Goal: Task Accomplishment & Management: Manage account settings

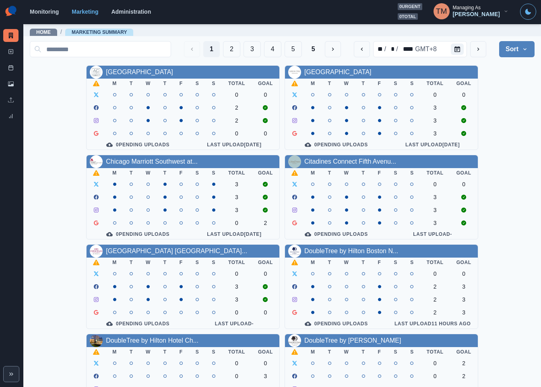
scroll to position [181, 0]
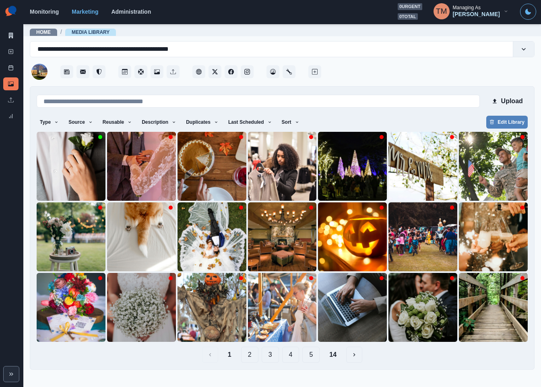
click at [514, 101] on button "Upload" at bounding box center [506, 101] width 41 height 16
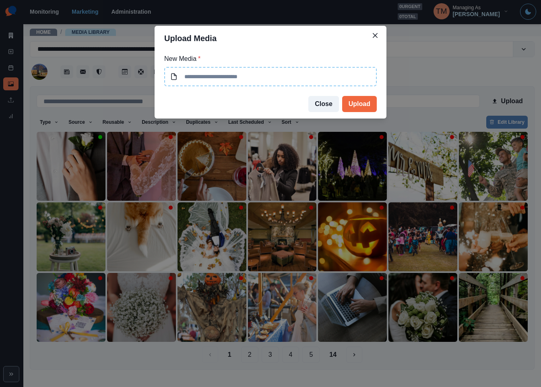
click at [289, 81] on input at bounding box center [270, 76] width 213 height 19
type input "**********"
click at [361, 102] on button "Upload" at bounding box center [359, 104] width 35 height 16
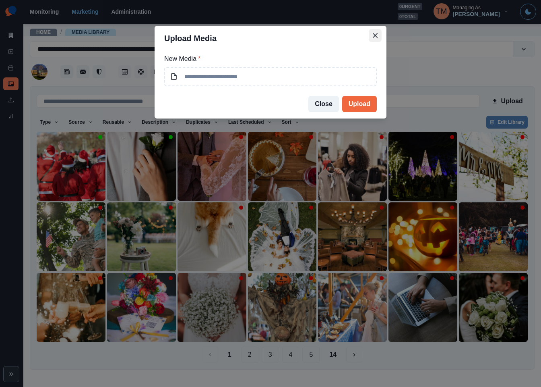
click at [376, 31] on button "Close" at bounding box center [375, 35] width 13 height 13
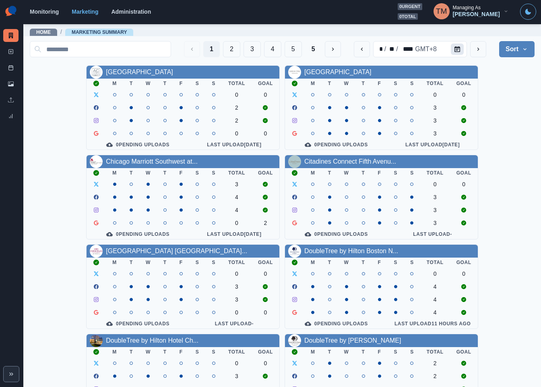
click at [455, 50] on icon "Calendar" at bounding box center [458, 49] width 6 height 6
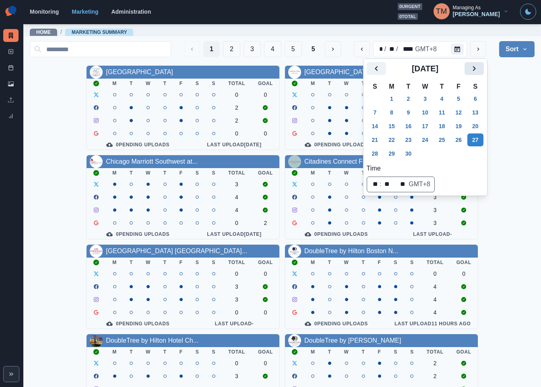
click at [481, 67] on button "Next" at bounding box center [474, 68] width 19 height 13
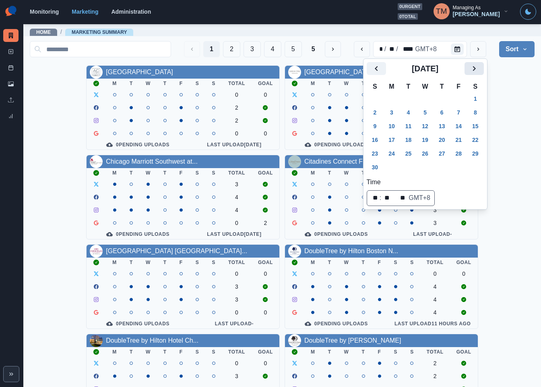
click at [469, 66] on icon "Next" at bounding box center [474, 69] width 10 height 10
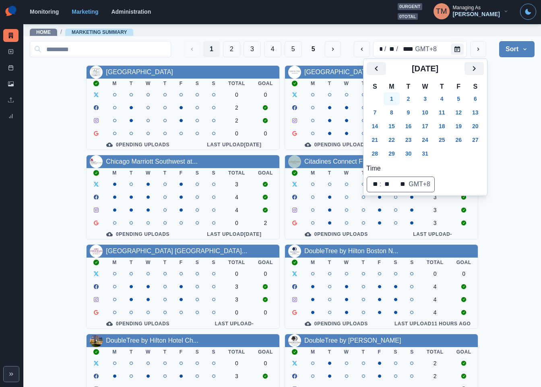
click at [395, 100] on button "1" at bounding box center [392, 98] width 16 height 13
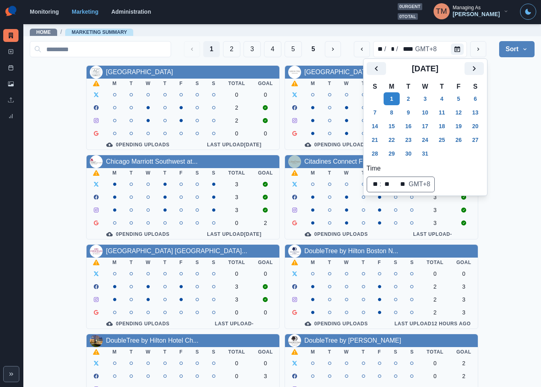
click at [514, 127] on div "[GEOGRAPHIC_DATA] Downtown M T W T F S S Total Goal 0 0 2 2 0 0 0 Pending Uploa…" at bounding box center [282, 330] width 505 height 531
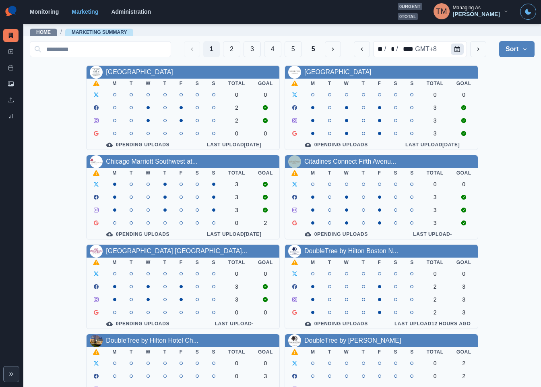
click at [455, 46] on icon "Calendar" at bounding box center [458, 49] width 6 height 6
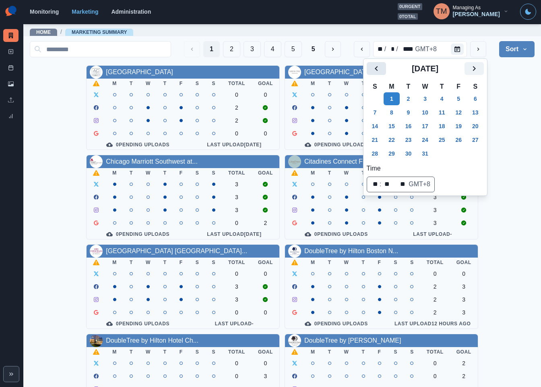
click at [378, 72] on icon "Previous" at bounding box center [377, 69] width 10 height 10
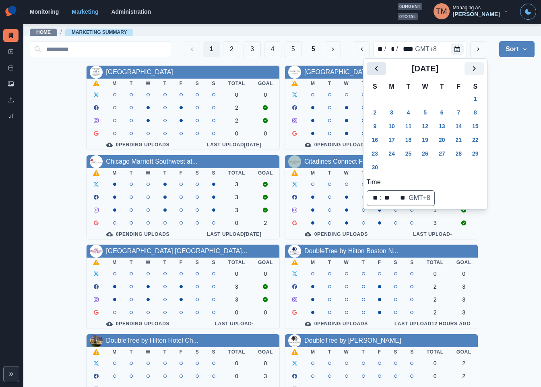
click at [378, 72] on icon "Previous" at bounding box center [377, 69] width 10 height 10
click at [374, 67] on icon "Previous" at bounding box center [377, 69] width 10 height 10
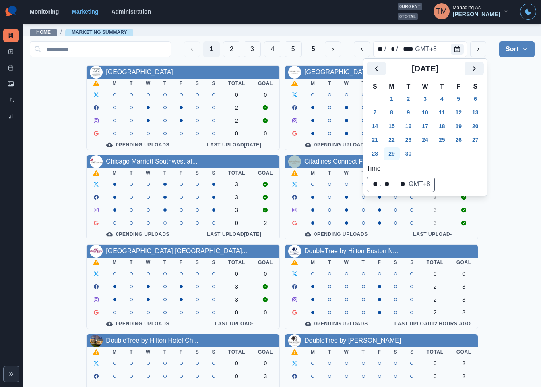
click at [388, 156] on button "29" at bounding box center [392, 153] width 16 height 13
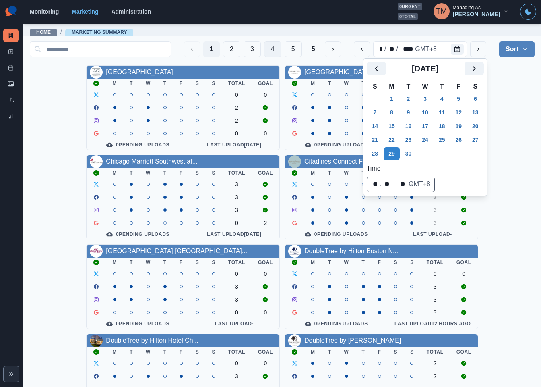
click at [269, 51] on button "4" at bounding box center [272, 49] width 17 height 16
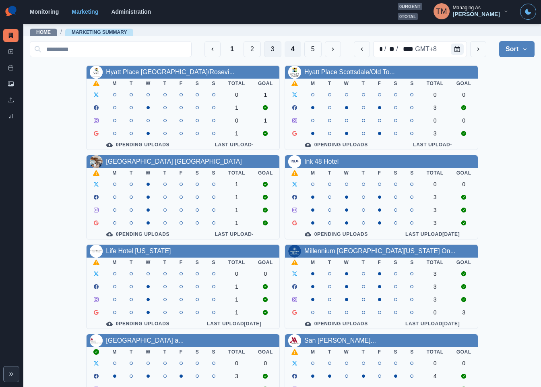
click at [264, 48] on button "3" at bounding box center [272, 49] width 17 height 16
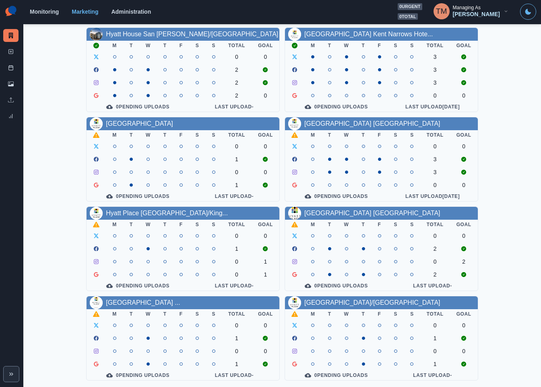
scroll to position [176, 0]
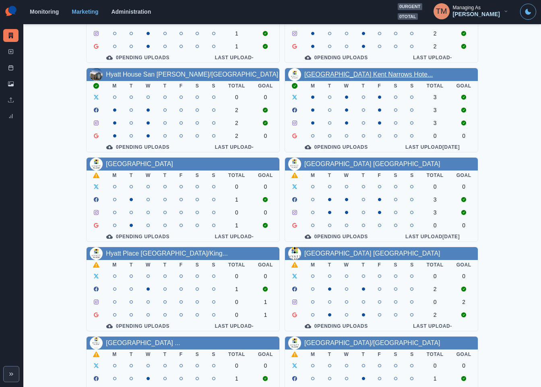
click at [377, 78] on link "Hyatt Place Kent Narrows Hote..." at bounding box center [368, 74] width 129 height 7
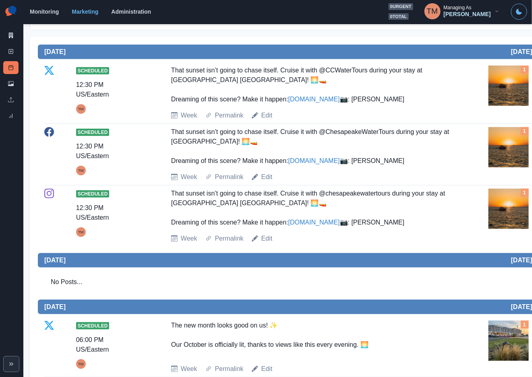
scroll to position [121, 0]
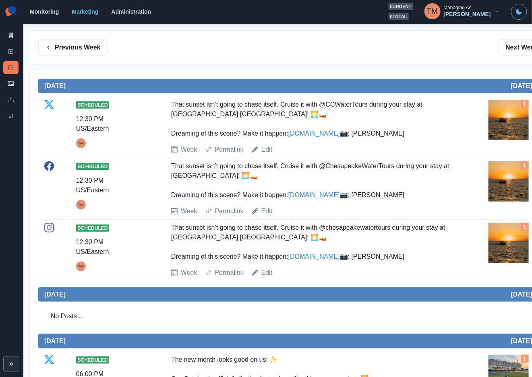
click at [512, 123] on img at bounding box center [508, 120] width 40 height 40
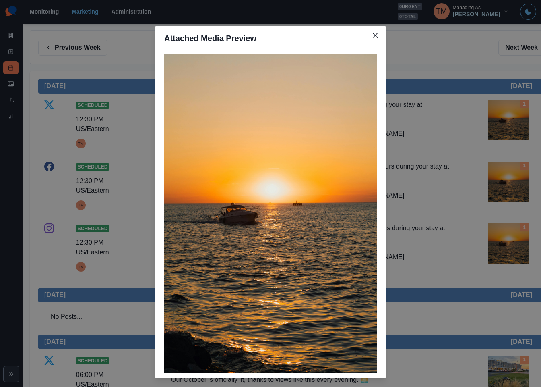
click at [512, 123] on div "Attached Media Preview" at bounding box center [270, 193] width 541 height 387
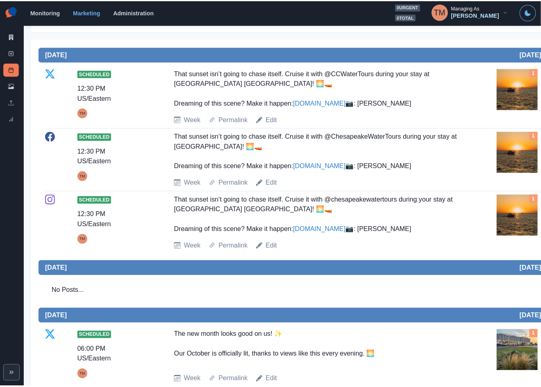
scroll to position [0, 0]
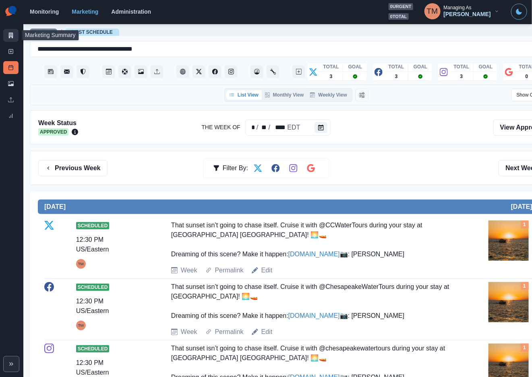
drag, startPoint x: 12, startPoint y: 38, endPoint x: 16, endPoint y: 41, distance: 5.1
click at [12, 38] on icon at bounding box center [11, 36] width 4 height 6
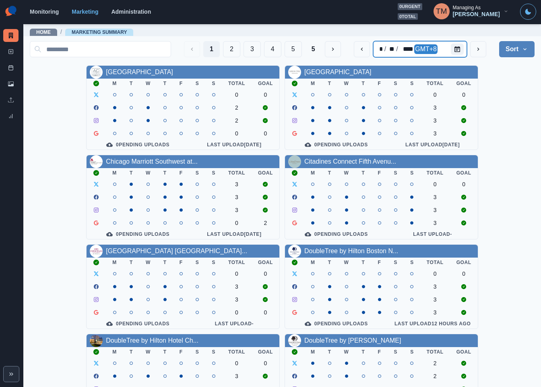
click at [455, 53] on div at bounding box center [459, 49] width 16 height 16
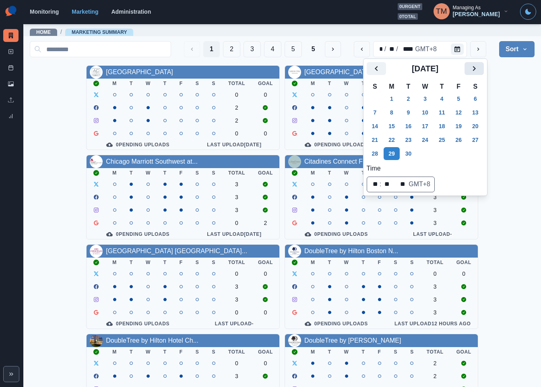
click at [471, 69] on icon "Next" at bounding box center [474, 69] width 10 height 10
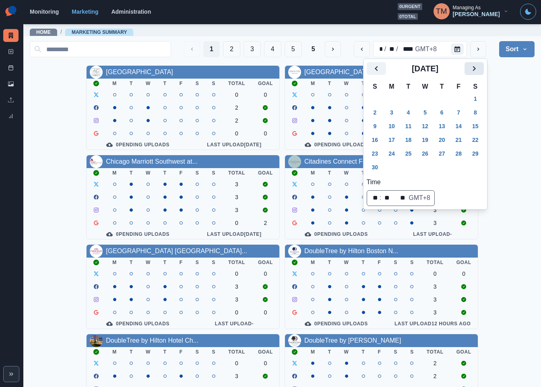
click at [474, 70] on icon "Next" at bounding box center [474, 69] width 10 height 10
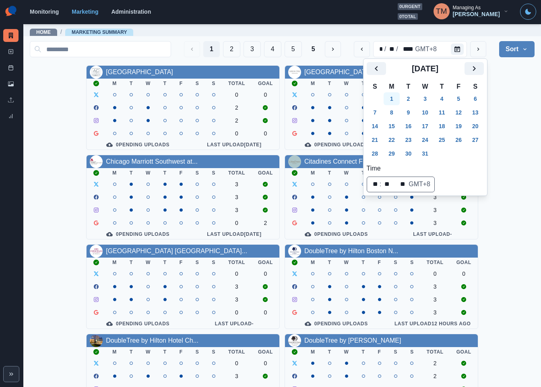
click at [394, 100] on button "1" at bounding box center [392, 98] width 16 height 13
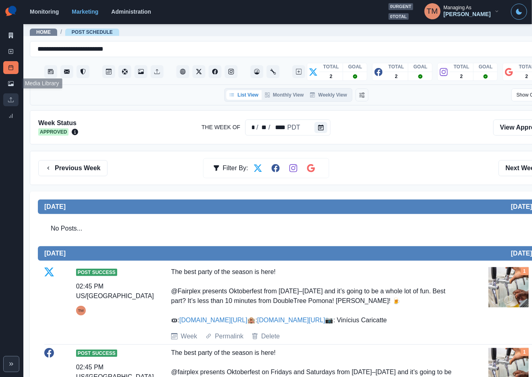
drag, startPoint x: 11, startPoint y: 85, endPoint x: 11, endPoint y: 101, distance: 16.9
click at [11, 85] on icon at bounding box center [11, 83] width 6 height 5
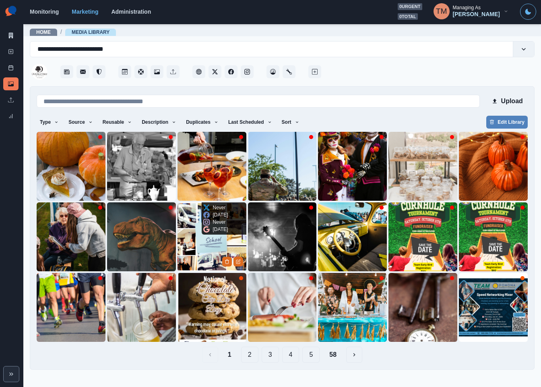
click at [210, 252] on img at bounding box center [212, 236] width 69 height 69
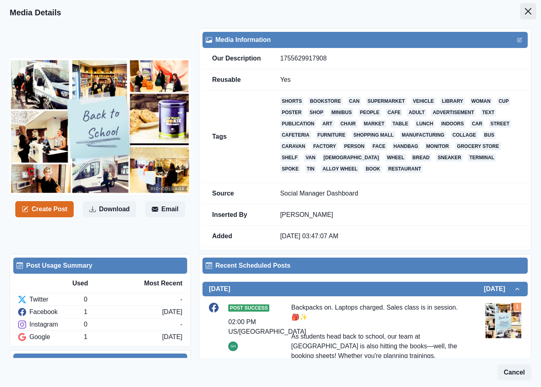
click at [522, 11] on button "Close" at bounding box center [528, 11] width 16 height 16
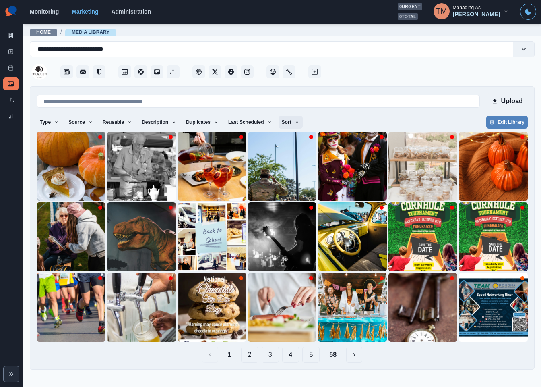
click at [295, 120] on icon "button" at bounding box center [297, 122] width 5 height 5
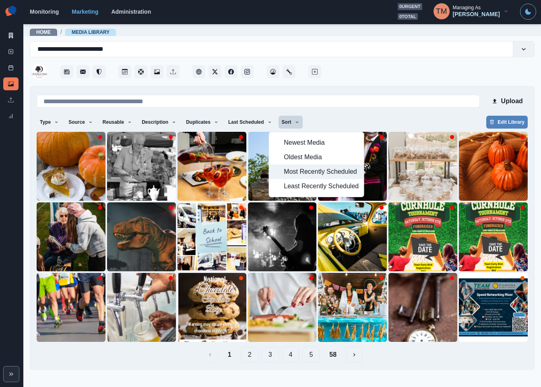
click at [302, 173] on span "Most Recently Scheduled" at bounding box center [321, 172] width 75 height 10
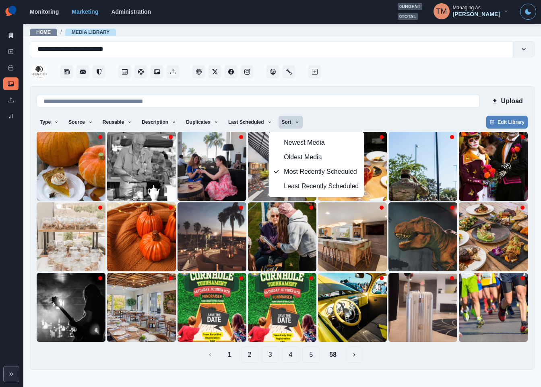
click at [252, 351] on button "2" at bounding box center [249, 354] width 17 height 16
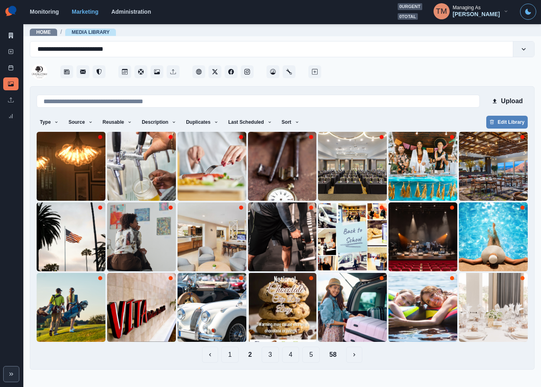
click at [232, 358] on button "1" at bounding box center [229, 354] width 17 height 16
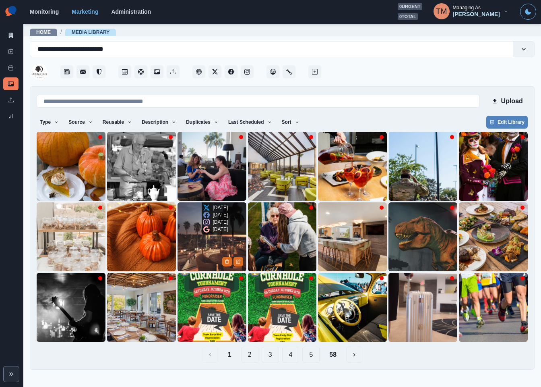
click at [209, 250] on img at bounding box center [212, 236] width 69 height 69
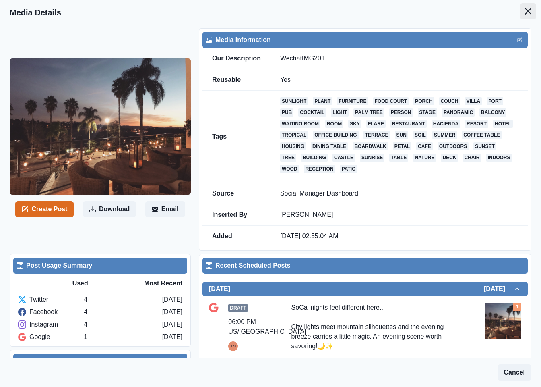
click at [525, 12] on icon "Close" at bounding box center [528, 11] width 6 height 6
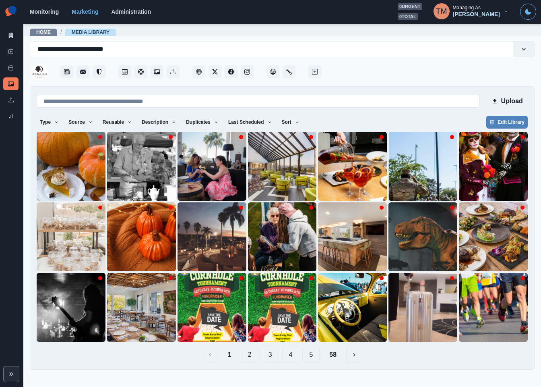
click at [335, 356] on button "58" at bounding box center [333, 354] width 20 height 16
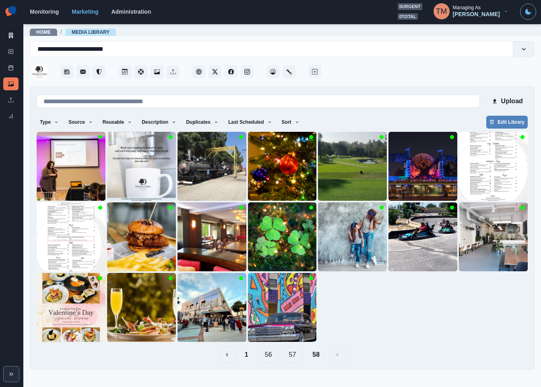
click at [295, 356] on button "57" at bounding box center [292, 354] width 21 height 16
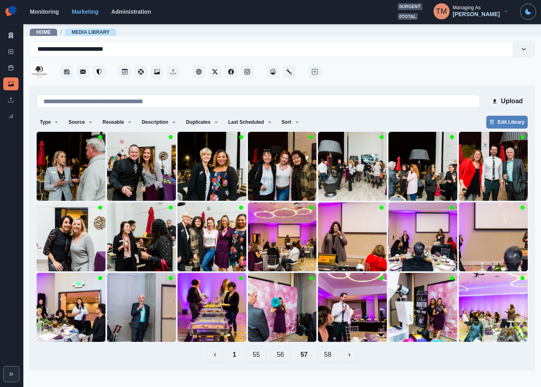
click at [282, 356] on button "56" at bounding box center [280, 354] width 21 height 16
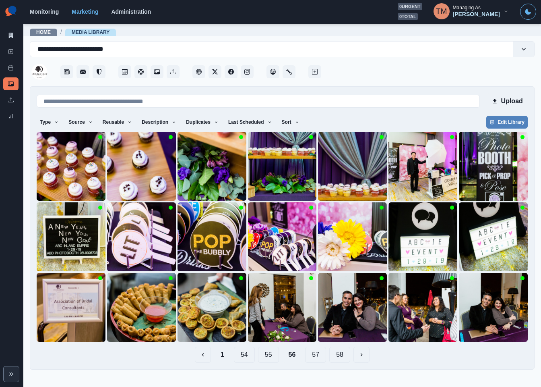
click at [270, 356] on button "55" at bounding box center [268, 354] width 21 height 16
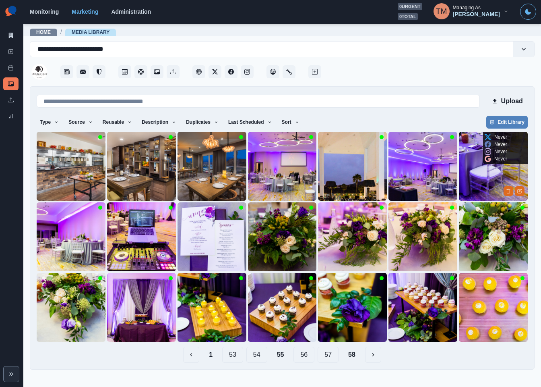
click at [488, 176] on img at bounding box center [493, 166] width 69 height 69
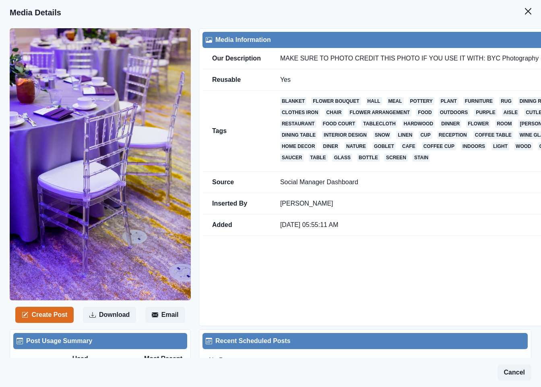
scroll to position [0, 52]
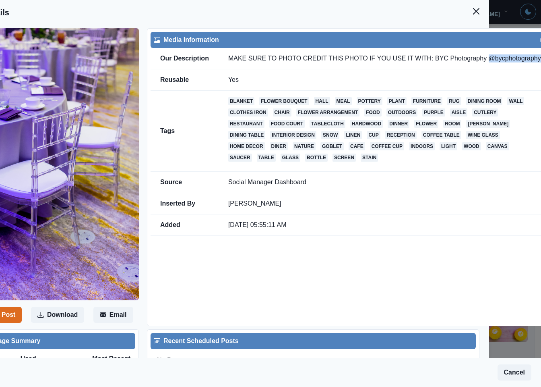
drag, startPoint x: 519, startPoint y: 58, endPoint x: 515, endPoint y: 74, distance: 16.1
click at [519, 60] on td "MAKE SURE TO PHOTO CREDIT THIS PHOTO IF YOU USE IT WITH: BYC Photography @bycph…" at bounding box center [385, 58] width 332 height 21
copy td "@bycphotography"
click at [473, 8] on icon "Close" at bounding box center [476, 11] width 6 height 6
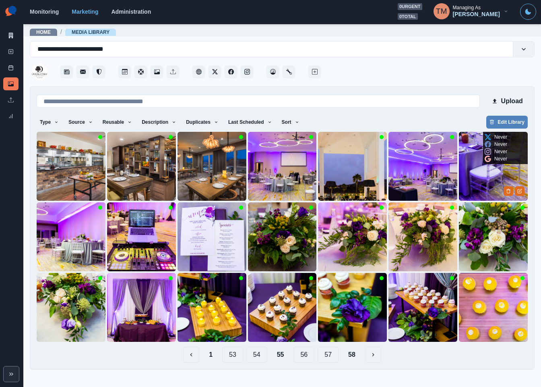
click at [479, 184] on img at bounding box center [493, 166] width 69 height 69
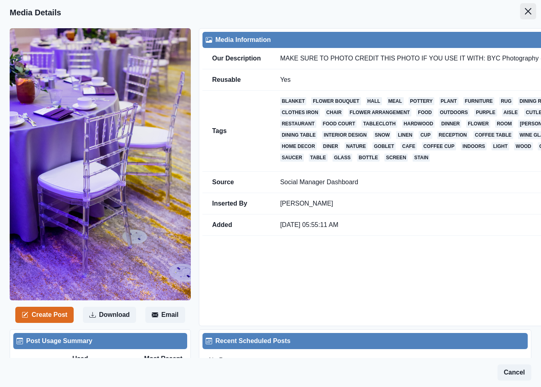
click at [521, 16] on button "Close" at bounding box center [528, 11] width 16 height 16
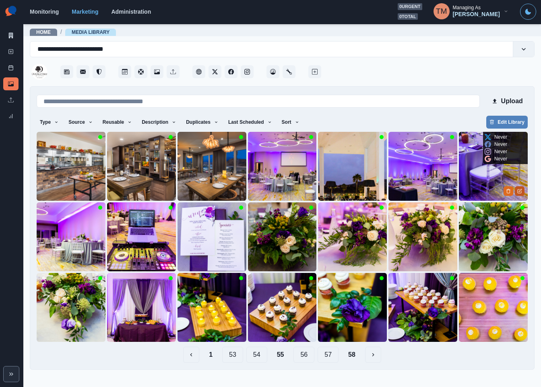
click at [521, 190] on icon "Edit Media" at bounding box center [520, 190] width 3 height 3
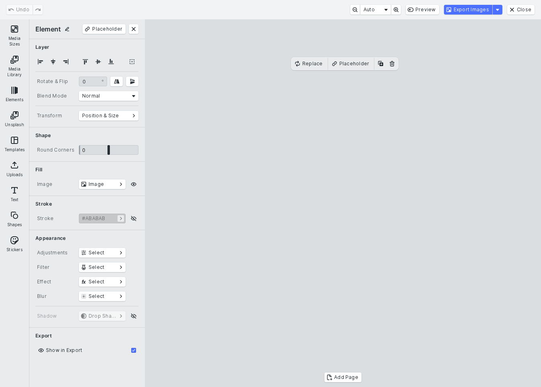
click at [12, 35] on button "Media Sizes" at bounding box center [15, 35] width 26 height 29
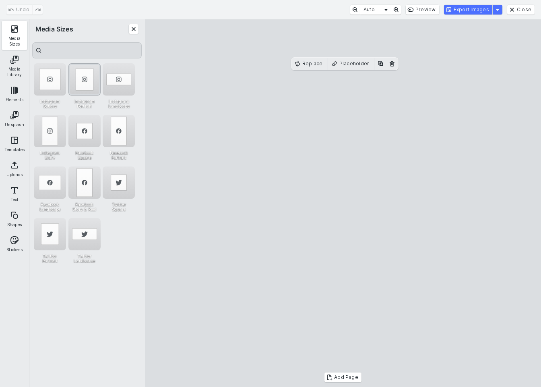
click at [81, 76] on div "Instagram Portrait" at bounding box center [84, 79] width 32 height 32
click at [51, 126] on div "Instagram Story" at bounding box center [50, 131] width 32 height 32
click at [477, 11] on button "Export Images" at bounding box center [468, 10] width 48 height 10
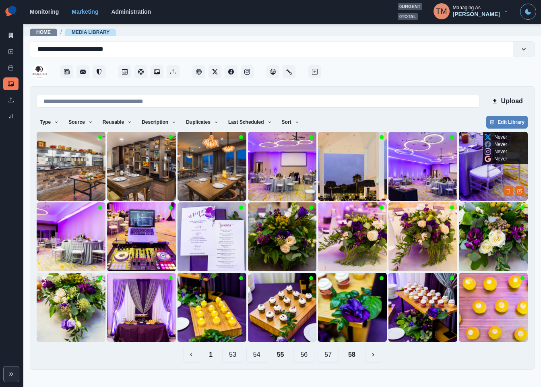
click at [486, 181] on img at bounding box center [493, 166] width 69 height 69
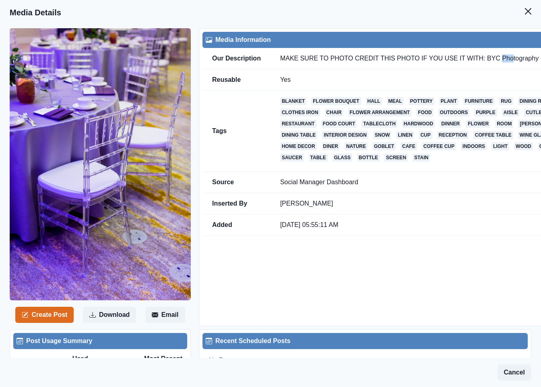
scroll to position [0, 52]
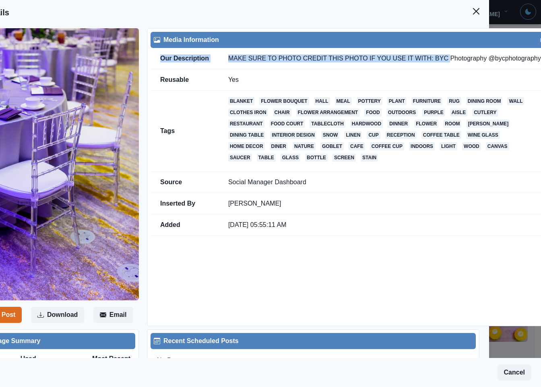
drag, startPoint x: 480, startPoint y: 59, endPoint x: 536, endPoint y: 59, distance: 56.4
click at [536, 59] on div "Media Details Create Post Download Email Media Information Our Description MAKE…" at bounding box center [270, 193] width 541 height 387
click at [541, 39] on icon "Edit" at bounding box center [543, 39] width 3 height 3
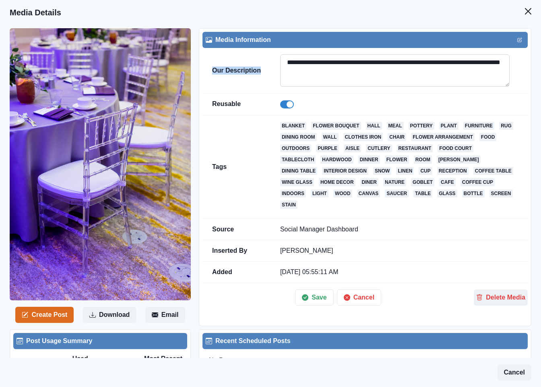
scroll to position [0, 0]
click at [285, 107] on span at bounding box center [287, 104] width 14 height 8
click at [314, 291] on button "Save" at bounding box center [314, 297] width 38 height 16
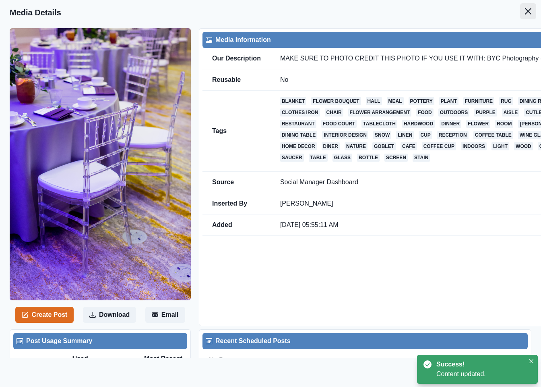
click at [525, 10] on icon "Close" at bounding box center [528, 11] width 6 height 6
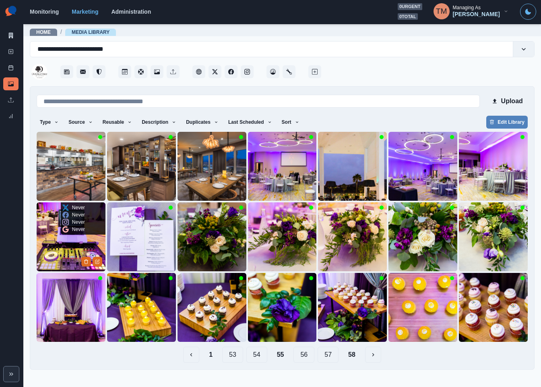
click at [54, 251] on img at bounding box center [71, 236] width 69 height 69
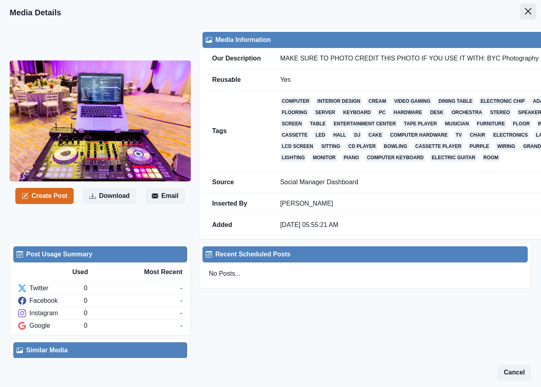
click at [525, 10] on icon "Close" at bounding box center [528, 11] width 6 height 6
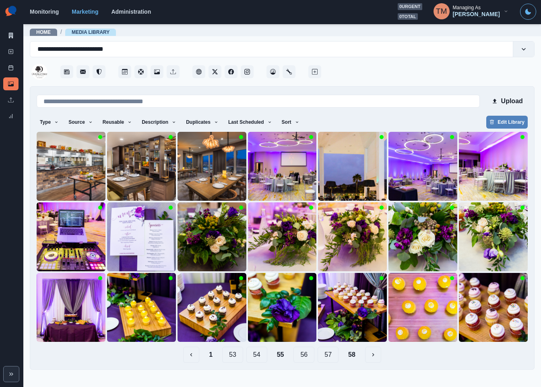
click at [259, 358] on button "54" at bounding box center [256, 354] width 21 height 16
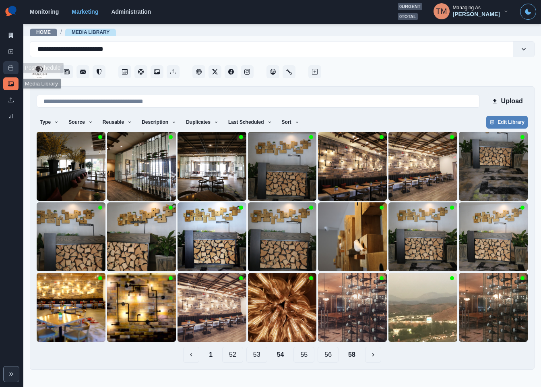
click at [10, 67] on line at bounding box center [11, 67] width 4 height 0
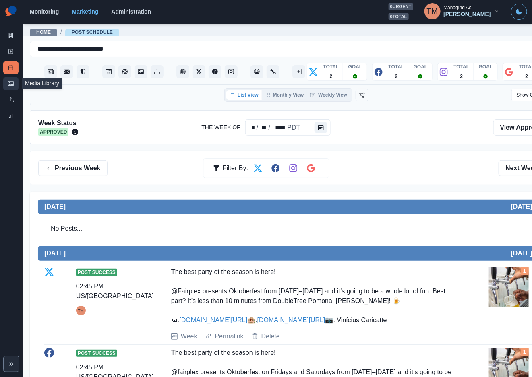
click at [6, 86] on link "Media Library" at bounding box center [10, 83] width 15 height 13
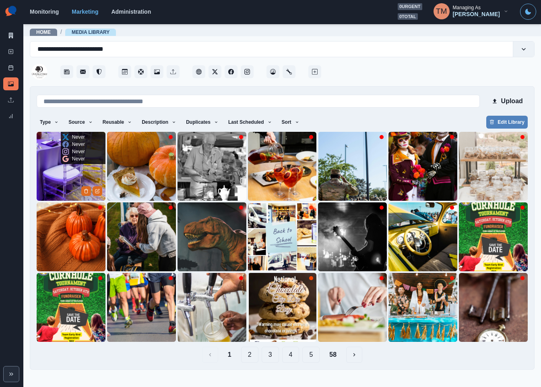
click at [43, 178] on img at bounding box center [71, 166] width 69 height 69
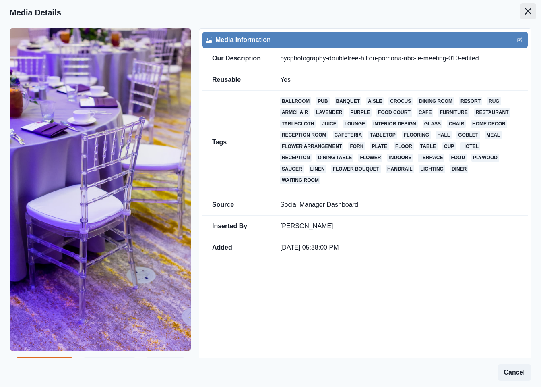
click at [525, 14] on icon "Close" at bounding box center [528, 11] width 6 height 6
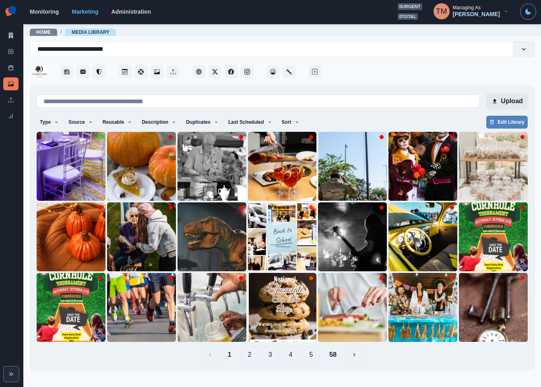
click at [516, 101] on button "Upload" at bounding box center [506, 101] width 41 height 16
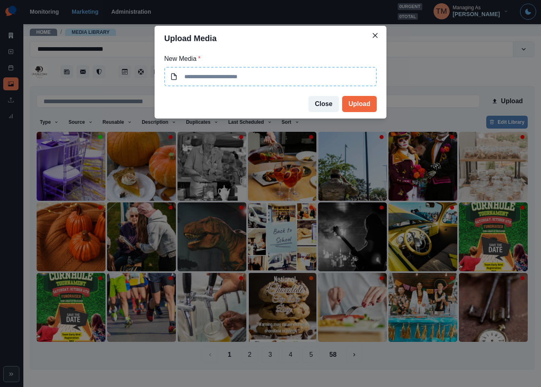
click at [285, 79] on input at bounding box center [270, 76] width 213 height 19
type input "**********"
drag, startPoint x: 263, startPoint y: 80, endPoint x: 138, endPoint y: 76, distance: 124.5
click at [138, 76] on div "**********" at bounding box center [270, 193] width 541 height 387
click at [365, 106] on button "Upload" at bounding box center [359, 104] width 35 height 16
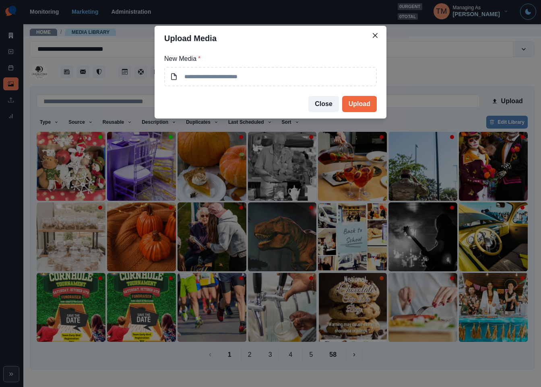
click at [65, 168] on div "Upload Media New Media * Close Upload" at bounding box center [270, 193] width 541 height 387
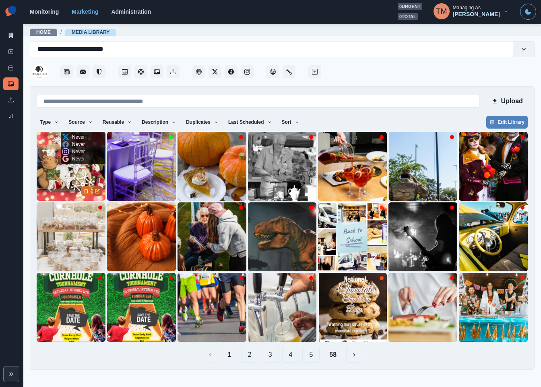
click at [98, 192] on icon "Edit Media" at bounding box center [97, 190] width 5 height 5
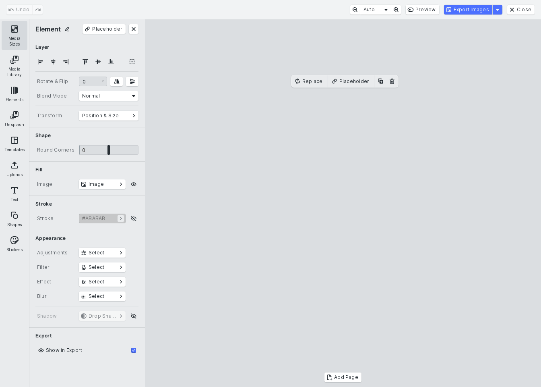
click at [16, 31] on button "Media Sizes" at bounding box center [15, 35] width 26 height 29
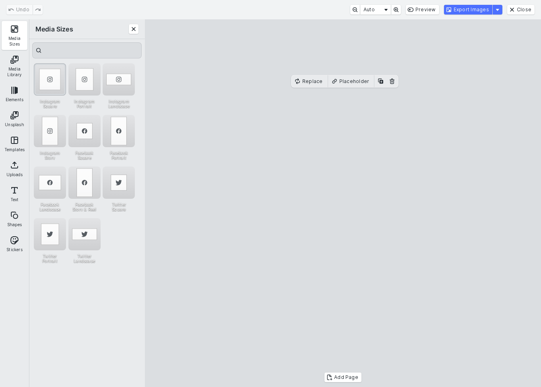
click at [46, 75] on div "Instagram Square" at bounding box center [50, 79] width 32 height 32
click at [121, 81] on div "Instagram Landscape" at bounding box center [119, 79] width 32 height 32
click at [465, 13] on button "Export Images" at bounding box center [468, 10] width 48 height 10
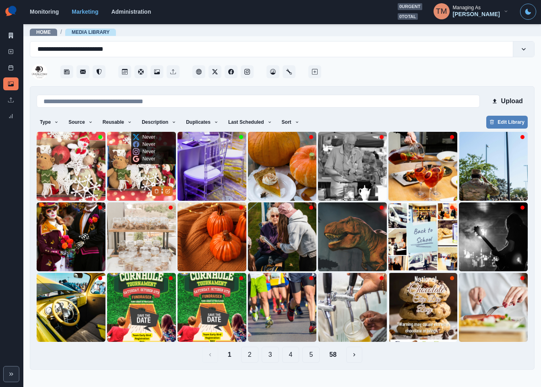
click at [154, 192] on button "Delete Media" at bounding box center [157, 191] width 10 height 10
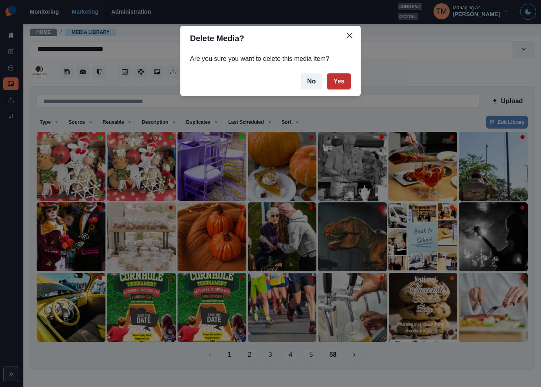
click at [341, 83] on button "Yes" at bounding box center [339, 81] width 24 height 16
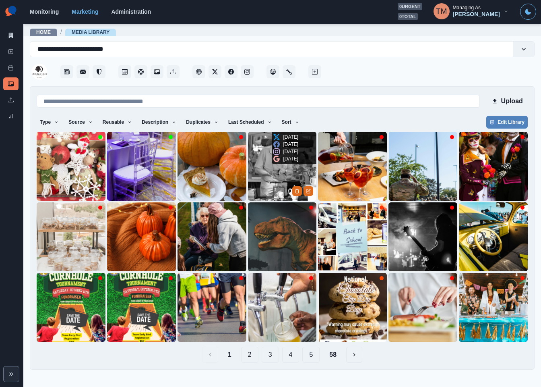
click at [267, 178] on img at bounding box center [282, 166] width 69 height 69
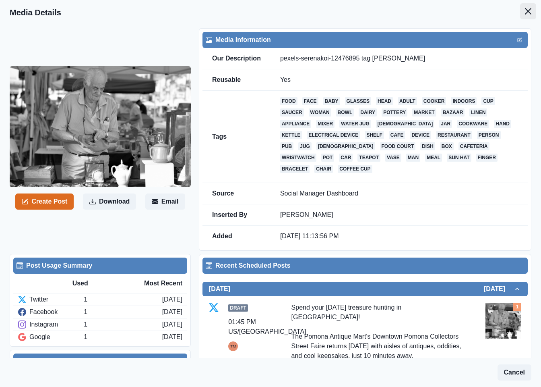
click at [525, 10] on icon "Close" at bounding box center [528, 11] width 6 height 6
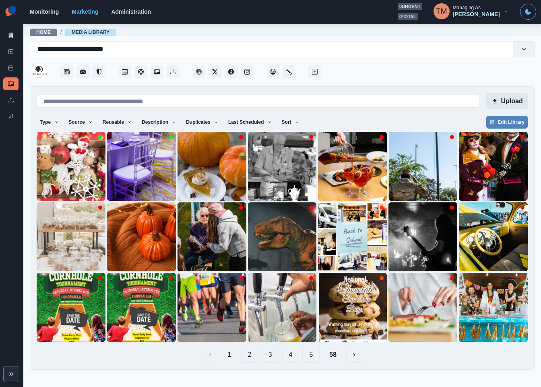
click at [513, 102] on button "Upload" at bounding box center [506, 101] width 41 height 16
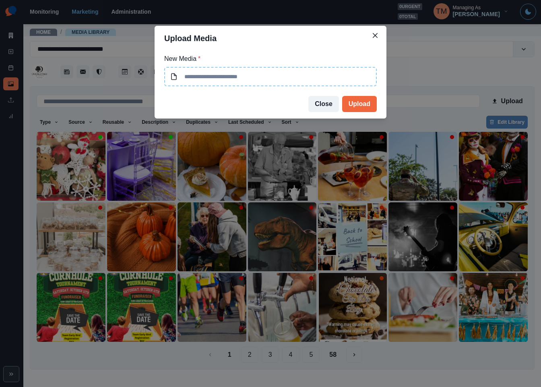
click at [259, 78] on input at bounding box center [270, 76] width 213 height 19
type input "**********"
drag, startPoint x: 312, startPoint y: 78, endPoint x: 178, endPoint y: 77, distance: 134.1
click at [178, 77] on input "**********" at bounding box center [270, 76] width 213 height 19
click at [351, 101] on button "Upload" at bounding box center [359, 104] width 35 height 16
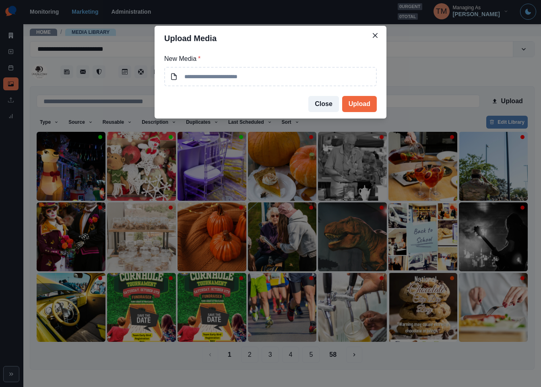
click at [328, 104] on button "Close" at bounding box center [323, 104] width 31 height 16
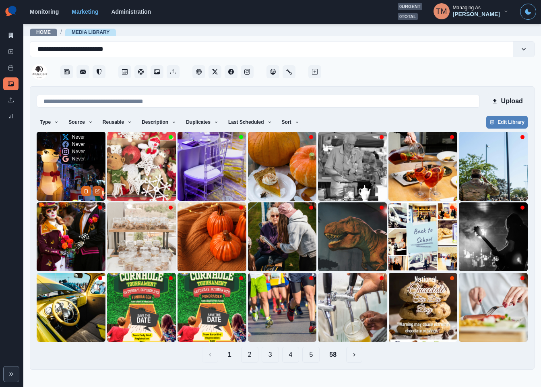
click at [96, 190] on icon "Edit Media" at bounding box center [97, 190] width 5 height 5
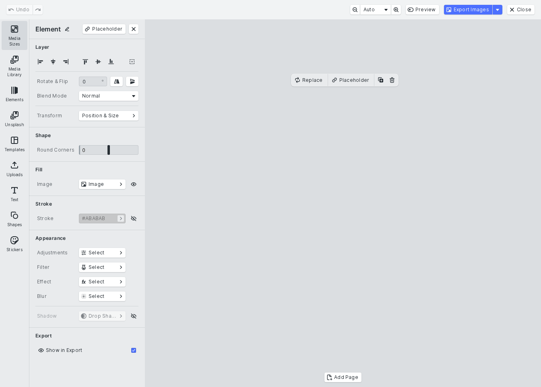
click at [14, 25] on button "Media Sizes" at bounding box center [15, 35] width 26 height 29
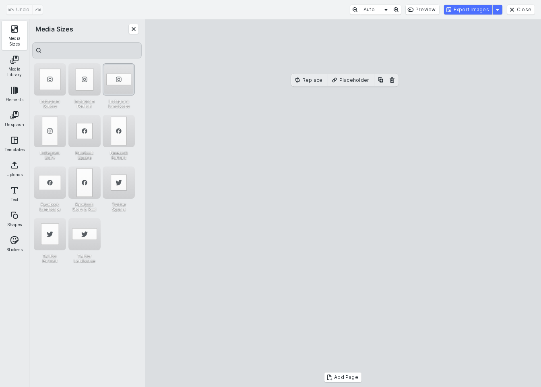
click at [121, 71] on div "Instagram Landscape" at bounding box center [119, 79] width 32 height 32
click at [343, 203] on cesdk-canvas "Editor canvas" at bounding box center [343, 203] width 0 height 0
drag, startPoint x: 417, startPoint y: 279, endPoint x: 417, endPoint y: 261, distance: 17.7
click at [343, 203] on cesdk-canvas "Editor canvas" at bounding box center [343, 203] width 0 height 0
drag, startPoint x: 345, startPoint y: 287, endPoint x: 345, endPoint y: 306, distance: 18.1
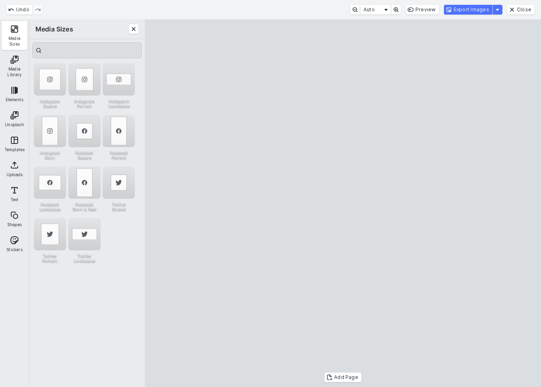
click at [343, 203] on cesdk-canvas "Editor canvas" at bounding box center [343, 203] width 0 height 0
drag, startPoint x: 343, startPoint y: 99, endPoint x: 346, endPoint y: 117, distance: 17.9
click at [343, 203] on cesdk-canvas "Editor canvas" at bounding box center [343, 203] width 0 height 0
click at [469, 10] on button "Export Images" at bounding box center [468, 10] width 48 height 10
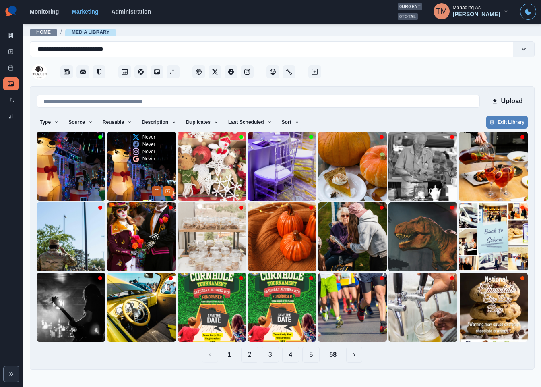
click at [152, 191] on button "Delete Media" at bounding box center [157, 191] width 10 height 10
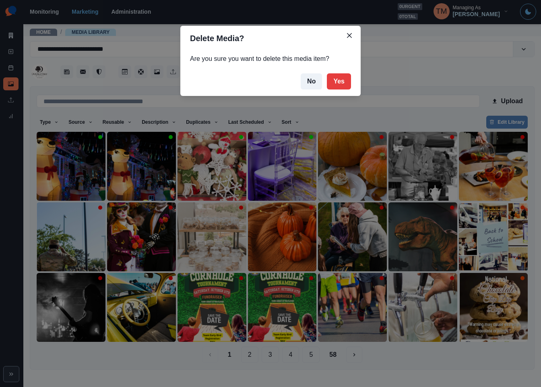
drag, startPoint x: 336, startPoint y: 78, endPoint x: 358, endPoint y: 86, distance: 23.2
click at [336, 79] on button "Yes" at bounding box center [339, 81] width 24 height 16
click at [508, 99] on div "Delete Media? Are you sure you want to delete this media item? No Yes" at bounding box center [270, 193] width 541 height 387
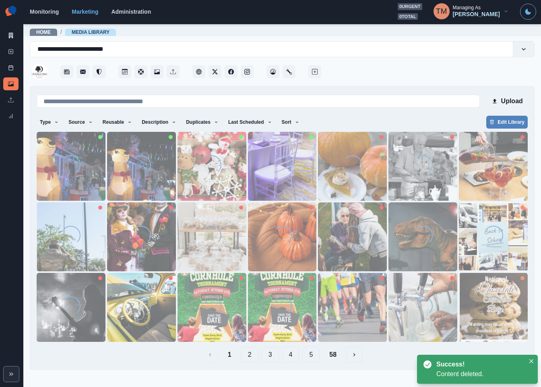
click at [515, 102] on button "Upload" at bounding box center [506, 101] width 41 height 16
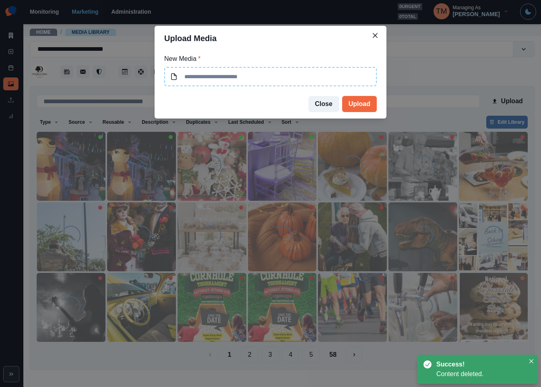
click at [285, 77] on input at bounding box center [270, 76] width 213 height 19
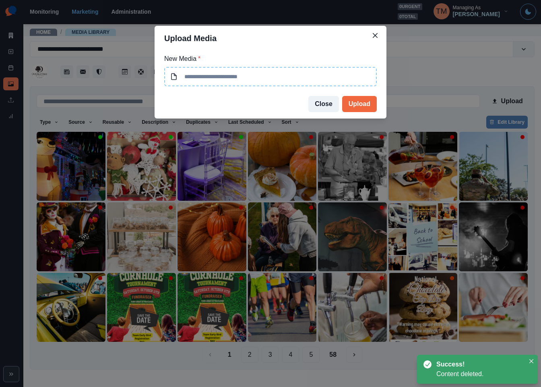
type input "**********"
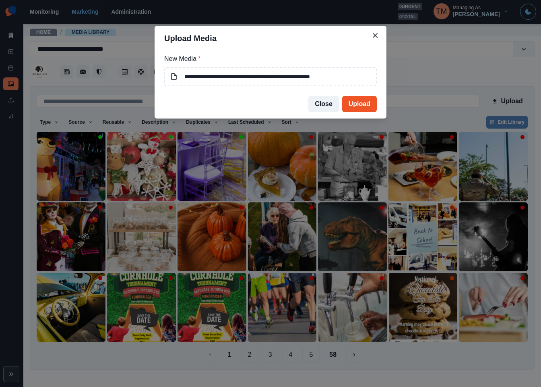
click at [358, 103] on button "Upload" at bounding box center [359, 104] width 35 height 16
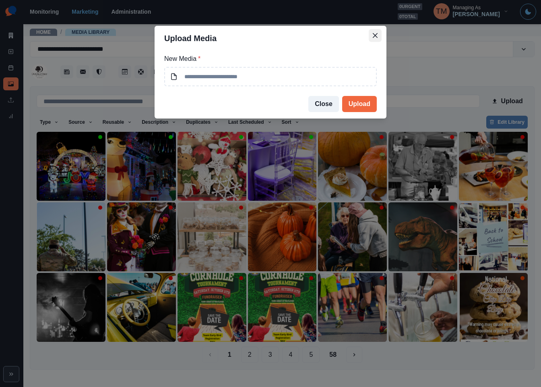
click at [376, 34] on icon "Close" at bounding box center [375, 35] width 5 height 5
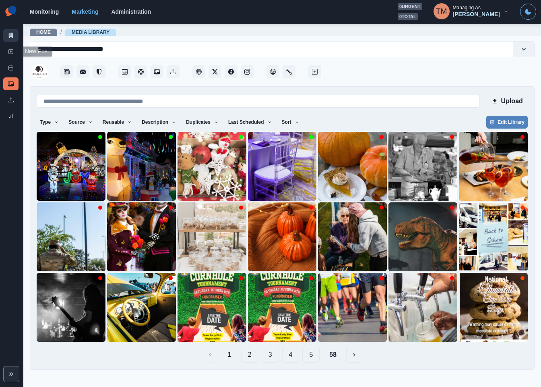
click at [11, 34] on icon at bounding box center [11, 36] width 6 height 6
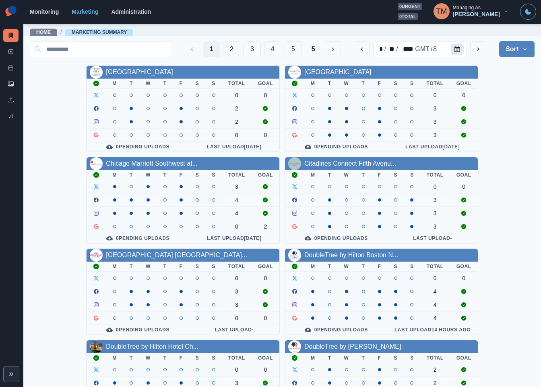
click at [455, 50] on icon "Calendar" at bounding box center [458, 49] width 6 height 6
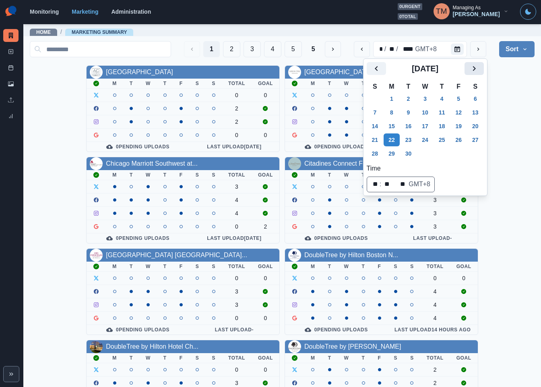
click at [475, 69] on icon "Next" at bounding box center [474, 68] width 3 height 5
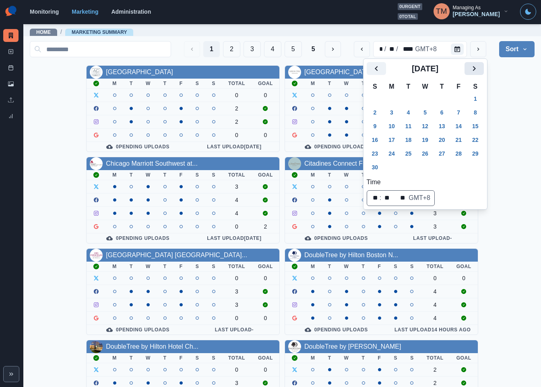
click at [469, 69] on icon "Next" at bounding box center [474, 69] width 10 height 10
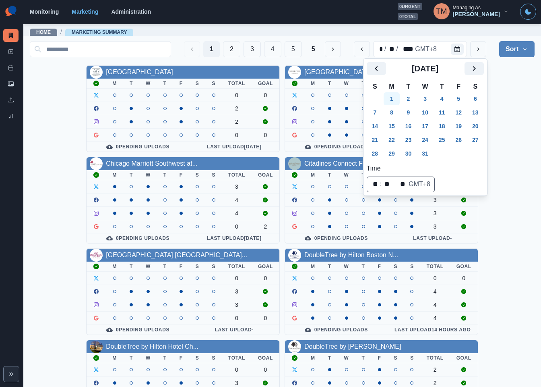
click at [394, 101] on button "1" at bounding box center [392, 98] width 16 height 13
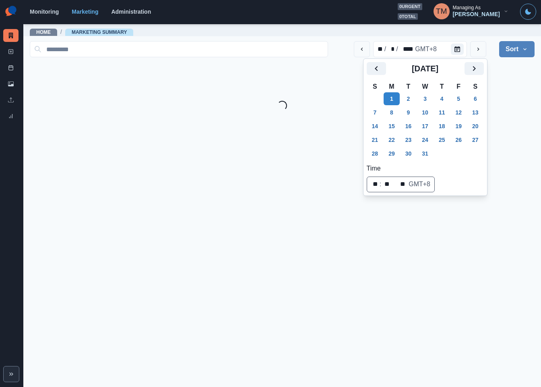
click at [516, 105] on div "Loading..." at bounding box center [282, 106] width 505 height 10
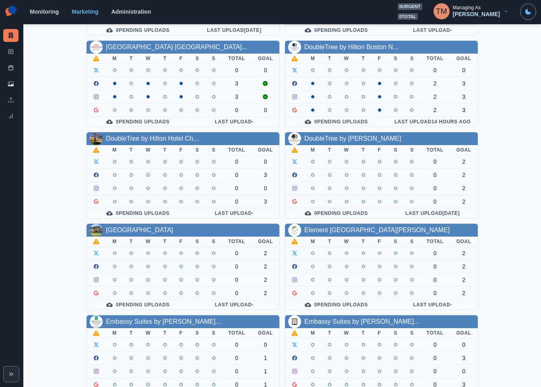
scroll to position [237, 0]
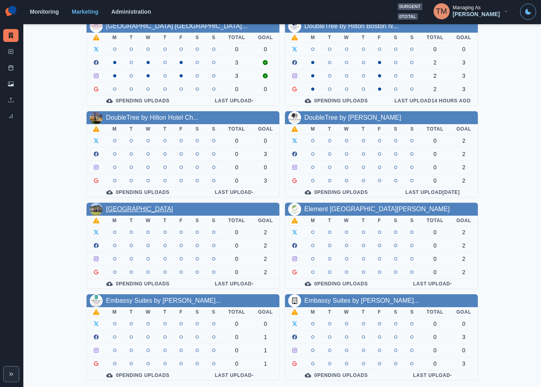
drag, startPoint x: 139, startPoint y: 208, endPoint x: 145, endPoint y: 219, distance: 13.0
click at [139, 208] on link "[GEOGRAPHIC_DATA]" at bounding box center [139, 208] width 67 height 7
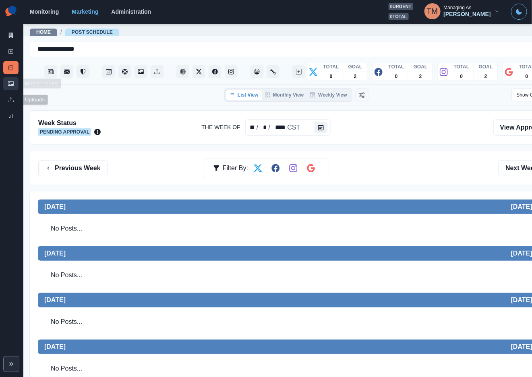
click at [12, 82] on icon at bounding box center [11, 84] width 6 height 6
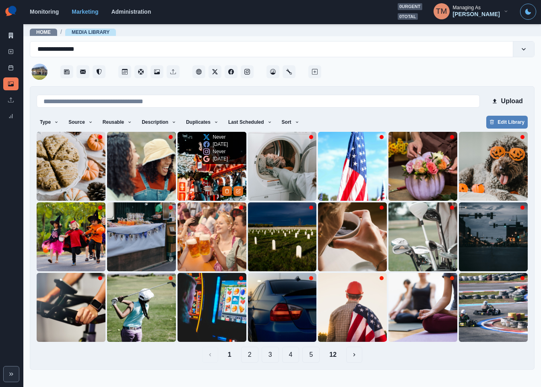
click at [205, 178] on img at bounding box center [212, 166] width 69 height 69
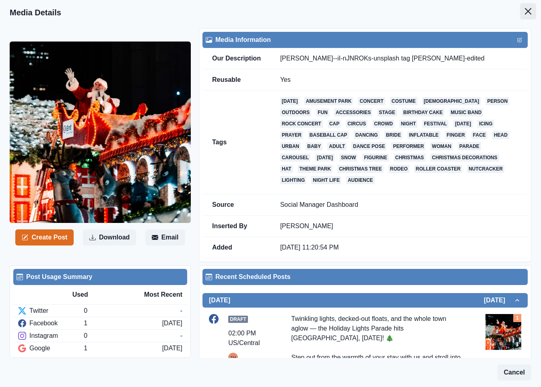
click at [520, 10] on button "Close" at bounding box center [528, 11] width 16 height 16
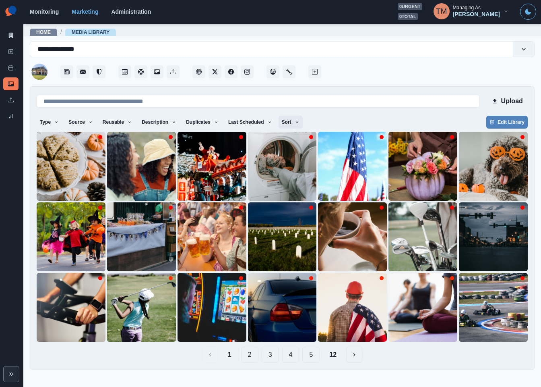
click at [279, 121] on button "Sort" at bounding box center [291, 122] width 24 height 13
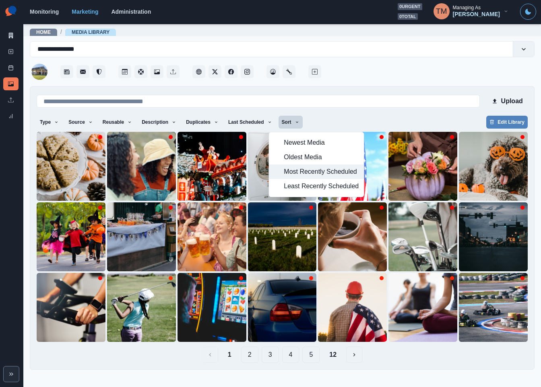
click at [294, 172] on span "Most Recently Scheduled" at bounding box center [321, 172] width 75 height 10
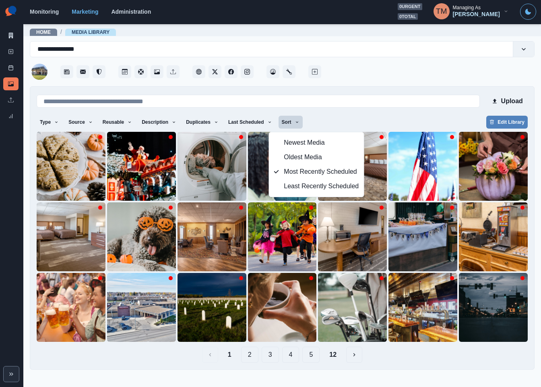
click at [391, 118] on div "Type Any Image Video Source Any Upload Social Manager Found: Instagram Found: G…" at bounding box center [282, 123] width 491 height 14
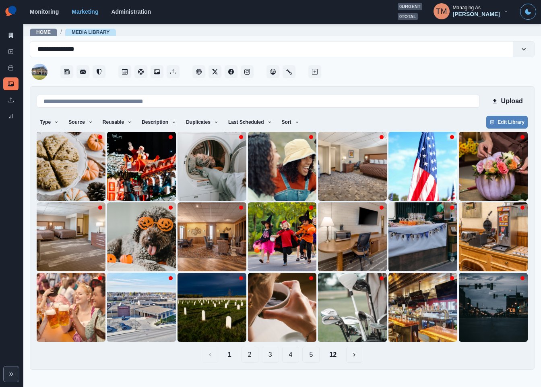
drag, startPoint x: 251, startPoint y: 357, endPoint x: 278, endPoint y: 366, distance: 28.1
click at [257, 369] on div "Upload Type Any Image Video Source Any Upload Social Manager Found: Instagram F…" at bounding box center [282, 227] width 505 height 283
click at [334, 358] on button "12" at bounding box center [333, 354] width 20 height 16
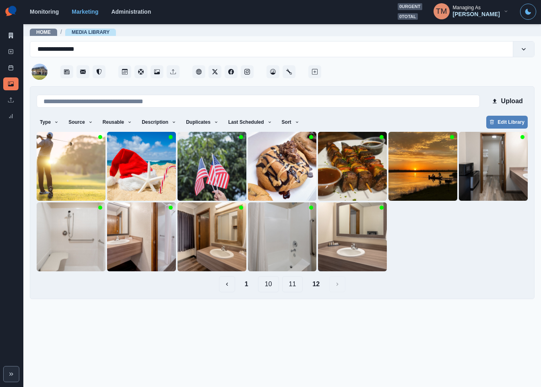
click at [245, 285] on button "1" at bounding box center [246, 284] width 17 height 16
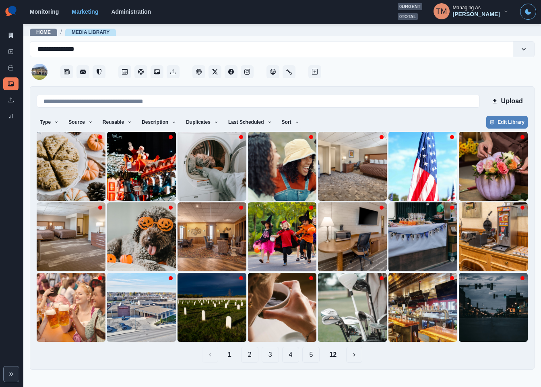
click at [253, 357] on button "2" at bounding box center [249, 354] width 17 height 16
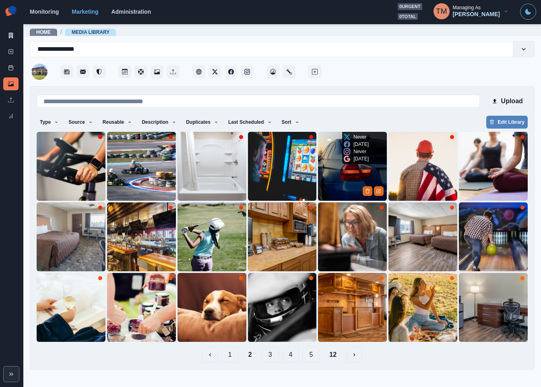
click at [349, 178] on img at bounding box center [352, 166] width 69 height 69
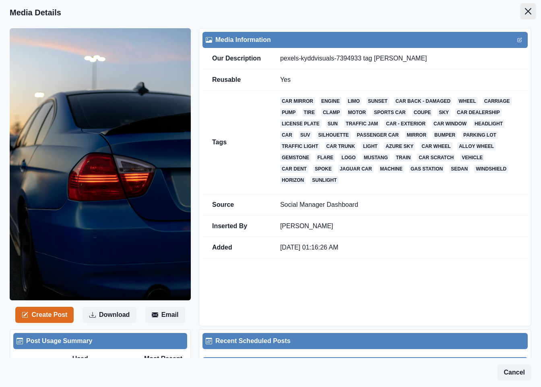
click at [525, 10] on icon "Close" at bounding box center [528, 11] width 6 height 6
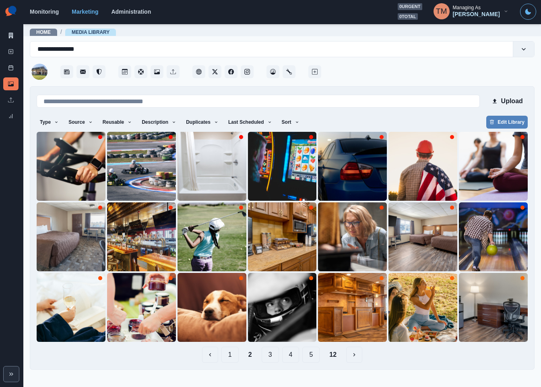
click at [230, 356] on button "1" at bounding box center [229, 354] width 17 height 16
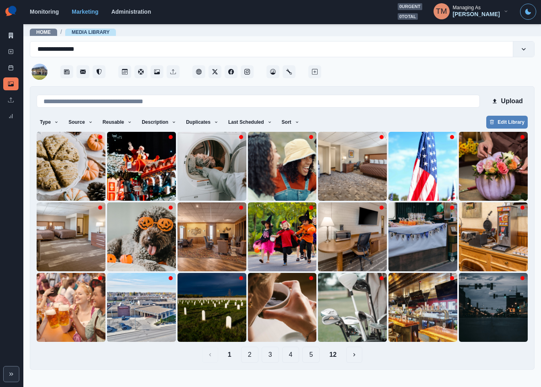
click at [248, 355] on button "2" at bounding box center [249, 354] width 17 height 16
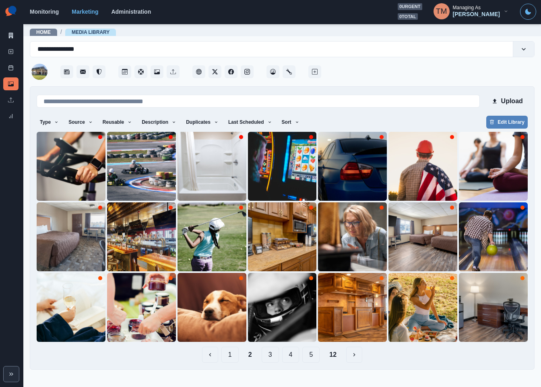
click at [271, 358] on button "3" at bounding box center [270, 354] width 17 height 16
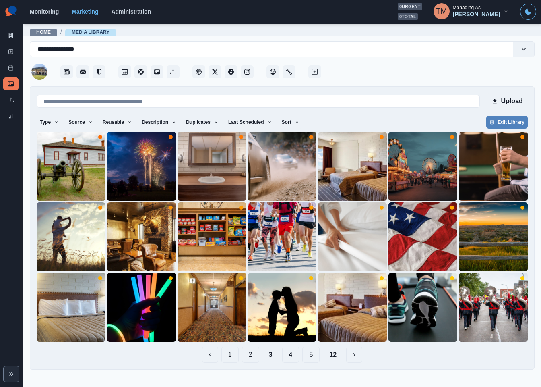
click at [291, 358] on button "4" at bounding box center [290, 354] width 17 height 16
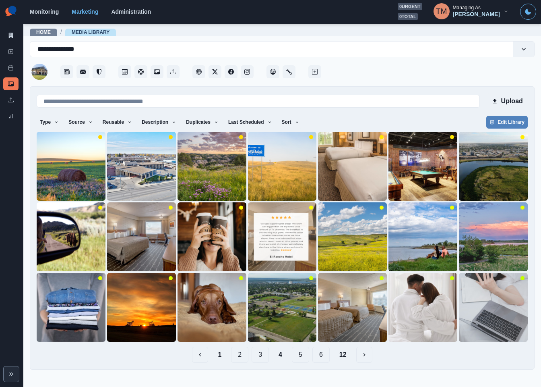
click at [303, 358] on button "5" at bounding box center [300, 354] width 17 height 16
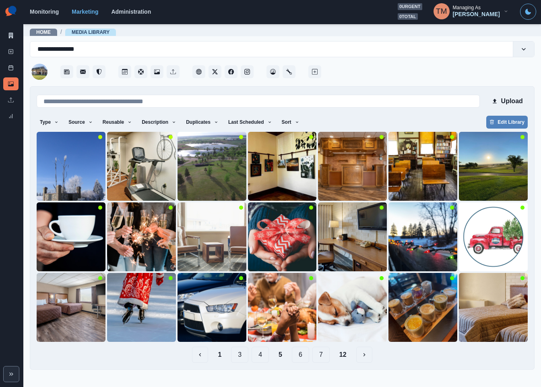
click at [304, 355] on button "6" at bounding box center [300, 354] width 17 height 16
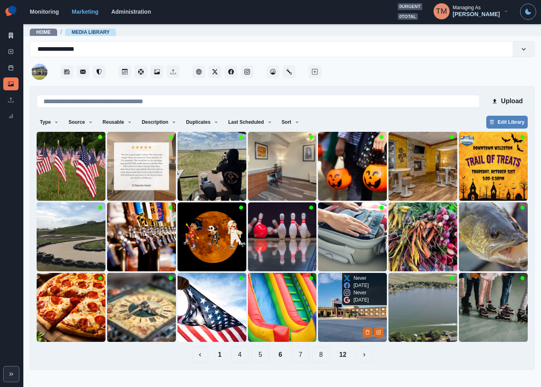
click at [335, 307] on img at bounding box center [352, 307] width 69 height 69
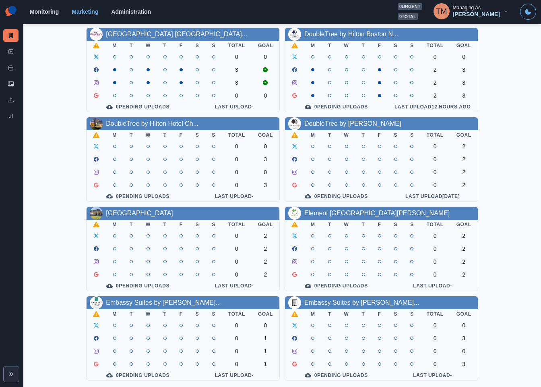
scroll to position [21, 0]
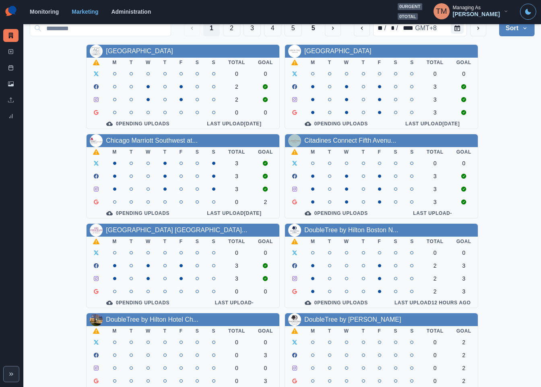
drag, startPoint x: 317, startPoint y: 205, endPoint x: 525, endPoint y: 254, distance: 214.2
click at [525, 255] on div "AC Hotel Atlanta Downtown M T W T F S S Total Goal 0 0 2 2 0 0 0 Pending Upload…" at bounding box center [282, 309] width 505 height 531
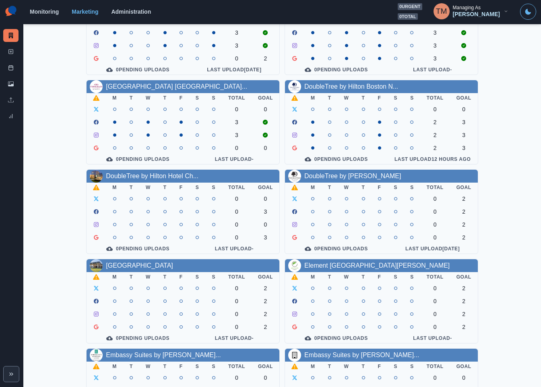
scroll to position [237, 0]
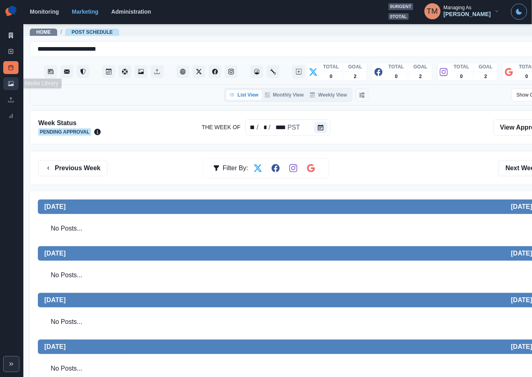
click at [11, 86] on icon at bounding box center [11, 84] width 6 height 6
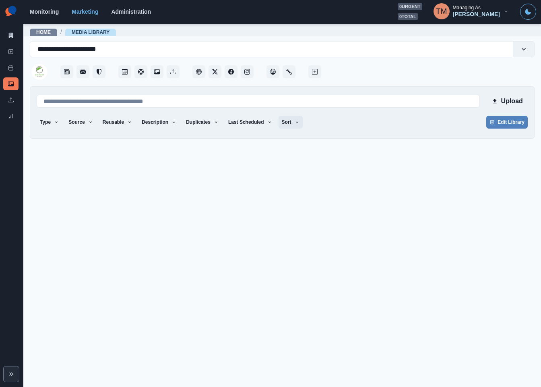
click at [285, 125] on button "Sort" at bounding box center [291, 122] width 24 height 13
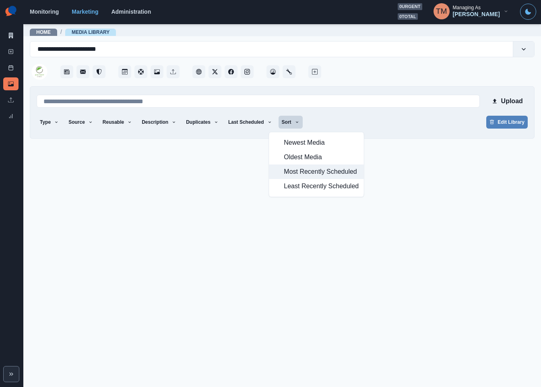
drag, startPoint x: 286, startPoint y: 173, endPoint x: 296, endPoint y: 168, distance: 11.2
click at [287, 173] on span "Most Recently Scheduled" at bounding box center [321, 172] width 75 height 10
click at [417, 124] on div "Type Any Image Video Source Any Upload Social Manager Found: Instagram Found: G…" at bounding box center [282, 123] width 491 height 14
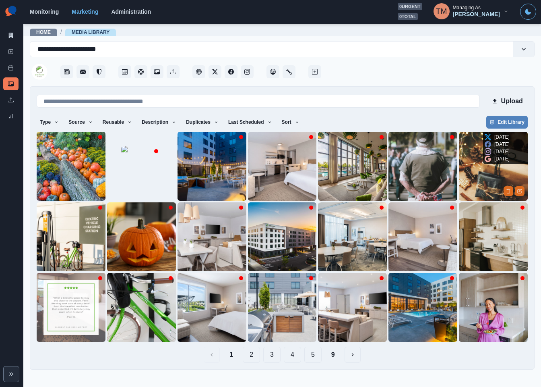
click at [476, 172] on img at bounding box center [493, 166] width 69 height 69
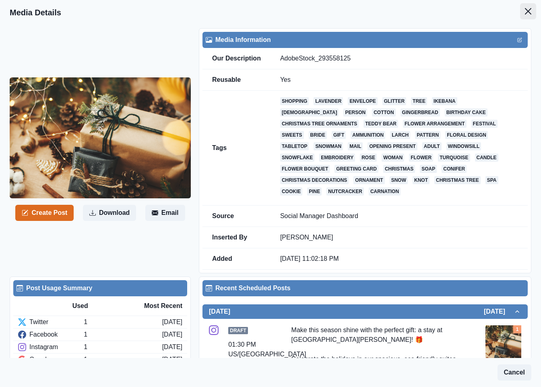
click at [525, 11] on icon "Close" at bounding box center [528, 11] width 6 height 6
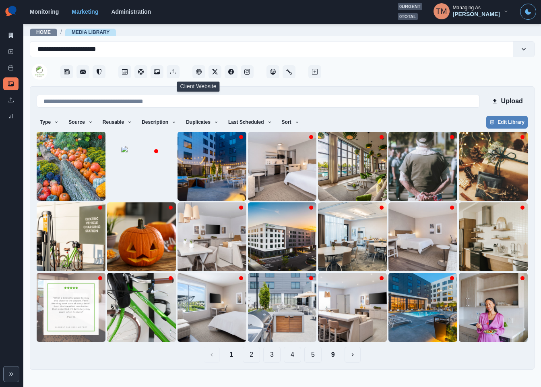
click at [336, 356] on button "9" at bounding box center [333, 354] width 17 height 16
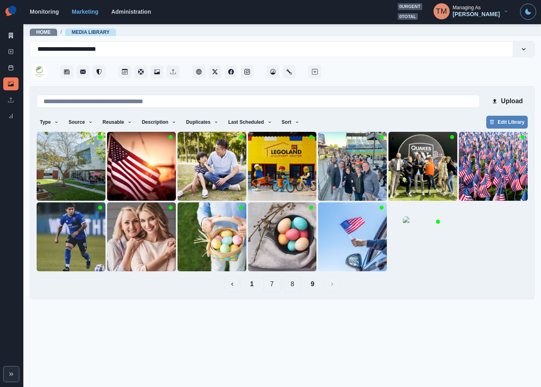
click at [290, 283] on button "8" at bounding box center [292, 284] width 17 height 16
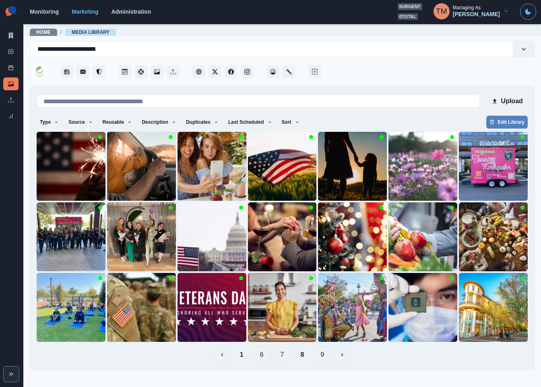
click at [283, 358] on button "7" at bounding box center [282, 354] width 17 height 16
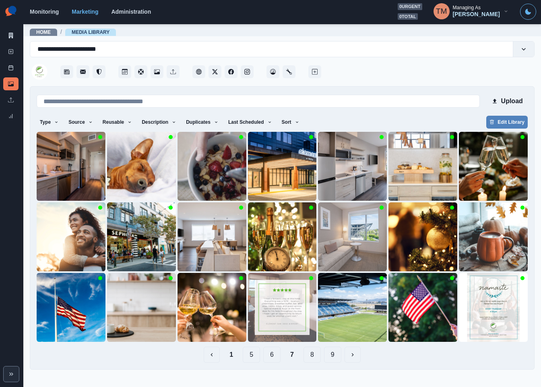
click at [272, 354] on button "6" at bounding box center [271, 354] width 17 height 16
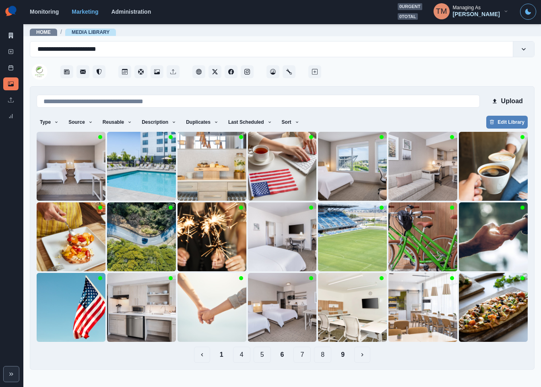
click at [261, 356] on button "5" at bounding box center [262, 354] width 17 height 16
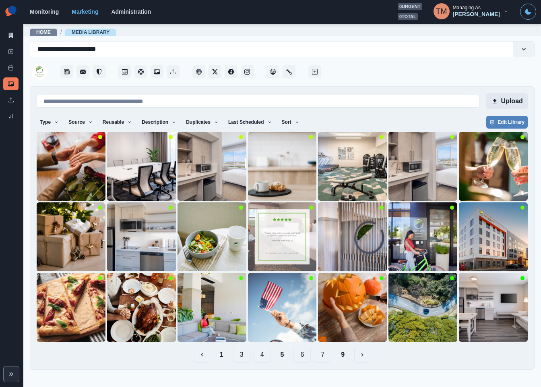
click at [516, 102] on button "Upload" at bounding box center [506, 101] width 41 height 16
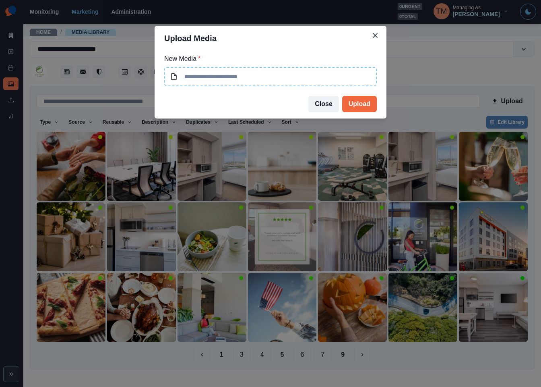
click at [224, 80] on input at bounding box center [270, 76] width 213 height 19
type input "**********"
drag, startPoint x: 259, startPoint y: 77, endPoint x: 284, endPoint y: 78, distance: 25.4
click at [284, 78] on input "**********" at bounding box center [270, 76] width 213 height 19
click at [221, 76] on input at bounding box center [270, 76] width 213 height 19
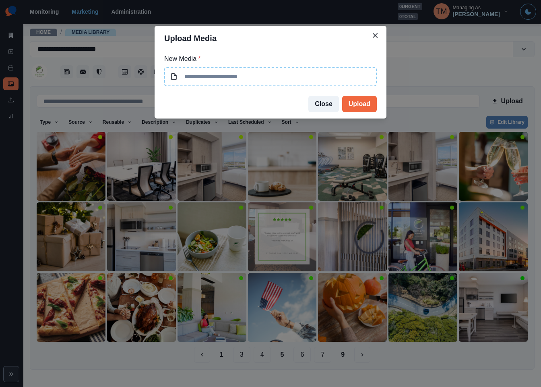
click at [312, 76] on input at bounding box center [270, 76] width 213 height 19
type input "**********"
click at [372, 192] on div "**********" at bounding box center [270, 193] width 541 height 387
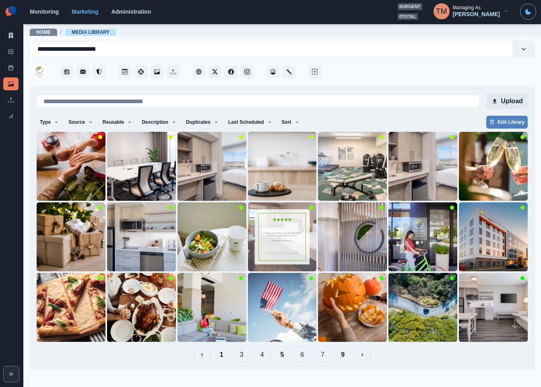
click at [514, 99] on button "Upload" at bounding box center [506, 101] width 41 height 16
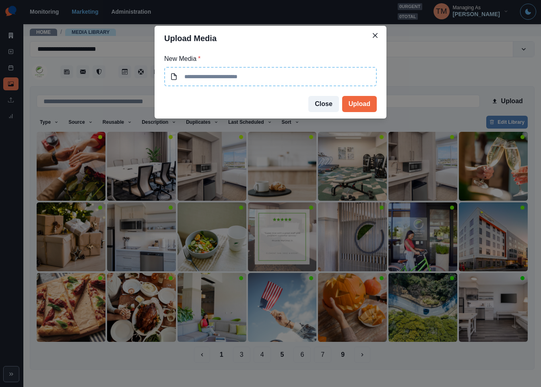
click at [324, 75] on input at bounding box center [270, 76] width 213 height 19
type input "**********"
click at [358, 104] on button "Upload" at bounding box center [359, 104] width 35 height 16
click at [451, 70] on div "**********" at bounding box center [270, 193] width 541 height 387
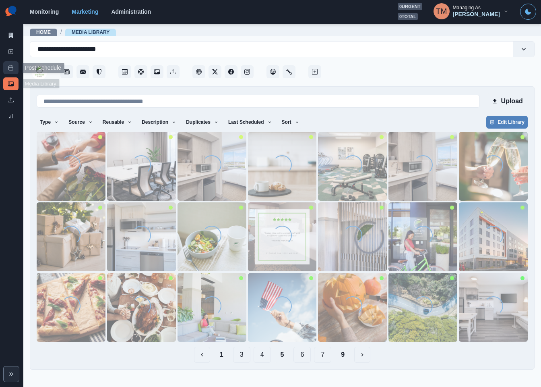
click at [11, 71] on link "Post Schedule" at bounding box center [10, 67] width 15 height 13
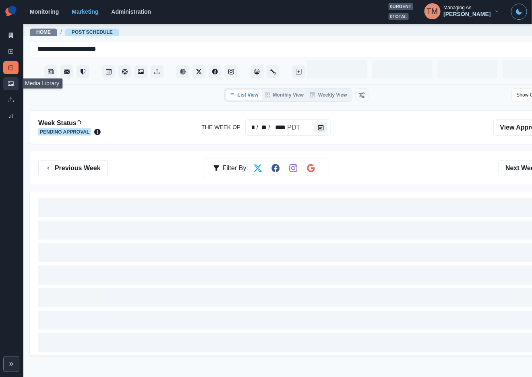
click at [11, 85] on icon at bounding box center [11, 83] width 6 height 5
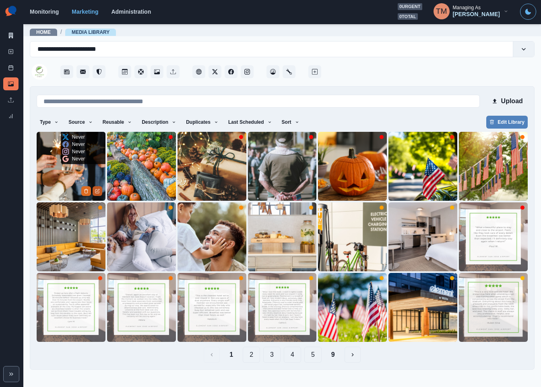
click at [97, 191] on icon "Edit Media" at bounding box center [97, 190] width 5 height 5
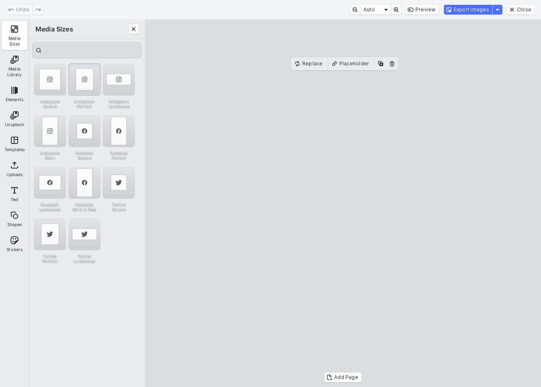
click at [81, 81] on div "Instagram Portrait" at bounding box center [84, 79] width 32 height 32
click at [343, 203] on cesdk-canvas "Editor canvas" at bounding box center [343, 203] width 0 height 0
click at [527, 11] on button "Close" at bounding box center [520, 10] width 27 height 10
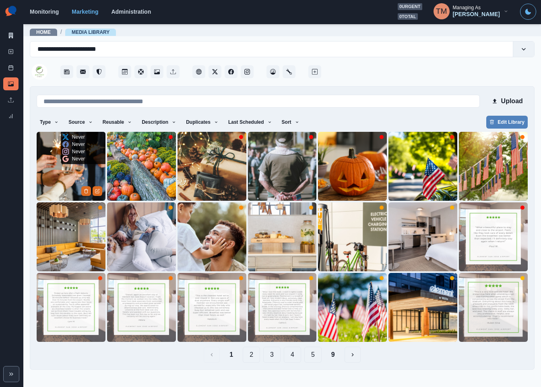
click at [74, 172] on img at bounding box center [71, 166] width 69 height 69
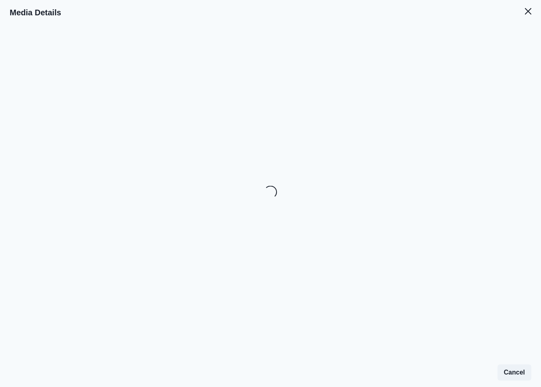
click at [531, 10] on button "Close" at bounding box center [528, 11] width 16 height 16
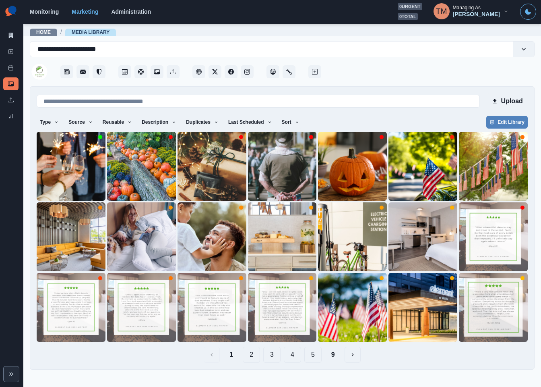
click at [331, 356] on button "9" at bounding box center [333, 354] width 17 height 16
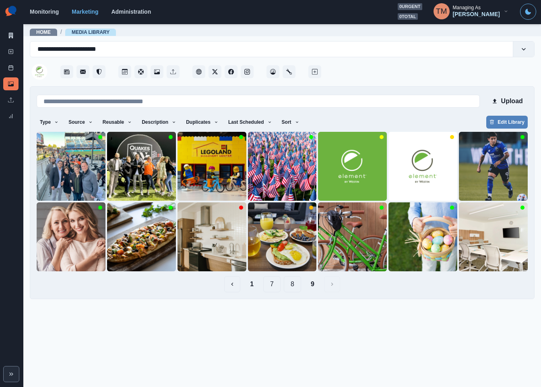
click at [295, 285] on button "8" at bounding box center [292, 284] width 17 height 16
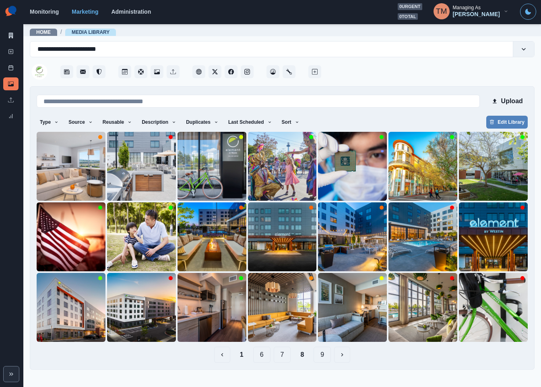
click at [281, 356] on button "7" at bounding box center [282, 354] width 17 height 16
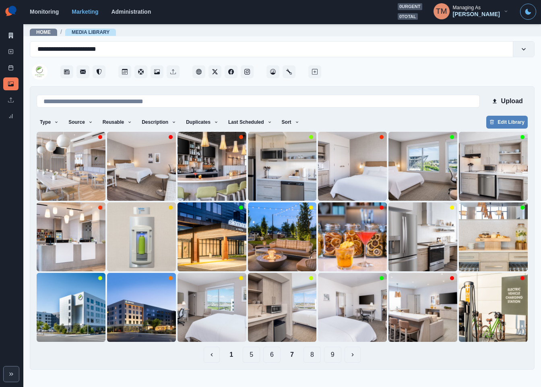
click at [273, 358] on button "6" at bounding box center [271, 354] width 17 height 16
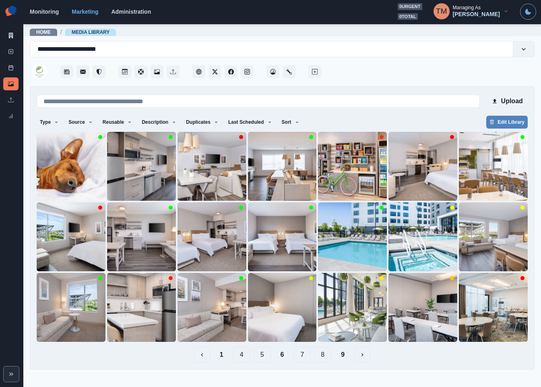
click at [263, 359] on button "5" at bounding box center [262, 354] width 17 height 16
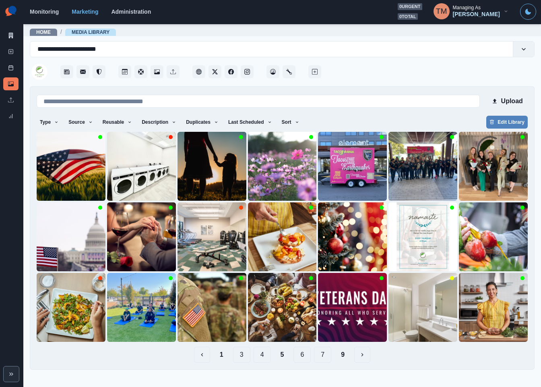
click at [242, 359] on button "3" at bounding box center [241, 354] width 17 height 16
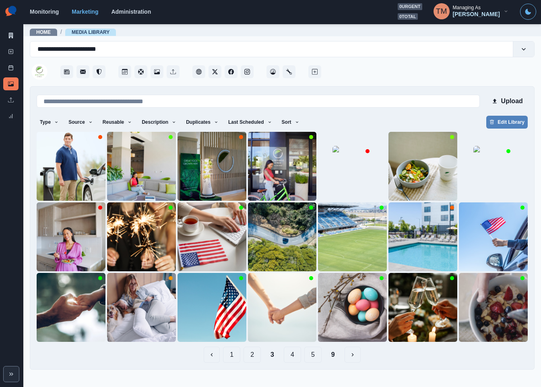
click at [229, 359] on button "1" at bounding box center [231, 354] width 17 height 16
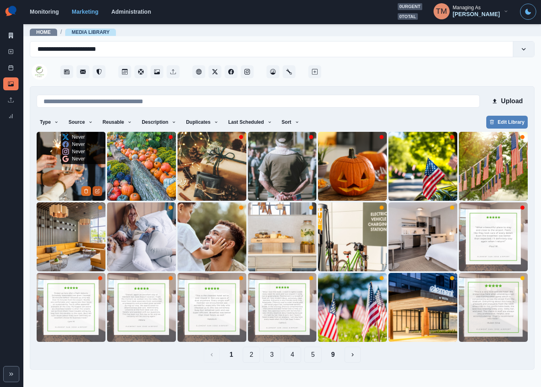
click at [99, 190] on icon "Edit Media" at bounding box center [97, 190] width 5 height 5
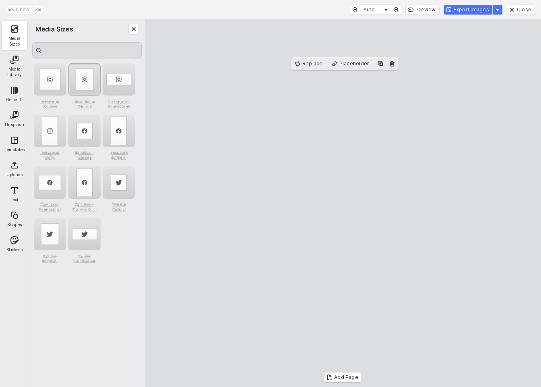
click at [85, 70] on div "Instagram Portrait" at bounding box center [84, 79] width 32 height 32
click at [343, 203] on cesdk-canvas "Editor canvas" at bounding box center [343, 203] width 0 height 0
drag, startPoint x: 363, startPoint y: 168, endPoint x: 356, endPoint y: 168, distance: 6.5
click at [343, 203] on cesdk-canvas "Editor canvas" at bounding box center [343, 203] width 0 height 0
drag, startPoint x: 447, startPoint y: 210, endPoint x: 428, endPoint y: 209, distance: 19.7
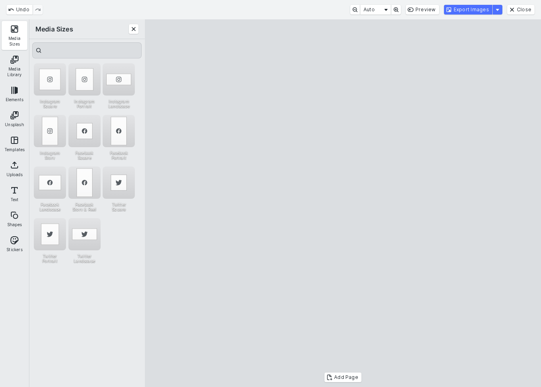
click at [343, 203] on cesdk-canvas "Editor canvas" at bounding box center [343, 203] width 0 height 0
drag, startPoint x: 417, startPoint y: 207, endPoint x: 424, endPoint y: 206, distance: 6.9
click at [343, 203] on cesdk-canvas "Editor canvas" at bounding box center [343, 203] width 0 height 0
click at [469, 11] on button "Export Images" at bounding box center [468, 10] width 48 height 10
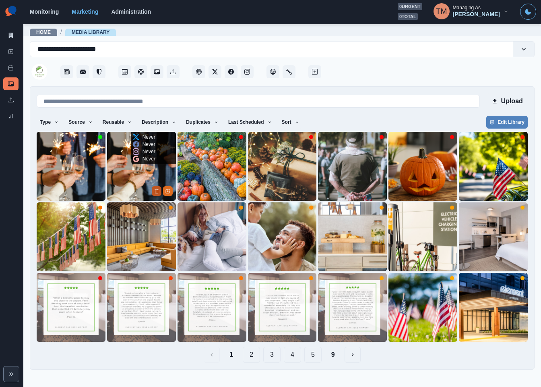
click at [157, 186] on button "Delete Media" at bounding box center [157, 191] width 10 height 10
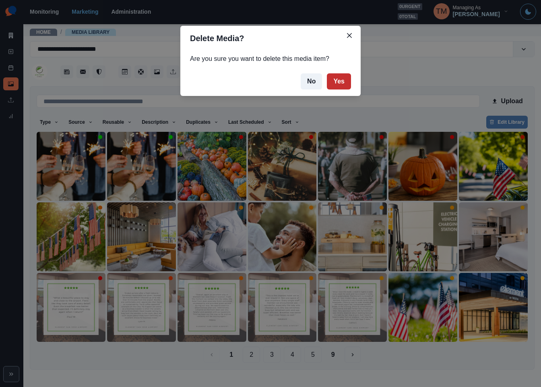
click at [337, 83] on button "Yes" at bounding box center [339, 81] width 24 height 16
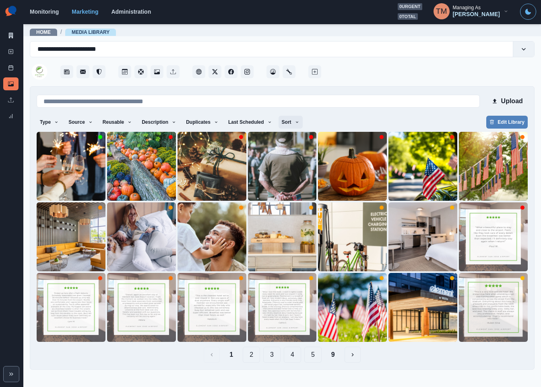
click at [290, 121] on button "Sort" at bounding box center [291, 122] width 24 height 13
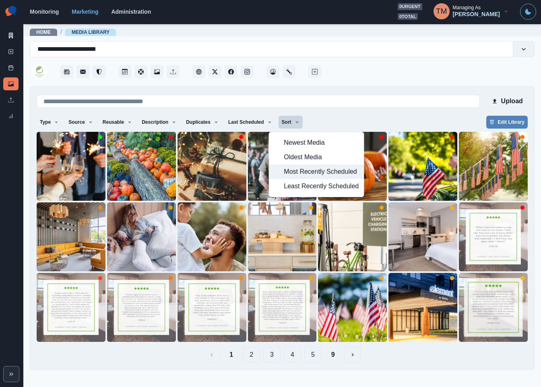
click at [299, 173] on span "Most Recently Scheduled" at bounding box center [321, 172] width 75 height 10
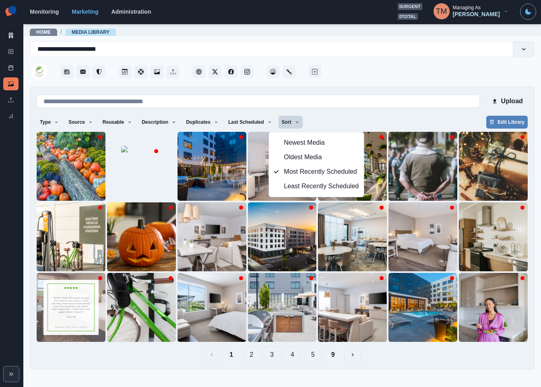
click at [368, 116] on div "Type Any Image Video Source Any Upload Social Manager Found: Instagram Found: G…" at bounding box center [282, 123] width 491 height 14
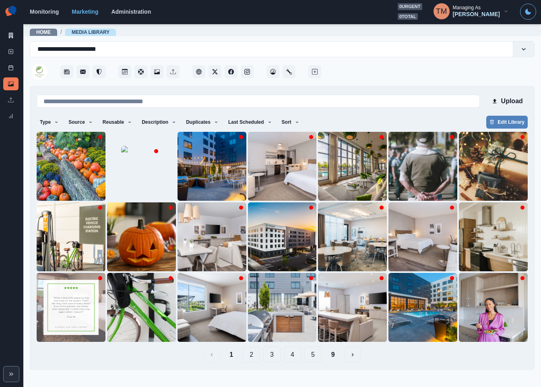
click at [255, 357] on button "2" at bounding box center [251, 354] width 17 height 16
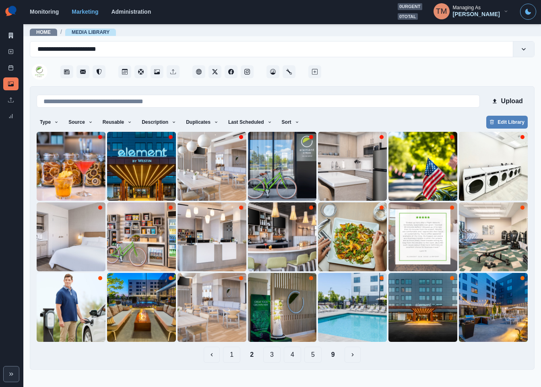
click at [275, 358] on button "3" at bounding box center [271, 354] width 17 height 16
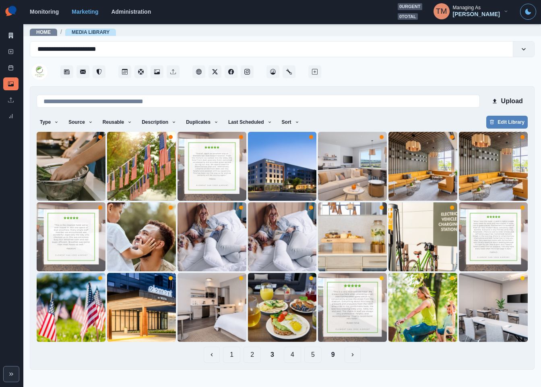
click at [295, 356] on button "4" at bounding box center [292, 354] width 17 height 16
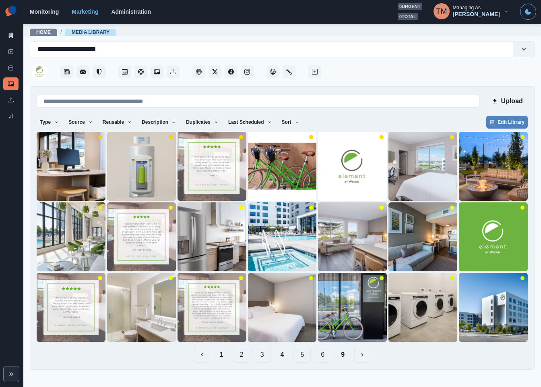
click at [220, 354] on button "1" at bounding box center [221, 354] width 17 height 16
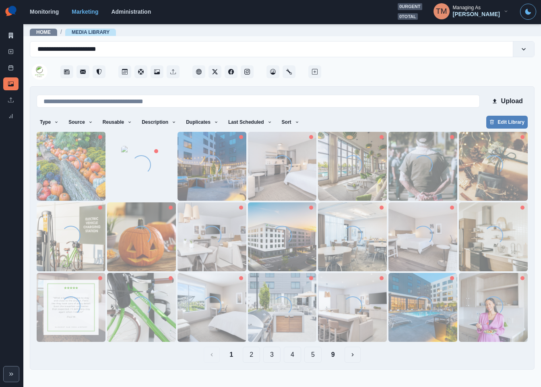
click at [250, 355] on button "2" at bounding box center [251, 354] width 17 height 16
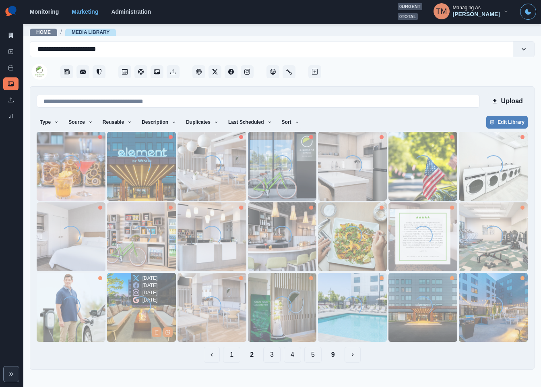
click at [119, 312] on img at bounding box center [141, 307] width 69 height 69
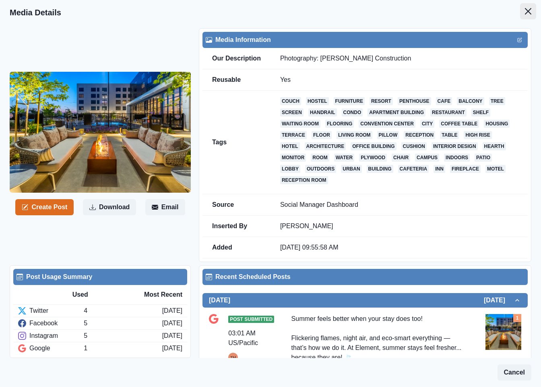
click at [525, 12] on icon "Close" at bounding box center [528, 11] width 6 height 6
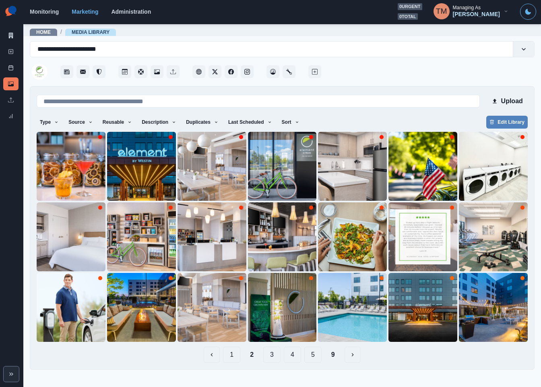
click at [231, 358] on button "1" at bounding box center [231, 354] width 17 height 16
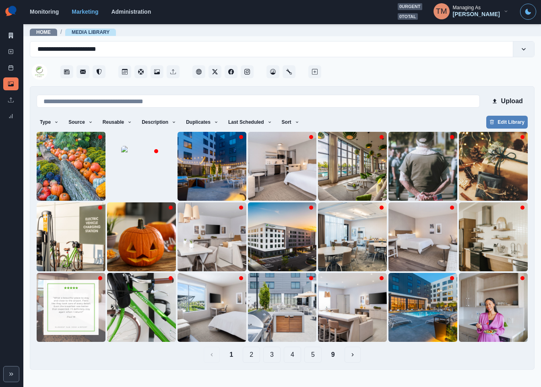
click at [275, 357] on button "3" at bounding box center [271, 354] width 17 height 16
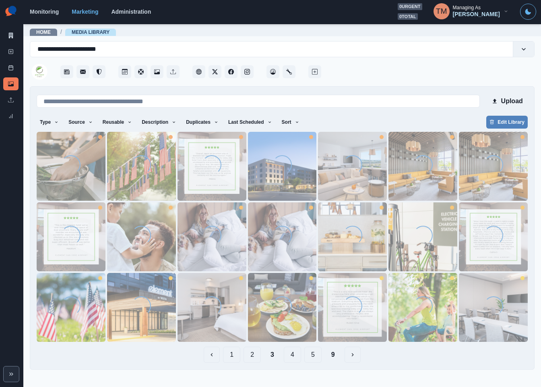
click at [295, 356] on button "4" at bounding box center [292, 354] width 17 height 16
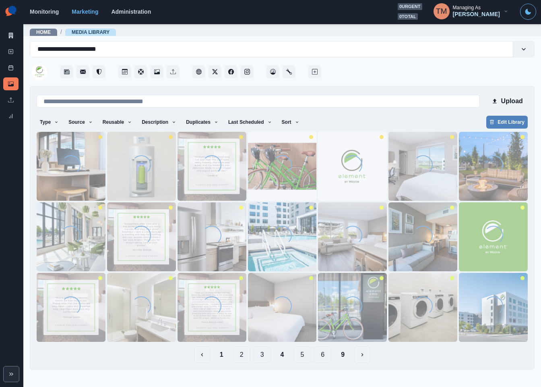
click at [498, 177] on div "Loading..." at bounding box center [493, 166] width 19 height 22
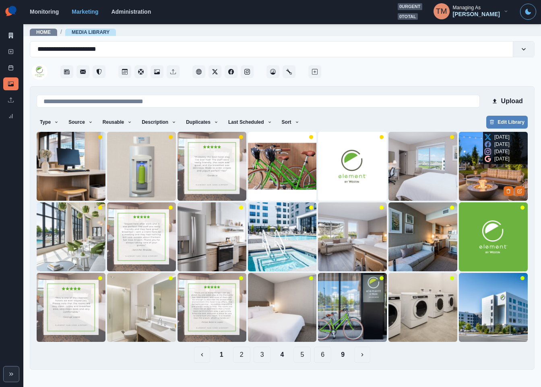
click at [484, 184] on img at bounding box center [493, 166] width 69 height 69
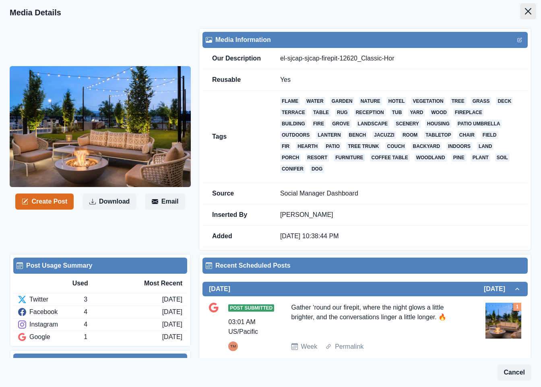
click at [525, 12] on icon "Close" at bounding box center [528, 11] width 6 height 6
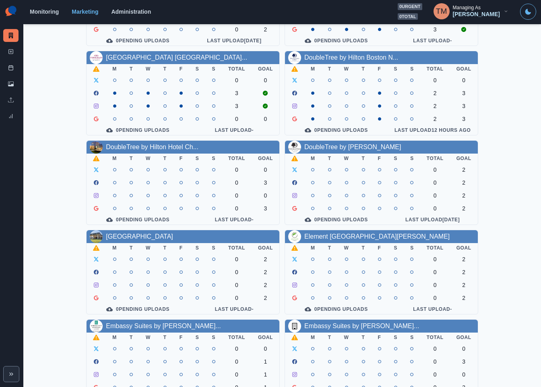
scroll to position [237, 0]
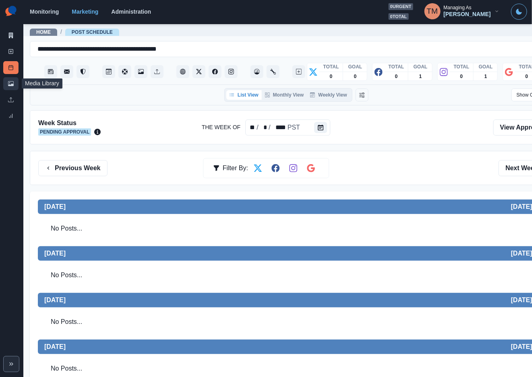
click at [8, 85] on icon at bounding box center [11, 83] width 6 height 5
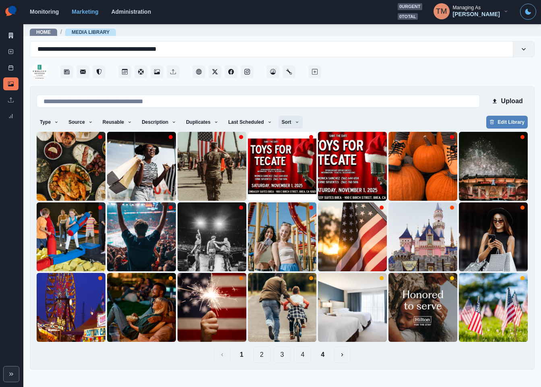
click at [295, 120] on icon "button" at bounding box center [297, 122] width 5 height 5
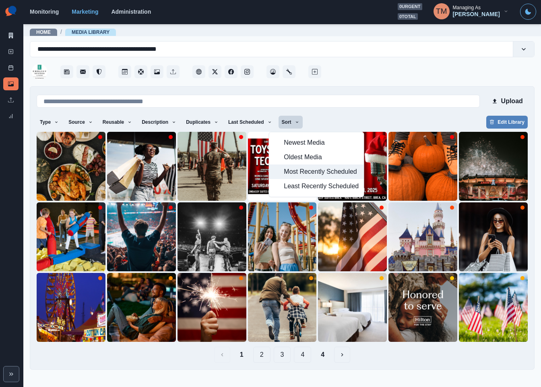
click at [296, 174] on span "Most Recently Scheduled" at bounding box center [321, 172] width 75 height 10
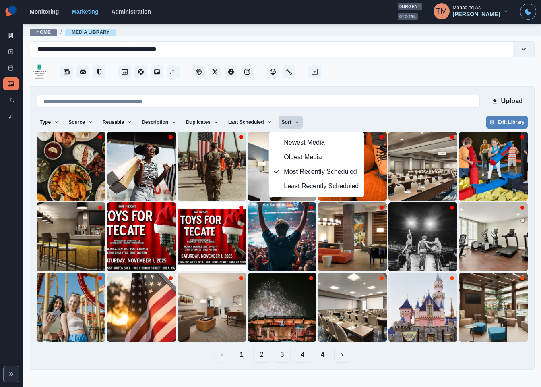
click at [455, 116] on div "Type Any Image Video Source Any Upload Social Manager Found: Instagram Found: G…" at bounding box center [282, 123] width 491 height 14
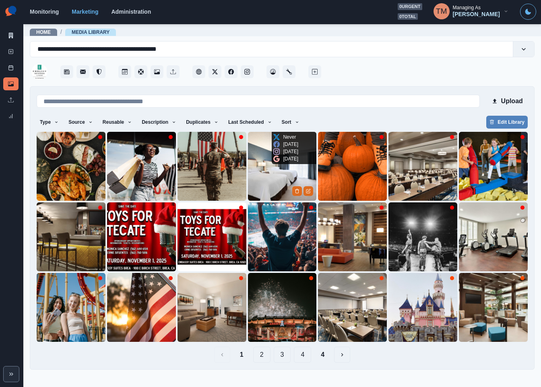
click at [260, 176] on img at bounding box center [282, 166] width 69 height 69
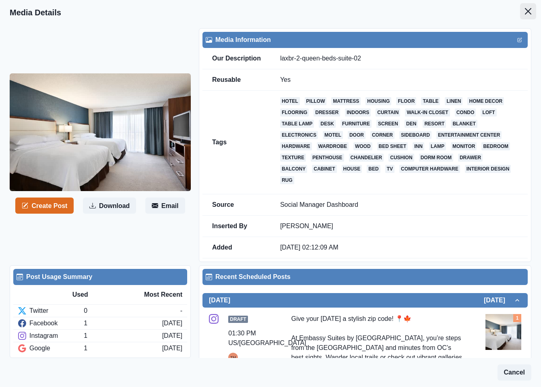
click at [525, 13] on icon "Close" at bounding box center [528, 11] width 6 height 6
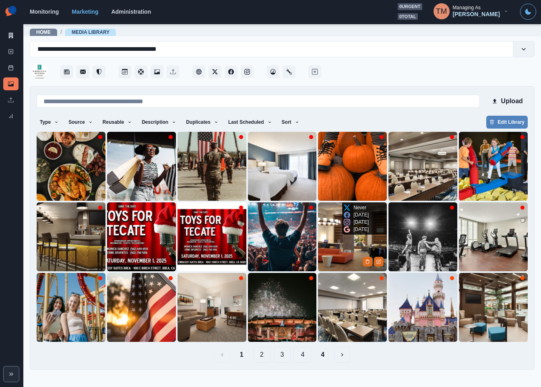
click at [336, 249] on img at bounding box center [352, 236] width 69 height 69
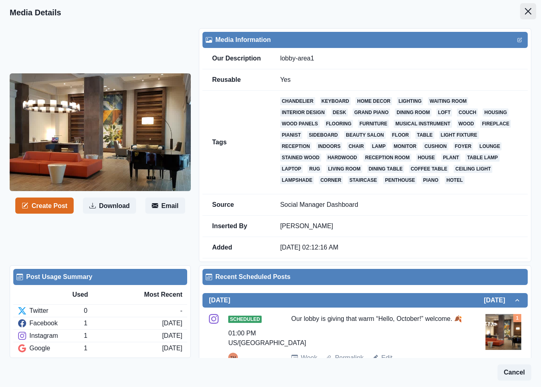
click at [525, 8] on icon "Close" at bounding box center [528, 11] width 6 height 6
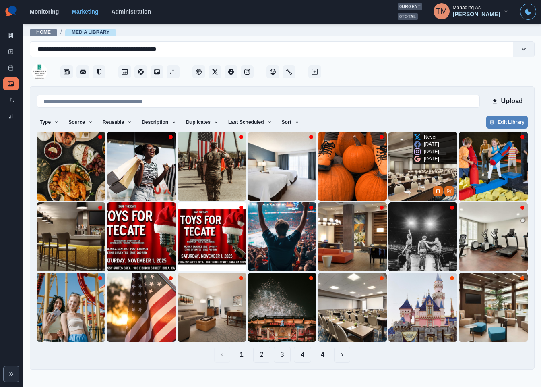
click at [416, 173] on img at bounding box center [423, 166] width 69 height 69
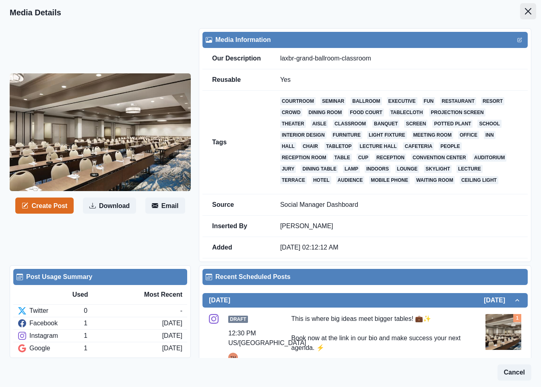
click at [525, 8] on icon "Close" at bounding box center [528, 11] width 6 height 6
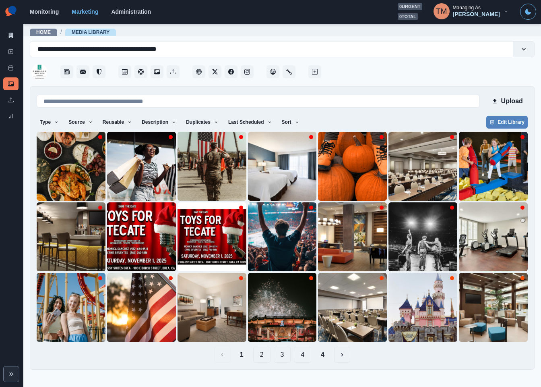
click at [327, 358] on button "4" at bounding box center [322, 354] width 17 height 16
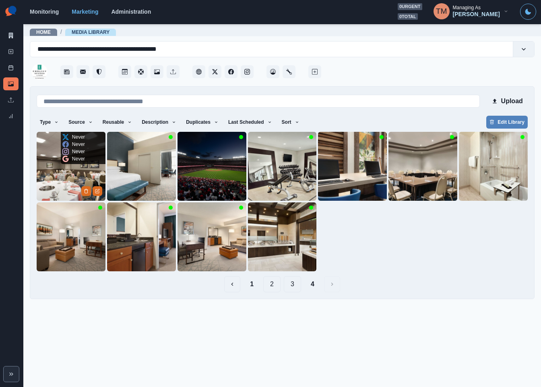
click at [62, 182] on img at bounding box center [71, 166] width 69 height 69
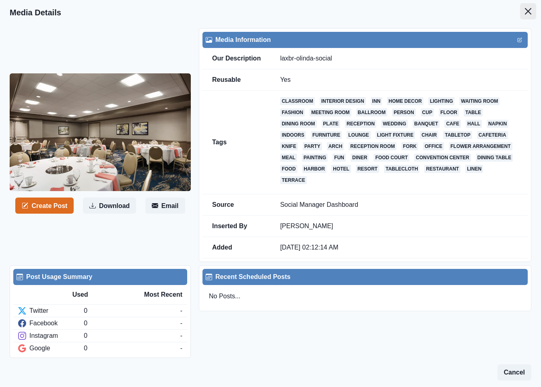
click at [525, 13] on icon "Close" at bounding box center [528, 11] width 6 height 6
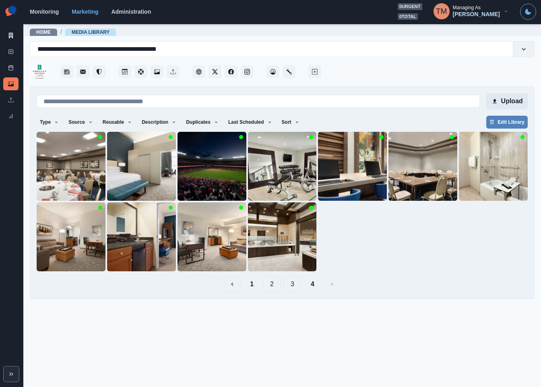
click at [516, 101] on button "Upload" at bounding box center [506, 101] width 41 height 16
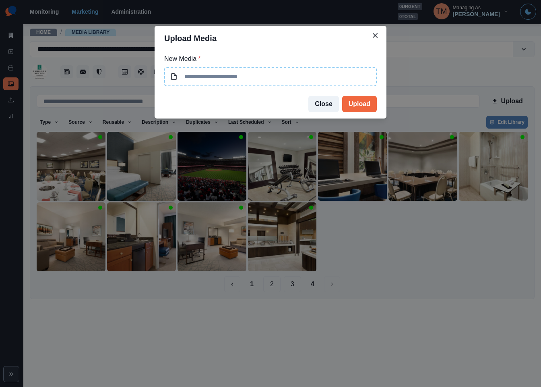
click at [277, 80] on input at bounding box center [270, 76] width 213 height 19
type input "**********"
drag, startPoint x: 261, startPoint y: 75, endPoint x: 284, endPoint y: 76, distance: 23.0
click at [284, 76] on input "**********" at bounding box center [270, 76] width 213 height 19
click at [365, 103] on button "Upload" at bounding box center [359, 104] width 35 height 16
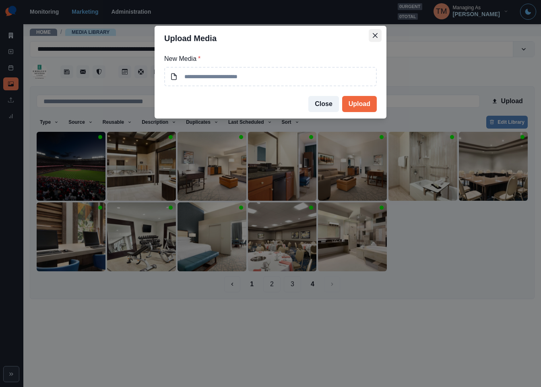
click at [374, 33] on icon "Close" at bounding box center [375, 35] width 5 height 5
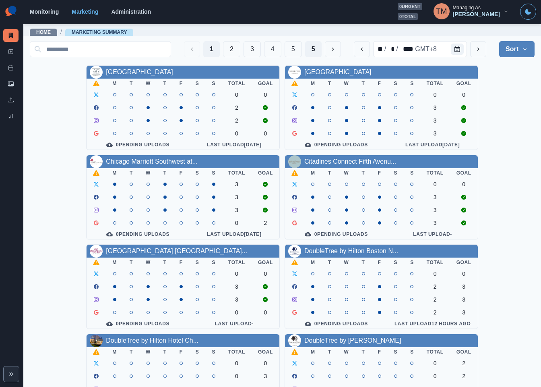
click at [305, 50] on button "5" at bounding box center [313, 49] width 17 height 16
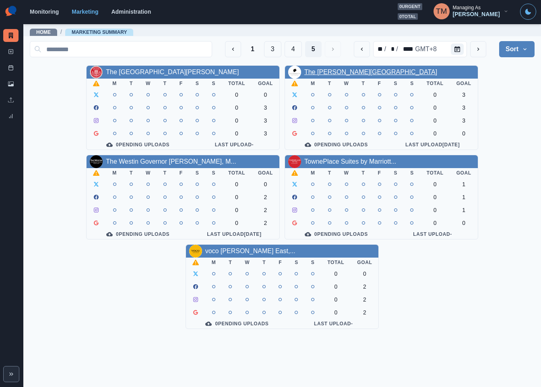
click at [341, 72] on link "The Renwick Hotel" at bounding box center [370, 71] width 133 height 7
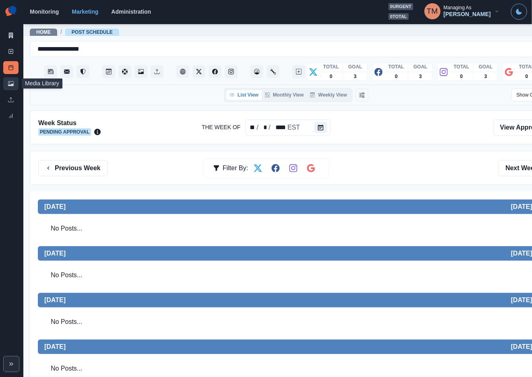
click at [12, 83] on icon at bounding box center [11, 84] width 6 height 6
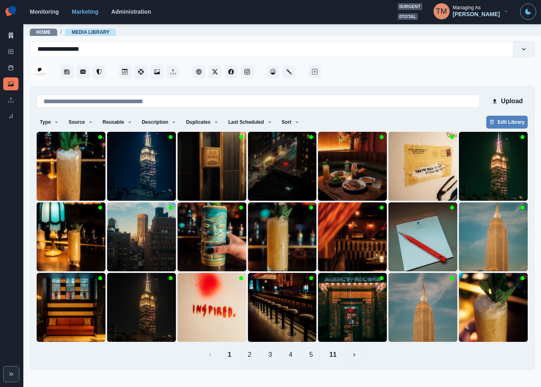
click at [251, 359] on button "2" at bounding box center [249, 354] width 17 height 16
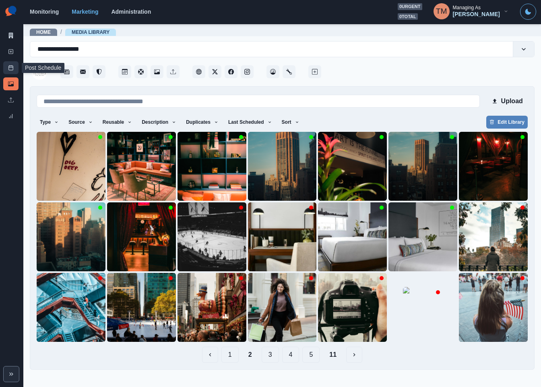
click at [12, 69] on icon at bounding box center [11, 68] width 6 height 6
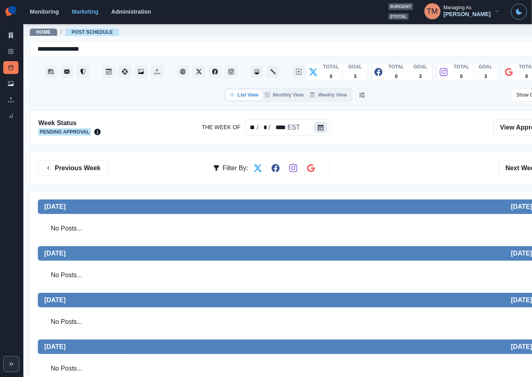
click at [318, 125] on icon "Calendar" at bounding box center [321, 128] width 6 height 6
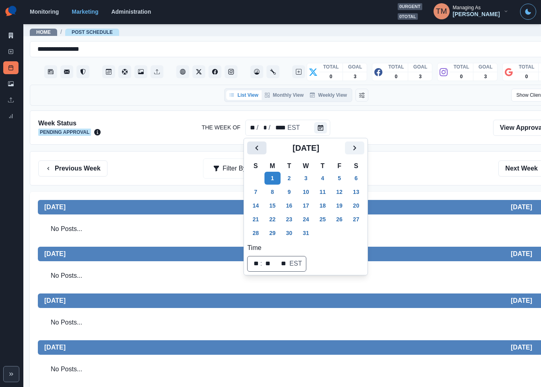
click at [253, 147] on icon "Previous" at bounding box center [257, 148] width 10 height 10
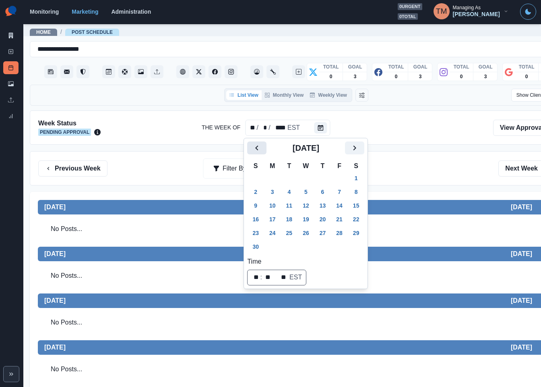
click at [253, 147] on icon "Previous" at bounding box center [257, 148] width 10 height 10
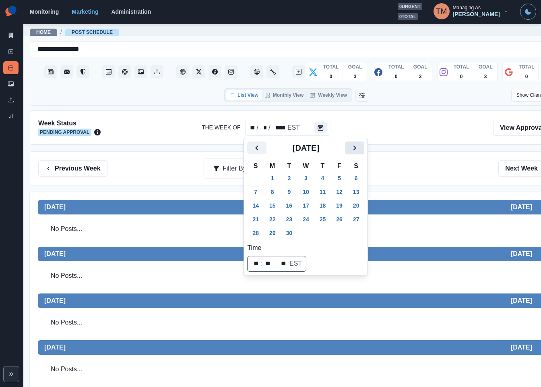
click at [364, 147] on button "Next" at bounding box center [354, 147] width 19 height 13
click at [309, 176] on button "1" at bounding box center [306, 178] width 16 height 13
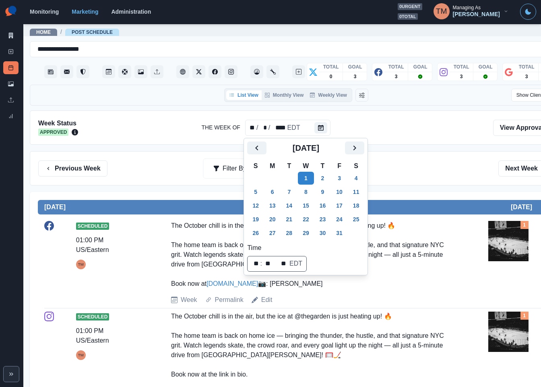
click at [456, 174] on div "Previous Week Filter By: Next Week" at bounding box center [296, 168] width 516 height 16
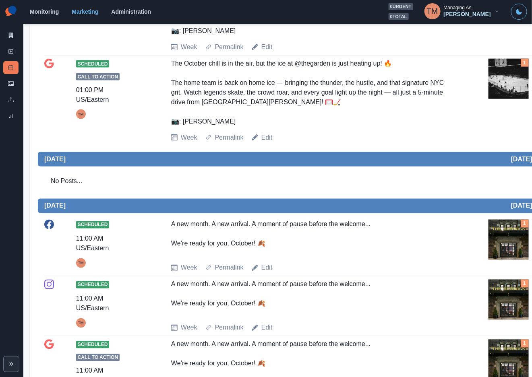
scroll to position [423, 0]
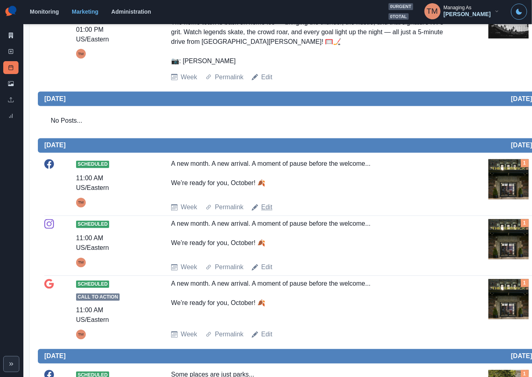
click at [268, 213] on link "Edit" at bounding box center [266, 208] width 11 height 10
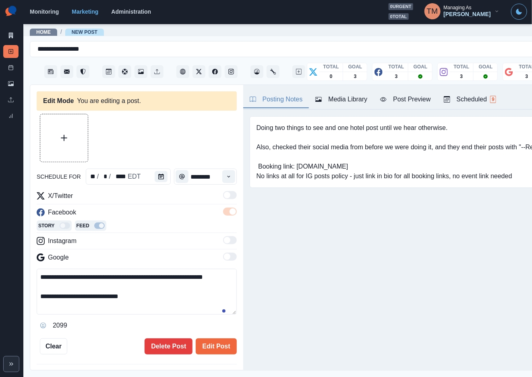
type input "********"
type textarea "**********"
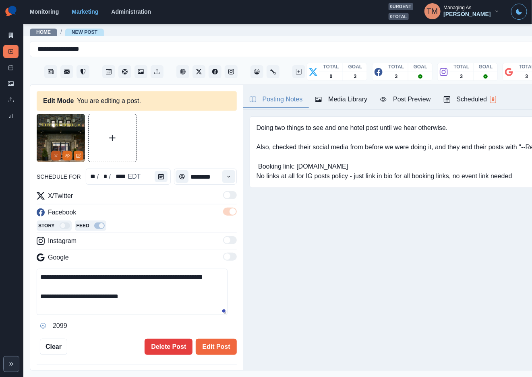
click at [58, 156] on button "Remove" at bounding box center [56, 156] width 10 height 10
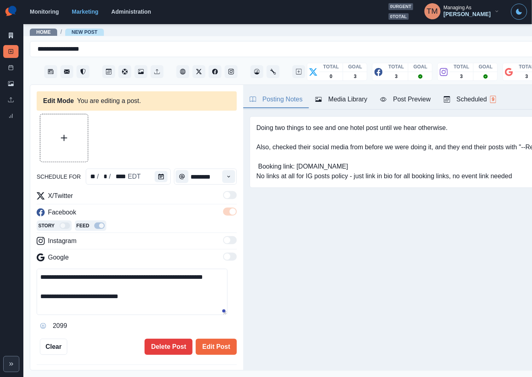
click at [349, 103] on div "Media Library" at bounding box center [341, 100] width 52 height 10
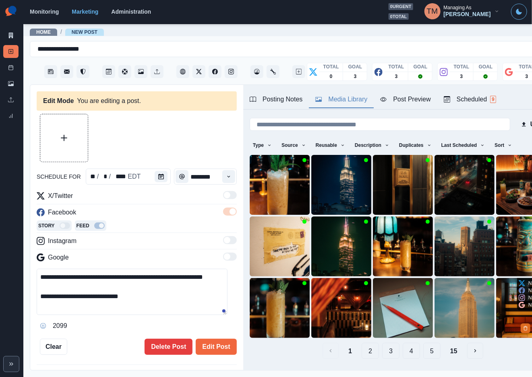
scroll to position [9, 0]
click at [362, 343] on button "2" at bounding box center [370, 351] width 17 height 16
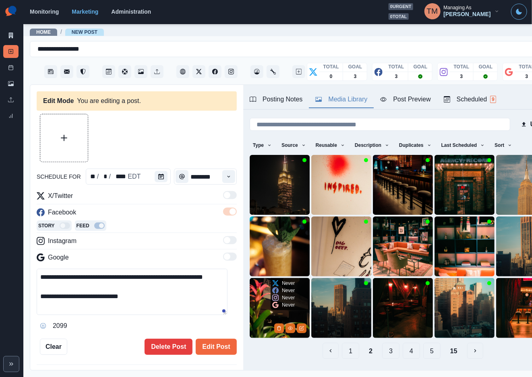
click at [258, 296] on img at bounding box center [280, 308] width 60 height 60
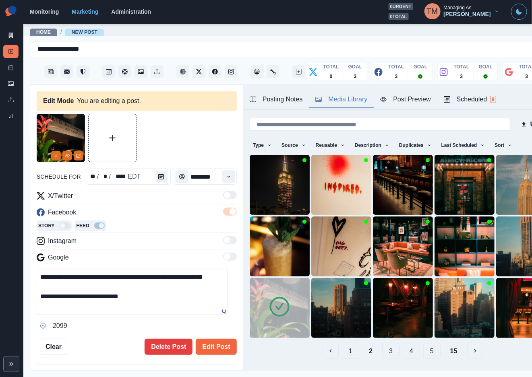
click at [411, 95] on div "Post Preview" at bounding box center [405, 100] width 50 height 10
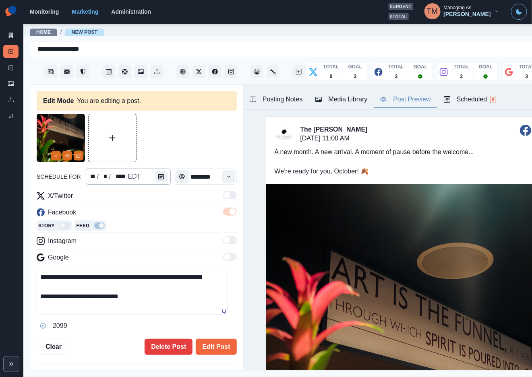
scroll to position [0, 0]
click at [80, 155] on icon "Edit Media" at bounding box center [78, 155] width 5 height 5
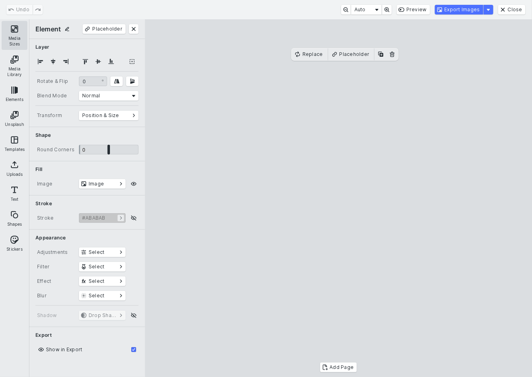
click at [18, 37] on button "Media Sizes" at bounding box center [15, 35] width 26 height 29
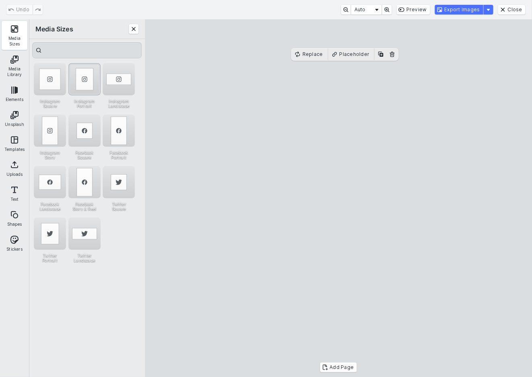
click at [86, 80] on div "Instagram Portrait" at bounding box center [84, 79] width 32 height 32
click at [47, 139] on div "Instagram Story" at bounding box center [50, 131] width 32 height 32
click at [81, 76] on div "Instagram Portrait" at bounding box center [84, 79] width 32 height 32
click at [339, 198] on cesdk-canvas "Editor canvas" at bounding box center [339, 198] width 0 height 0
drag, startPoint x: 403, startPoint y: 231, endPoint x: 403, endPoint y: 225, distance: 6.4
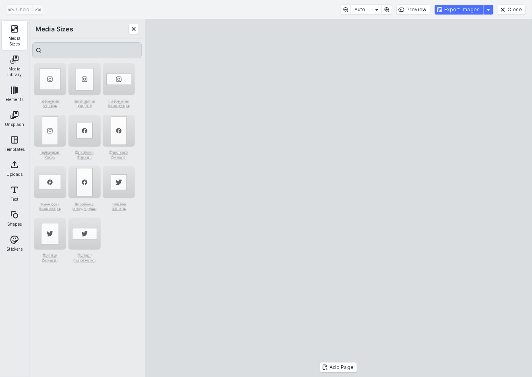
click at [339, 198] on cesdk-canvas "Editor canvas" at bounding box center [339, 198] width 0 height 0
drag, startPoint x: 343, startPoint y: 345, endPoint x: 345, endPoint y: 351, distance: 7.1
click at [339, 198] on cesdk-canvas "Editor canvas" at bounding box center [339, 198] width 0 height 0
drag, startPoint x: 345, startPoint y: 70, endPoint x: 345, endPoint y: 76, distance: 6.0
click at [339, 198] on cesdk-canvas "Editor canvas" at bounding box center [339, 198] width 0 height 0
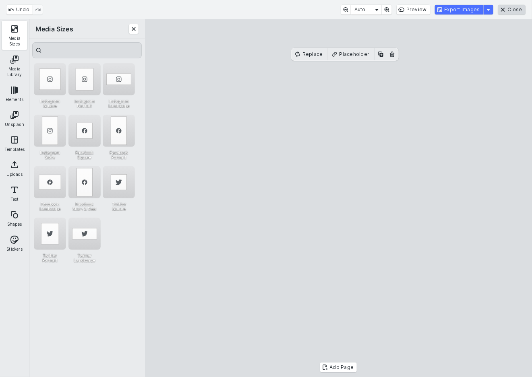
click at [524, 10] on button "Close" at bounding box center [511, 10] width 27 height 10
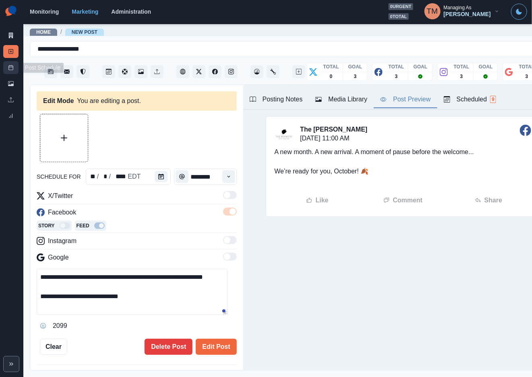
click at [11, 69] on icon at bounding box center [11, 68] width 6 height 6
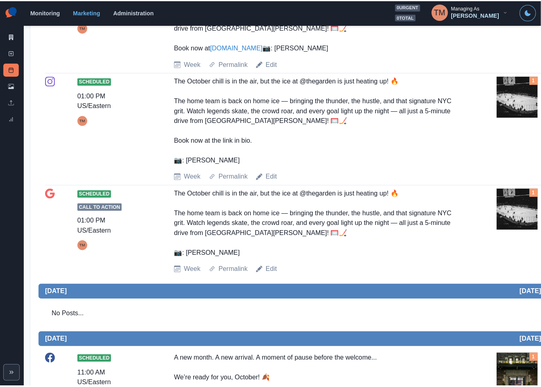
scroll to position [302, 0]
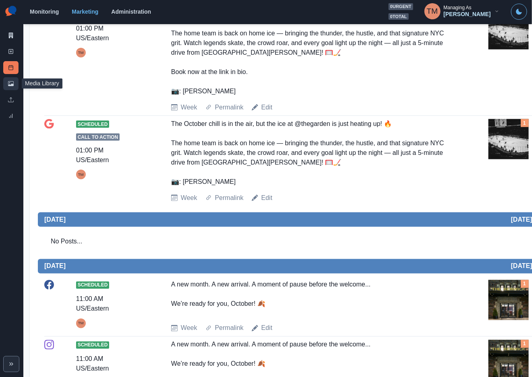
click at [12, 87] on link "Media Library" at bounding box center [10, 83] width 15 height 13
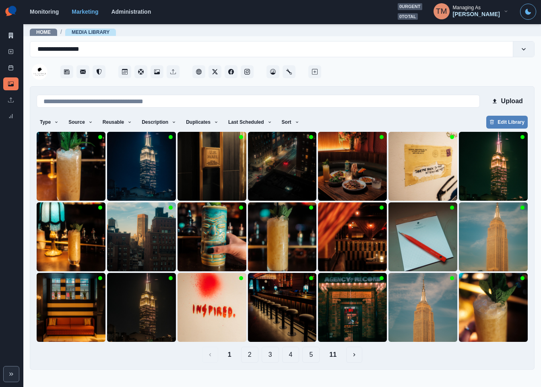
click at [250, 354] on button "2" at bounding box center [249, 354] width 17 height 16
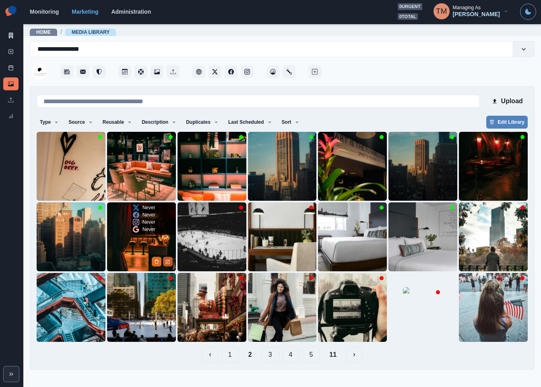
click at [170, 260] on icon "Edit Media" at bounding box center [167, 261] width 5 height 5
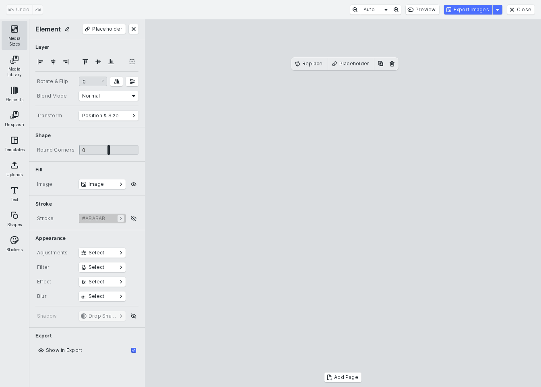
click at [19, 26] on button "Media Sizes" at bounding box center [15, 35] width 26 height 29
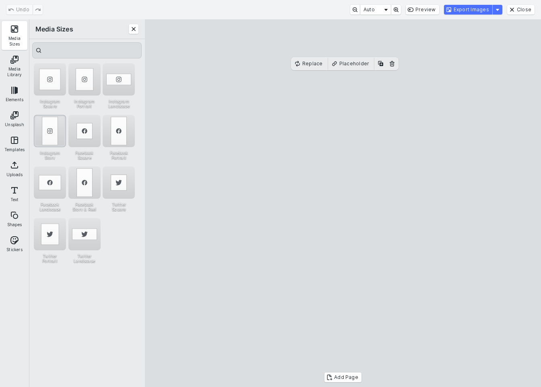
click at [52, 126] on div "Instagram Story" at bounding box center [50, 131] width 32 height 32
click at [343, 203] on cesdk-canvas "Editor canvas" at bounding box center [343, 203] width 0 height 0
drag, startPoint x: 380, startPoint y: 180, endPoint x: 372, endPoint y: 180, distance: 7.2
click at [343, 203] on cesdk-canvas "Editor canvas" at bounding box center [343, 203] width 0 height 0
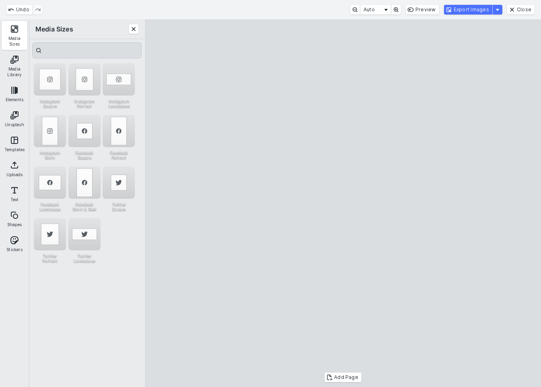
drag, startPoint x: 411, startPoint y: 212, endPoint x: 418, endPoint y: 213, distance: 7.7
click at [343, 203] on cesdk-canvas "Editor canvas" at bounding box center [343, 203] width 0 height 0
drag, startPoint x: 258, startPoint y: 214, endPoint x: 266, endPoint y: 214, distance: 7.2
click at [343, 203] on cesdk-canvas "Editor canvas" at bounding box center [343, 203] width 0 height 0
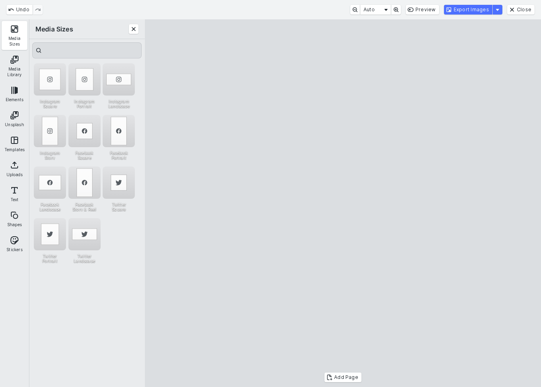
click at [343, 203] on cesdk-canvas "Editor canvas" at bounding box center [343, 203] width 0 height 0
drag, startPoint x: 365, startPoint y: 200, endPoint x: 360, endPoint y: 200, distance: 4.8
click at [343, 203] on cesdk-canvas "Editor canvas" at bounding box center [343, 203] width 0 height 0
drag, startPoint x: 260, startPoint y: 213, endPoint x: 266, endPoint y: 213, distance: 5.6
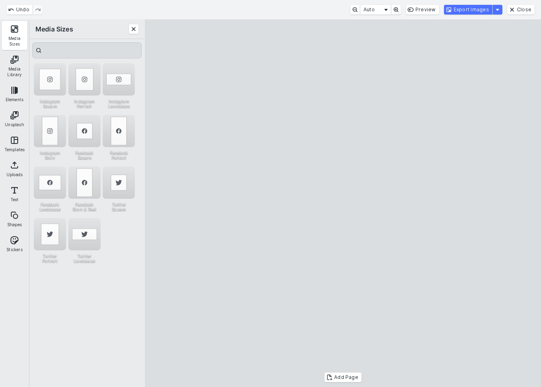
click at [343, 203] on cesdk-canvas "Editor canvas" at bounding box center [343, 203] width 0 height 0
click at [481, 14] on button "Export Images" at bounding box center [468, 10] width 48 height 10
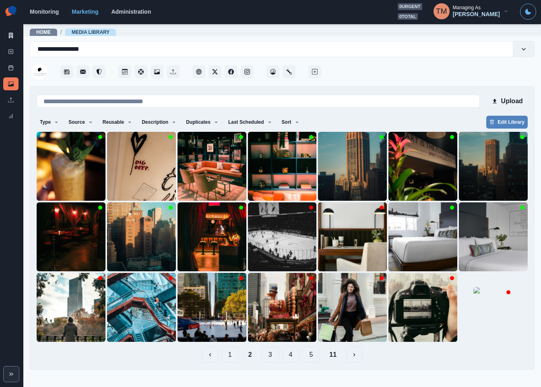
click at [231, 358] on button "1" at bounding box center [229, 354] width 17 height 16
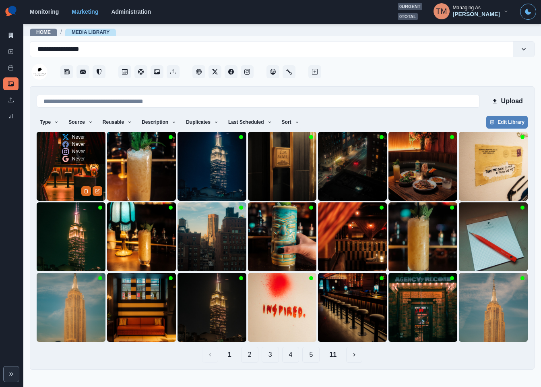
click at [49, 165] on img at bounding box center [71, 166] width 69 height 69
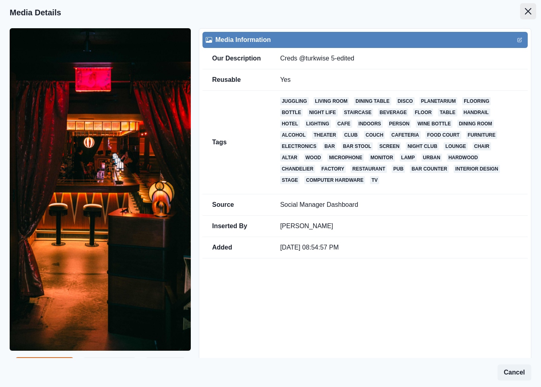
click at [520, 15] on button "Close" at bounding box center [528, 11] width 16 height 16
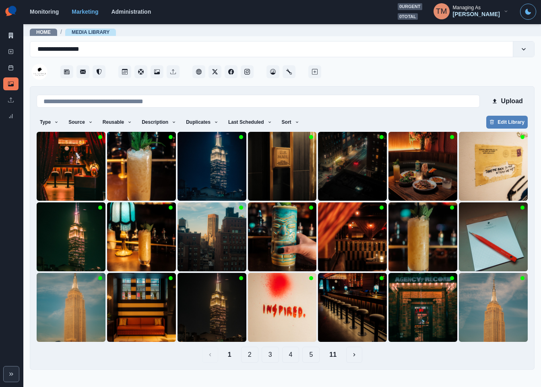
click at [248, 356] on button "2" at bounding box center [249, 354] width 17 height 16
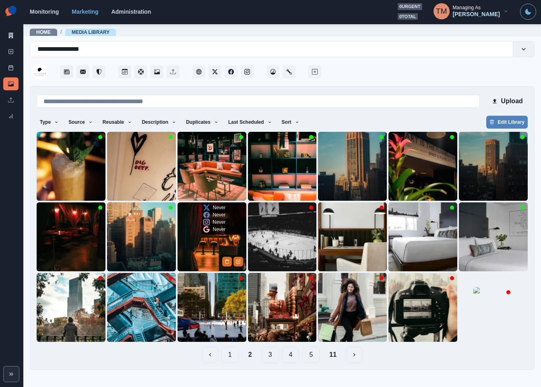
click at [203, 239] on img at bounding box center [212, 236] width 69 height 69
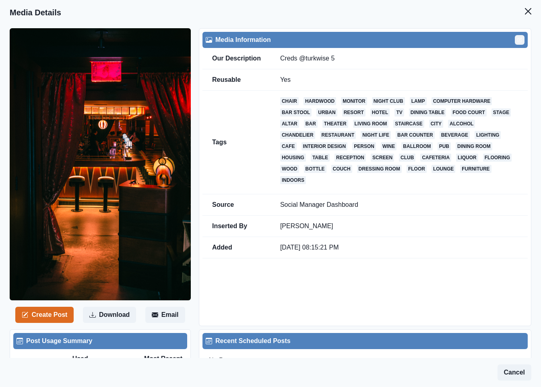
click at [517, 38] on icon "Edit" at bounding box center [519, 39] width 5 height 5
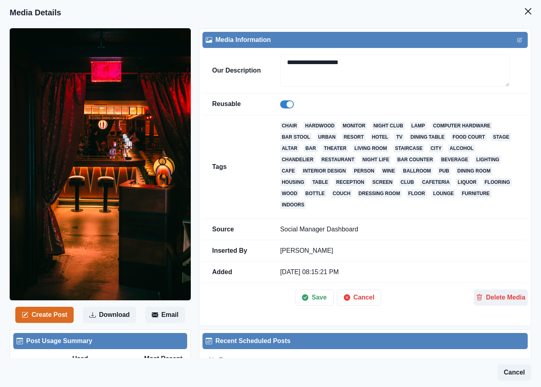
click at [280, 104] on span at bounding box center [287, 104] width 14 height 8
click at [316, 289] on button "Save" at bounding box center [314, 297] width 38 height 16
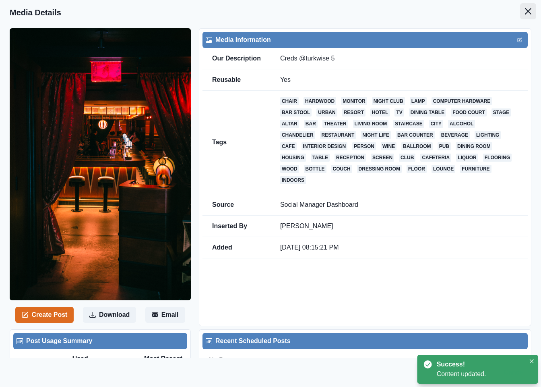
click at [525, 12] on icon "Close" at bounding box center [528, 11] width 6 height 6
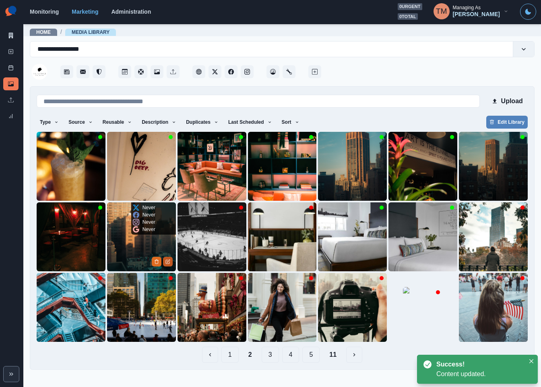
click at [170, 259] on icon "Edit Media" at bounding box center [167, 261] width 5 height 5
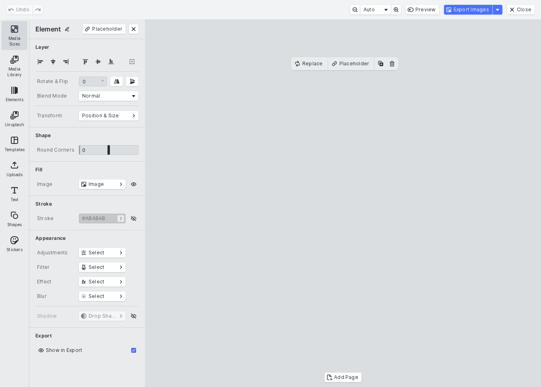
click at [18, 34] on button "Media Sizes" at bounding box center [15, 35] width 26 height 29
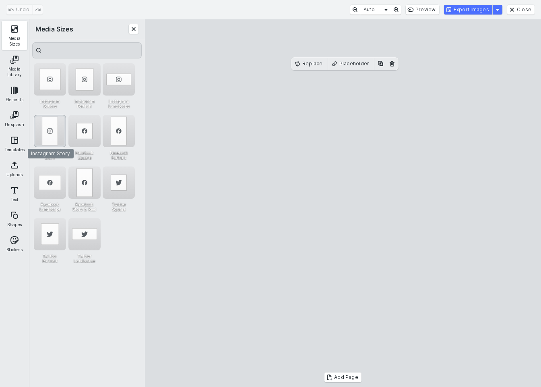
click at [55, 124] on div "Instagram Story" at bounding box center [50, 131] width 32 height 32
click at [90, 82] on div "Instagram Portrait" at bounding box center [84, 79] width 32 height 32
click at [343, 203] on cesdk-canvas "Editor canvas" at bounding box center [343, 203] width 0 height 0
drag, startPoint x: 335, startPoint y: 169, endPoint x: 335, endPoint y: 179, distance: 9.7
click at [343, 203] on cesdk-canvas "Editor canvas" at bounding box center [343, 203] width 0 height 0
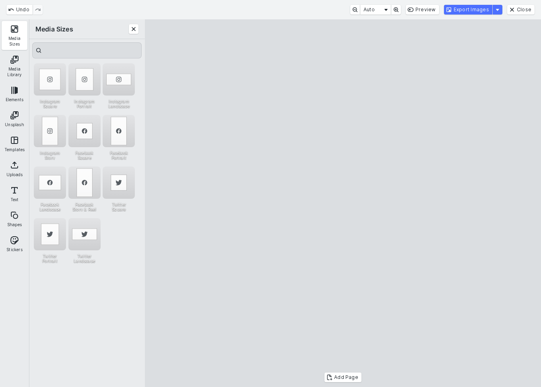
drag, startPoint x: 343, startPoint y: 87, endPoint x: 343, endPoint y: 79, distance: 8.5
click at [343, 203] on cesdk-canvas "Editor canvas" at bounding box center [343, 203] width 0 height 0
drag, startPoint x: 342, startPoint y: 359, endPoint x: 343, endPoint y: 350, distance: 8.9
click at [343, 203] on cesdk-canvas "Editor canvas" at bounding box center [343, 203] width 0 height 0
click at [474, 10] on button "Export Images" at bounding box center [468, 10] width 48 height 10
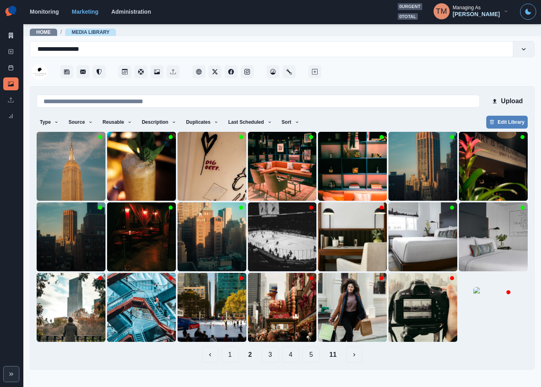
click at [229, 356] on button "1" at bounding box center [229, 354] width 17 height 16
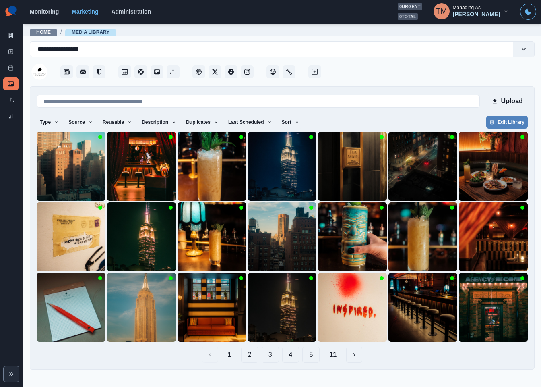
click at [251, 356] on button "2" at bounding box center [249, 354] width 17 height 16
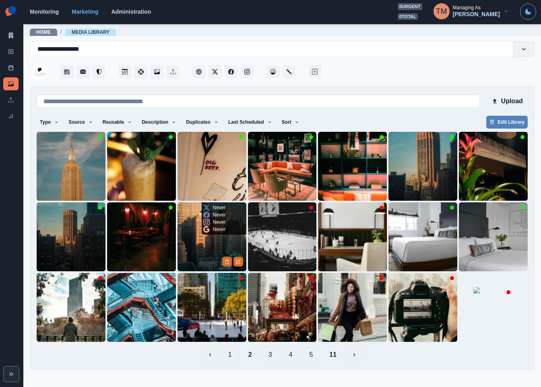
click at [208, 253] on img at bounding box center [212, 236] width 69 height 69
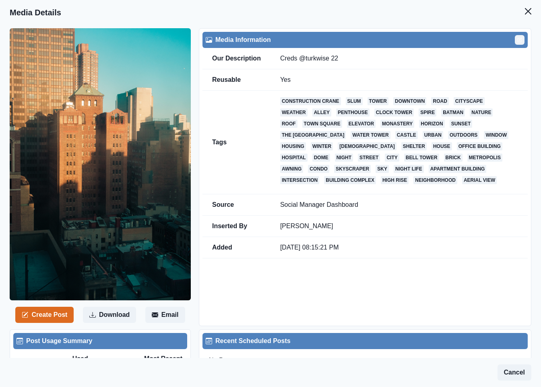
drag, startPoint x: 510, startPoint y: 41, endPoint x: 484, endPoint y: 48, distance: 26.1
click at [517, 42] on icon "Edit" at bounding box center [519, 39] width 5 height 5
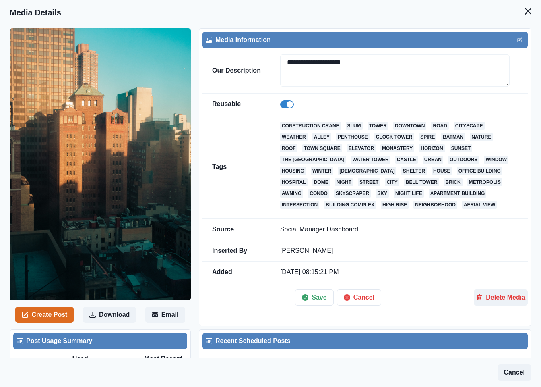
click at [283, 104] on span at bounding box center [287, 104] width 14 height 8
click at [313, 301] on button "Save" at bounding box center [314, 297] width 38 height 16
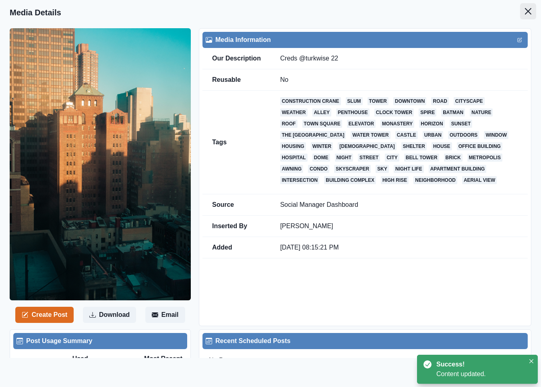
click at [520, 16] on button "Close" at bounding box center [528, 11] width 16 height 16
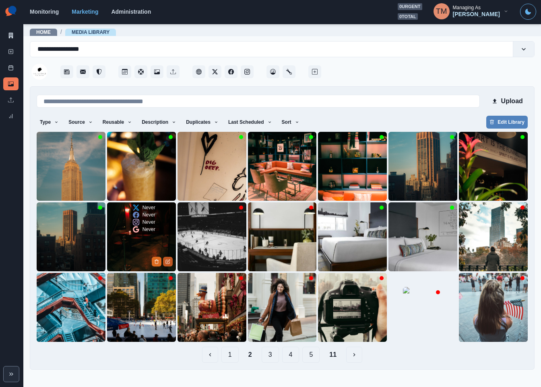
click at [168, 262] on icon "Edit Media" at bounding box center [167, 261] width 5 height 5
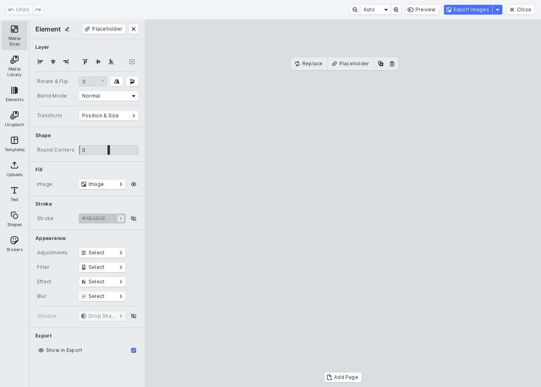
click at [14, 38] on button "Media Sizes" at bounding box center [15, 35] width 26 height 29
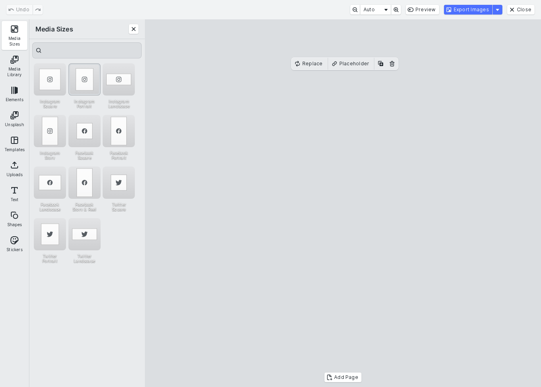
click at [86, 87] on div "Instagram Portrait" at bounding box center [84, 79] width 32 height 32
click at [473, 12] on button "Export Images" at bounding box center [468, 10] width 48 height 10
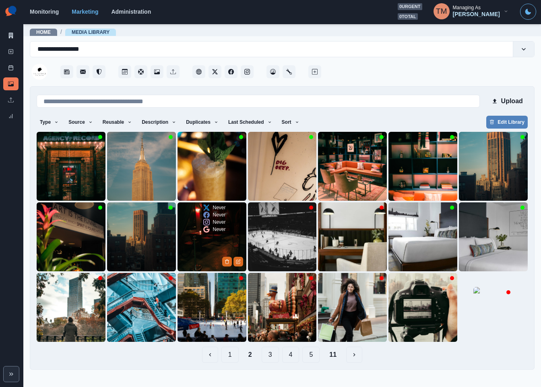
click at [209, 257] on img at bounding box center [212, 236] width 69 height 69
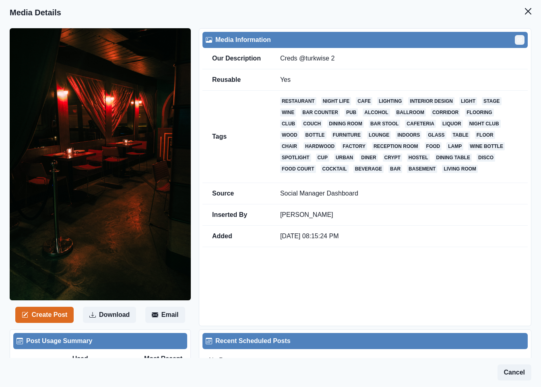
click at [517, 39] on icon "Edit" at bounding box center [519, 39] width 5 height 5
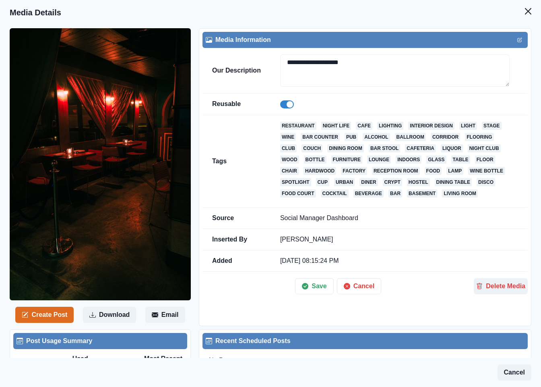
click at [284, 107] on span at bounding box center [287, 104] width 14 height 8
drag, startPoint x: 308, startPoint y: 287, endPoint x: 310, endPoint y: 284, distance: 4.1
click at [309, 287] on button "Save" at bounding box center [314, 286] width 38 height 16
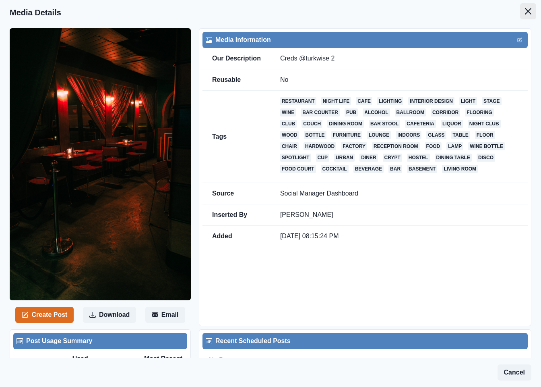
click at [525, 12] on icon "Close" at bounding box center [528, 11] width 6 height 6
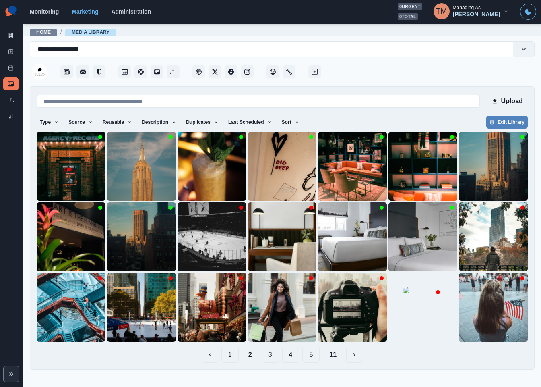
click at [231, 358] on button "1" at bounding box center [229, 354] width 17 height 16
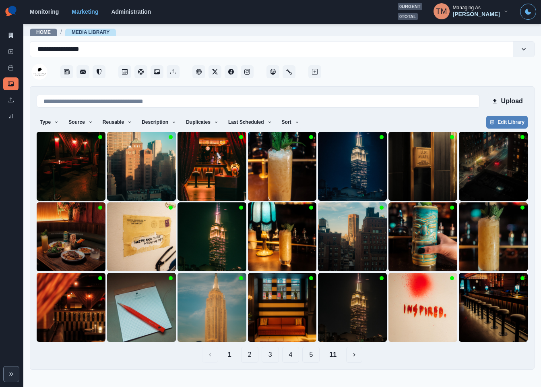
click at [253, 358] on button "2" at bounding box center [249, 354] width 17 height 16
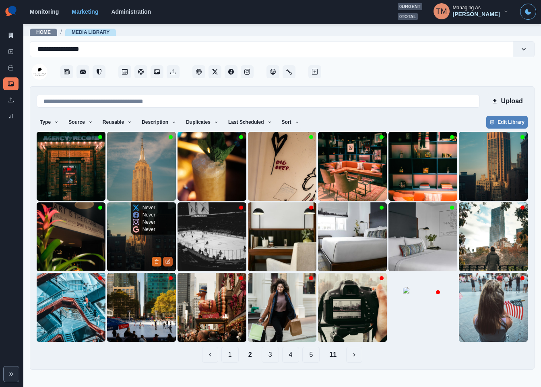
click at [168, 263] on icon "Edit Media" at bounding box center [168, 262] width 4 height 4
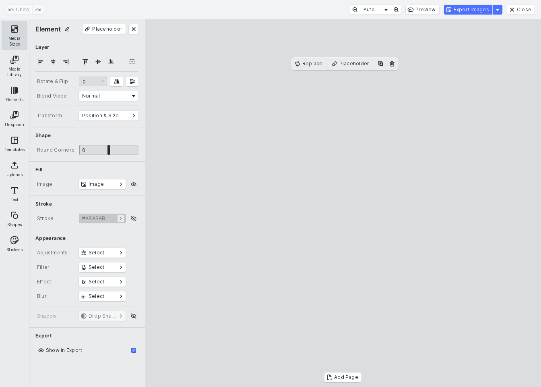
click at [16, 36] on button "Media Sizes" at bounding box center [15, 35] width 26 height 29
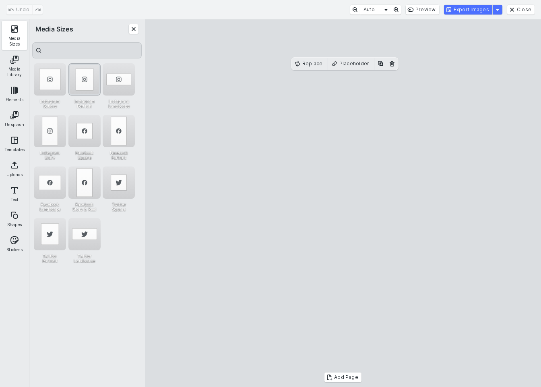
click at [81, 80] on div "Instagram Portrait" at bounding box center [84, 79] width 32 height 32
click at [48, 133] on div "Instagram Story" at bounding box center [50, 131] width 32 height 32
click at [474, 12] on button "Export Images" at bounding box center [468, 10] width 48 height 10
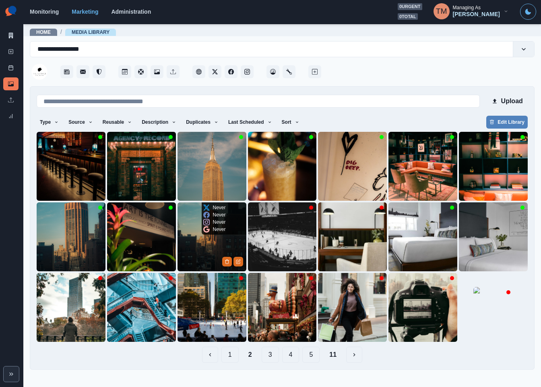
click at [208, 256] on img at bounding box center [212, 236] width 69 height 69
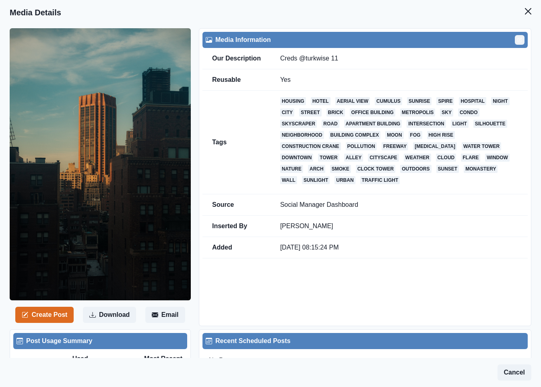
click at [517, 40] on icon "Edit" at bounding box center [519, 39] width 5 height 5
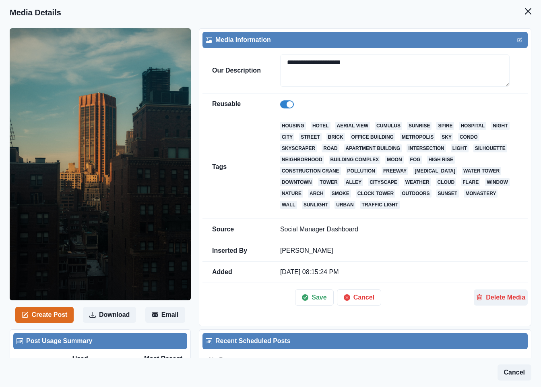
click at [285, 103] on span at bounding box center [287, 104] width 14 height 8
click at [314, 300] on button "Save" at bounding box center [314, 297] width 38 height 16
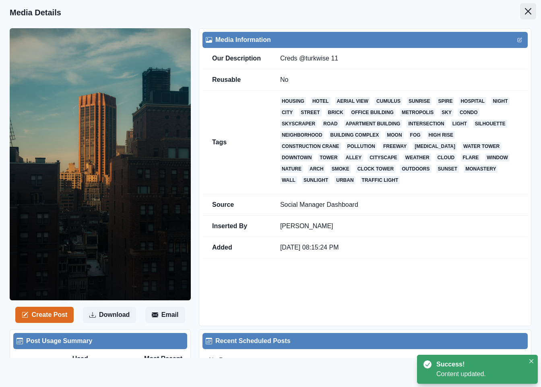
click at [525, 13] on icon "Close" at bounding box center [528, 11] width 6 height 6
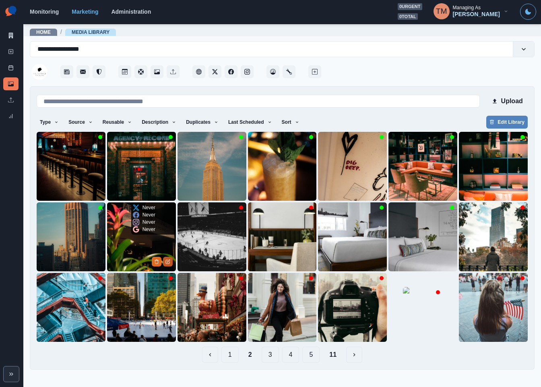
click at [168, 265] on button "Edit Media" at bounding box center [168, 261] width 10 height 10
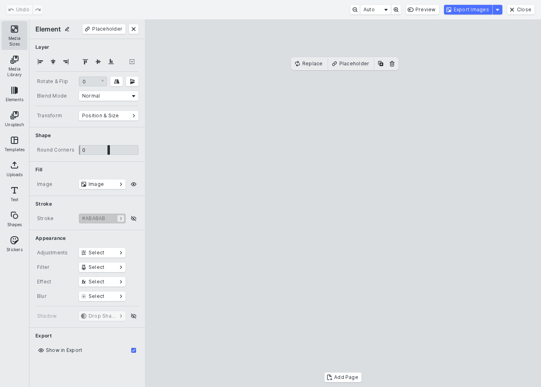
click at [16, 31] on button "Media Sizes" at bounding box center [15, 35] width 26 height 29
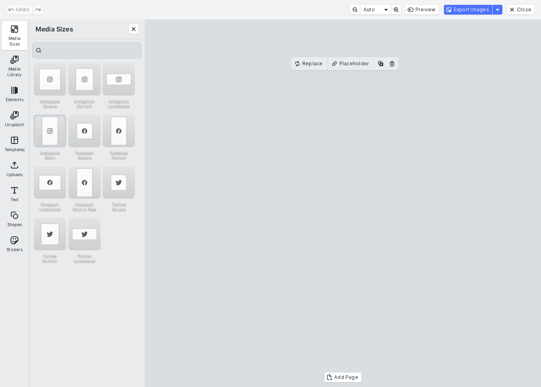
click at [51, 134] on div "Instagram Story" at bounding box center [50, 131] width 32 height 32
click at [81, 78] on div "Instagram Portrait" at bounding box center [84, 79] width 32 height 32
click at [343, 203] on cesdk-canvas "Editor canvas" at bounding box center [343, 203] width 0 height 0
click at [470, 7] on button "Export Images" at bounding box center [468, 10] width 48 height 10
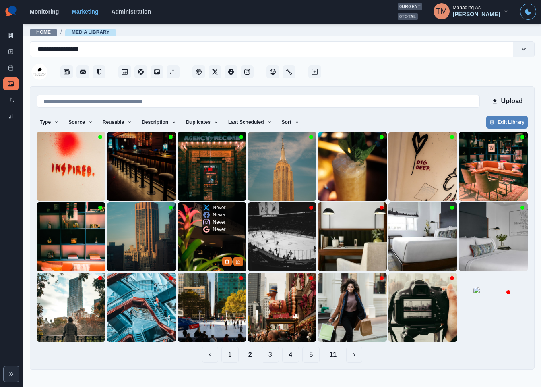
click at [201, 237] on img at bounding box center [212, 236] width 69 height 69
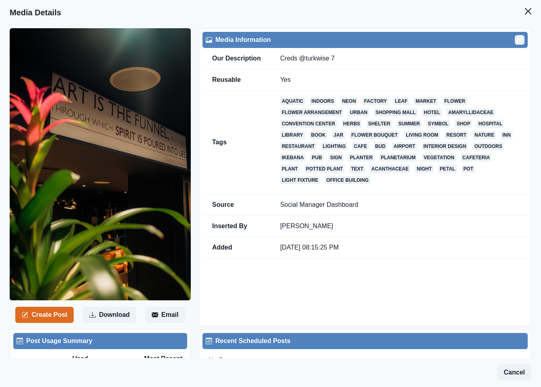
click at [517, 42] on icon "Edit" at bounding box center [519, 39] width 5 height 5
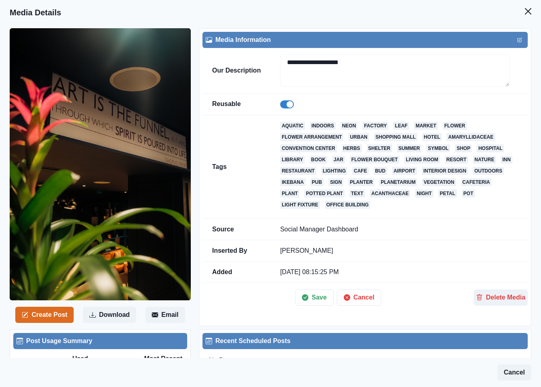
click at [282, 107] on span at bounding box center [287, 104] width 14 height 8
click at [307, 301] on button "Save" at bounding box center [314, 297] width 38 height 16
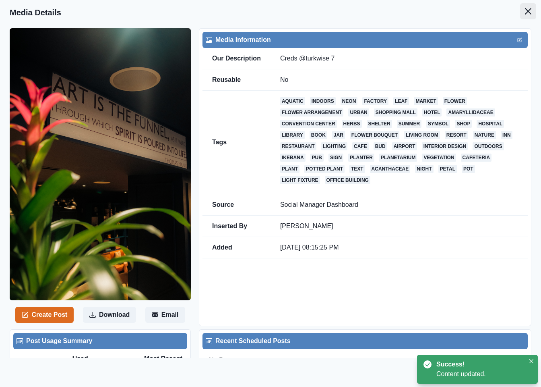
click at [525, 12] on icon "Close" at bounding box center [528, 11] width 6 height 6
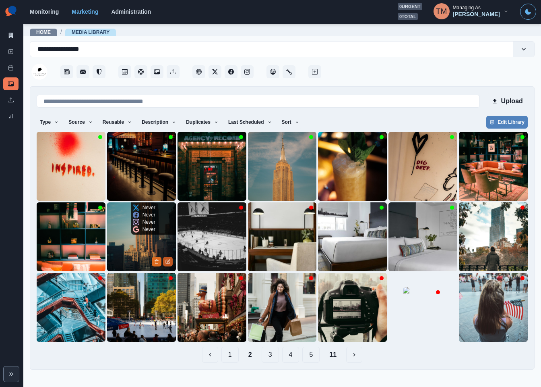
click at [167, 261] on icon "Edit Media" at bounding box center [168, 260] width 3 height 3
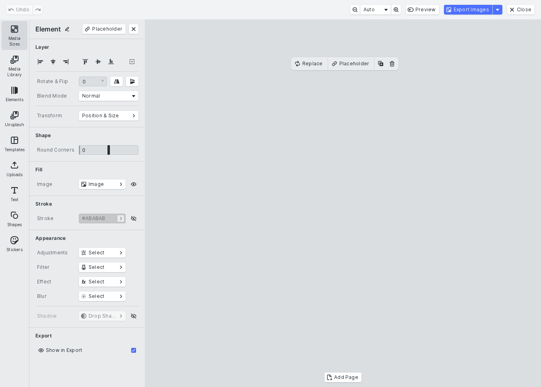
click at [11, 34] on button "Media Sizes" at bounding box center [15, 35] width 26 height 29
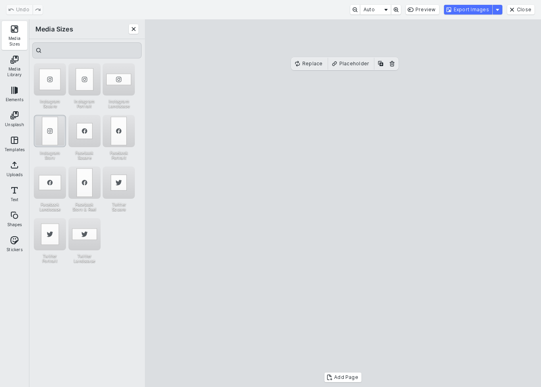
click at [48, 131] on div "Instagram Story" at bounding box center [50, 131] width 32 height 32
click at [92, 80] on div "Instagram Portrait" at bounding box center [84, 79] width 32 height 32
click at [343, 203] on cesdk-canvas "Editor canvas" at bounding box center [343, 203] width 0 height 0
drag, startPoint x: 390, startPoint y: 214, endPoint x: 390, endPoint y: 209, distance: 4.8
click at [343, 203] on cesdk-canvas "Editor canvas" at bounding box center [343, 203] width 0 height 0
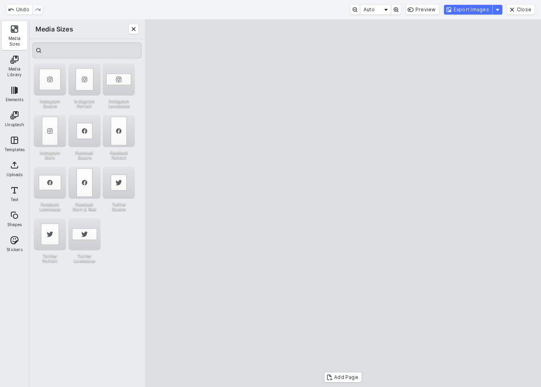
drag, startPoint x: 341, startPoint y: 345, endPoint x: 342, endPoint y: 351, distance: 6.1
click at [343, 203] on cesdk-canvas "Editor canvas" at bounding box center [343, 203] width 0 height 0
click at [475, 11] on button "Export Images" at bounding box center [468, 10] width 48 height 10
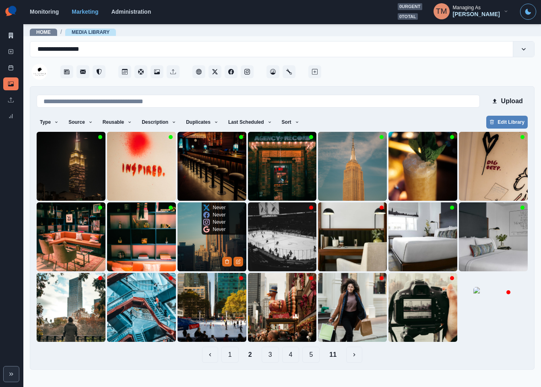
click at [214, 248] on img at bounding box center [212, 236] width 69 height 69
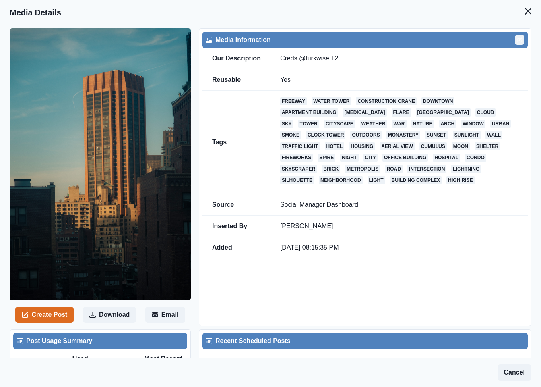
click at [517, 39] on icon "Edit" at bounding box center [519, 39] width 5 height 5
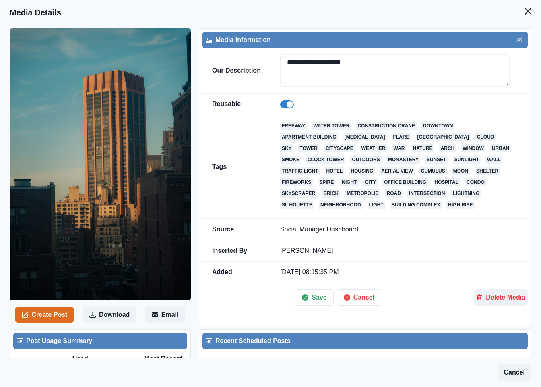
click at [284, 106] on span at bounding box center [287, 104] width 14 height 8
click at [310, 300] on button "Save" at bounding box center [314, 297] width 38 height 16
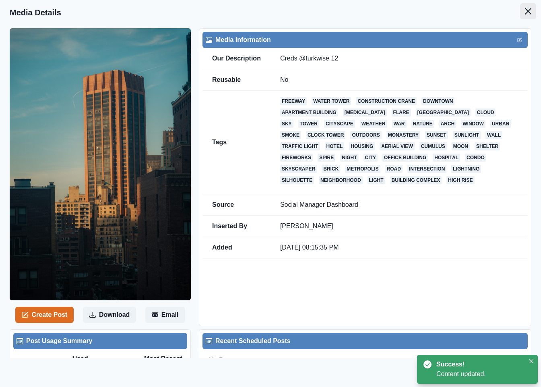
click at [525, 8] on icon "Close" at bounding box center [528, 11] width 6 height 6
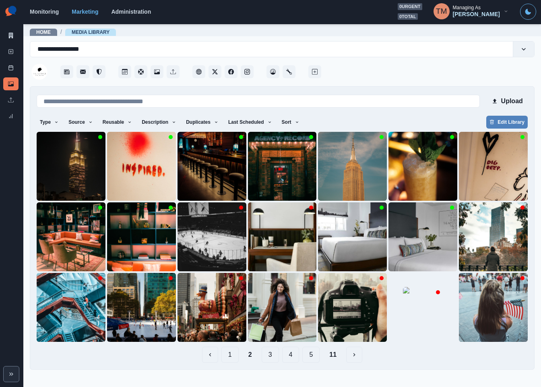
click at [232, 359] on button "1" at bounding box center [229, 354] width 17 height 16
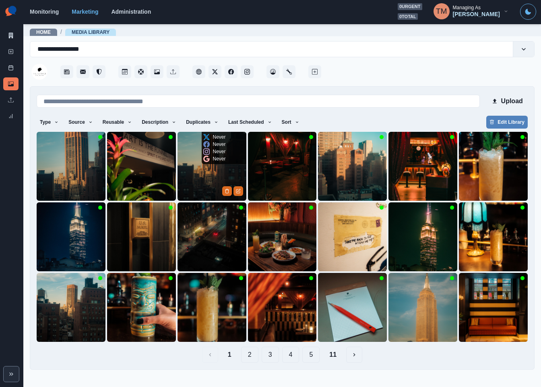
click at [205, 185] on img at bounding box center [212, 166] width 69 height 69
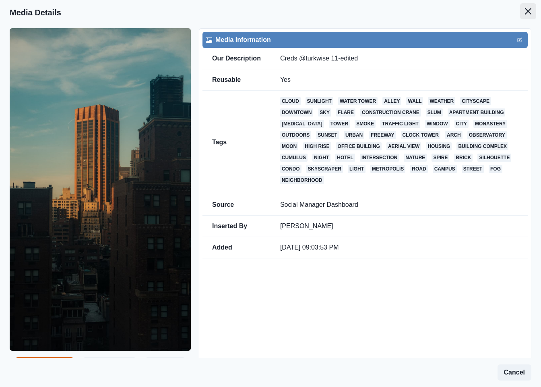
click at [525, 9] on icon "Close" at bounding box center [528, 11] width 6 height 6
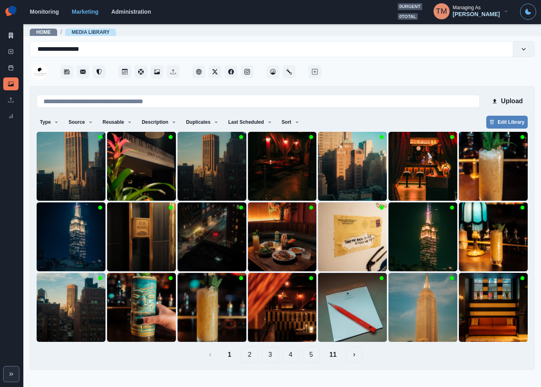
click at [246, 356] on button "2" at bounding box center [249, 354] width 17 height 16
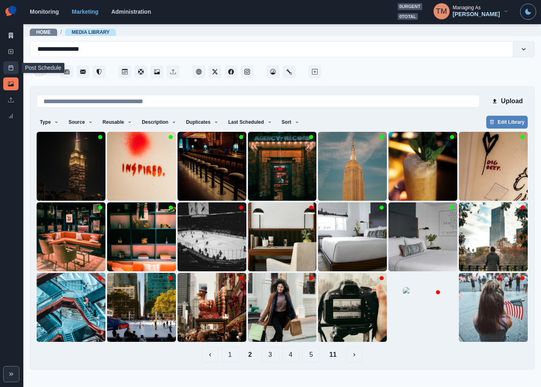
click at [8, 67] on link "Post Schedule" at bounding box center [10, 67] width 15 height 13
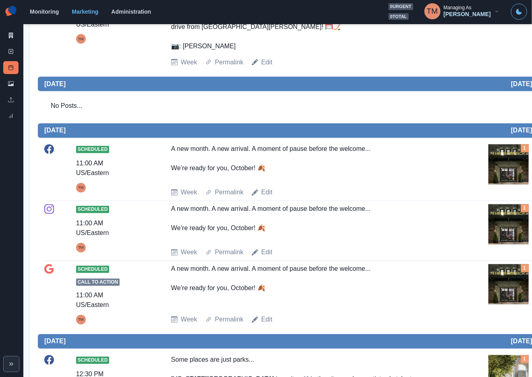
scroll to position [483, 0]
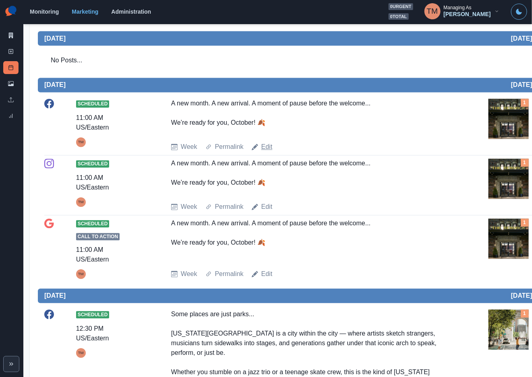
click at [268, 152] on link "Edit" at bounding box center [266, 148] width 11 height 10
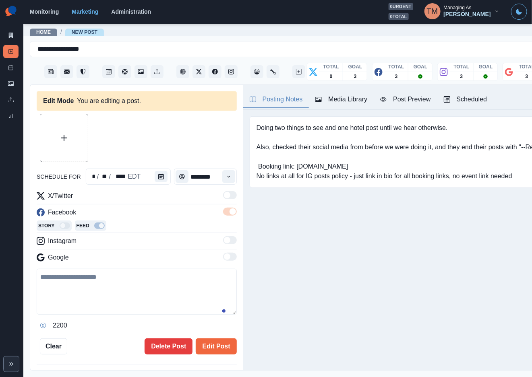
type input "********"
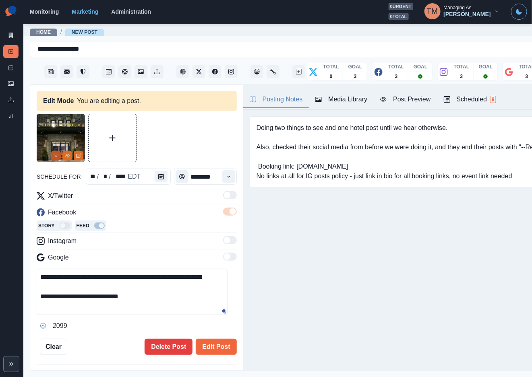
click at [56, 155] on icon "Remove" at bounding box center [56, 155] width 5 height 5
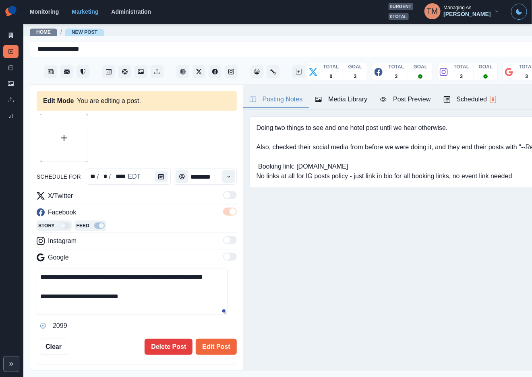
click at [413, 100] on div "Post Preview" at bounding box center [405, 100] width 50 height 10
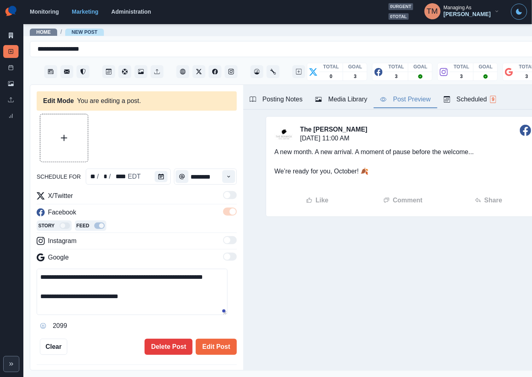
click at [349, 104] on div "Media Library" at bounding box center [341, 100] width 52 height 10
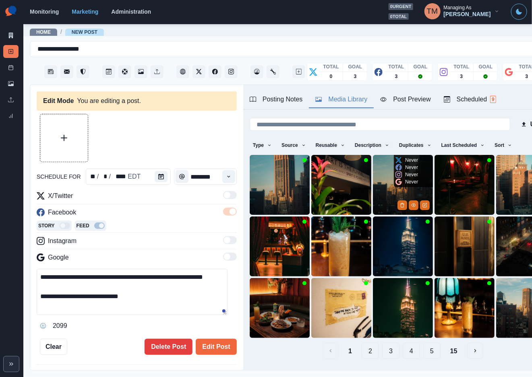
click at [379, 186] on img at bounding box center [403, 185] width 60 height 60
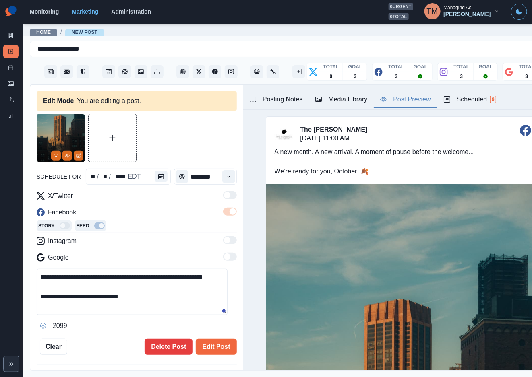
click at [413, 98] on div "Post Preview" at bounding box center [405, 100] width 50 height 10
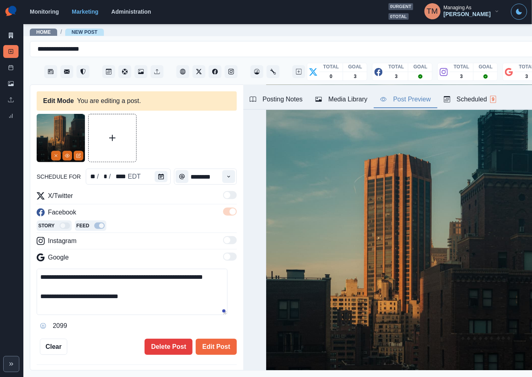
scroll to position [181, 0]
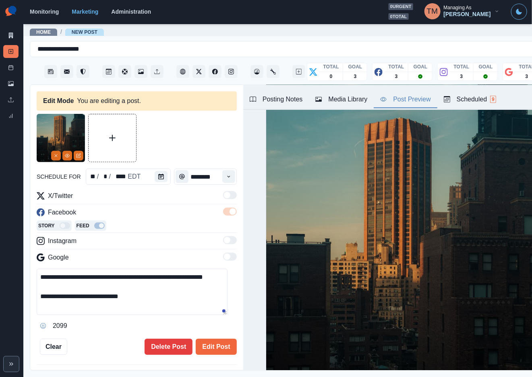
click at [170, 308] on textarea "**********" at bounding box center [132, 292] width 191 height 46
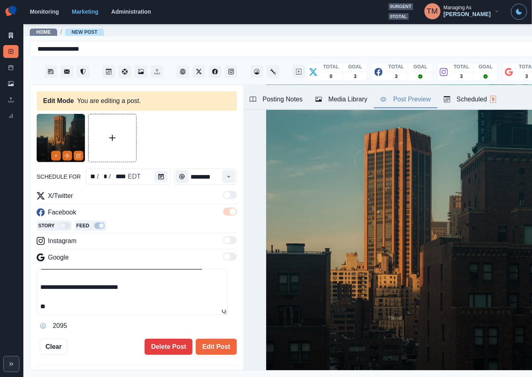
scroll to position [201, 0]
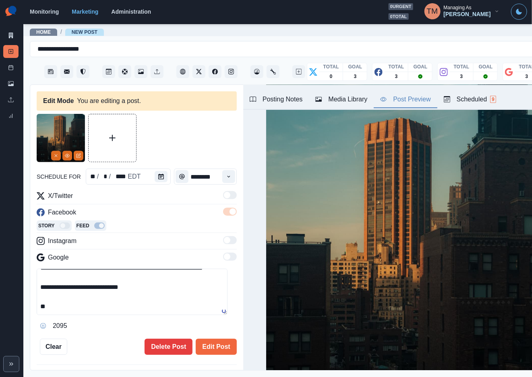
click at [77, 311] on textarea "**********" at bounding box center [132, 292] width 191 height 46
click at [65, 155] on icon "View Media" at bounding box center [67, 155] width 5 height 5
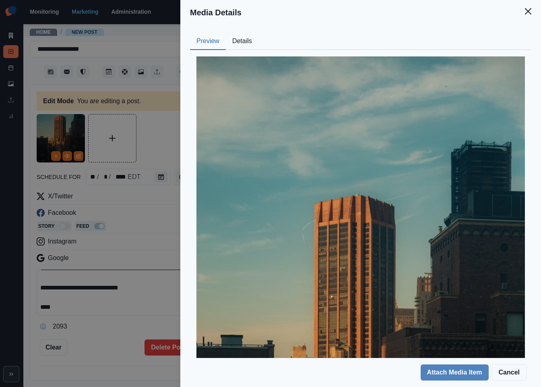
click at [236, 42] on button "Details" at bounding box center [242, 41] width 33 height 17
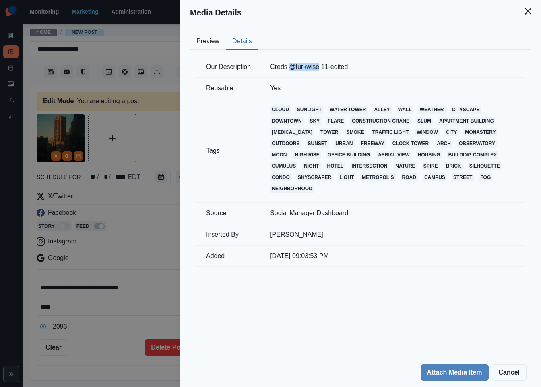
drag, startPoint x: 318, startPoint y: 66, endPoint x: 289, endPoint y: 66, distance: 29.0
click at [289, 66] on td "Creds @turkwise 11-edited" at bounding box center [392, 66] width 265 height 21
copy td "@turkwise"
click at [91, 307] on div "Media Details Preview Details Our Description Creds @turkwise 11-edited Reusabl…" at bounding box center [270, 193] width 541 height 387
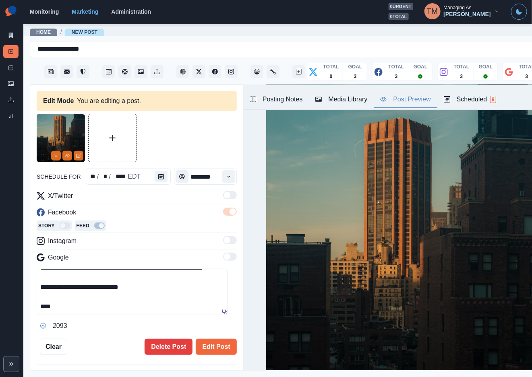
click at [91, 310] on textarea "**********" at bounding box center [132, 292] width 191 height 46
paste textarea "**********"
click at [51, 309] on textarea "**********" at bounding box center [132, 292] width 191 height 46
drag, startPoint x: 99, startPoint y: 308, endPoint x: 28, endPoint y: 308, distance: 71.3
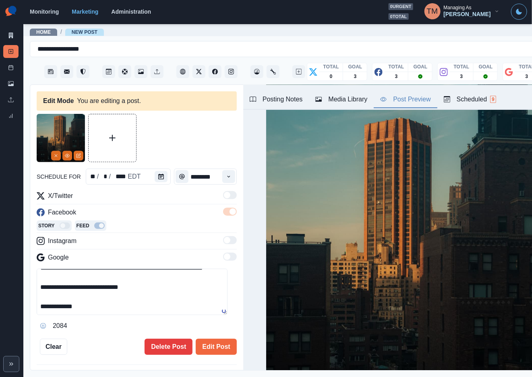
click at [28, 308] on main "**********" at bounding box center [296, 200] width 546 height 354
click at [48, 295] on textarea "**********" at bounding box center [132, 292] width 191 height 46
type textarea "**********"
click at [211, 350] on button "Edit Post" at bounding box center [216, 347] width 41 height 16
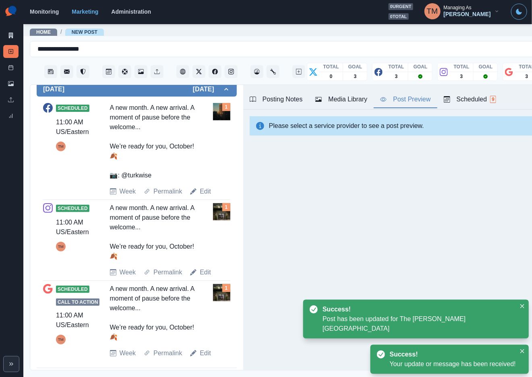
scroll to position [292, 0]
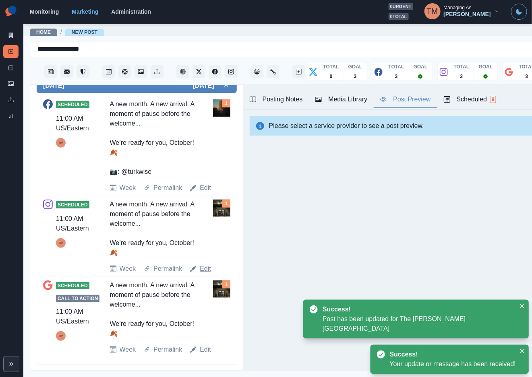
click at [203, 271] on link "Edit" at bounding box center [205, 269] width 11 height 10
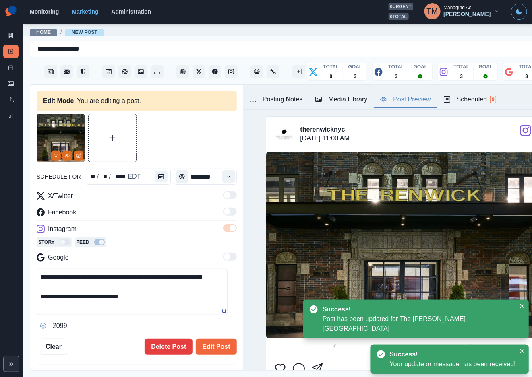
click at [56, 153] on button "Remove" at bounding box center [56, 156] width 10 height 10
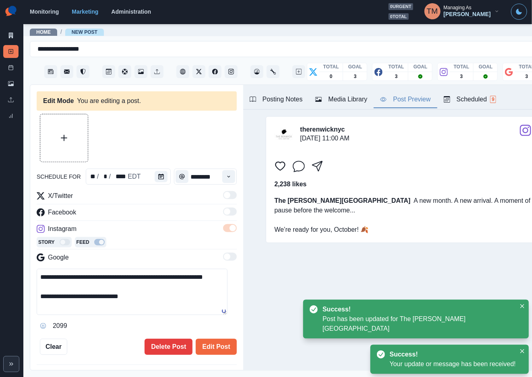
click at [117, 304] on textarea "**********" at bounding box center [132, 292] width 191 height 46
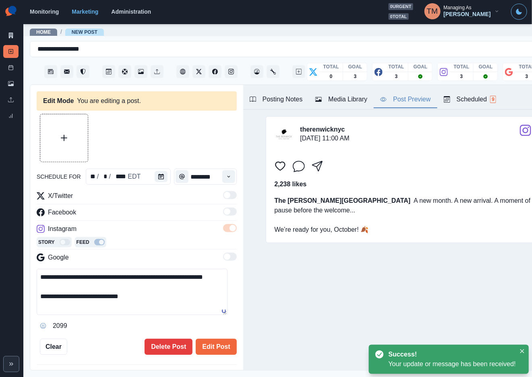
paste textarea "**********"
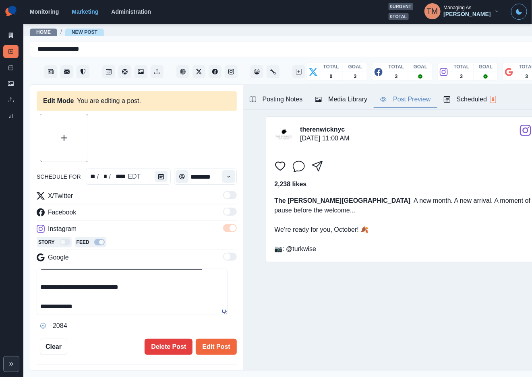
scroll to position [16, 0]
type textarea "**********"
click at [348, 103] on div "Media Library" at bounding box center [341, 100] width 52 height 10
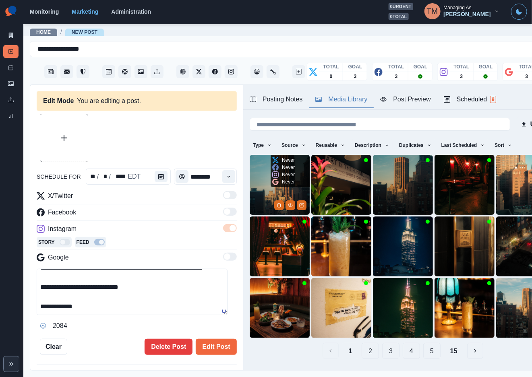
click at [265, 178] on img at bounding box center [280, 185] width 60 height 60
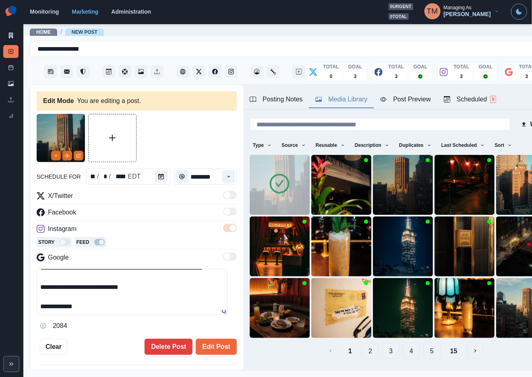
drag, startPoint x: 204, startPoint y: 349, endPoint x: 105, endPoint y: 338, distance: 99.7
click at [107, 341] on div "Edit Post Delete Post" at bounding box center [152, 347] width 170 height 16
click at [381, 182] on img at bounding box center [403, 185] width 60 height 60
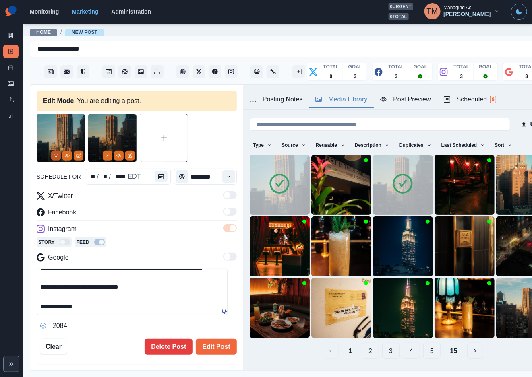
click at [52, 153] on button "Remove" at bounding box center [56, 156] width 10 height 10
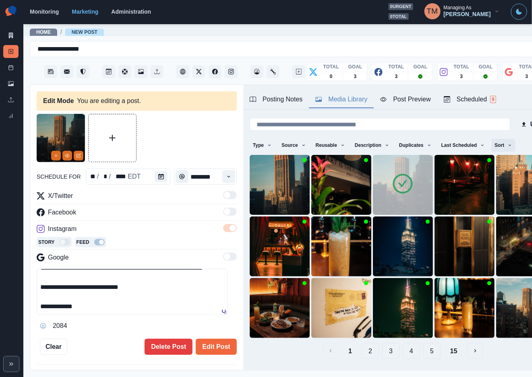
click at [496, 144] on button "Sort" at bounding box center [503, 145] width 24 height 13
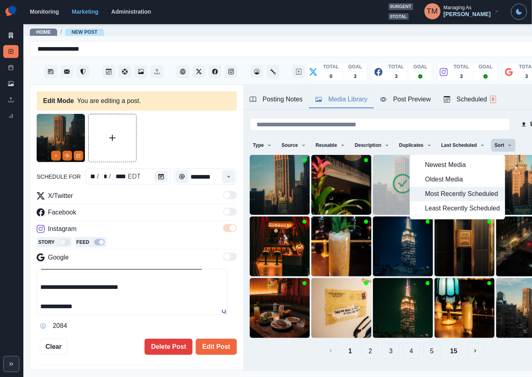
click at [455, 192] on span "Most Recently Scheduled" at bounding box center [462, 195] width 75 height 10
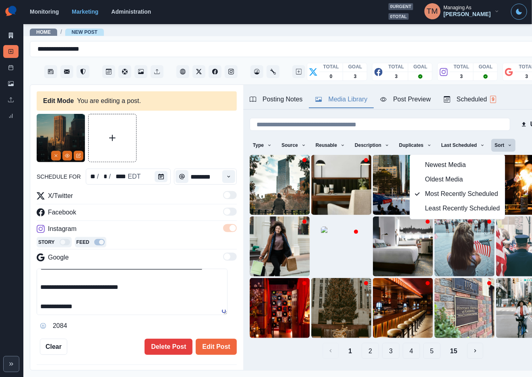
click at [172, 132] on div at bounding box center [137, 138] width 200 height 48
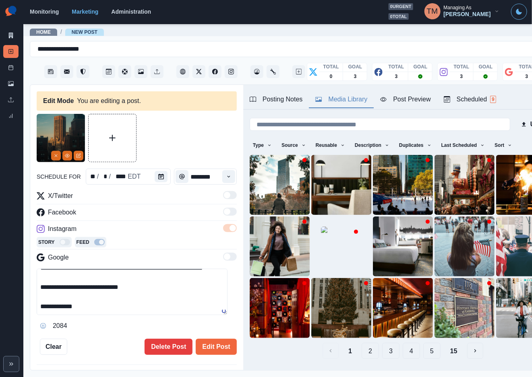
click at [363, 343] on button "2" at bounding box center [370, 351] width 17 height 16
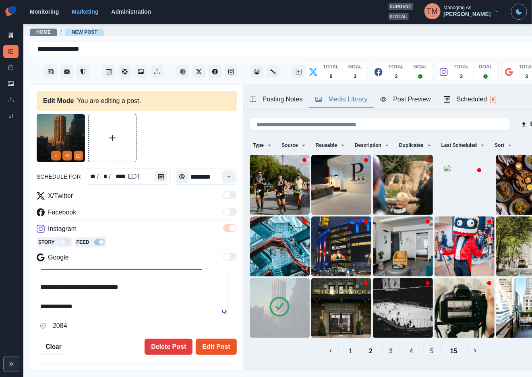
click at [211, 349] on button "Edit Post" at bounding box center [216, 347] width 41 height 16
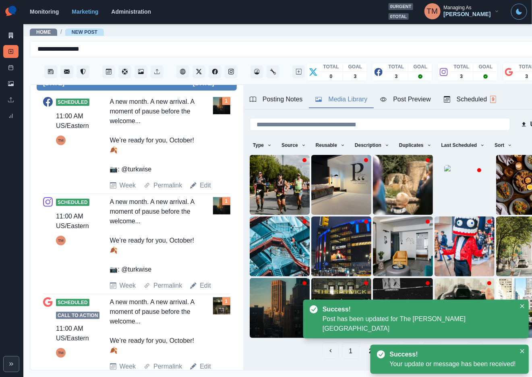
scroll to position [312, 0]
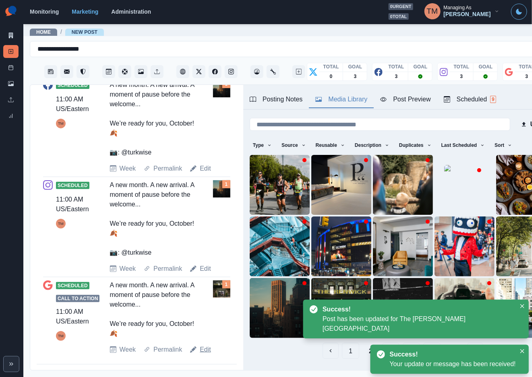
click at [204, 350] on link "Edit" at bounding box center [205, 350] width 11 height 10
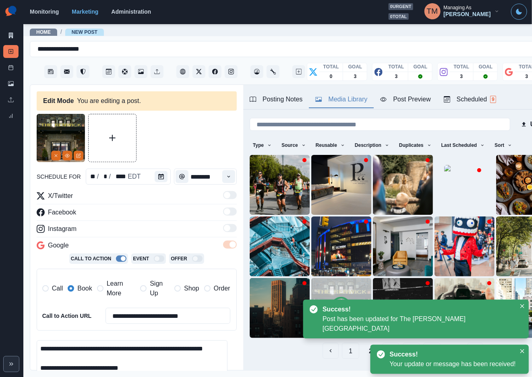
drag, startPoint x: 57, startPoint y: 290, endPoint x: 78, endPoint y: 289, distance: 20.5
click at [57, 289] on span "Call" at bounding box center [57, 289] width 11 height 10
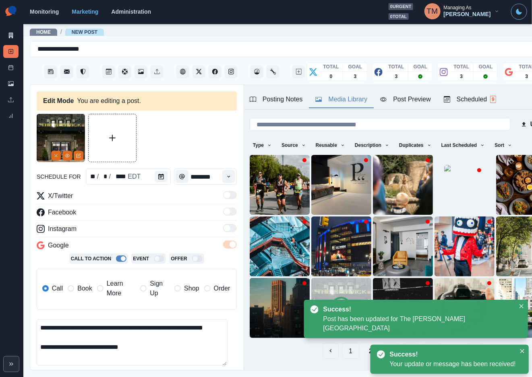
click at [79, 289] on span "Book" at bounding box center [84, 289] width 14 height 10
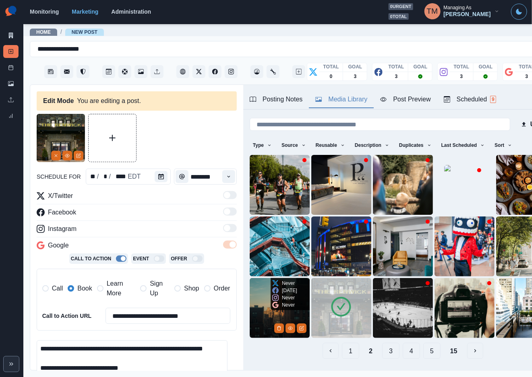
click at [271, 294] on div "Never In 6 days Never Never" at bounding box center [285, 294] width 28 height 32
click at [253, 299] on img at bounding box center [280, 308] width 60 height 60
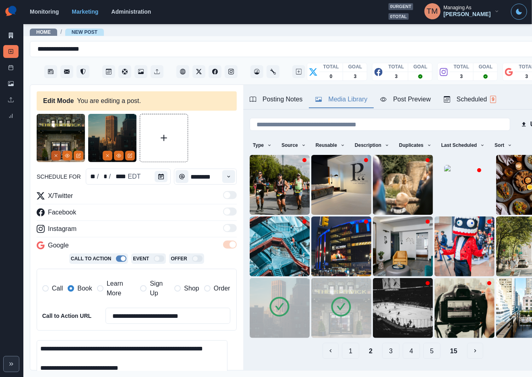
click at [53, 155] on button "Remove" at bounding box center [56, 156] width 10 height 10
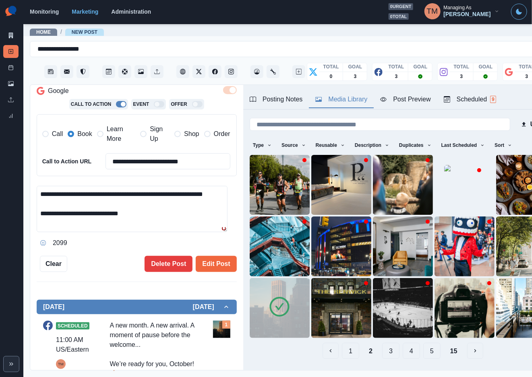
scroll to position [181, 0]
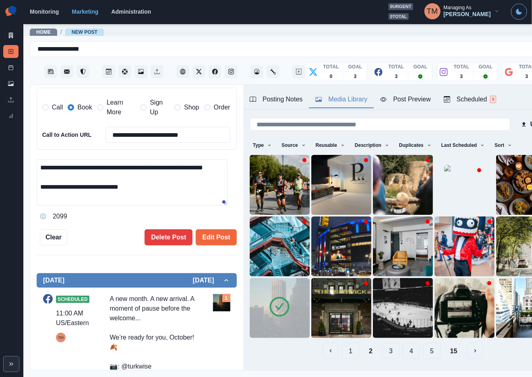
click at [110, 189] on textarea "**********" at bounding box center [132, 182] width 191 height 46
paste textarea "**********"
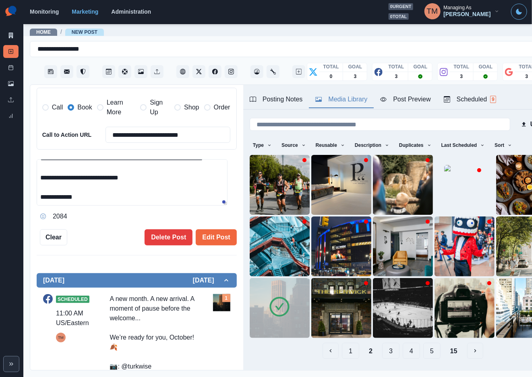
scroll to position [16, 0]
type textarea "**********"
click at [207, 241] on button "Edit Post" at bounding box center [216, 237] width 41 height 16
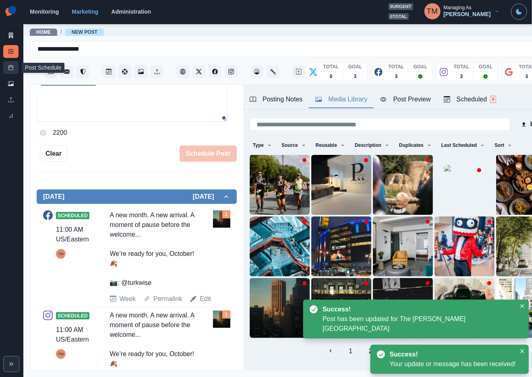
click at [12, 70] on rect at bounding box center [11, 68] width 4 height 4
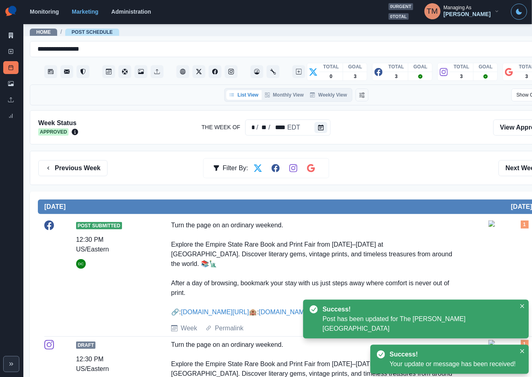
click at [434, 163] on div "Previous Week Filter By: Next Week" at bounding box center [296, 168] width 516 height 16
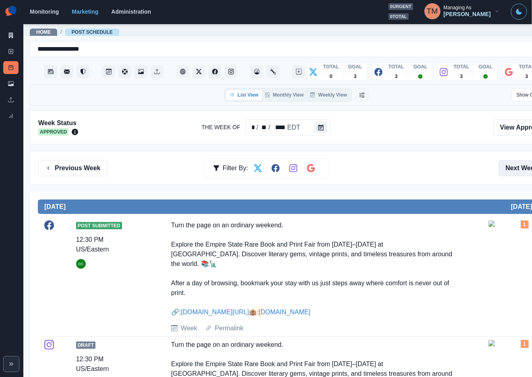
click at [519, 171] on button "Next Week" at bounding box center [526, 168] width 56 height 16
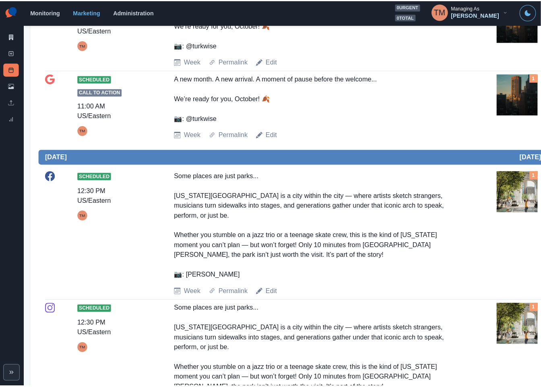
scroll to position [664, 0]
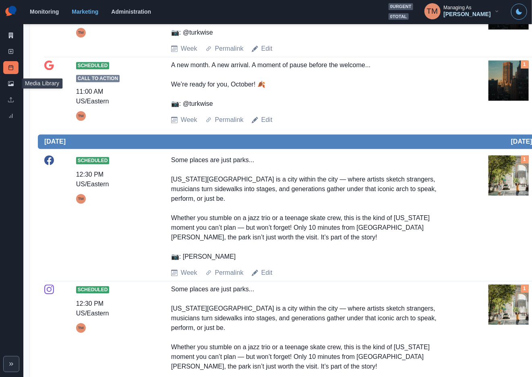
drag, startPoint x: 10, startPoint y: 82, endPoint x: 11, endPoint y: 91, distance: 8.5
click at [10, 83] on icon at bounding box center [11, 84] width 6 height 6
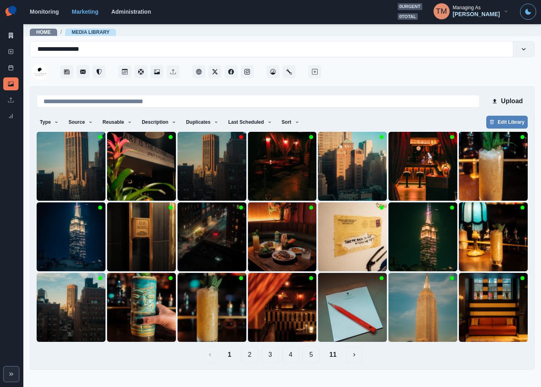
click at [249, 359] on button "2" at bounding box center [249, 354] width 17 height 16
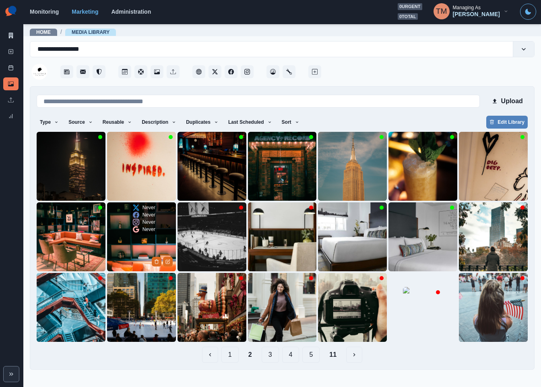
click at [132, 260] on img at bounding box center [141, 236] width 69 height 69
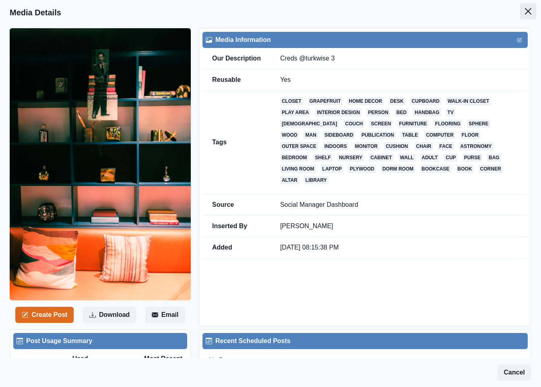
click at [525, 8] on icon "Close" at bounding box center [528, 11] width 6 height 6
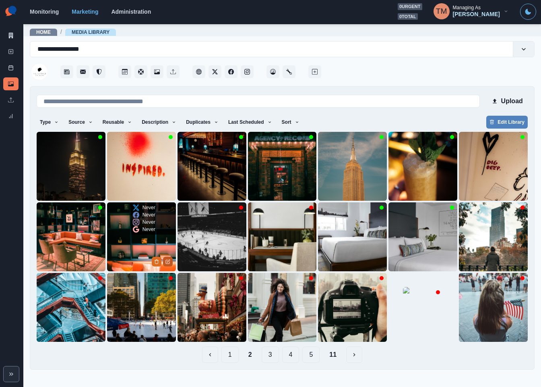
click at [170, 263] on icon "Edit Media" at bounding box center [167, 261] width 5 height 5
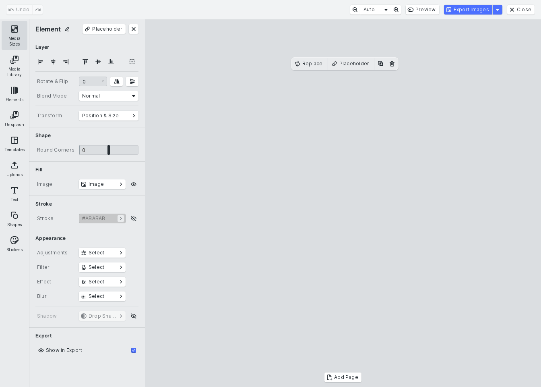
click at [11, 37] on button "Media Sizes" at bounding box center [15, 35] width 26 height 29
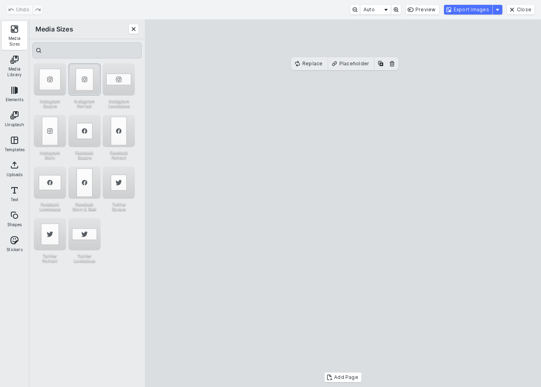
click at [87, 85] on div "Instagram Portrait" at bounding box center [84, 79] width 32 height 32
click at [48, 132] on div "Instagram Story" at bounding box center [50, 131] width 32 height 32
click at [343, 203] on cesdk-canvas "Editor canvas" at bounding box center [343, 203] width 0 height 0
drag, startPoint x: 271, startPoint y: 212, endPoint x: 266, endPoint y: 213, distance: 4.6
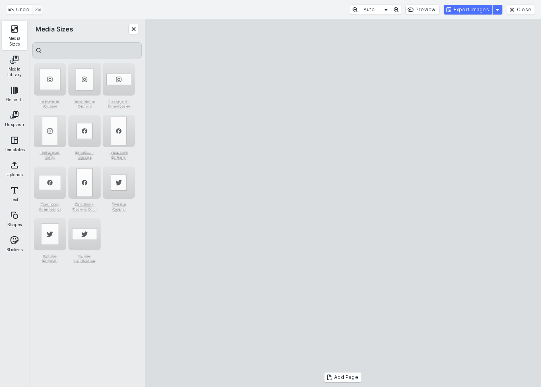
click at [343, 203] on cesdk-canvas "Editor canvas" at bounding box center [343, 203] width 0 height 0
click at [473, 14] on button "Export Images" at bounding box center [468, 10] width 48 height 10
click at [467, 11] on button "Export Images" at bounding box center [468, 10] width 48 height 10
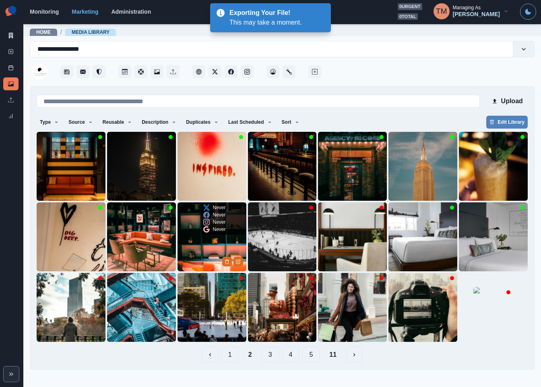
click at [210, 255] on img at bounding box center [212, 236] width 69 height 69
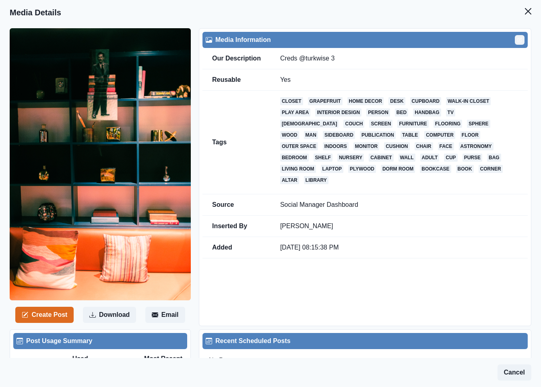
click at [517, 40] on icon "Edit" at bounding box center [519, 39] width 5 height 5
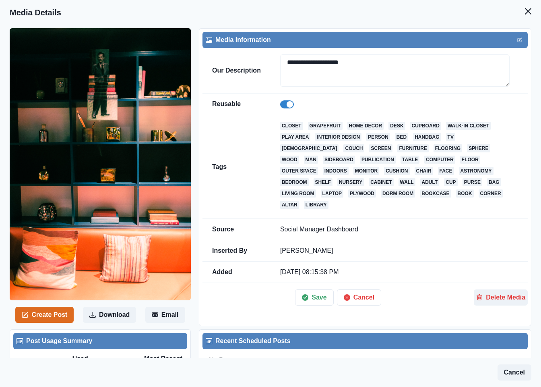
click at [284, 105] on span at bounding box center [287, 104] width 14 height 8
drag, startPoint x: 315, startPoint y: 292, endPoint x: 330, endPoint y: 283, distance: 17.2
click at [316, 292] on button "Save" at bounding box center [314, 297] width 38 height 16
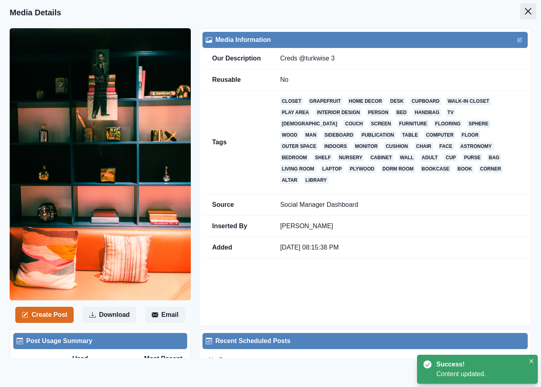
click at [521, 17] on button "Close" at bounding box center [528, 11] width 16 height 16
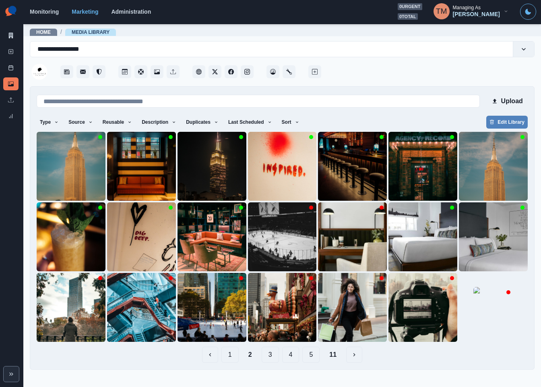
click at [231, 359] on button "1" at bounding box center [229, 354] width 17 height 16
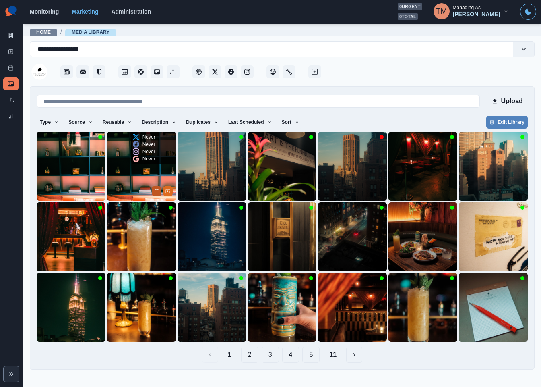
click at [155, 192] on icon "Delete Media" at bounding box center [156, 190] width 5 height 5
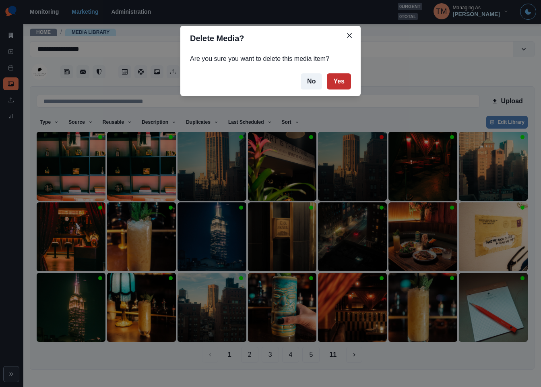
click at [339, 85] on button "Yes" at bounding box center [339, 81] width 24 height 16
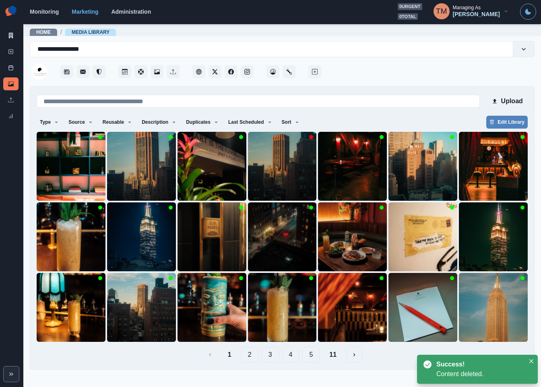
click at [250, 354] on button "2" at bounding box center [249, 354] width 17 height 16
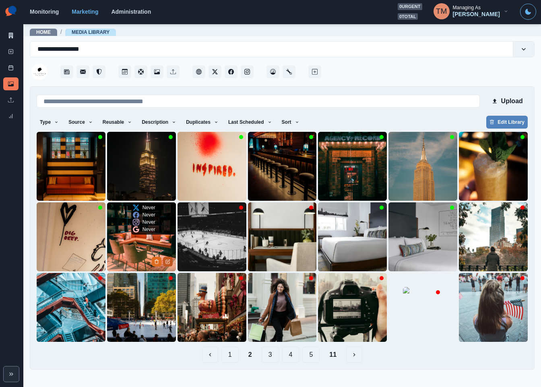
click at [169, 261] on icon "Edit Media" at bounding box center [167, 261] width 5 height 5
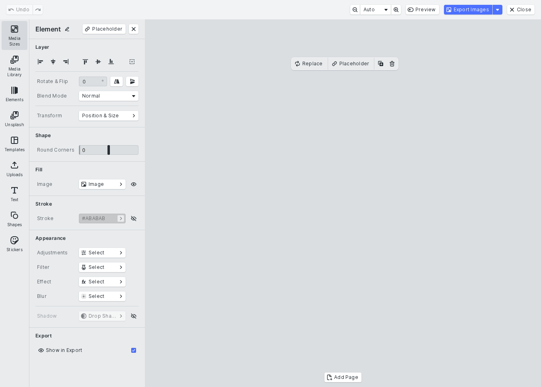
click at [10, 37] on button "Media Sizes" at bounding box center [15, 35] width 26 height 29
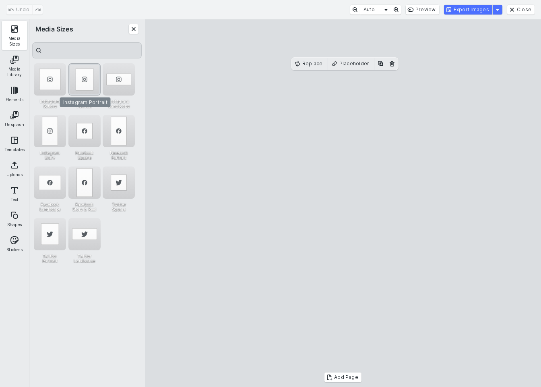
click at [85, 80] on div "Instagram Portrait" at bounding box center [84, 79] width 32 height 32
click at [478, 6] on button "Export Images" at bounding box center [468, 10] width 48 height 10
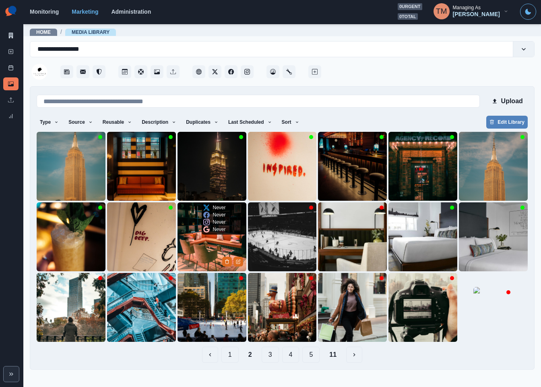
click at [215, 246] on img at bounding box center [212, 236] width 69 height 69
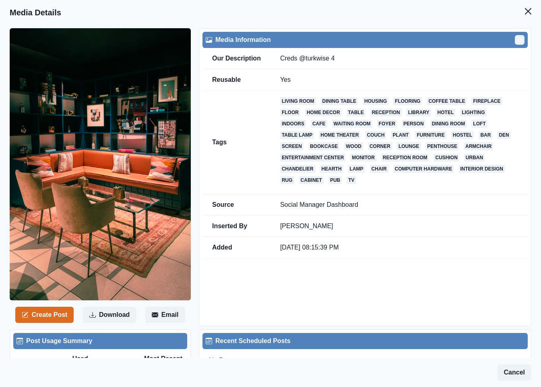
click at [515, 40] on button "Edit" at bounding box center [520, 40] width 10 height 10
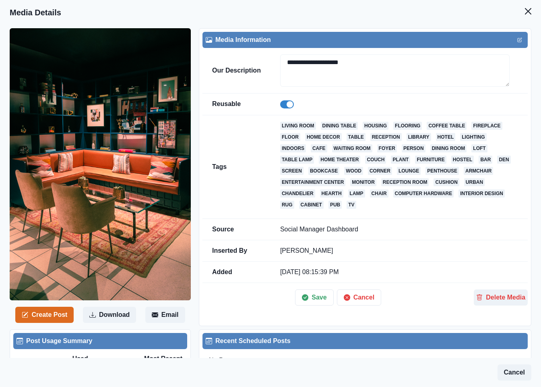
click at [279, 104] on td at bounding box center [399, 104] width 257 height 22
click at [287, 107] on span at bounding box center [290, 104] width 6 height 6
click at [316, 303] on button "Save" at bounding box center [314, 297] width 38 height 16
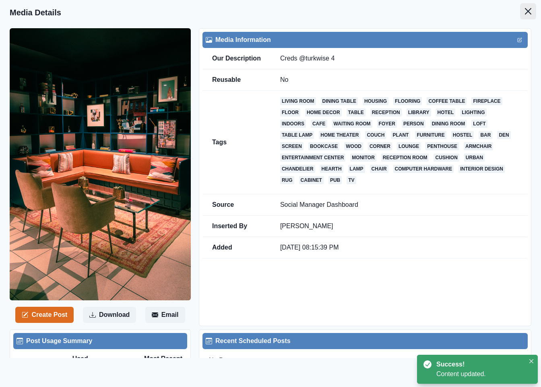
click at [525, 13] on icon "Close" at bounding box center [528, 11] width 6 height 6
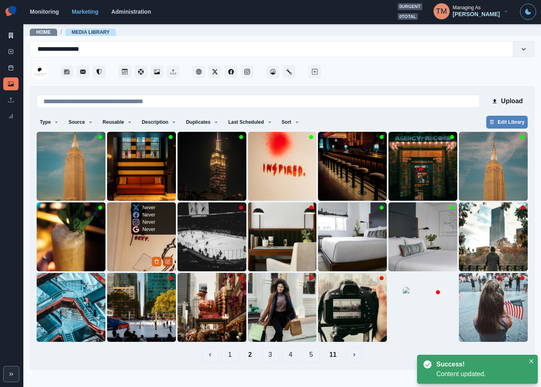
click at [168, 263] on icon "Edit Media" at bounding box center [167, 261] width 5 height 5
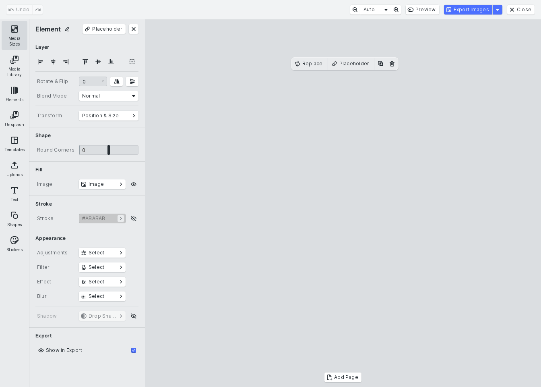
click at [18, 31] on button "Media Sizes" at bounding box center [15, 35] width 26 height 29
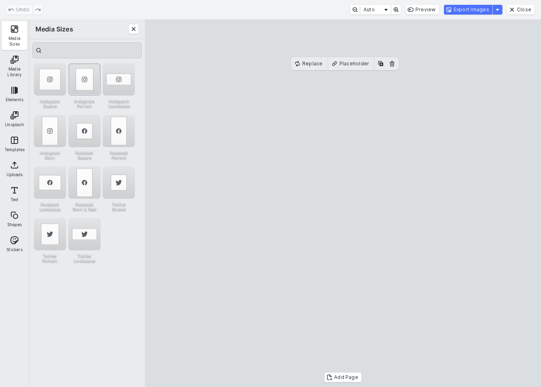
click at [88, 74] on div "Instagram Portrait" at bounding box center [84, 79] width 32 height 32
click at [463, 11] on button "Export Images" at bounding box center [468, 10] width 48 height 10
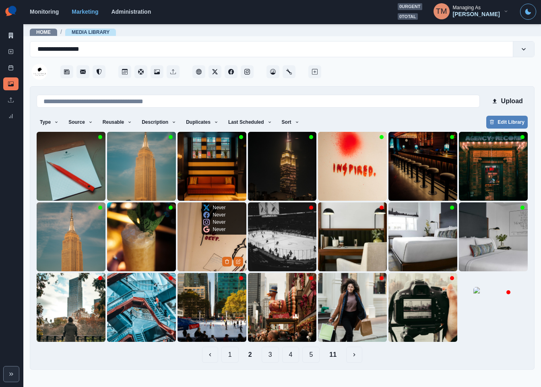
click at [207, 261] on img at bounding box center [212, 236] width 69 height 69
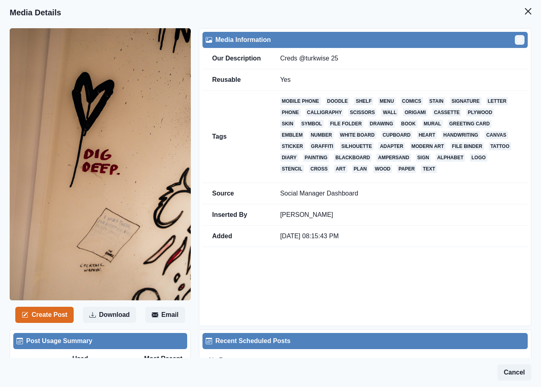
click at [517, 42] on icon "Edit" at bounding box center [519, 39] width 5 height 5
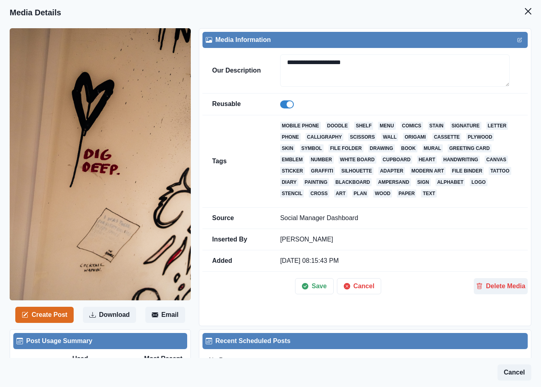
click at [283, 106] on span at bounding box center [287, 104] width 14 height 8
click at [307, 290] on button "Save" at bounding box center [314, 286] width 38 height 16
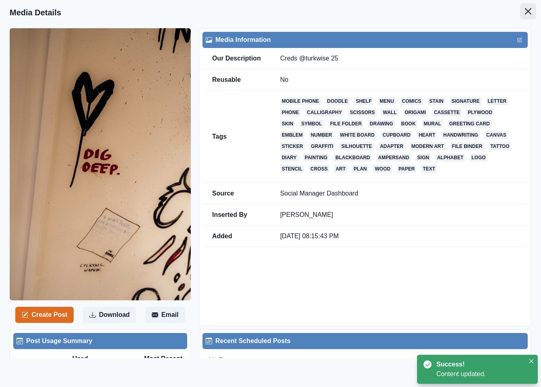
click at [524, 12] on button "Close" at bounding box center [528, 11] width 16 height 16
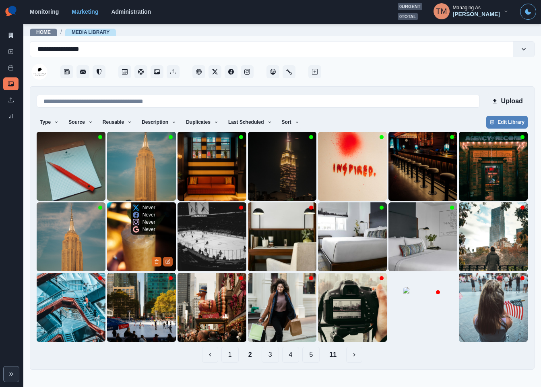
click at [170, 262] on button "Edit Media" at bounding box center [168, 261] width 10 height 10
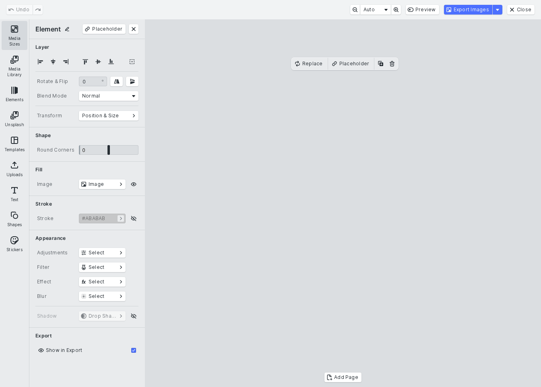
click at [17, 38] on button "Media Sizes" at bounding box center [15, 35] width 26 height 29
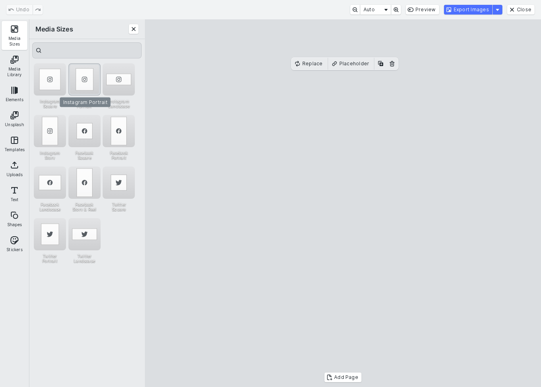
click at [87, 87] on div "Instagram Portrait" at bounding box center [84, 79] width 32 height 32
click at [56, 118] on div "Instagram Story" at bounding box center [50, 131] width 32 height 32
click at [343, 203] on cesdk-canvas "Editor canvas" at bounding box center [343, 203] width 0 height 0
drag, startPoint x: 333, startPoint y: 198, endPoint x: 343, endPoint y: 198, distance: 10.9
click at [343, 203] on cesdk-canvas "Editor canvas" at bounding box center [343, 203] width 0 height 0
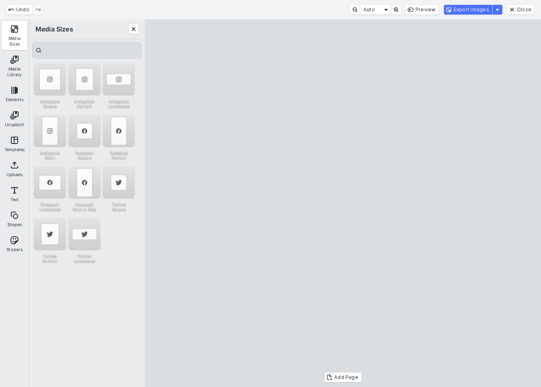
drag, startPoint x: 277, startPoint y: 214, endPoint x: 265, endPoint y: 214, distance: 11.7
click at [343, 203] on cesdk-canvas "Editor canvas" at bounding box center [343, 203] width 0 height 0
drag, startPoint x: 430, startPoint y: 214, endPoint x: 420, endPoint y: 214, distance: 10.9
click at [343, 203] on cesdk-canvas "Editor canvas" at bounding box center [343, 203] width 0 height 0
click at [469, 8] on button "Export Images" at bounding box center [468, 10] width 48 height 10
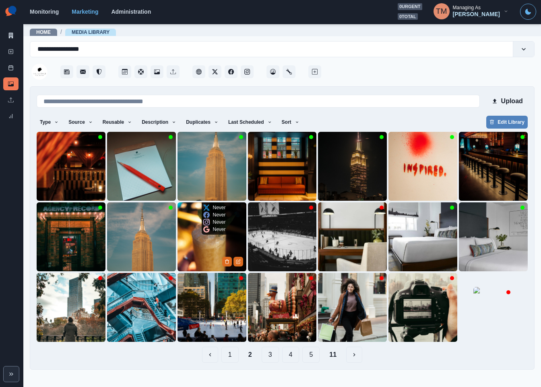
click at [207, 256] on img at bounding box center [212, 236] width 69 height 69
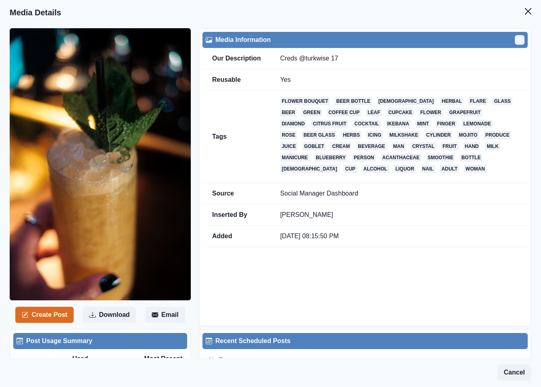
click at [517, 40] on icon "Edit" at bounding box center [519, 39] width 5 height 5
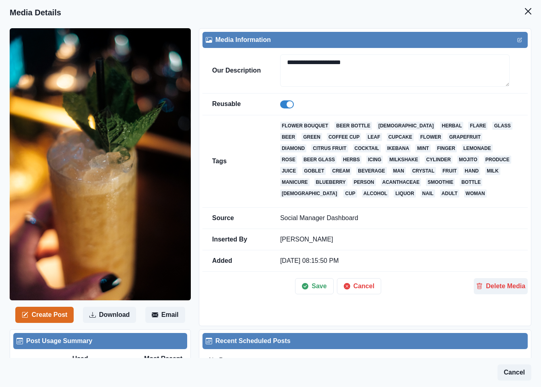
click at [282, 106] on span at bounding box center [287, 104] width 14 height 8
click at [308, 287] on button "Save" at bounding box center [314, 286] width 38 height 16
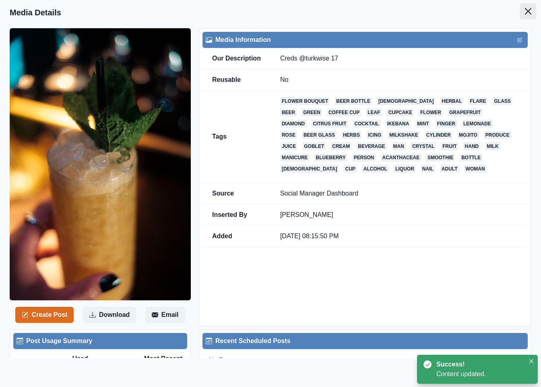
click at [522, 7] on button "Close" at bounding box center [528, 11] width 16 height 16
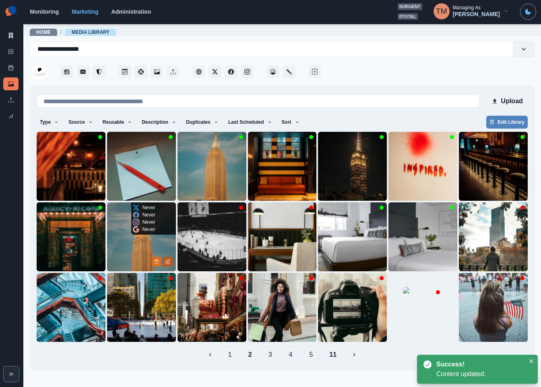
click at [168, 264] on button "Edit Media" at bounding box center [168, 261] width 10 height 10
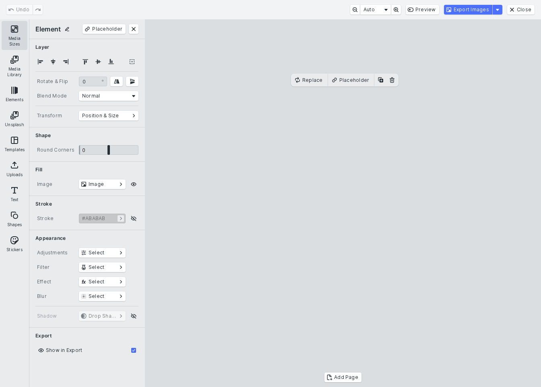
click at [16, 28] on button "Media Sizes" at bounding box center [15, 35] width 26 height 29
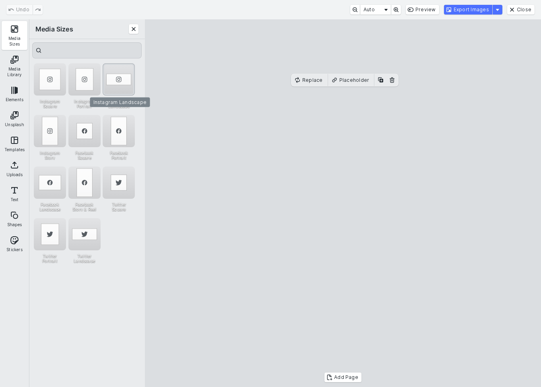
click at [112, 73] on div "Instagram Landscape" at bounding box center [119, 79] width 32 height 32
click at [57, 76] on div "Instagram Square" at bounding box center [50, 79] width 32 height 32
click at [52, 124] on div "Instagram Story" at bounding box center [50, 131] width 32 height 32
click at [48, 86] on div "Instagram Square" at bounding box center [50, 79] width 32 height 32
click at [43, 135] on div "Instagram Story" at bounding box center [50, 131] width 32 height 32
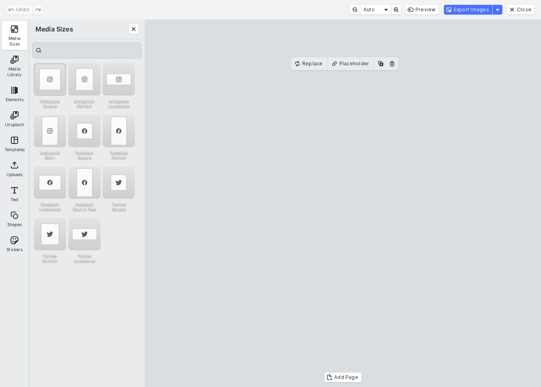
click at [49, 82] on div "Instagram Square" at bounding box center [50, 79] width 32 height 32
click at [479, 12] on button "Export Images" at bounding box center [468, 10] width 48 height 10
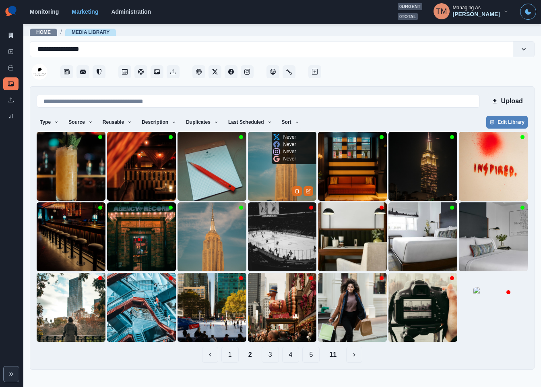
click at [273, 180] on img at bounding box center [282, 166] width 69 height 69
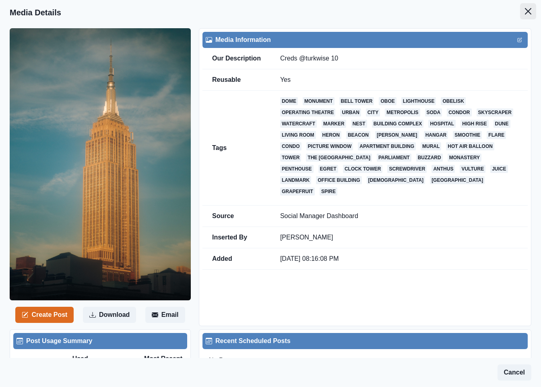
click at [525, 12] on icon "Close" at bounding box center [528, 11] width 6 height 6
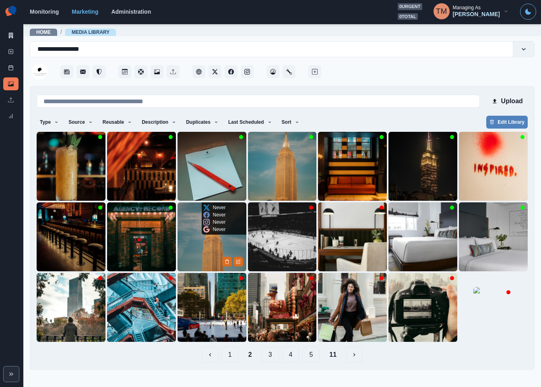
click at [201, 246] on img at bounding box center [212, 236] width 69 height 69
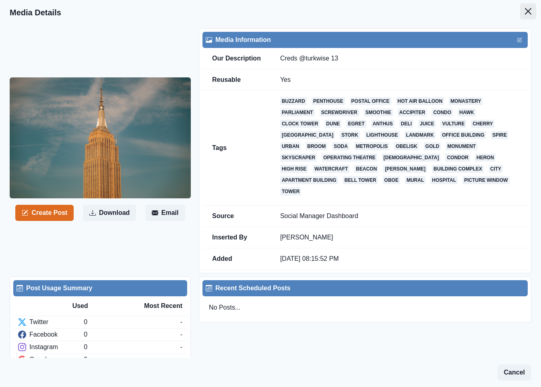
click at [520, 14] on button "Close" at bounding box center [528, 11] width 16 height 16
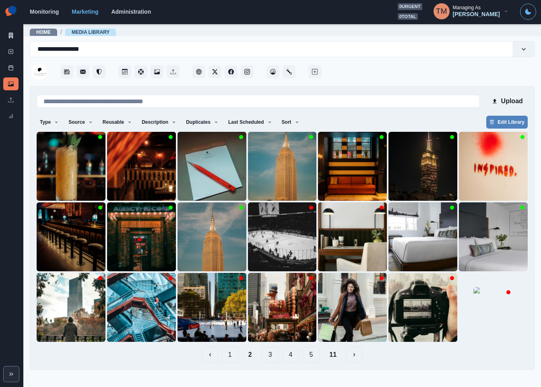
click at [225, 359] on button "1" at bounding box center [229, 354] width 17 height 16
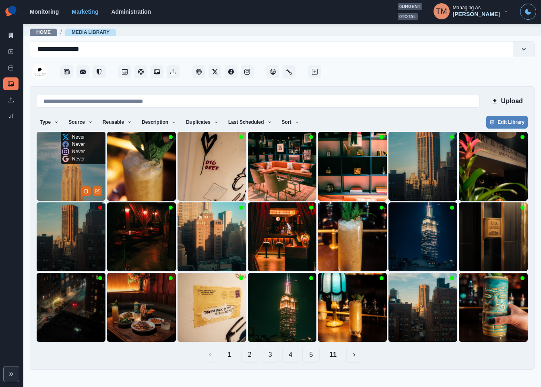
click at [54, 177] on img at bounding box center [71, 166] width 69 height 69
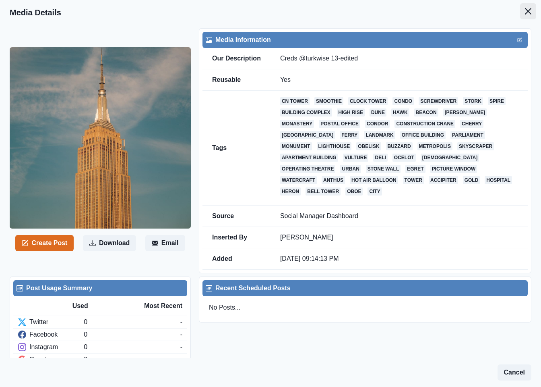
click at [525, 13] on icon "Close" at bounding box center [528, 11] width 6 height 6
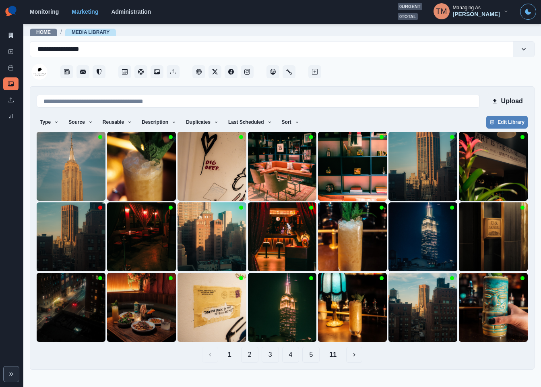
click at [250, 359] on button "2" at bounding box center [249, 354] width 17 height 16
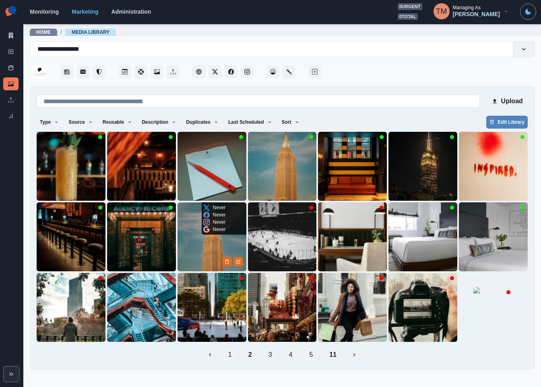
click at [195, 247] on img at bounding box center [212, 236] width 69 height 69
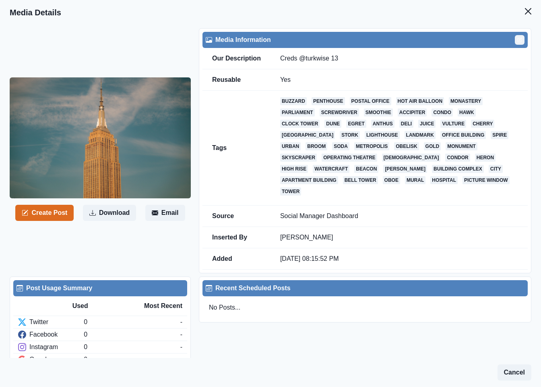
click at [515, 42] on button "Edit" at bounding box center [520, 40] width 10 height 10
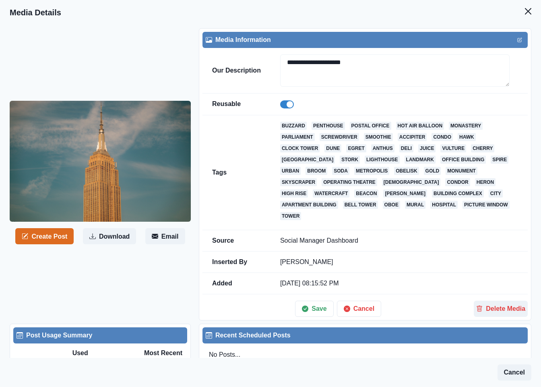
click at [284, 110] on td at bounding box center [399, 104] width 257 height 22
click at [287, 105] on span at bounding box center [290, 104] width 6 height 6
click at [310, 308] on button "Save" at bounding box center [314, 308] width 38 height 16
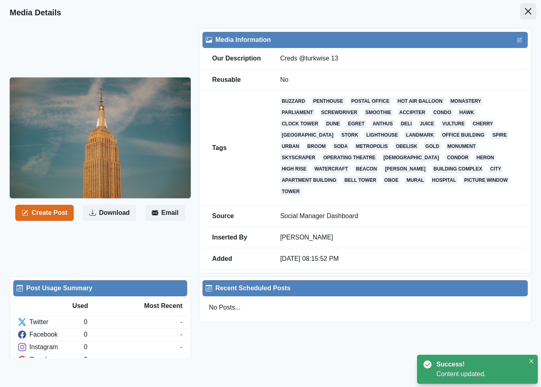
click at [525, 12] on icon "Close" at bounding box center [528, 11] width 6 height 6
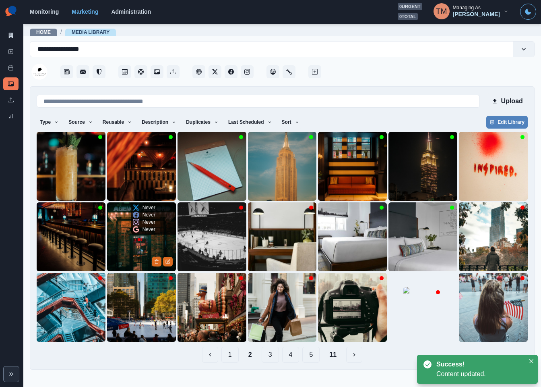
click at [137, 245] on img at bounding box center [141, 236] width 69 height 69
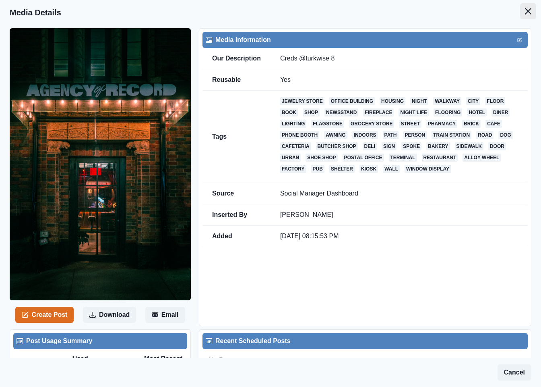
click at [520, 6] on button "Close" at bounding box center [528, 11] width 16 height 16
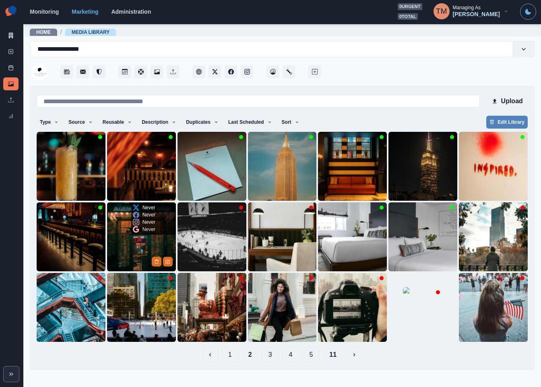
click at [171, 264] on button "Edit Media" at bounding box center [168, 261] width 10 height 10
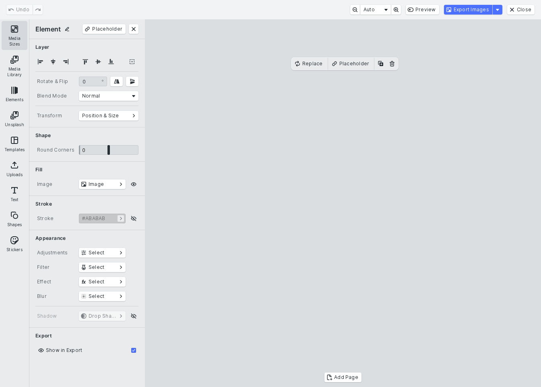
click at [16, 36] on button "Media Sizes" at bounding box center [15, 35] width 26 height 29
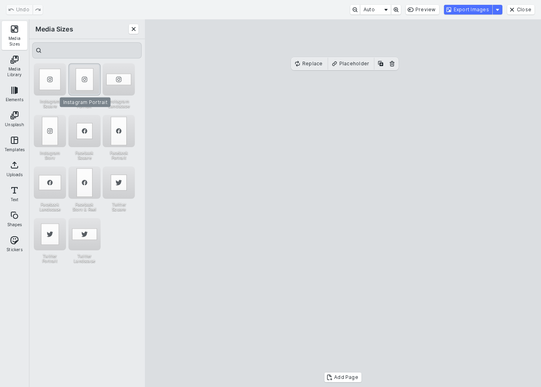
click at [79, 68] on div "Instagram Portrait" at bounding box center [84, 79] width 32 height 32
click at [343, 203] on cesdk-canvas "Editor canvas" at bounding box center [343, 203] width 0 height 0
click at [43, 134] on div "Instagram Story" at bounding box center [50, 131] width 32 height 32
click at [86, 88] on div "Instagram Portrait" at bounding box center [84, 79] width 32 height 32
drag, startPoint x: 481, startPoint y: 14, endPoint x: 490, endPoint y: 216, distance: 201.9
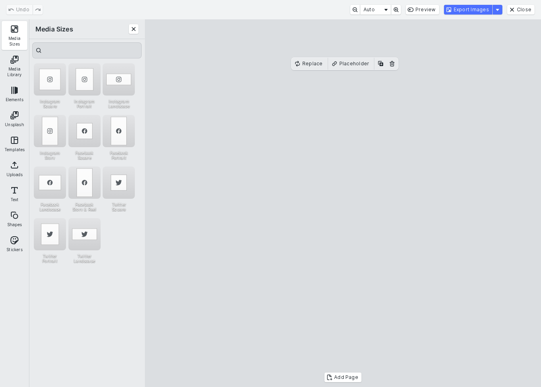
click at [490, 216] on div "Undo Auto Preview Export Images Close Media Sizes Media Library Elements Unspla…" at bounding box center [270, 193] width 541 height 387
drag, startPoint x: 397, startPoint y: 217, endPoint x: 399, endPoint y: 209, distance: 8.5
click at [343, 203] on cesdk-canvas "Editor canvas" at bounding box center [343, 203] width 0 height 0
drag, startPoint x: 341, startPoint y: 342, endPoint x: 339, endPoint y: 108, distance: 234.3
click at [343, 203] on cesdk-canvas "Editor canvas" at bounding box center [343, 203] width 0 height 0
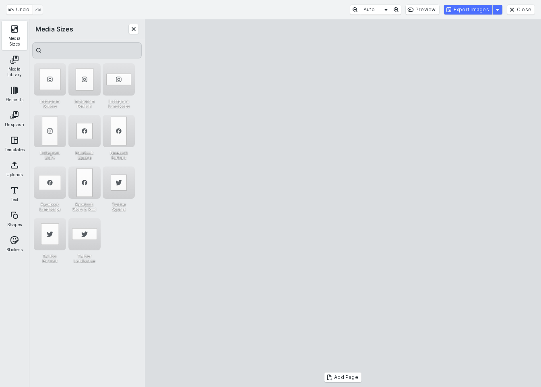
drag, startPoint x: 342, startPoint y: 69, endPoint x: 342, endPoint y: 78, distance: 8.5
click at [343, 203] on cesdk-canvas "Editor canvas" at bounding box center [343, 203] width 0 height 0
click at [474, 8] on button "Export Images" at bounding box center [468, 10] width 48 height 10
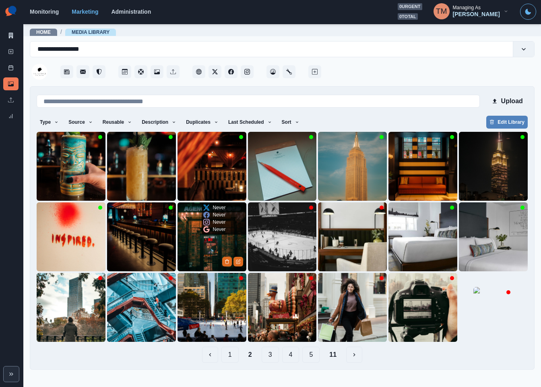
click at [209, 247] on img at bounding box center [212, 236] width 69 height 69
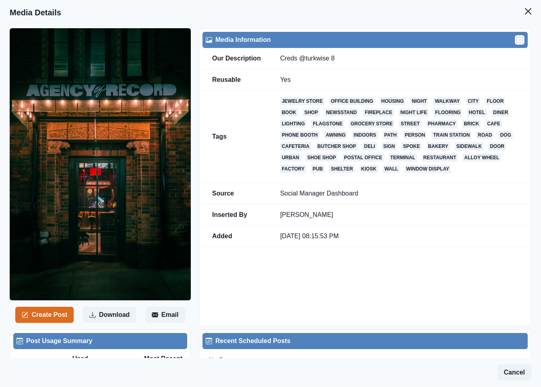
click at [518, 40] on icon "Edit" at bounding box center [520, 40] width 4 height 4
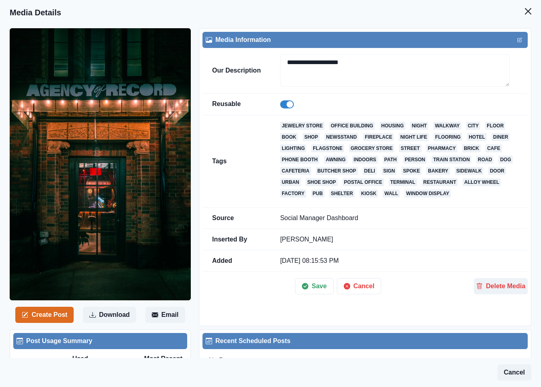
click at [281, 104] on span at bounding box center [287, 104] width 14 height 8
click at [310, 285] on button "Save" at bounding box center [314, 286] width 38 height 16
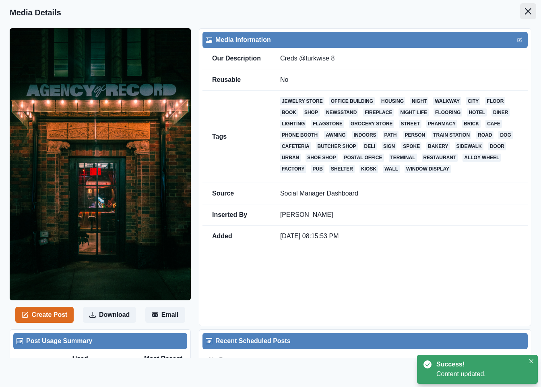
click at [523, 14] on button "Close" at bounding box center [528, 11] width 16 height 16
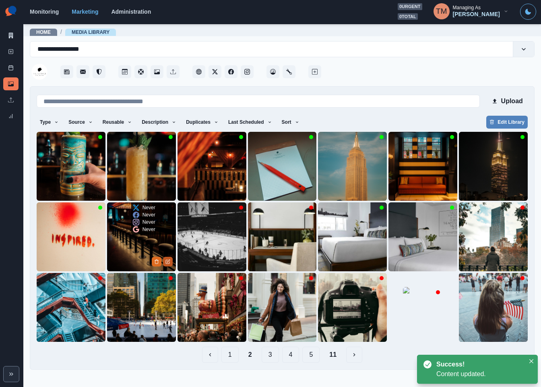
click at [167, 263] on icon "Edit Media" at bounding box center [167, 261] width 5 height 5
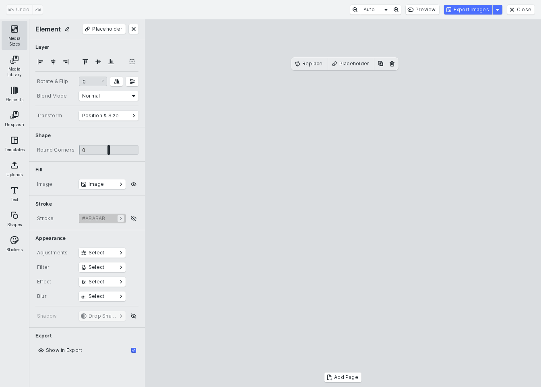
click at [9, 26] on button "Media Sizes" at bounding box center [15, 35] width 26 height 29
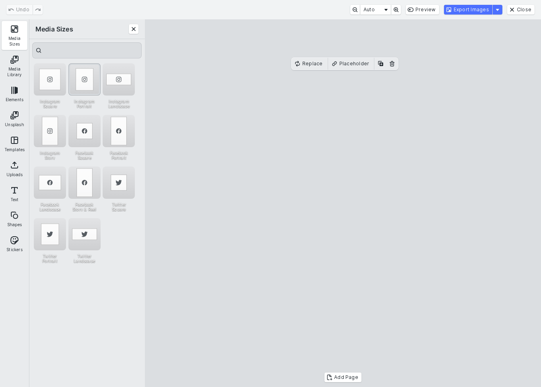
click at [86, 75] on div "Instagram Portrait" at bounding box center [84, 79] width 32 height 32
click at [40, 128] on div "Instagram Story" at bounding box center [50, 131] width 32 height 32
click at [83, 83] on div "Instagram Portrait" at bounding box center [84, 79] width 32 height 32
click at [482, 11] on button "Export Images" at bounding box center [468, 10] width 48 height 10
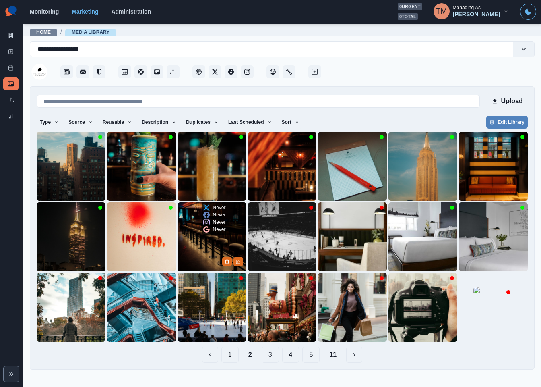
click at [203, 255] on img at bounding box center [212, 236] width 69 height 69
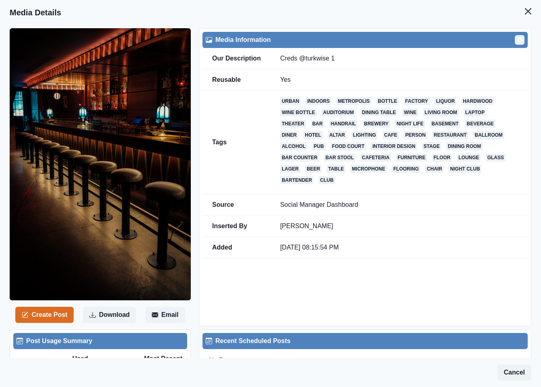
click at [519, 40] on icon "Edit" at bounding box center [520, 39] width 3 height 3
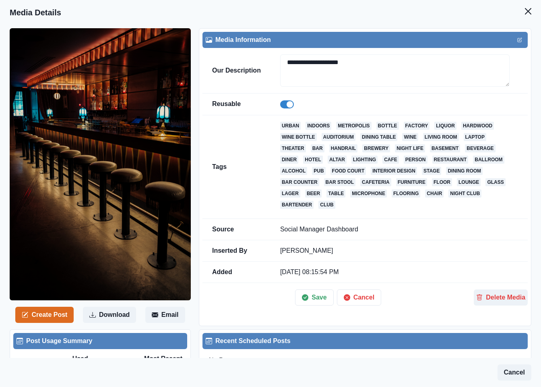
click at [284, 108] on span at bounding box center [287, 104] width 14 height 8
click at [310, 295] on button "Save" at bounding box center [314, 297] width 38 height 16
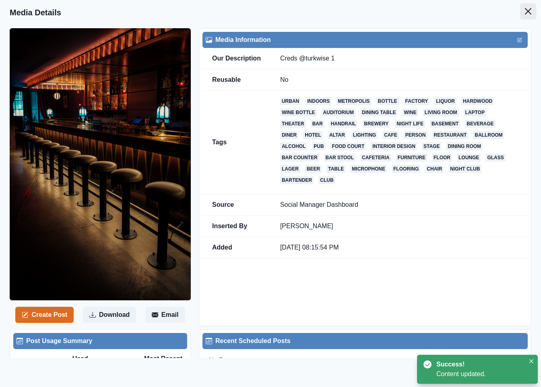
click at [525, 13] on icon "Close" at bounding box center [528, 11] width 6 height 6
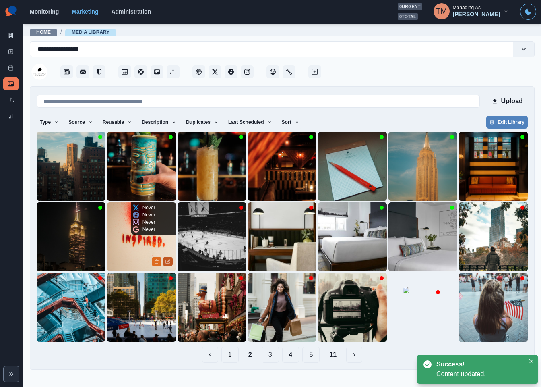
click at [171, 263] on button "Edit Media" at bounding box center [168, 261] width 10 height 10
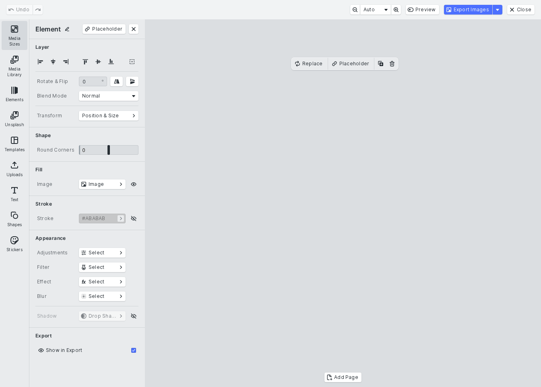
click at [21, 37] on button "Media Sizes" at bounding box center [15, 35] width 26 height 29
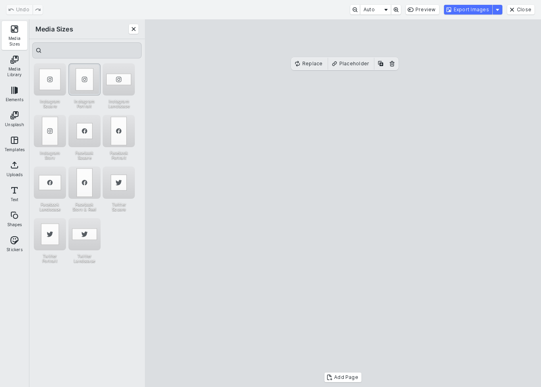
click at [82, 80] on div "Instagram Portrait" at bounding box center [84, 79] width 32 height 32
click at [343, 203] on cesdk-canvas "Editor canvas" at bounding box center [343, 203] width 0 height 0
drag, startPoint x: 345, startPoint y: 199, endPoint x: 346, endPoint y: 214, distance: 14.5
click at [343, 203] on cesdk-canvas "Editor canvas" at bounding box center [343, 203] width 0 height 0
drag, startPoint x: 345, startPoint y: 92, endPoint x: 345, endPoint y: 77, distance: 14.5
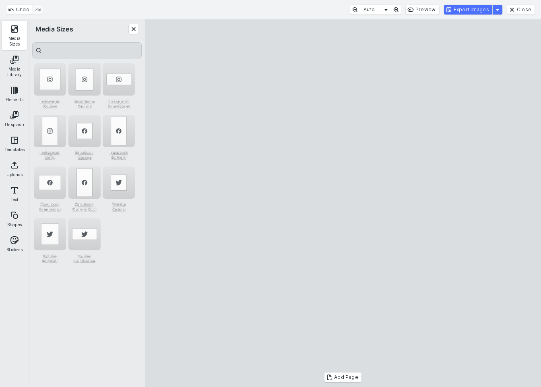
click at [343, 203] on cesdk-canvas "Editor canvas" at bounding box center [343, 203] width 0 height 0
drag, startPoint x: 342, startPoint y: 363, endPoint x: 343, endPoint y: 349, distance: 13.7
click at [343, 203] on cesdk-canvas "Editor canvas" at bounding box center [343, 203] width 0 height 0
click at [470, 9] on button "Export Images" at bounding box center [468, 10] width 48 height 10
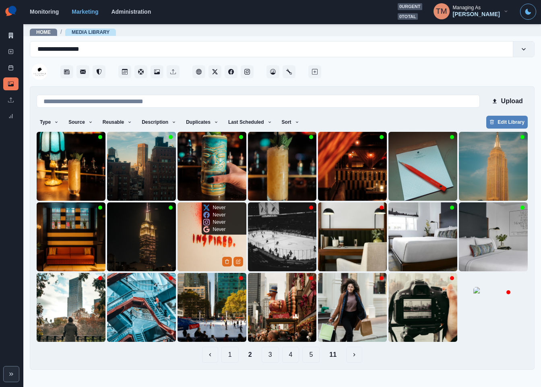
click at [213, 248] on img at bounding box center [212, 236] width 69 height 69
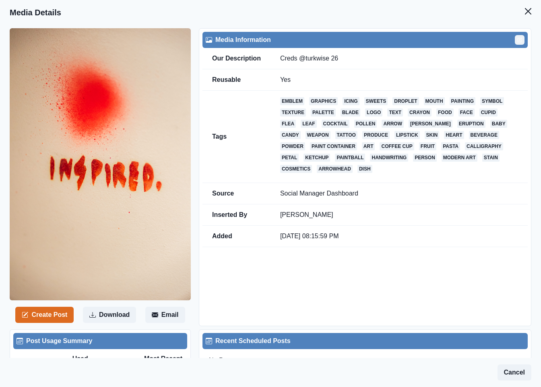
click at [517, 42] on icon "Edit" at bounding box center [519, 39] width 5 height 5
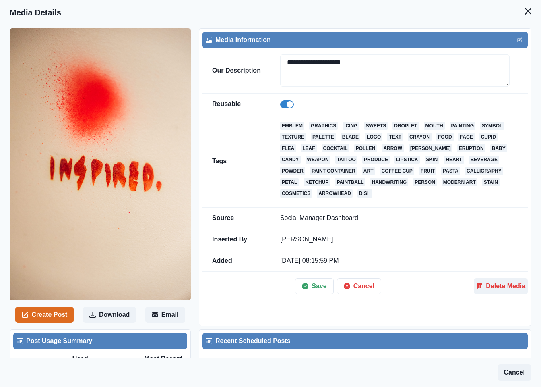
click at [283, 106] on span at bounding box center [287, 104] width 14 height 8
click at [312, 289] on button "Save" at bounding box center [314, 286] width 38 height 16
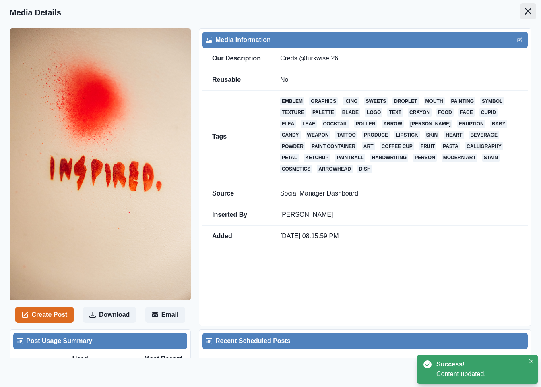
click at [525, 10] on icon "Close" at bounding box center [528, 11] width 6 height 6
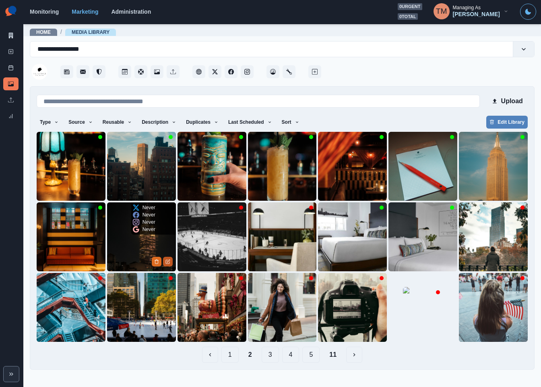
click at [167, 262] on icon "Edit Media" at bounding box center [167, 261] width 5 height 5
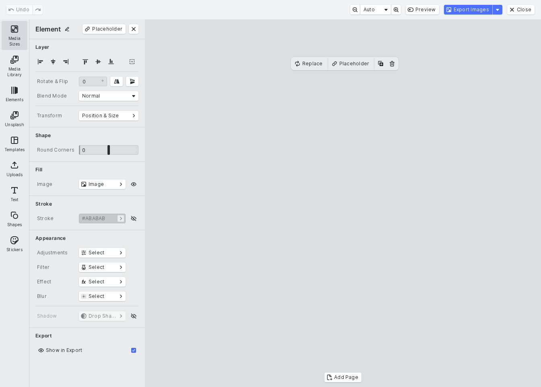
click at [15, 28] on button "Media Sizes" at bounding box center [15, 35] width 26 height 29
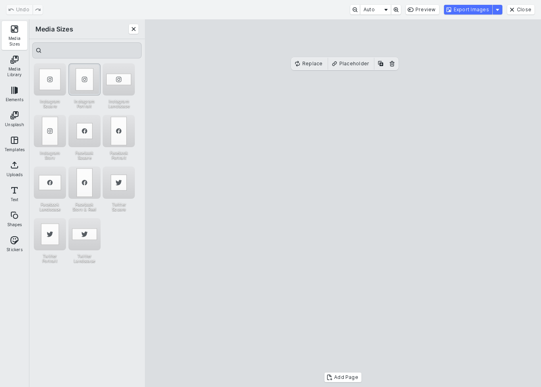
click at [87, 79] on div "Instagram Portrait" at bounding box center [84, 79] width 32 height 32
click at [52, 135] on div "Instagram Story" at bounding box center [50, 131] width 32 height 32
click at [475, 8] on button "Export Images" at bounding box center [468, 10] width 48 height 10
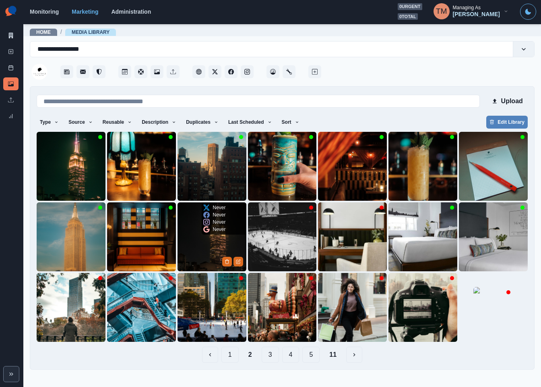
click at [185, 243] on img at bounding box center [212, 236] width 69 height 69
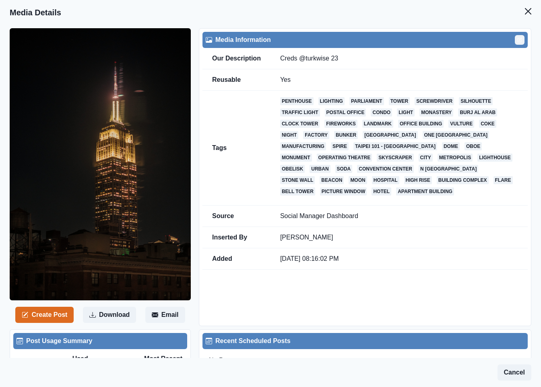
click at [515, 40] on button "Edit" at bounding box center [520, 40] width 10 height 10
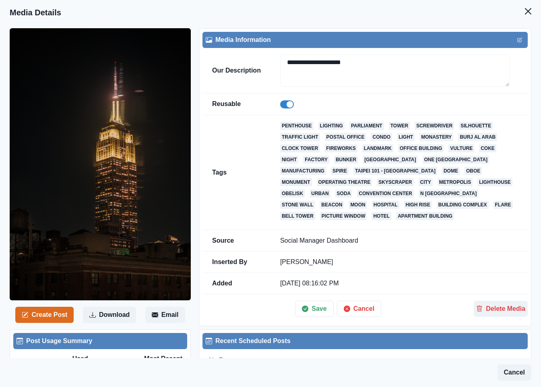
drag, startPoint x: 282, startPoint y: 104, endPoint x: 278, endPoint y: 149, distance: 45.2
click at [282, 104] on span at bounding box center [287, 104] width 14 height 8
click at [312, 310] on button "Save" at bounding box center [314, 308] width 38 height 16
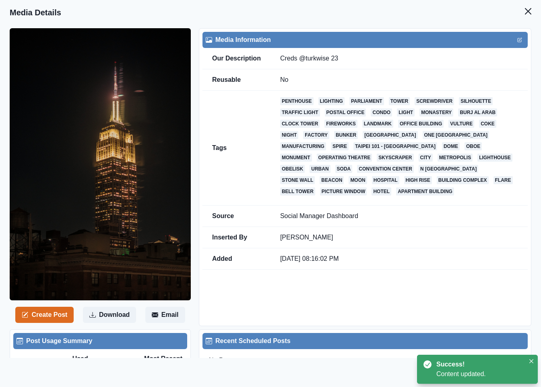
click at [525, 13] on icon "Close" at bounding box center [528, 11] width 6 height 6
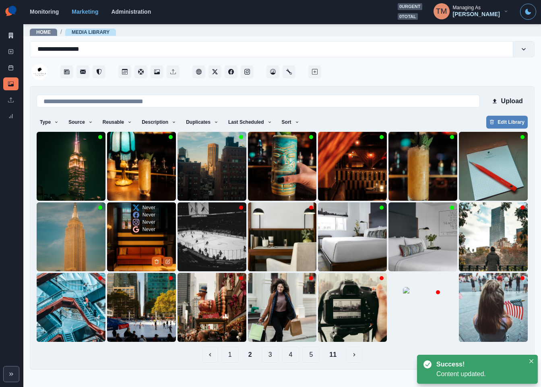
click at [168, 263] on icon "Edit Media" at bounding box center [168, 262] width 4 height 4
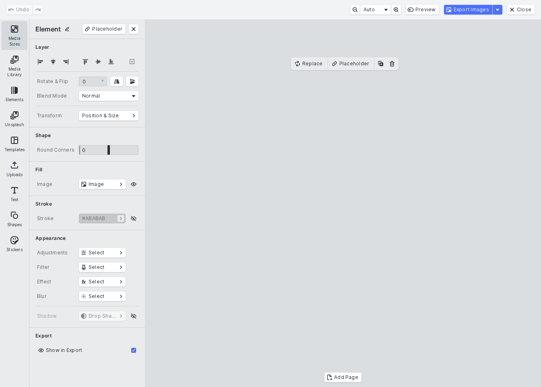
click at [18, 31] on button "Media Sizes" at bounding box center [15, 35] width 26 height 29
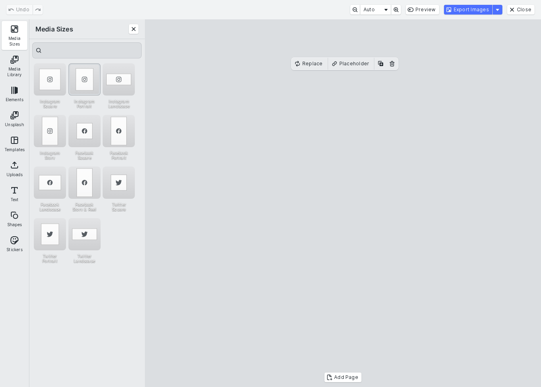
click at [86, 75] on div "Instagram Portrait" at bounding box center [84, 79] width 32 height 32
click at [52, 134] on div "Instagram Story" at bounding box center [50, 131] width 32 height 32
click at [86, 78] on div "Instagram Portrait" at bounding box center [84, 79] width 32 height 32
click at [471, 11] on button "Export Images" at bounding box center [468, 10] width 48 height 10
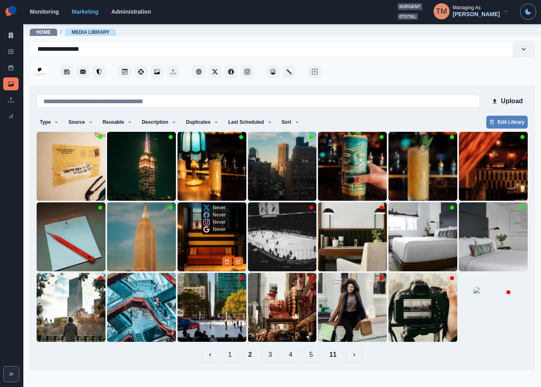
click at [213, 255] on img at bounding box center [212, 236] width 69 height 69
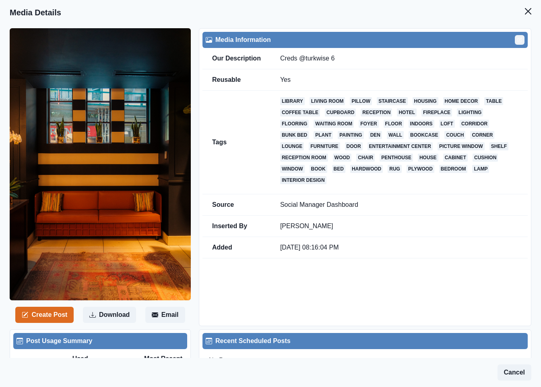
click at [517, 39] on icon "Edit" at bounding box center [519, 39] width 5 height 5
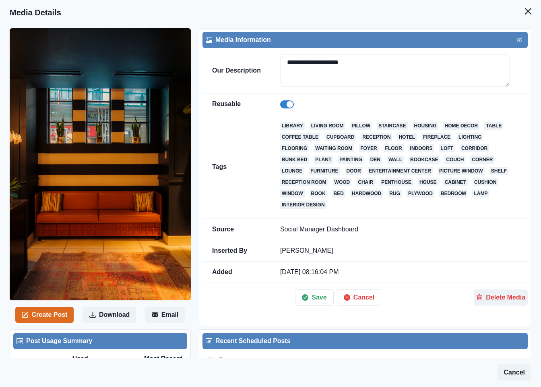
click at [287, 104] on span at bounding box center [290, 104] width 6 height 6
click at [318, 305] on button "Save" at bounding box center [314, 297] width 38 height 16
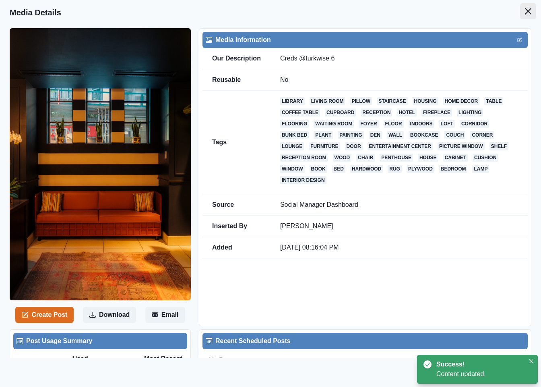
click at [525, 14] on icon "Close" at bounding box center [528, 11] width 6 height 6
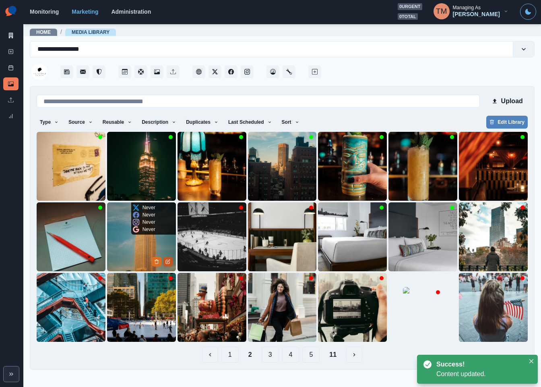
click at [169, 263] on icon "Edit Media" at bounding box center [167, 261] width 5 height 5
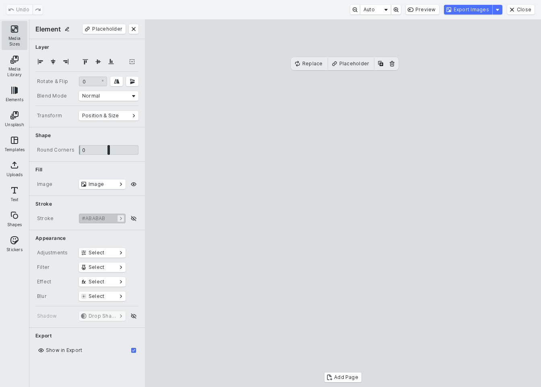
click at [14, 31] on button "Media Sizes" at bounding box center [15, 35] width 26 height 29
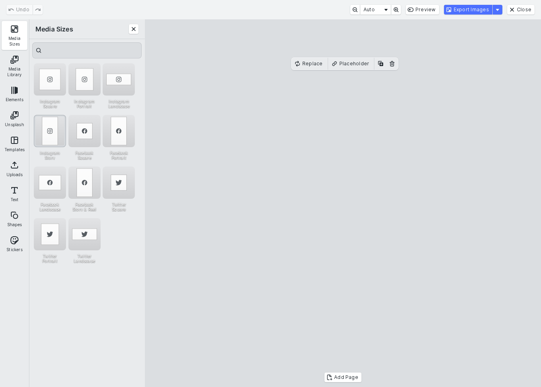
click at [54, 130] on div "Instagram Story" at bounding box center [50, 131] width 32 height 32
click at [465, 10] on button "Export Images" at bounding box center [468, 10] width 48 height 10
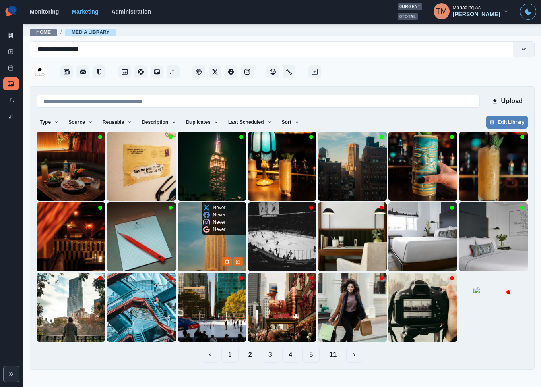
click at [197, 258] on img at bounding box center [212, 236] width 69 height 69
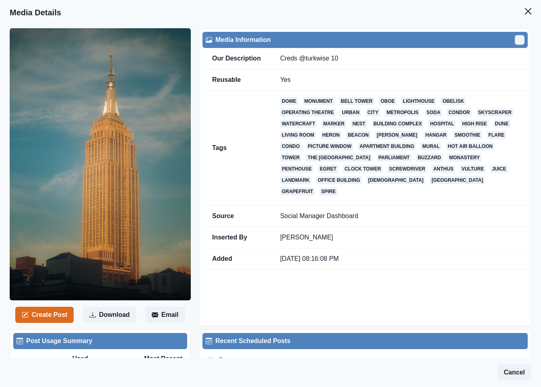
click at [515, 35] on button "Edit" at bounding box center [520, 40] width 10 height 10
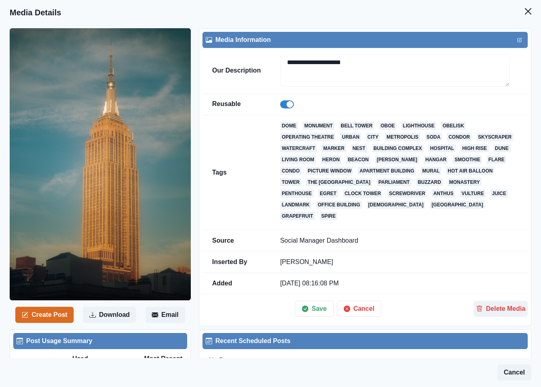
click at [283, 103] on span at bounding box center [287, 104] width 14 height 8
click at [307, 314] on button "Save" at bounding box center [314, 308] width 38 height 16
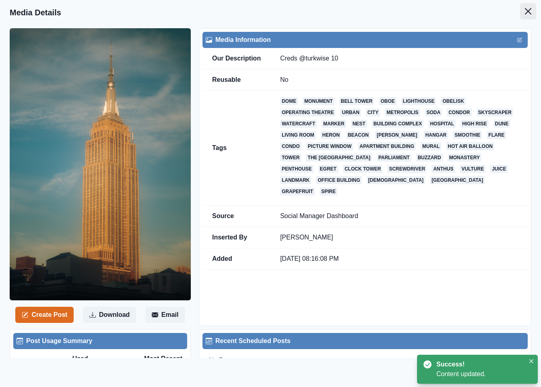
click at [525, 12] on icon "Close" at bounding box center [528, 11] width 6 height 6
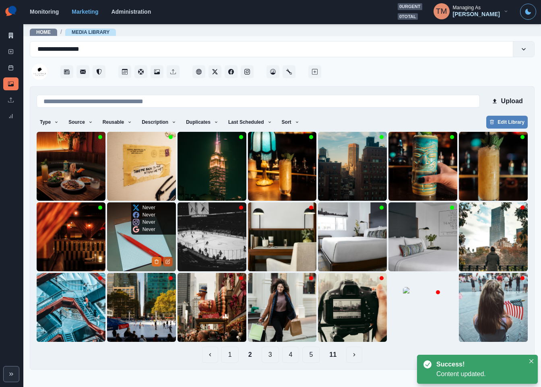
click at [168, 263] on icon "Edit Media" at bounding box center [167, 261] width 5 height 5
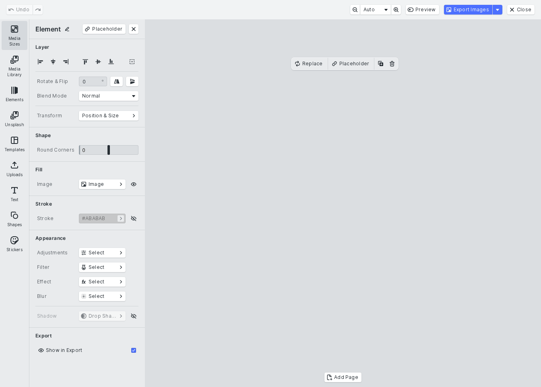
click at [9, 31] on button "Media Sizes" at bounding box center [15, 35] width 26 height 29
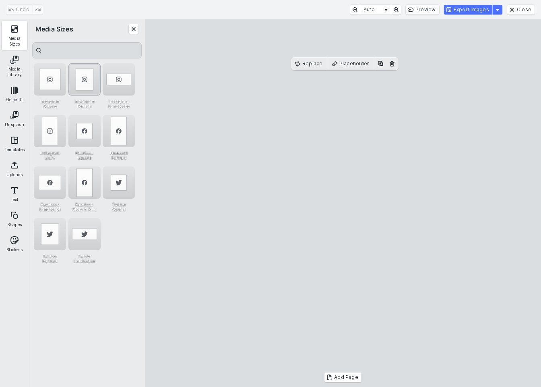
click at [87, 80] on div "Instagram Portrait" at bounding box center [84, 79] width 32 height 32
click at [472, 14] on div "Undo Auto Preview Export Images Close" at bounding box center [270, 9] width 541 height 19
click at [473, 12] on button "Export Images" at bounding box center [468, 10] width 48 height 10
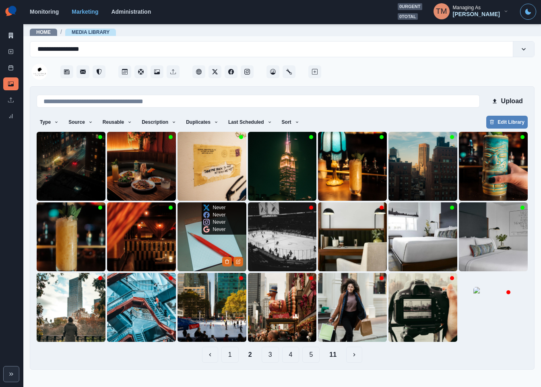
click at [198, 249] on img at bounding box center [212, 236] width 69 height 69
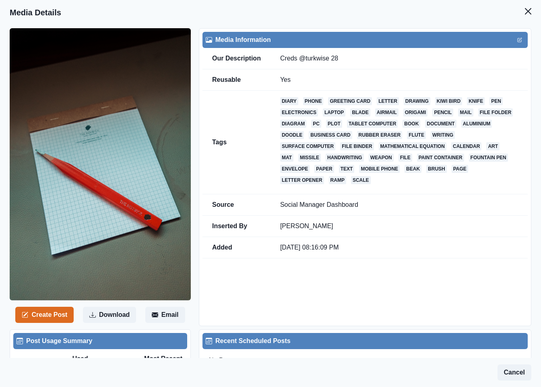
click at [505, 35] on div at bounding box center [393, 40] width 244 height 10
click at [515, 38] on button "Edit" at bounding box center [520, 40] width 10 height 10
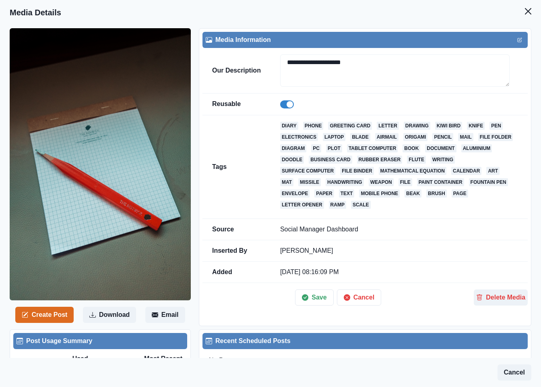
click at [283, 101] on span at bounding box center [287, 104] width 14 height 8
click at [318, 299] on button "Save" at bounding box center [314, 297] width 38 height 16
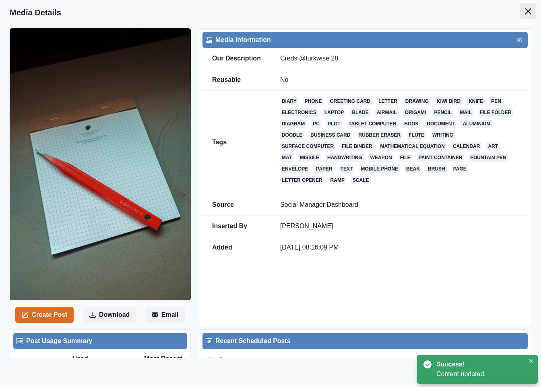
click at [525, 10] on icon "Close" at bounding box center [528, 11] width 6 height 6
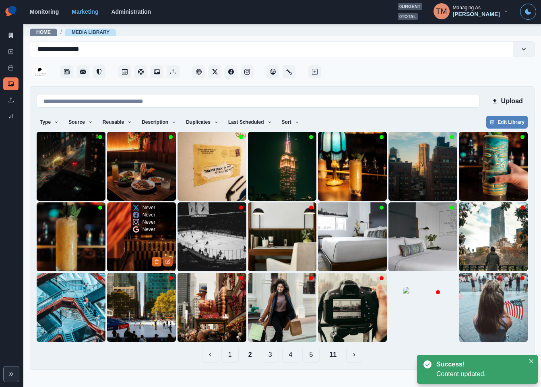
click at [168, 263] on icon "Edit Media" at bounding box center [167, 261] width 5 height 5
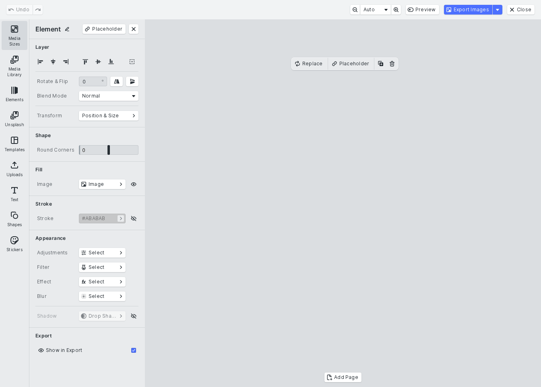
click at [16, 34] on button "Media Sizes" at bounding box center [15, 35] width 26 height 29
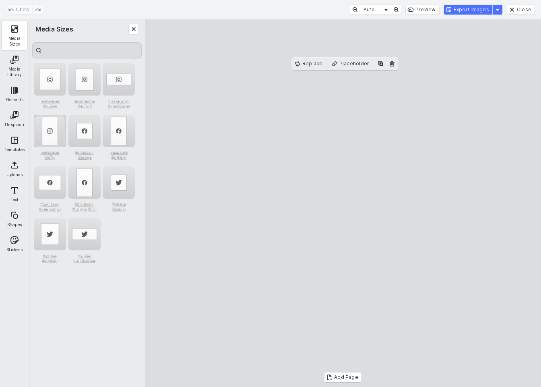
click at [52, 131] on div "Instagram Story" at bounding box center [50, 131] width 32 height 32
click at [84, 85] on div "Instagram Portrait" at bounding box center [84, 79] width 32 height 32
click at [463, 3] on div "Undo Auto Preview Export Images Close" at bounding box center [270, 9] width 541 height 19
click at [462, 10] on button "Export Images" at bounding box center [468, 10] width 48 height 10
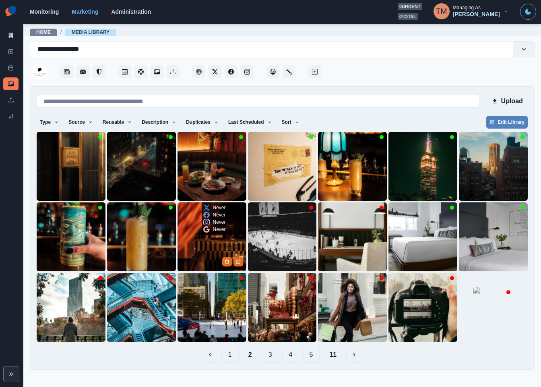
click at [199, 246] on img at bounding box center [212, 236] width 69 height 69
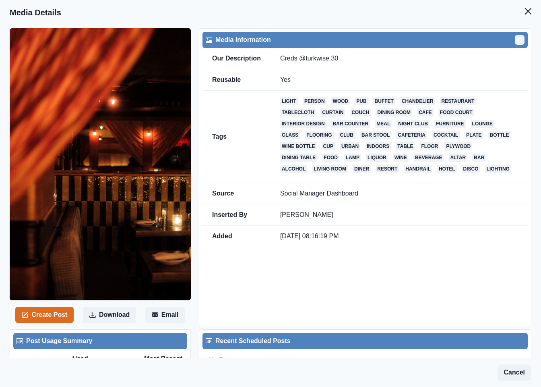
click at [517, 38] on icon "Edit" at bounding box center [519, 39] width 5 height 5
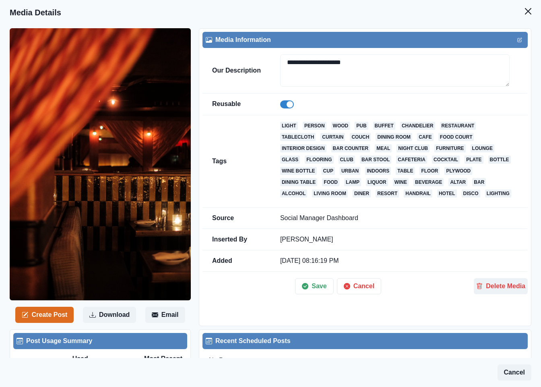
click at [283, 103] on span at bounding box center [287, 104] width 14 height 8
click at [310, 290] on button "Save" at bounding box center [314, 286] width 38 height 16
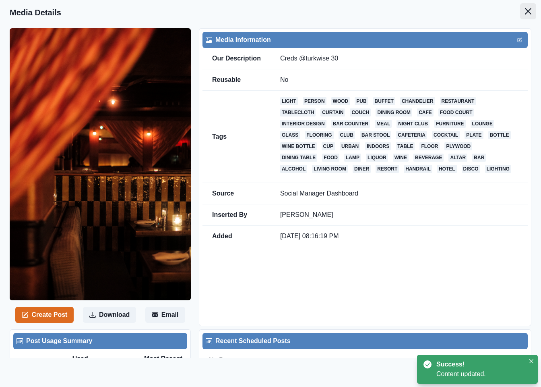
click at [525, 14] on icon "Close" at bounding box center [528, 11] width 6 height 6
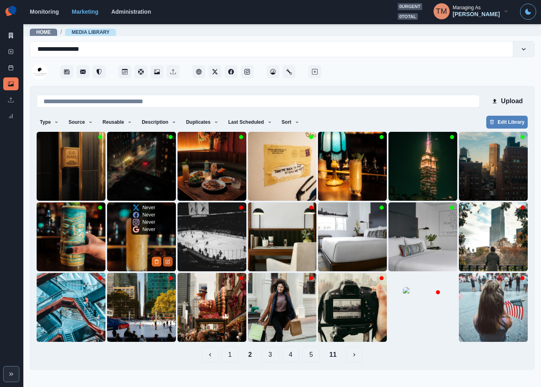
click at [168, 262] on icon "Edit Media" at bounding box center [167, 261] width 5 height 5
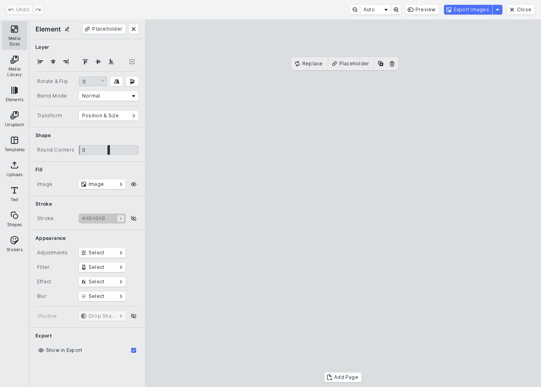
click at [13, 28] on button "Media Sizes" at bounding box center [15, 35] width 26 height 29
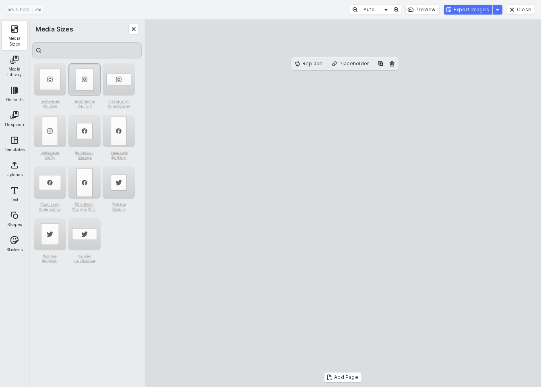
click at [84, 79] on div "Instagram Portrait" at bounding box center [84, 79] width 32 height 32
click at [467, 6] on button "Export Images" at bounding box center [468, 10] width 48 height 10
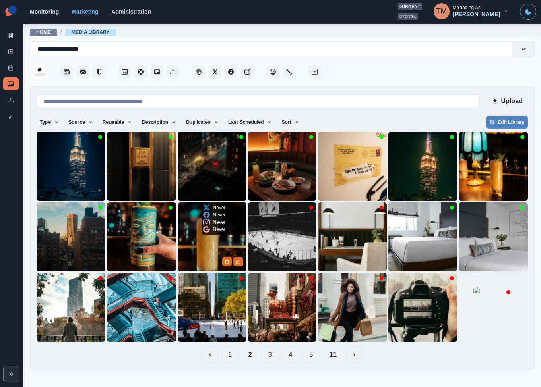
click at [202, 257] on img at bounding box center [212, 236] width 69 height 69
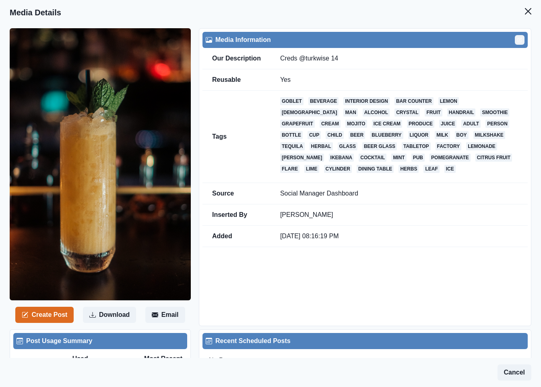
click at [515, 42] on button "Edit" at bounding box center [520, 40] width 10 height 10
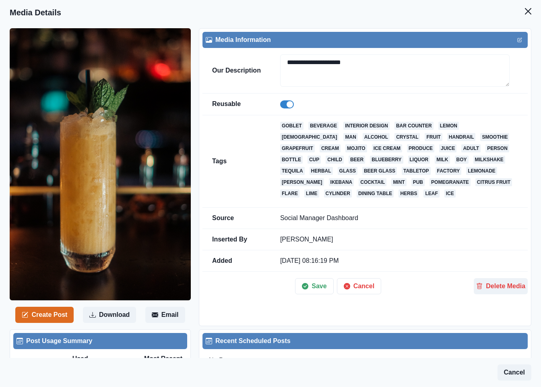
click at [281, 104] on span at bounding box center [287, 104] width 14 height 8
drag, startPoint x: 302, startPoint y: 289, endPoint x: 324, endPoint y: 283, distance: 22.5
click at [303, 289] on icon "button" at bounding box center [305, 286] width 6 height 6
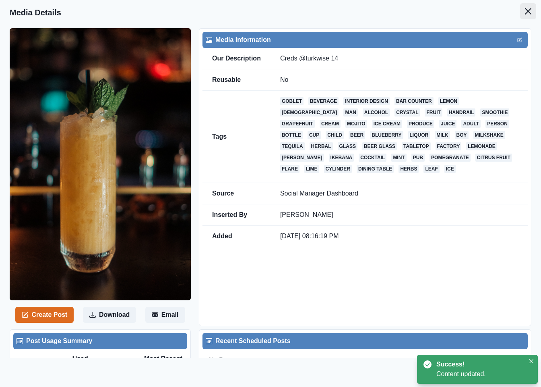
click at [523, 10] on button "Close" at bounding box center [528, 11] width 16 height 16
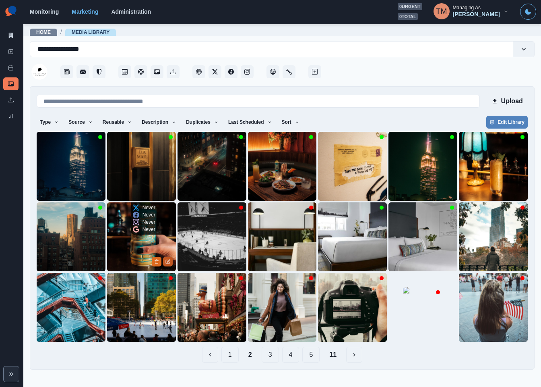
click at [170, 265] on button "Edit Media" at bounding box center [168, 261] width 10 height 10
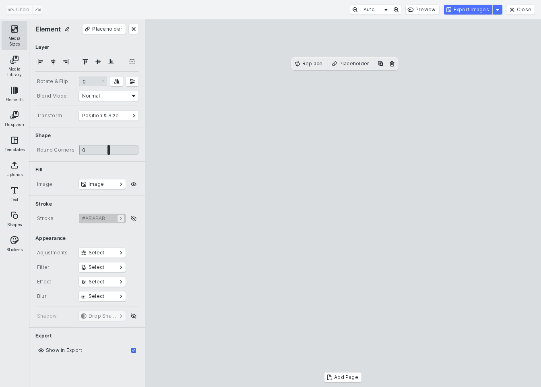
click at [25, 35] on button "Media Sizes" at bounding box center [15, 35] width 26 height 29
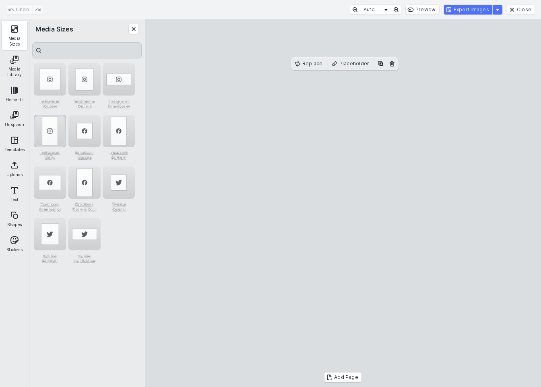
click at [51, 124] on div "Instagram Story" at bounding box center [50, 131] width 32 height 32
click at [82, 88] on div "Instagram Portrait" at bounding box center [84, 79] width 32 height 32
click at [343, 203] on cesdk-canvas "Editor canvas" at bounding box center [343, 203] width 0 height 0
drag, startPoint x: 378, startPoint y: 138, endPoint x: 377, endPoint y: 147, distance: 9.3
click at [343, 203] on cesdk-canvas "Editor canvas" at bounding box center [343, 203] width 0 height 0
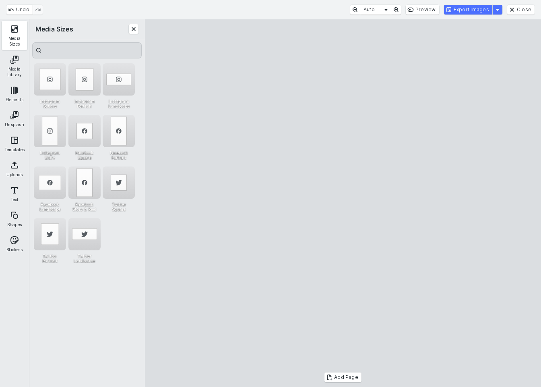
drag, startPoint x: 345, startPoint y: 86, endPoint x: 344, endPoint y: 67, distance: 19.3
click at [343, 203] on cesdk-canvas "Editor canvas" at bounding box center [343, 203] width 0 height 0
drag, startPoint x: 343, startPoint y: 103, endPoint x: 345, endPoint y: 121, distance: 18.2
click at [343, 203] on cesdk-canvas "Editor canvas" at bounding box center [343, 203] width 0 height 0
drag, startPoint x: 342, startPoint y: 85, endPoint x: 343, endPoint y: 76, distance: 8.1
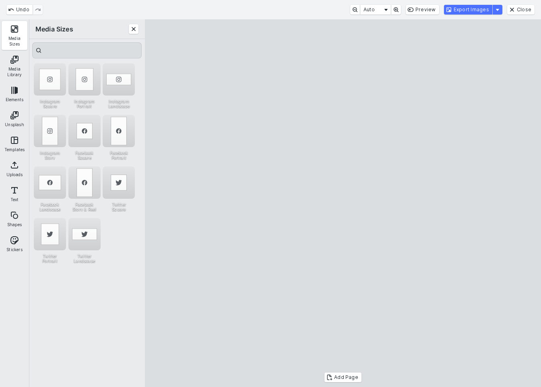
click at [343, 203] on cesdk-canvas "Editor canvas" at bounding box center [343, 203] width 0 height 0
drag, startPoint x: 297, startPoint y: 377, endPoint x: 297, endPoint y: 351, distance: 26.2
click at [343, 203] on cesdk-canvas "Editor canvas" at bounding box center [343, 203] width 0 height 0
click at [470, 9] on button "Export Images" at bounding box center [468, 10] width 48 height 10
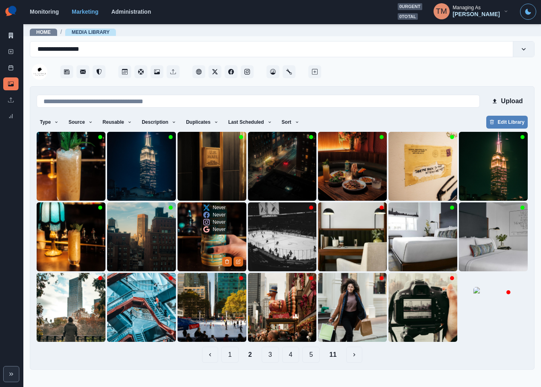
click at [214, 260] on img at bounding box center [212, 236] width 69 height 69
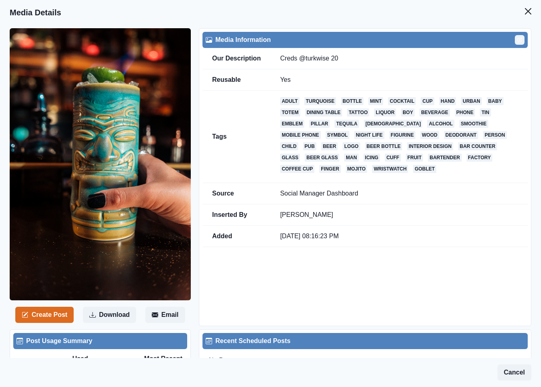
click at [515, 41] on button "Edit" at bounding box center [520, 40] width 10 height 10
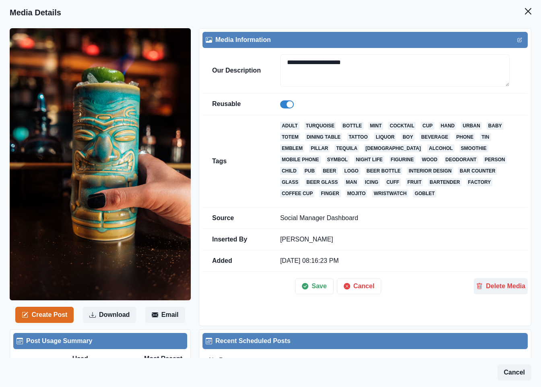
click at [282, 108] on span at bounding box center [287, 104] width 14 height 8
click at [306, 289] on icon "button" at bounding box center [305, 286] width 6 height 6
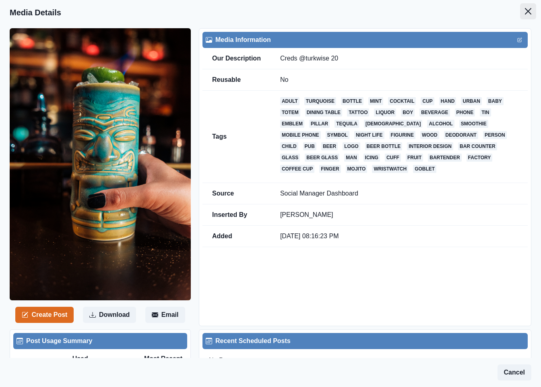
click at [525, 11] on icon "Close" at bounding box center [528, 11] width 6 height 6
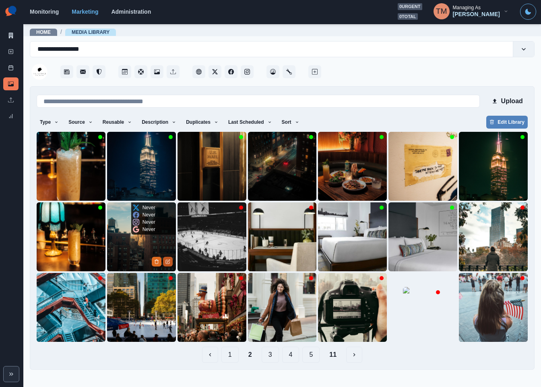
click at [170, 260] on icon "Edit Media" at bounding box center [167, 261] width 5 height 5
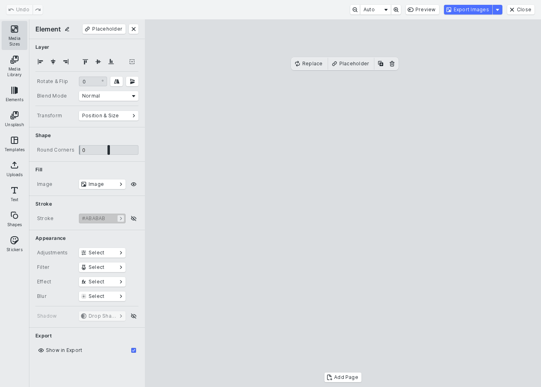
click at [18, 33] on button "Media Sizes" at bounding box center [15, 35] width 26 height 29
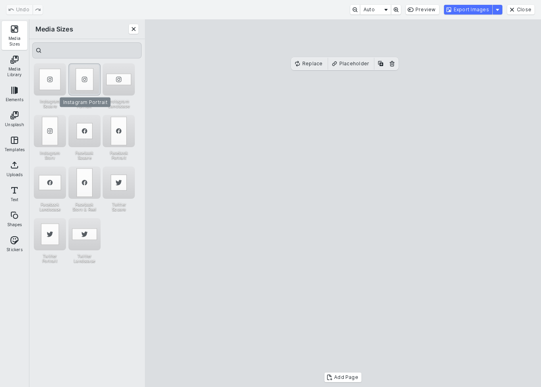
click at [80, 83] on div "Instagram Portrait" at bounding box center [84, 79] width 32 height 32
click at [50, 130] on div "Instagram Story" at bounding box center [50, 131] width 32 height 32
click at [89, 80] on div "Instagram Portrait" at bounding box center [84, 79] width 32 height 32
click at [480, 11] on button "Export Images" at bounding box center [468, 10] width 48 height 10
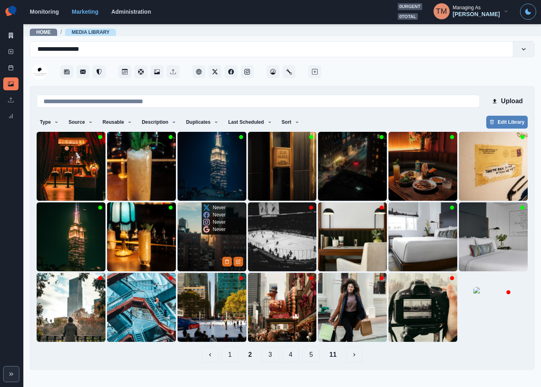
click at [205, 244] on img at bounding box center [212, 236] width 69 height 69
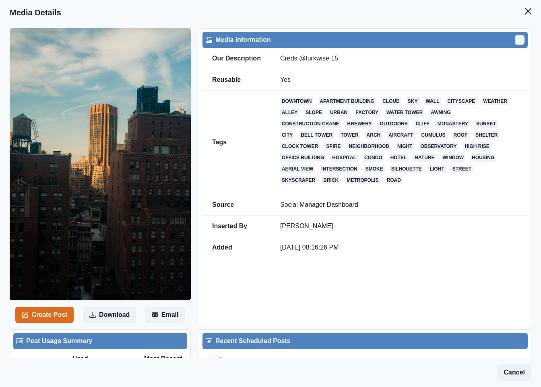
drag, startPoint x: 514, startPoint y: 41, endPoint x: 504, endPoint y: 48, distance: 11.7
click at [515, 41] on button "Edit" at bounding box center [520, 40] width 10 height 10
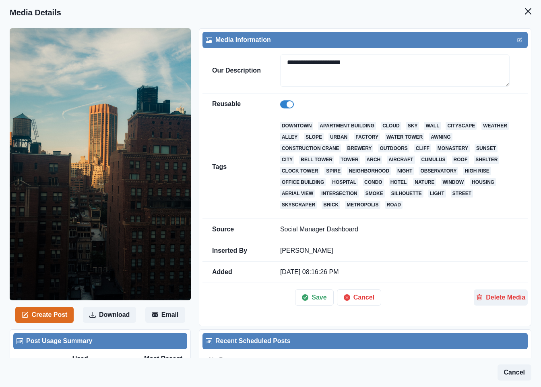
click at [287, 104] on span at bounding box center [290, 104] width 6 height 6
click at [302, 300] on icon "button" at bounding box center [305, 297] width 6 height 6
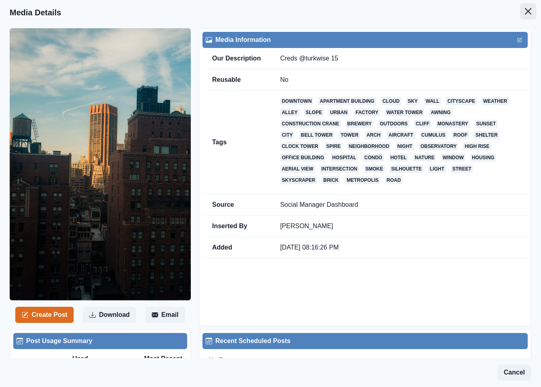
click at [525, 11] on icon "Close" at bounding box center [528, 11] width 6 height 6
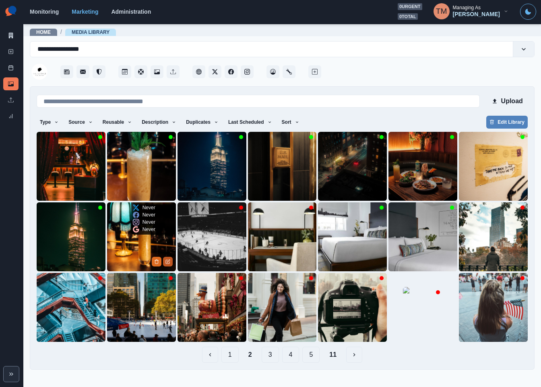
click at [171, 265] on button "Edit Media" at bounding box center [168, 261] width 10 height 10
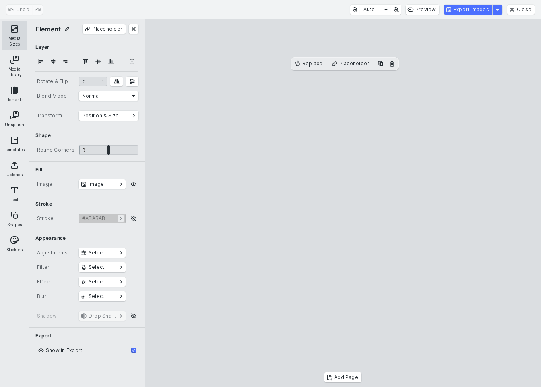
click at [16, 35] on button "Media Sizes" at bounding box center [15, 35] width 26 height 29
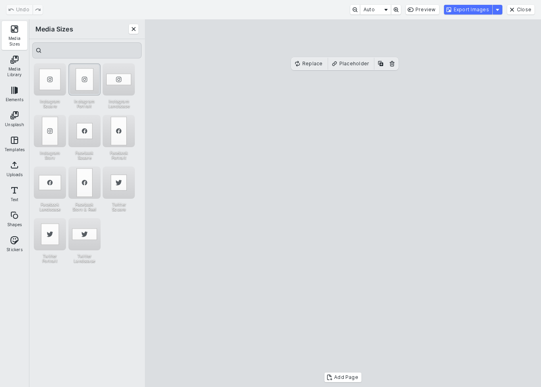
click at [85, 85] on div "Instagram Portrait" at bounding box center [84, 79] width 32 height 32
click at [343, 203] on cesdk-canvas "Editor canvas" at bounding box center [343, 203] width 0 height 0
drag, startPoint x: 360, startPoint y: 149, endPoint x: 360, endPoint y: 163, distance: 14.5
click at [343, 203] on cesdk-canvas "Editor canvas" at bounding box center [343, 203] width 0 height 0
drag, startPoint x: 343, startPoint y: 91, endPoint x: 343, endPoint y: 75, distance: 15.7
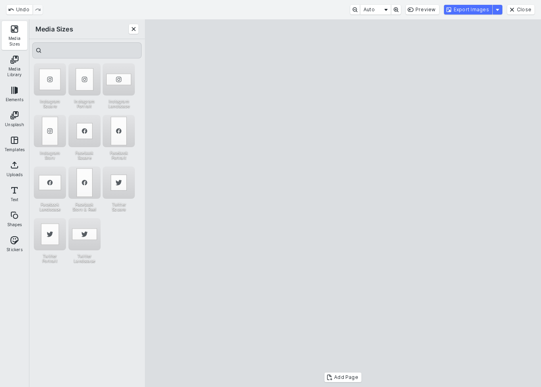
click at [343, 203] on cesdk-canvas "Editor canvas" at bounding box center [343, 203] width 0 height 0
drag, startPoint x: 370, startPoint y: 364, endPoint x: 370, endPoint y: 350, distance: 13.7
click at [343, 203] on cesdk-canvas "Editor canvas" at bounding box center [343, 203] width 0 height 0
click at [469, 10] on button "Export Images" at bounding box center [468, 10] width 48 height 10
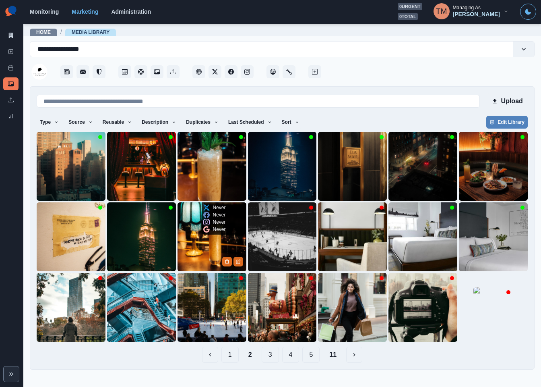
click at [206, 244] on img at bounding box center [212, 236] width 69 height 69
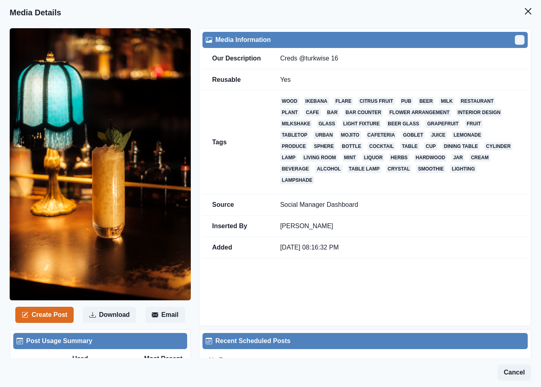
click at [519, 39] on icon "Edit" at bounding box center [520, 39] width 3 height 3
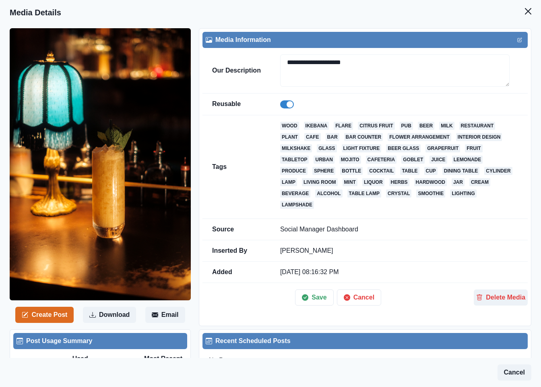
click at [282, 105] on span at bounding box center [287, 104] width 14 height 8
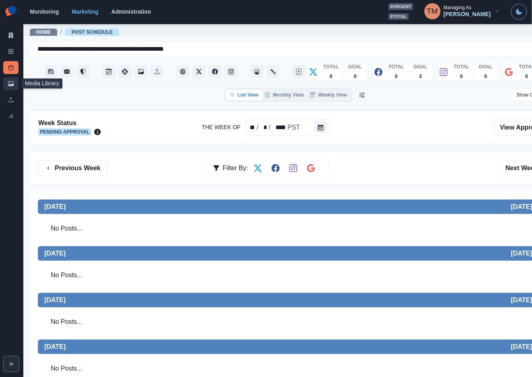
click at [14, 82] on link "Media Library" at bounding box center [10, 83] width 15 height 13
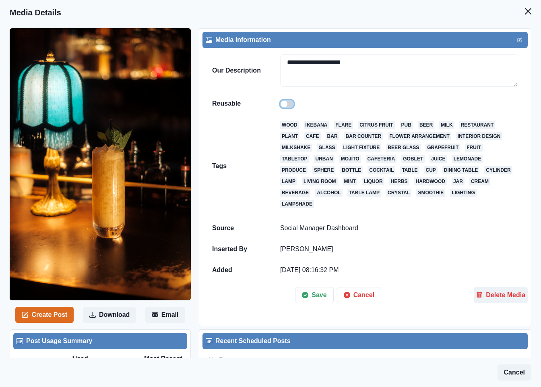
click at [312, 287] on button "Save" at bounding box center [314, 295] width 38 height 16
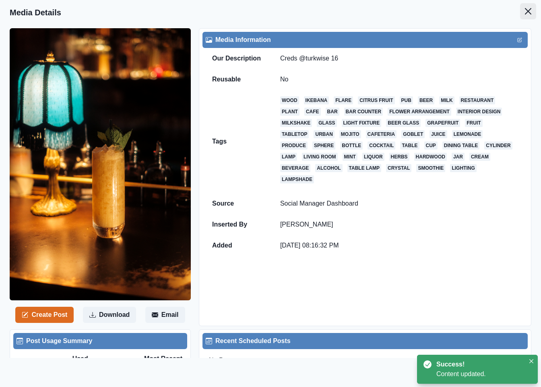
click at [520, 15] on button "Close" at bounding box center [528, 11] width 16 height 16
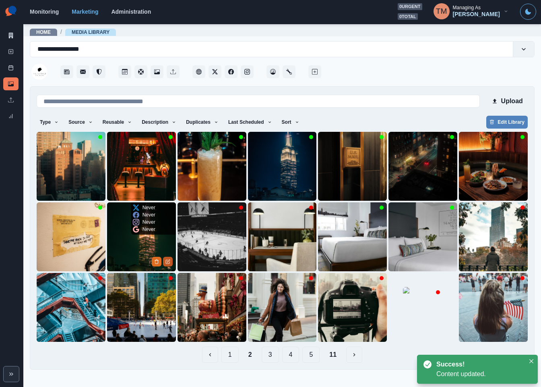
click at [171, 265] on button "Edit Media" at bounding box center [168, 261] width 10 height 10
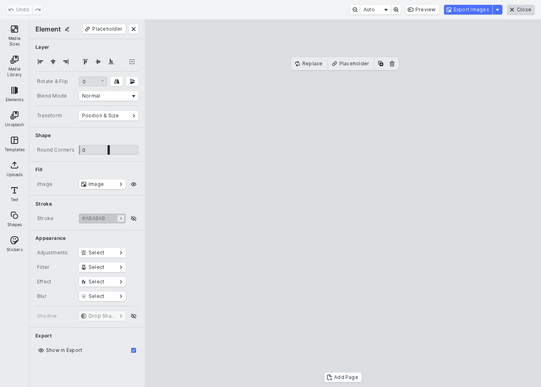
click at [523, 11] on button "Close" at bounding box center [520, 10] width 27 height 10
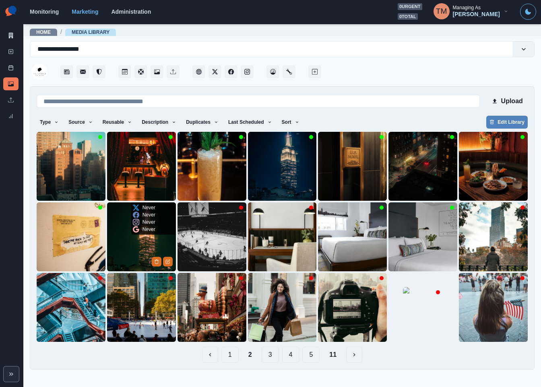
click at [127, 250] on img at bounding box center [141, 236] width 69 height 69
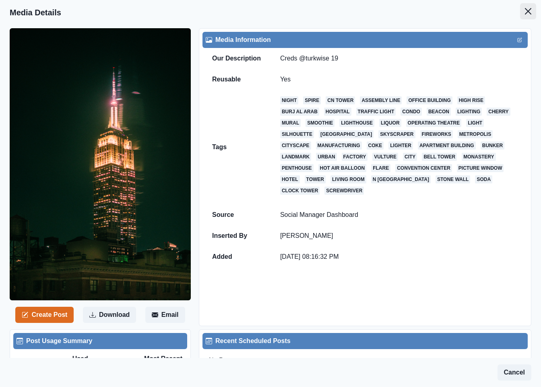
click at [525, 14] on icon "Close" at bounding box center [528, 11] width 6 height 6
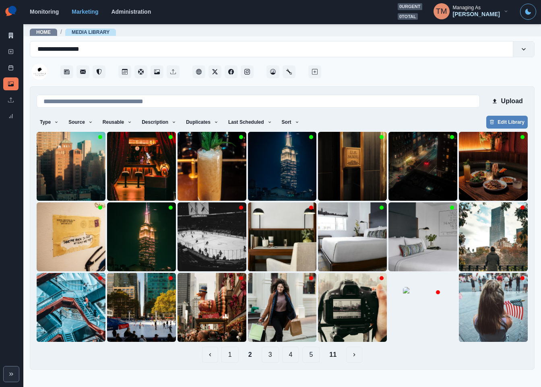
click at [232, 356] on button "1" at bounding box center [229, 354] width 17 height 16
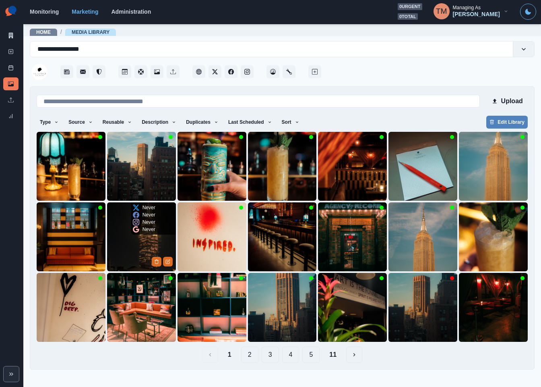
click at [116, 246] on img at bounding box center [141, 236] width 69 height 69
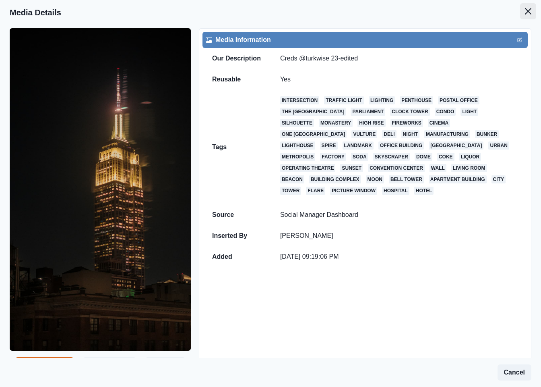
click at [524, 13] on button "Close" at bounding box center [528, 11] width 16 height 16
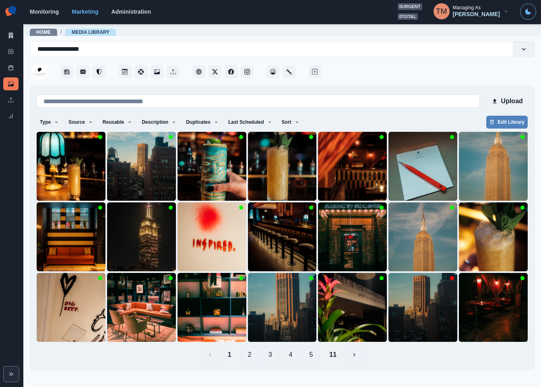
click at [249, 360] on button "2" at bounding box center [249, 354] width 17 height 16
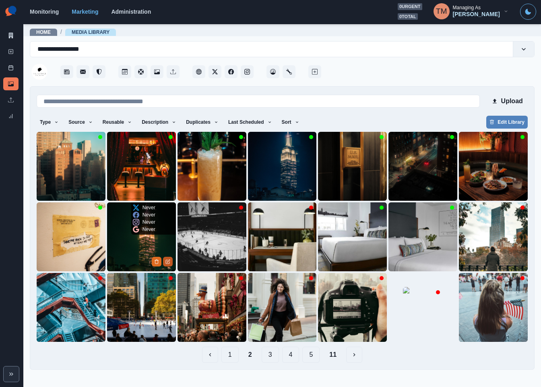
click at [169, 265] on button "Edit Media" at bounding box center [168, 261] width 10 height 10
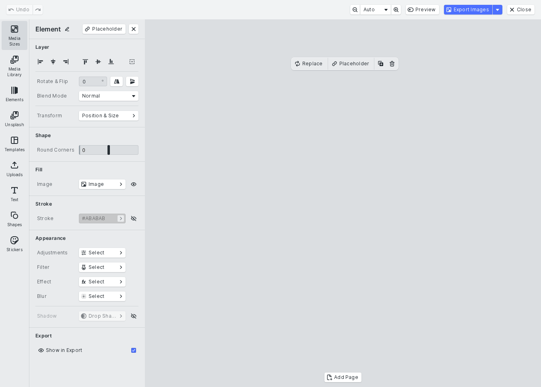
click at [6, 29] on button "Media Sizes" at bounding box center [15, 35] width 26 height 29
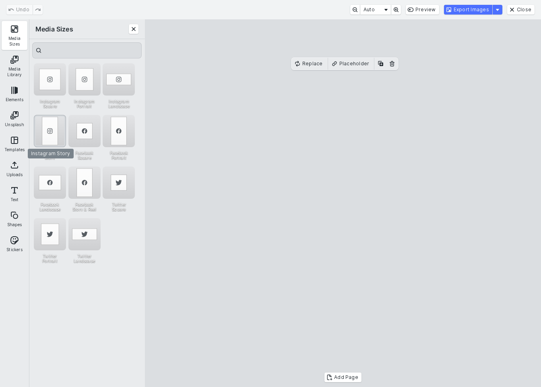
click at [51, 129] on div "Instagram Story" at bounding box center [50, 131] width 32 height 32
click at [470, 6] on button "Export Images" at bounding box center [468, 10] width 48 height 10
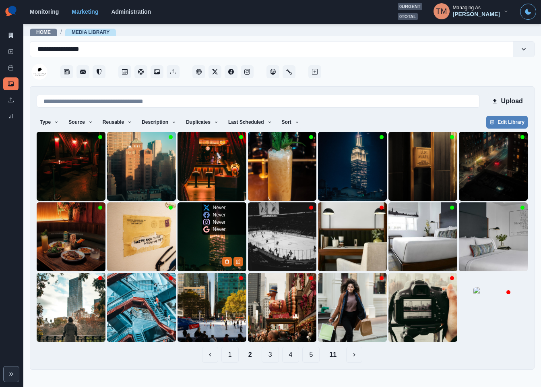
click at [209, 246] on img at bounding box center [212, 236] width 69 height 69
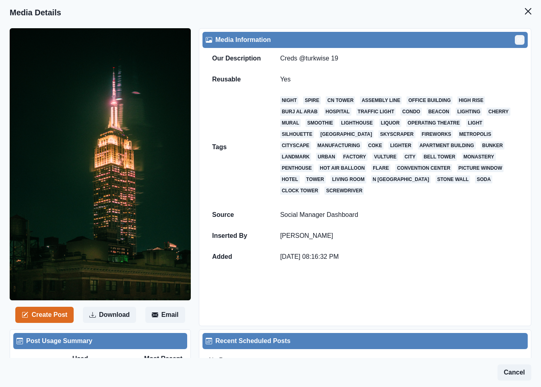
click at [515, 37] on button "Edit" at bounding box center [520, 40] width 10 height 10
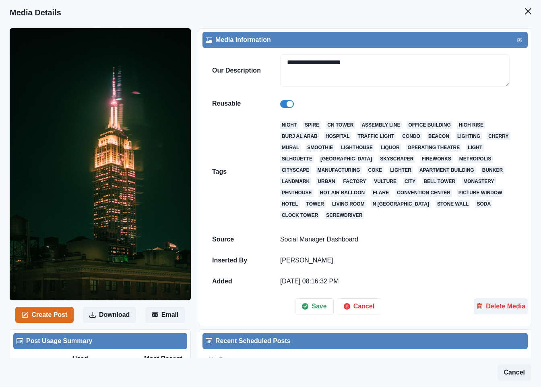
click at [277, 109] on td at bounding box center [399, 103] width 257 height 21
click at [284, 104] on span at bounding box center [287, 104] width 14 height 8
drag, startPoint x: 318, startPoint y: 313, endPoint x: 320, endPoint y: 295, distance: 18.3
click at [318, 312] on button "Save" at bounding box center [314, 306] width 38 height 16
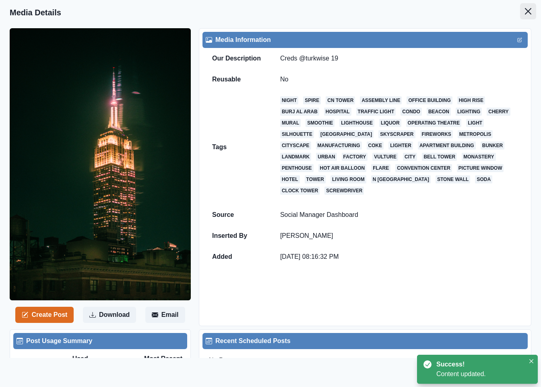
click at [525, 12] on icon "Close" at bounding box center [528, 11] width 6 height 6
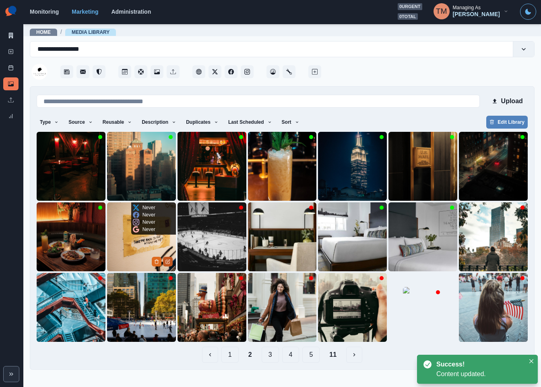
click at [165, 263] on icon "Edit Media" at bounding box center [167, 261] width 5 height 5
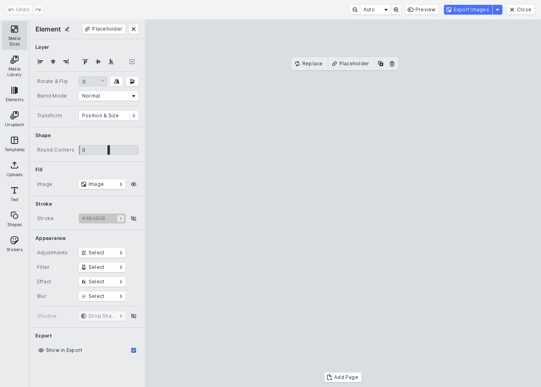
click at [9, 32] on button "Media Sizes" at bounding box center [15, 35] width 26 height 29
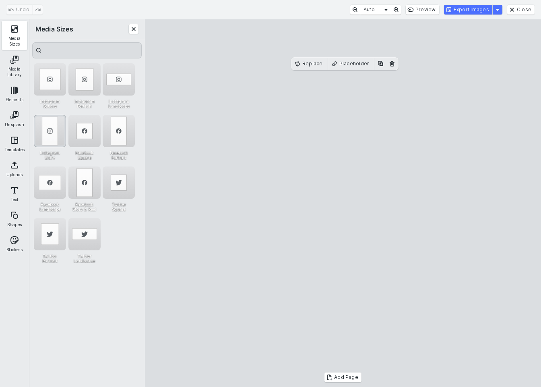
click at [50, 135] on div "Instagram Story" at bounding box center [50, 131] width 32 height 32
click at [343, 203] on cesdk-canvas "Editor canvas" at bounding box center [343, 203] width 0 height 0
drag, startPoint x: 380, startPoint y: 249, endPoint x: 360, endPoint y: 250, distance: 20.6
click at [343, 203] on cesdk-canvas "Editor canvas" at bounding box center [343, 203] width 0 height 0
drag, startPoint x: 399, startPoint y: 213, endPoint x: 413, endPoint y: 216, distance: 14.6
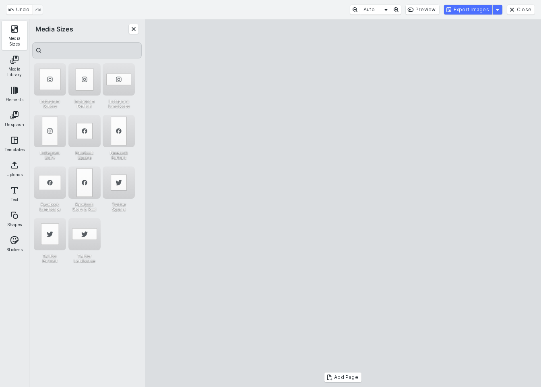
click at [343, 203] on cesdk-canvas "Editor canvas" at bounding box center [343, 203] width 0 height 0
drag, startPoint x: 397, startPoint y: 219, endPoint x: 403, endPoint y: 219, distance: 5.2
click at [343, 203] on cesdk-canvas "Editor canvas" at bounding box center [343, 203] width 0 height 0
drag, startPoint x: 251, startPoint y: 213, endPoint x: 266, endPoint y: 213, distance: 14.5
click at [343, 203] on cesdk-canvas "Editor canvas" at bounding box center [343, 203] width 0 height 0
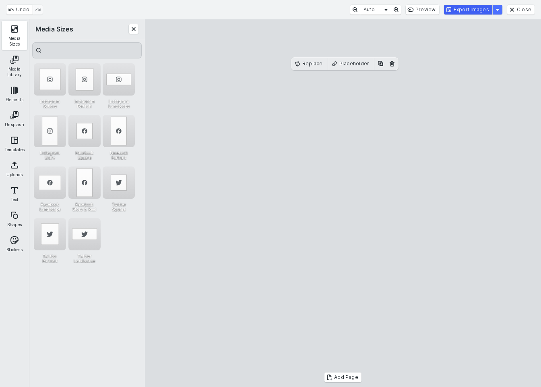
click at [478, 12] on button "Export Images" at bounding box center [468, 10] width 48 height 10
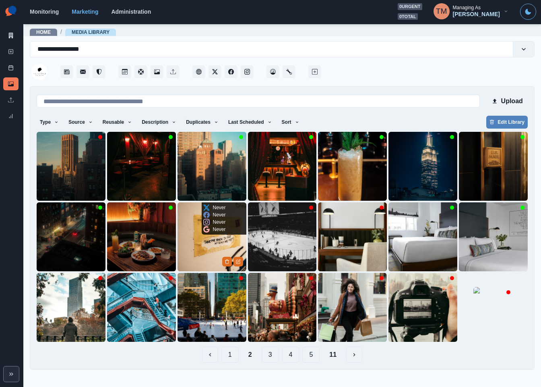
click at [211, 259] on img at bounding box center [212, 236] width 69 height 69
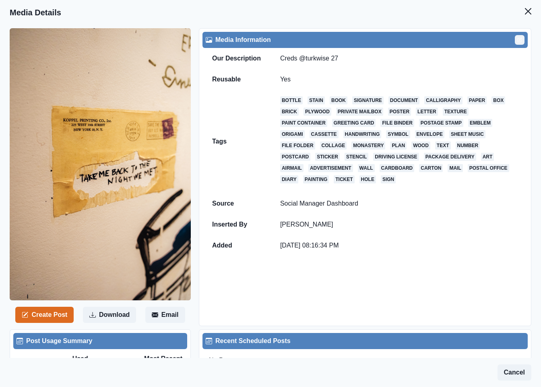
click at [517, 41] on icon "Edit" at bounding box center [519, 39] width 5 height 5
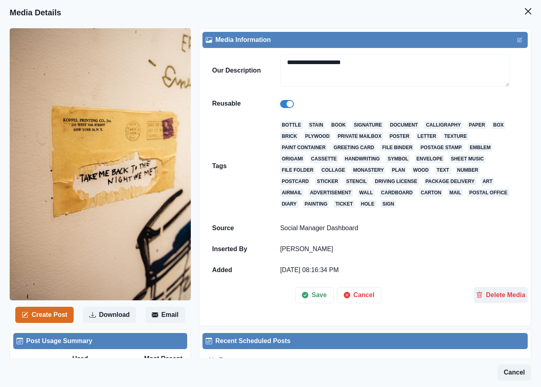
click at [280, 107] on label at bounding box center [287, 104] width 14 height 8
click at [322, 300] on button "Save" at bounding box center [314, 295] width 38 height 16
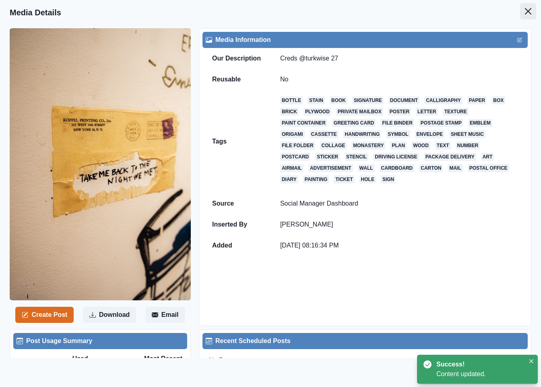
click at [525, 13] on icon "Close" at bounding box center [528, 11] width 6 height 6
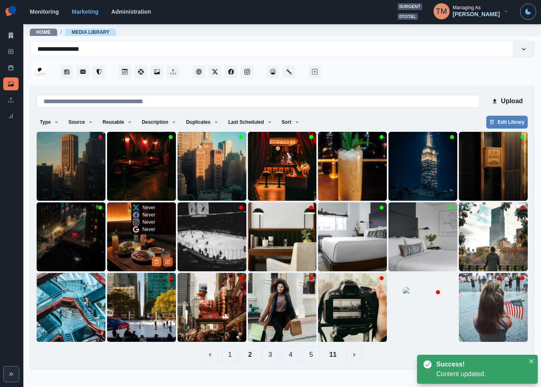
click at [171, 265] on button "Edit Media" at bounding box center [168, 261] width 10 height 10
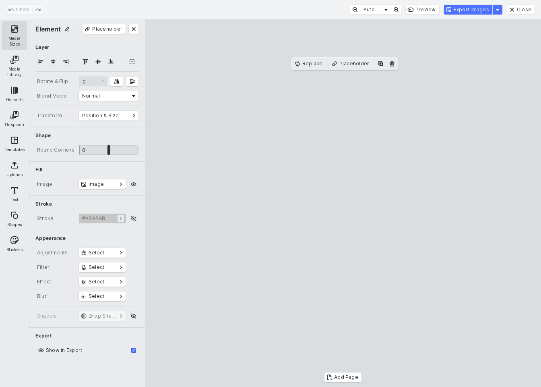
click at [14, 38] on button "Media Sizes" at bounding box center [15, 35] width 26 height 29
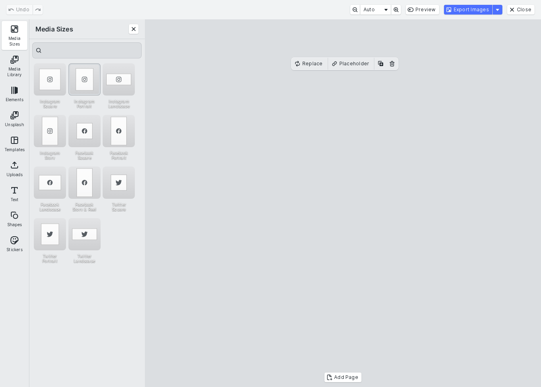
click at [81, 80] on div "Instagram Portrait" at bounding box center [84, 79] width 32 height 32
click at [54, 137] on div "Instagram Story" at bounding box center [50, 131] width 32 height 32
click at [87, 83] on div "Instagram Portrait" at bounding box center [84, 79] width 32 height 32
drag, startPoint x: 322, startPoint y: 185, endPoint x: 322, endPoint y: 205, distance: 20.1
click at [343, 203] on cesdk-canvas "Editor canvas" at bounding box center [343, 203] width 0 height 0
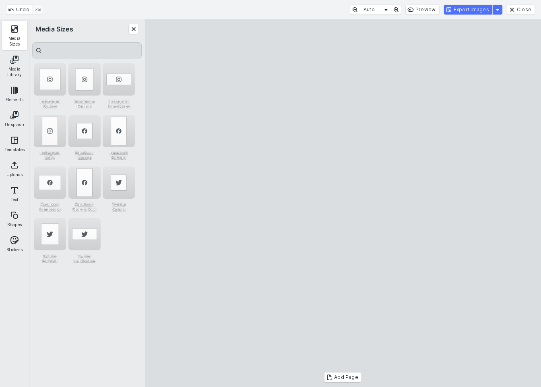
drag, startPoint x: 343, startPoint y: 98, endPoint x: 345, endPoint y: 79, distance: 19.5
click at [343, 203] on cesdk-canvas "Editor canvas" at bounding box center [343, 203] width 0 height 0
drag, startPoint x: 324, startPoint y: 370, endPoint x: 325, endPoint y: 351, distance: 18.9
click at [343, 203] on cesdk-canvas "Editor canvas" at bounding box center [343, 203] width 0 height 0
click at [482, 10] on button "Export Images" at bounding box center [468, 10] width 48 height 10
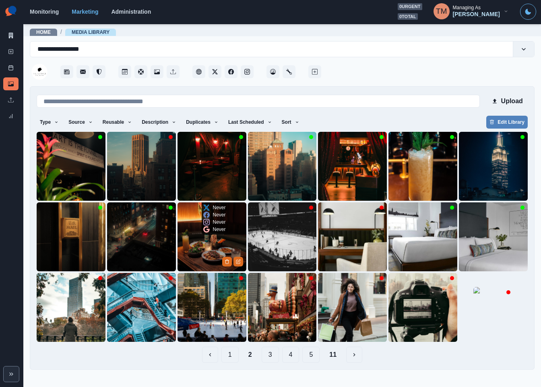
click at [210, 258] on img at bounding box center [212, 236] width 69 height 69
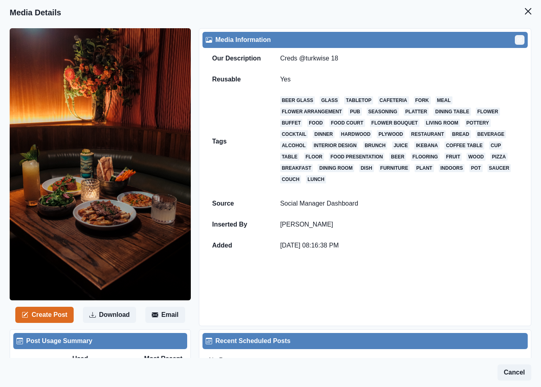
click at [517, 41] on icon "Edit" at bounding box center [519, 39] width 5 height 5
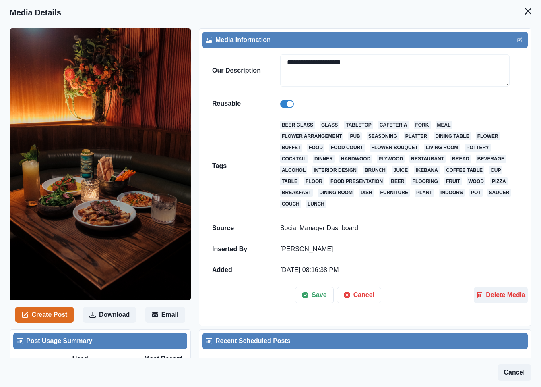
click at [287, 108] on span at bounding box center [287, 104] width 14 height 8
click at [306, 301] on button "Save" at bounding box center [314, 295] width 38 height 16
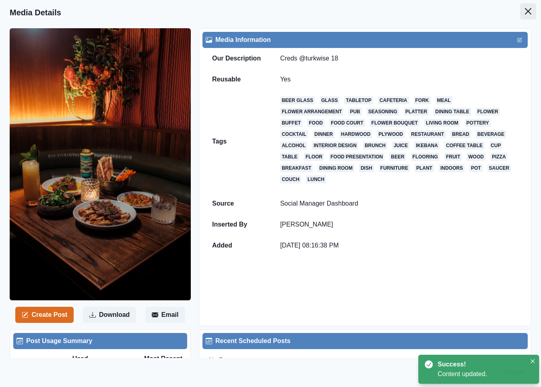
click at [525, 9] on icon "Close" at bounding box center [528, 11] width 6 height 6
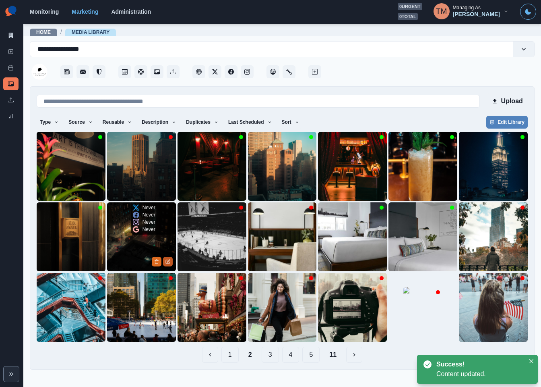
click at [167, 261] on icon "Edit Media" at bounding box center [168, 260] width 3 height 3
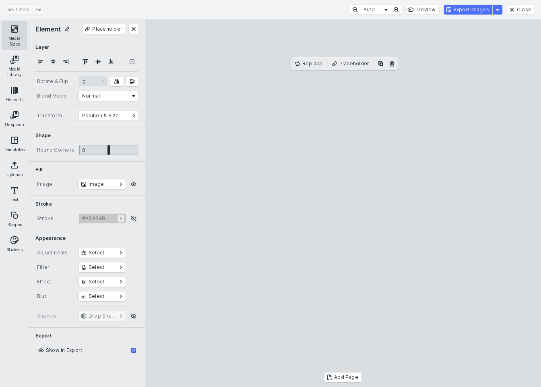
click at [11, 32] on button "Media Sizes" at bounding box center [15, 35] width 26 height 29
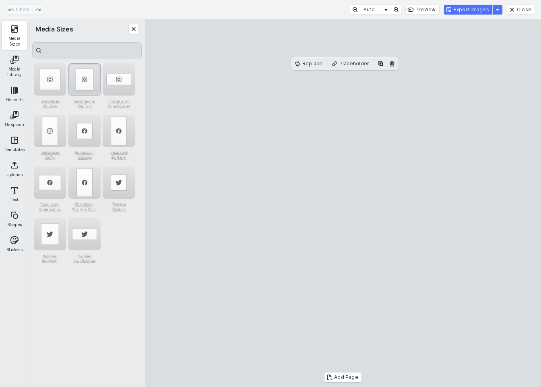
click at [80, 76] on div "Instagram Portrait" at bounding box center [84, 79] width 32 height 32
click at [472, 8] on button "Export Images" at bounding box center [468, 10] width 48 height 10
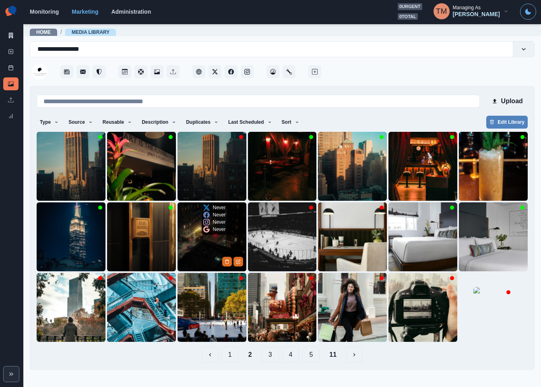
click at [197, 262] on img at bounding box center [212, 236] width 69 height 69
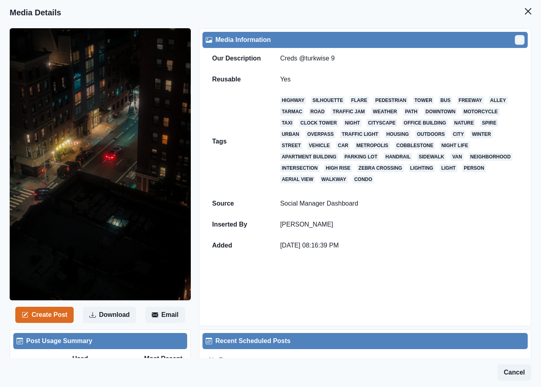
click at [515, 37] on button "Edit" at bounding box center [520, 40] width 10 height 10
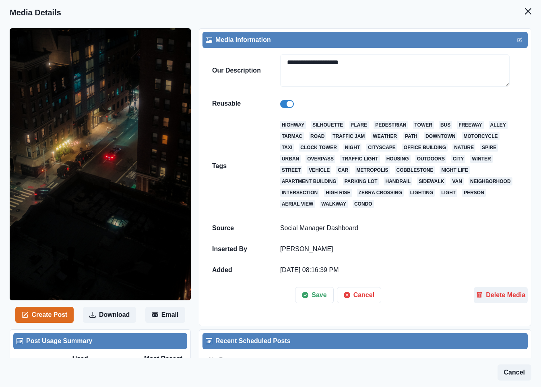
click at [287, 104] on span at bounding box center [290, 104] width 6 height 6
click at [312, 300] on button "Save" at bounding box center [314, 295] width 38 height 16
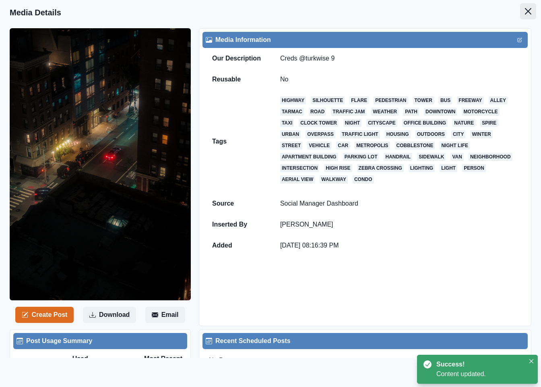
click at [525, 10] on icon "Close" at bounding box center [528, 11] width 6 height 6
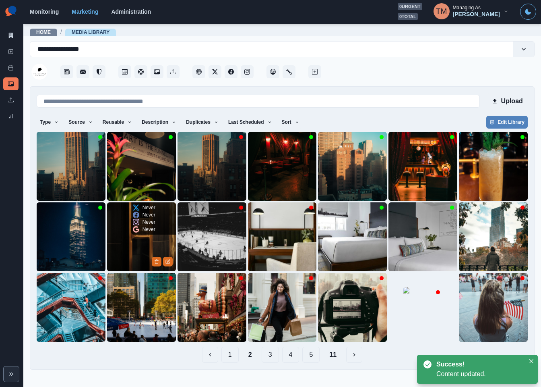
click at [173, 262] on img at bounding box center [141, 236] width 69 height 69
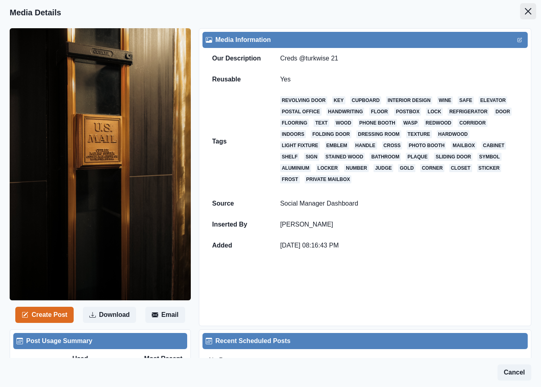
click at [520, 11] on button "Close" at bounding box center [528, 11] width 16 height 16
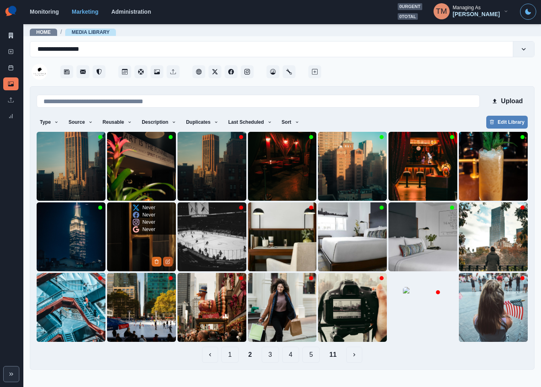
click at [170, 263] on button "Edit Media" at bounding box center [168, 261] width 10 height 10
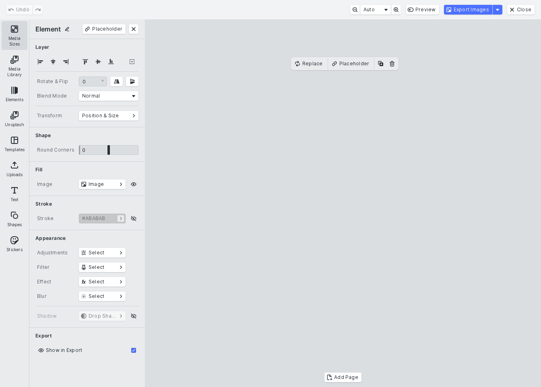
click at [9, 34] on button "Media Sizes" at bounding box center [15, 35] width 26 height 29
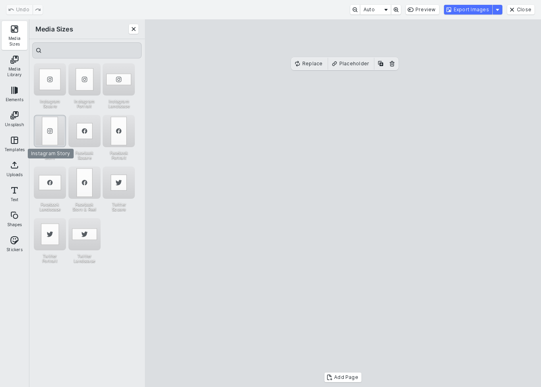
click at [55, 128] on div "Instagram Story" at bounding box center [50, 131] width 32 height 32
click at [82, 81] on div "Instagram Portrait" at bounding box center [84, 79] width 32 height 32
click at [343, 203] on cesdk-canvas "Editor canvas" at bounding box center [343, 203] width 0 height 0
drag, startPoint x: 381, startPoint y: 153, endPoint x: 381, endPoint y: 158, distance: 5.6
click at [343, 203] on cesdk-canvas "Editor canvas" at bounding box center [343, 203] width 0 height 0
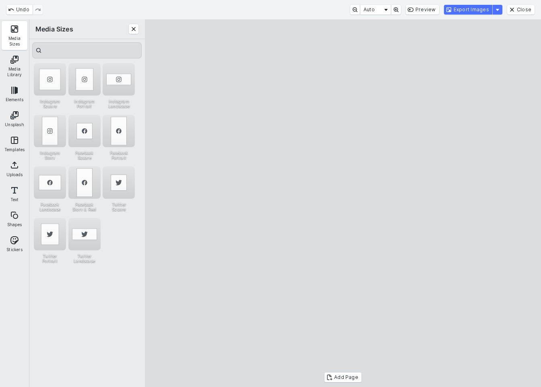
drag, startPoint x: 345, startPoint y: 82, endPoint x: 346, endPoint y: 66, distance: 15.7
click at [343, 203] on cesdk-canvas "Editor canvas" at bounding box center [343, 203] width 0 height 0
drag, startPoint x: 395, startPoint y: 121, endPoint x: 395, endPoint y: 132, distance: 10.5
click at [343, 203] on cesdk-canvas "Editor canvas" at bounding box center [343, 203] width 0 height 0
drag, startPoint x: 376, startPoint y: 365, endPoint x: 378, endPoint y: 350, distance: 15.1
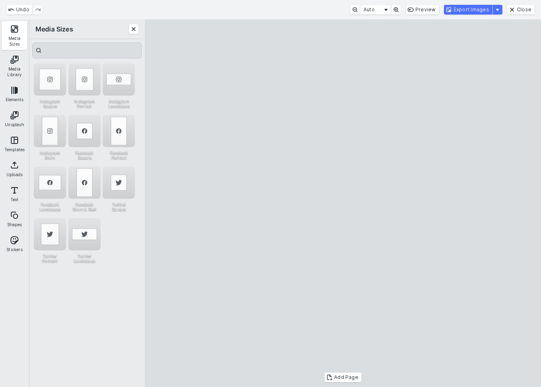
click at [343, 203] on cesdk-canvas "Editor canvas" at bounding box center [343, 203] width 0 height 0
click at [471, 11] on button "Export Images" at bounding box center [468, 10] width 48 height 10
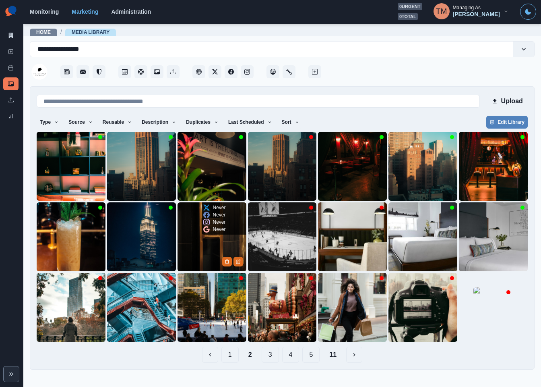
click at [220, 252] on img at bounding box center [212, 236] width 69 height 69
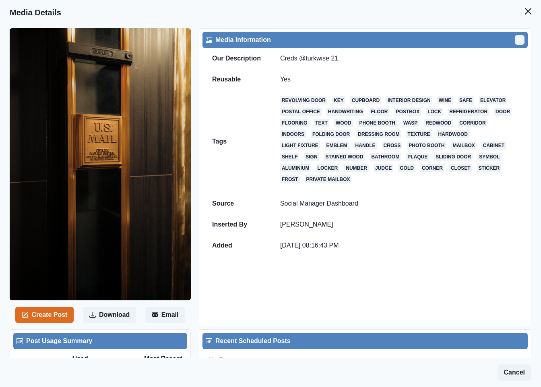
click at [517, 38] on icon "Edit" at bounding box center [519, 39] width 5 height 5
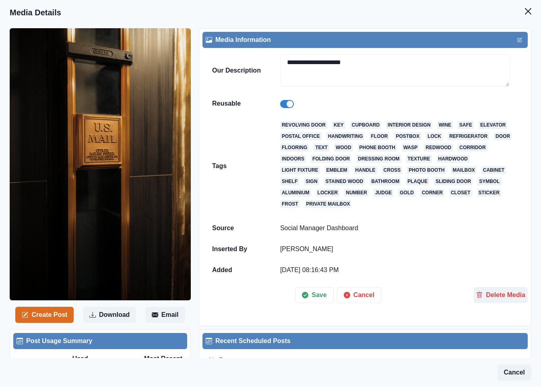
click at [284, 108] on span at bounding box center [287, 104] width 14 height 8
click at [52, 320] on button "Create Post" at bounding box center [44, 314] width 58 height 16
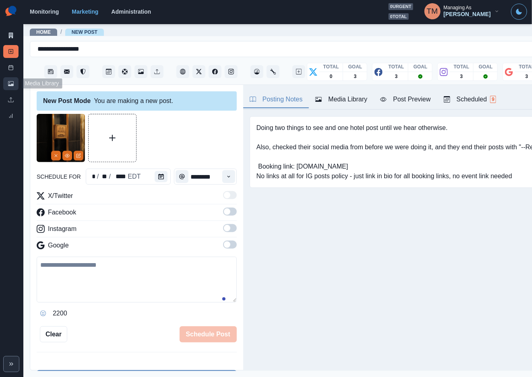
click at [8, 81] on icon at bounding box center [11, 83] width 6 height 5
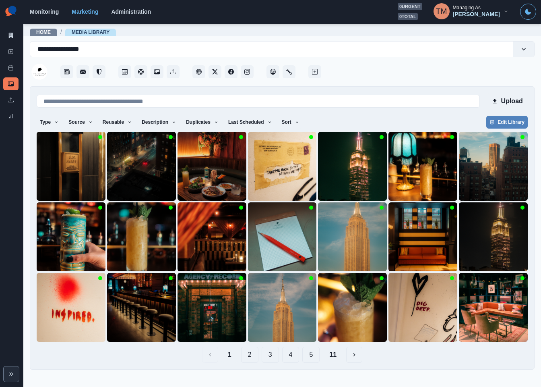
click at [254, 353] on button "2" at bounding box center [249, 354] width 17 height 16
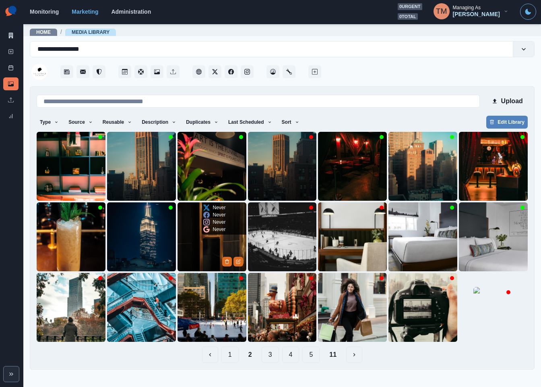
click at [197, 250] on img at bounding box center [212, 236] width 69 height 69
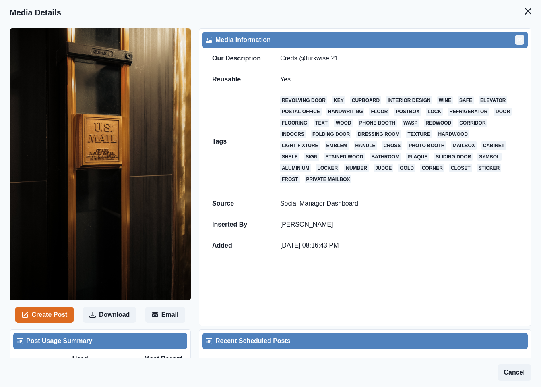
click at [515, 40] on button "Edit" at bounding box center [520, 40] width 10 height 10
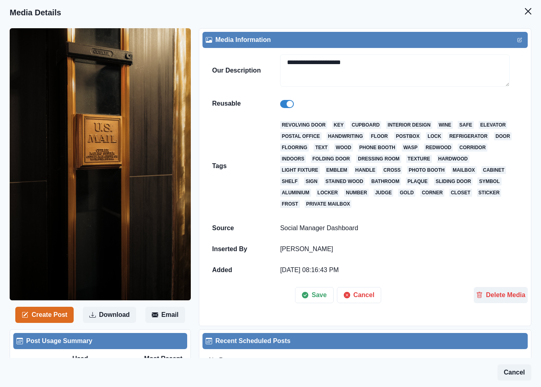
click at [282, 106] on span at bounding box center [287, 104] width 14 height 8
click at [314, 303] on button "Save" at bounding box center [314, 295] width 38 height 16
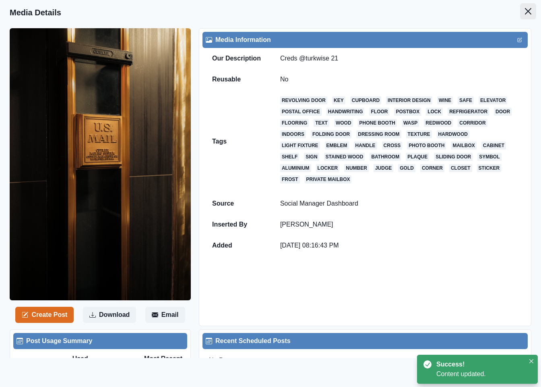
click at [525, 12] on icon "Close" at bounding box center [528, 11] width 6 height 6
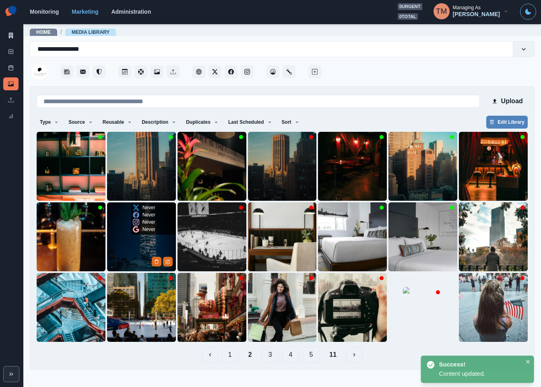
click at [130, 255] on img at bounding box center [141, 236] width 69 height 69
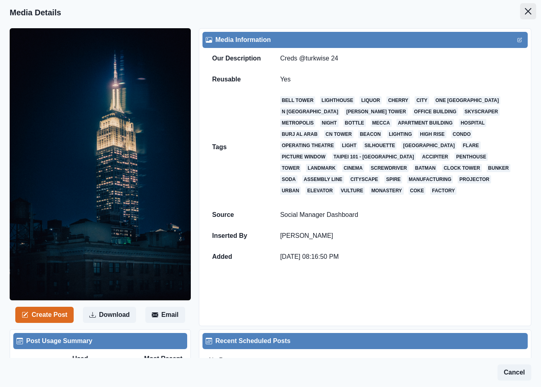
drag, startPoint x: 523, startPoint y: 13, endPoint x: 411, endPoint y: 98, distance: 140.3
click at [522, 13] on button "Close" at bounding box center [528, 11] width 16 height 16
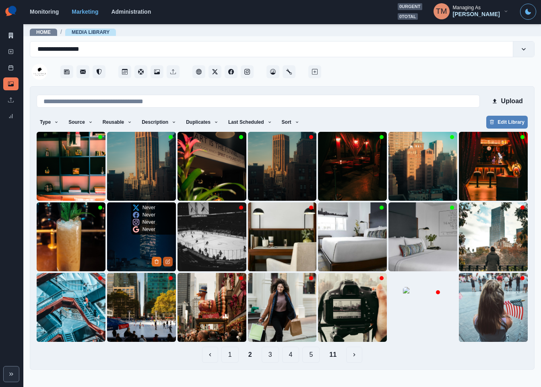
click at [167, 262] on icon "Edit Media" at bounding box center [168, 260] width 3 height 3
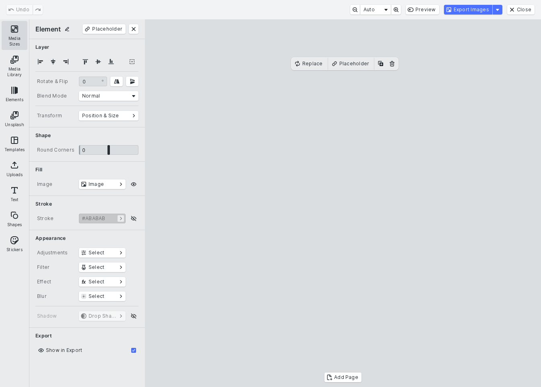
click at [16, 32] on button "Media Sizes" at bounding box center [15, 35] width 26 height 29
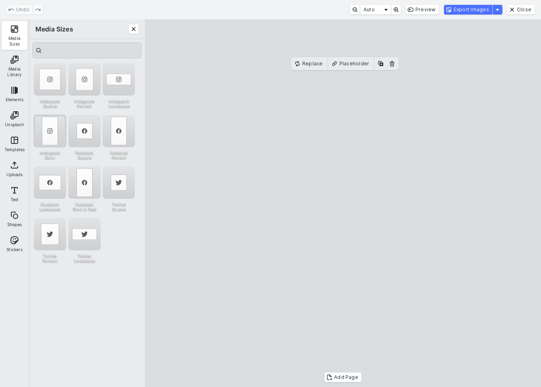
click at [48, 133] on div "Instagram Story" at bounding box center [50, 131] width 32 height 32
click at [476, 14] on button "Export Images" at bounding box center [468, 10] width 48 height 10
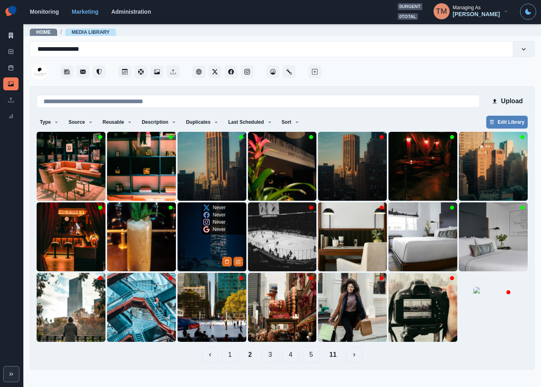
click at [199, 249] on img at bounding box center [212, 236] width 69 height 69
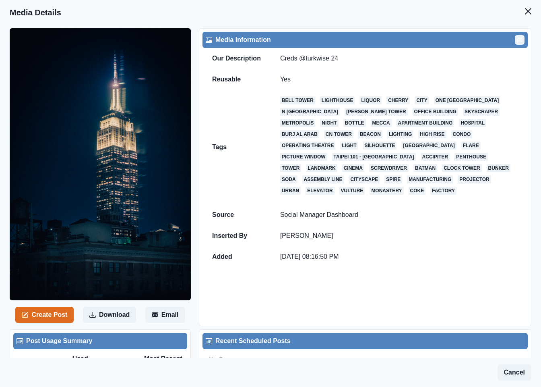
click at [515, 43] on button "Edit" at bounding box center [520, 40] width 10 height 10
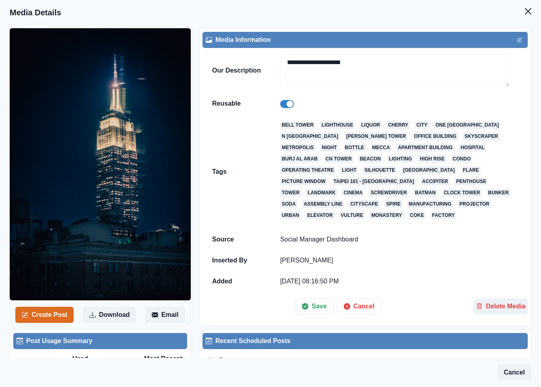
click at [288, 107] on span at bounding box center [290, 104] width 6 height 6
click at [319, 310] on button "Save" at bounding box center [314, 306] width 38 height 16
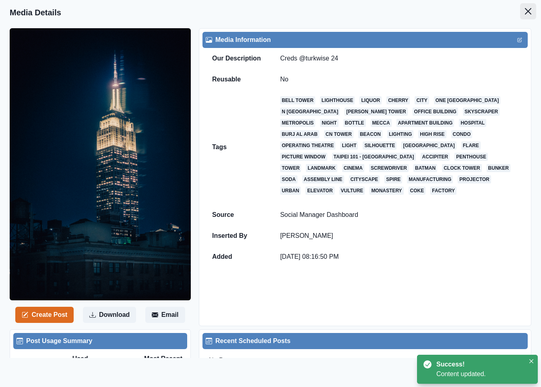
click at [525, 10] on icon "Close" at bounding box center [528, 11] width 6 height 6
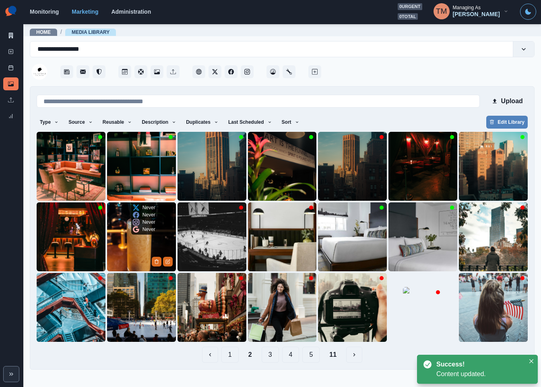
click at [118, 249] on img at bounding box center [141, 236] width 69 height 69
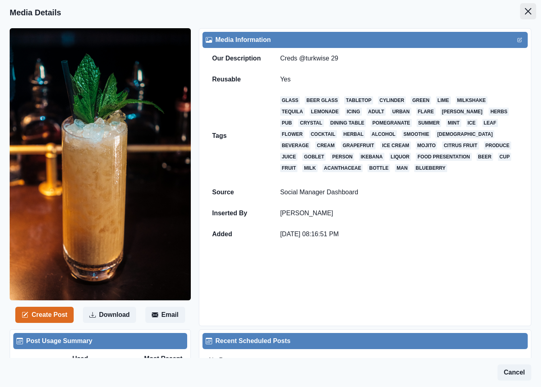
click at [525, 11] on icon "Close" at bounding box center [528, 11] width 6 height 6
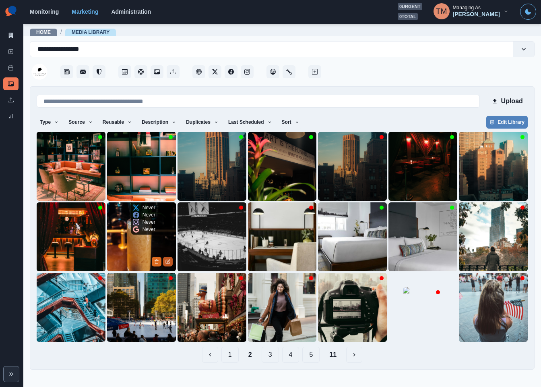
click at [169, 265] on button "Edit Media" at bounding box center [168, 261] width 10 height 10
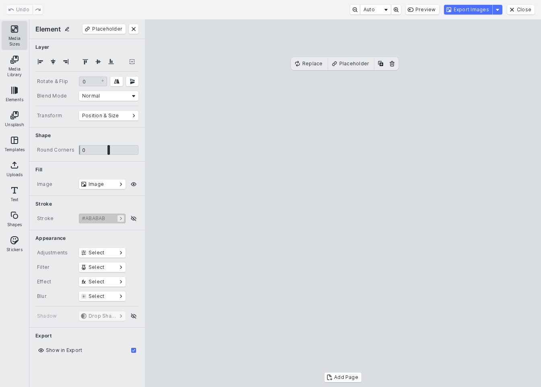
click at [11, 40] on button "Media Sizes" at bounding box center [15, 35] width 26 height 29
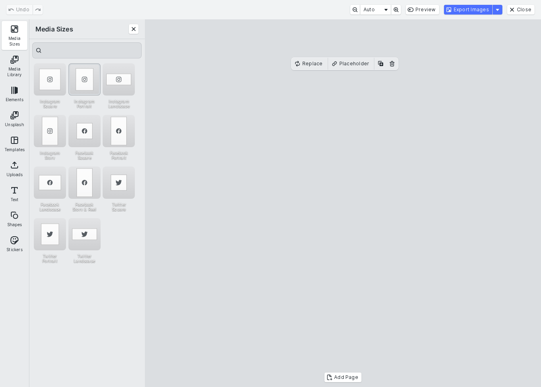
click at [79, 80] on div "Instagram Portrait" at bounding box center [84, 79] width 32 height 32
click at [481, 8] on button "Export Images" at bounding box center [468, 10] width 48 height 10
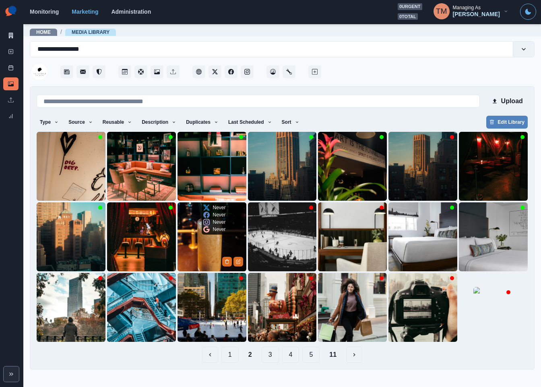
click at [203, 248] on img at bounding box center [212, 236] width 69 height 69
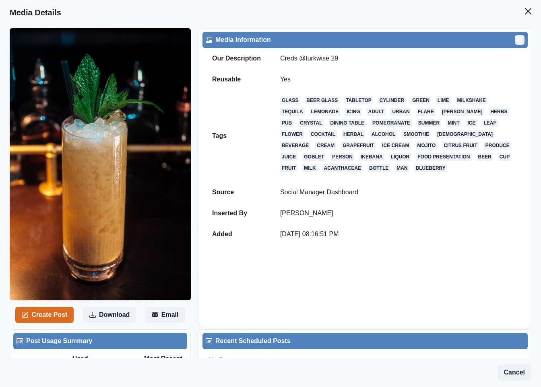
click at [517, 39] on icon "Edit" at bounding box center [519, 39] width 5 height 5
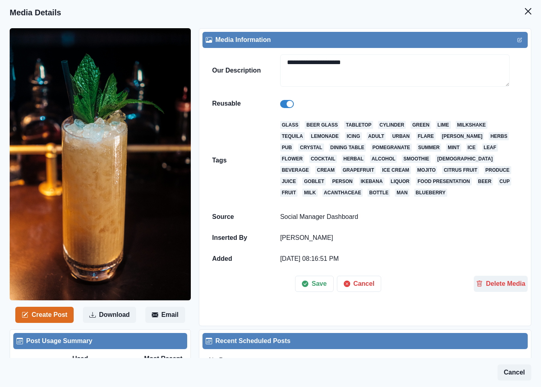
click at [287, 106] on span at bounding box center [290, 104] width 6 height 6
click at [314, 289] on button "Save" at bounding box center [314, 283] width 38 height 16
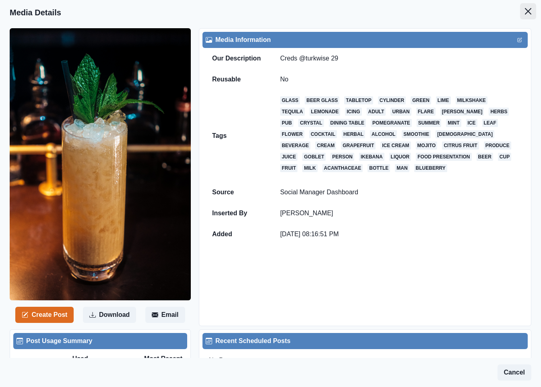
click at [525, 12] on icon "Close" at bounding box center [528, 11] width 6 height 6
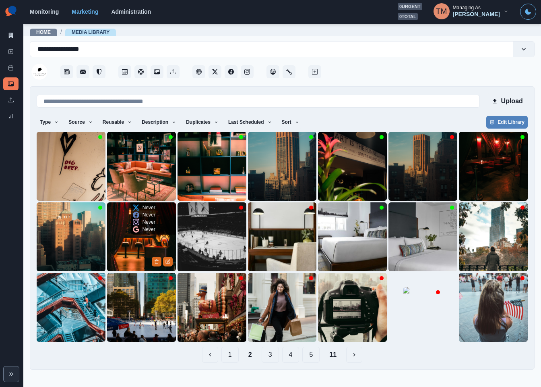
click at [126, 246] on img at bounding box center [141, 236] width 69 height 69
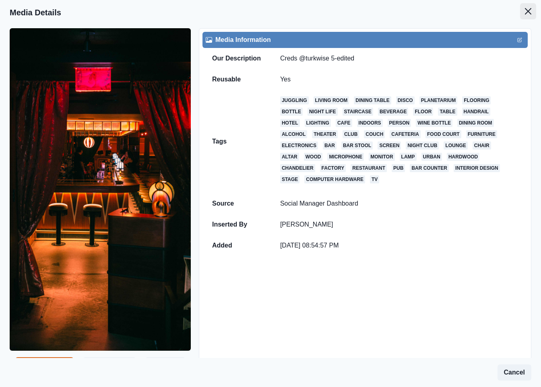
click at [525, 14] on icon "Close" at bounding box center [528, 11] width 6 height 6
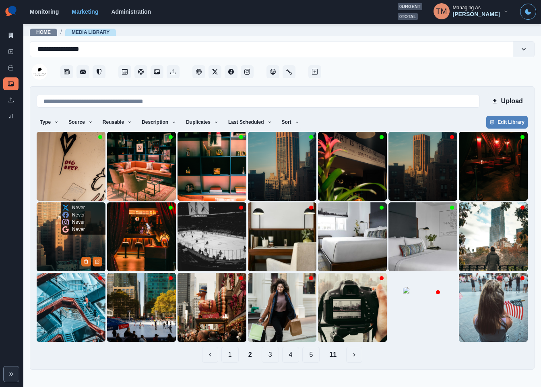
click at [71, 234] on div "Never Never Never Never" at bounding box center [74, 218] width 26 height 32
click at [72, 243] on img at bounding box center [71, 236] width 69 height 69
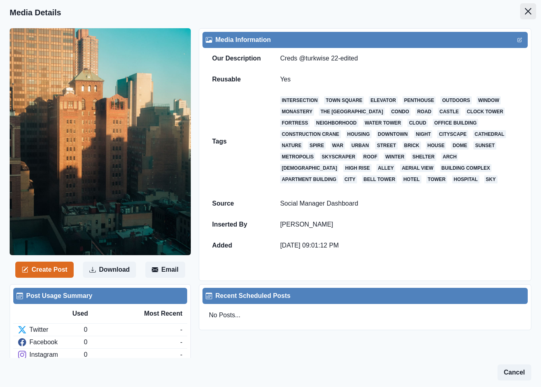
click at [525, 11] on icon "Close" at bounding box center [528, 11] width 6 height 6
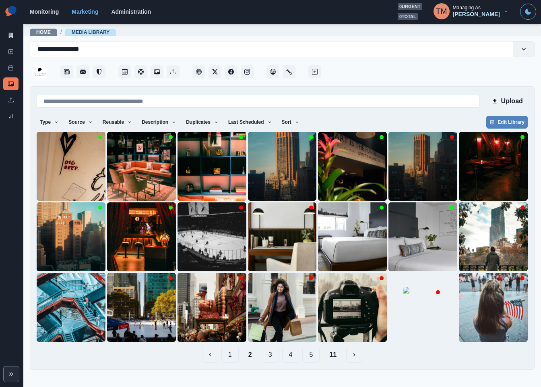
click at [230, 359] on button "1" at bounding box center [229, 354] width 17 height 16
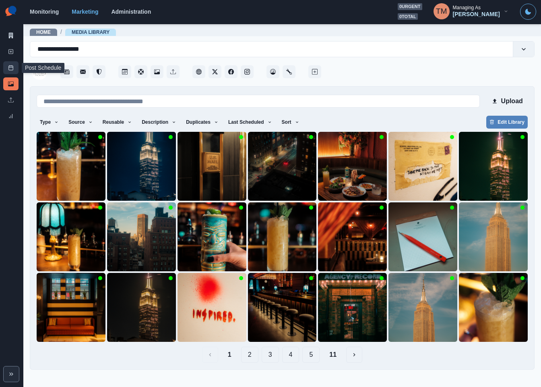
click at [8, 66] on icon at bounding box center [11, 68] width 6 height 6
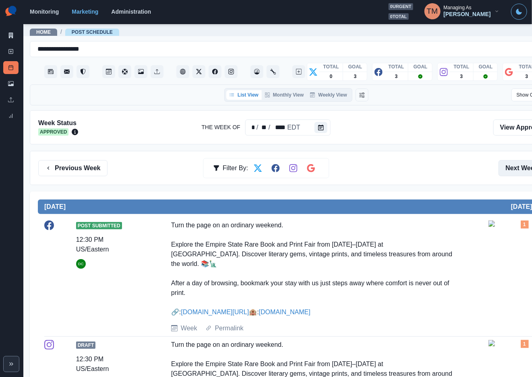
click at [504, 170] on button "Next Week" at bounding box center [526, 168] width 56 height 16
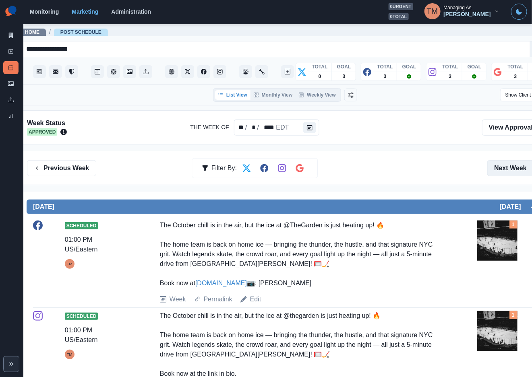
click at [521, 167] on button "Next Week" at bounding box center [515, 168] width 56 height 16
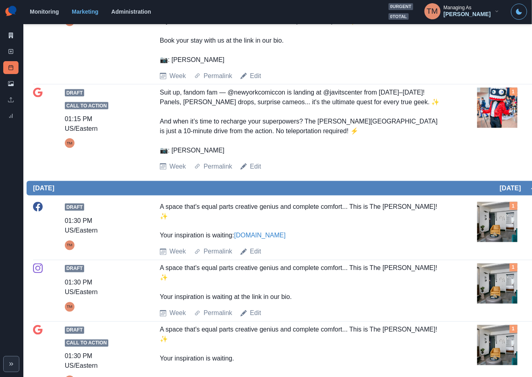
scroll to position [362, 0]
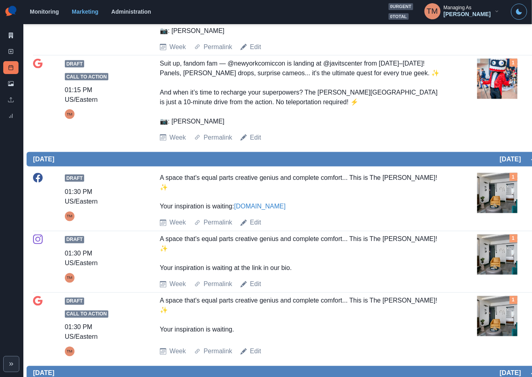
click at [494, 213] on img at bounding box center [497, 193] width 40 height 40
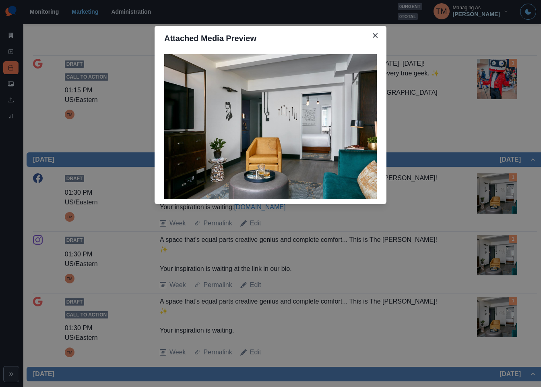
click at [495, 225] on div "Attached Media Preview" at bounding box center [270, 193] width 541 height 387
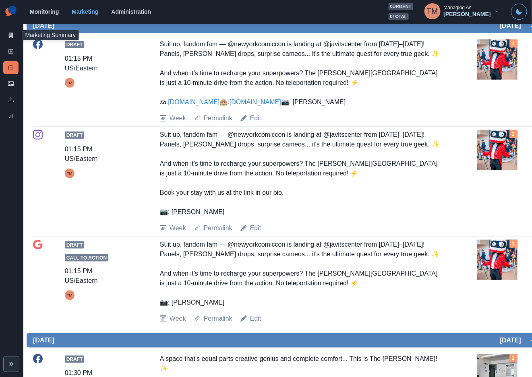
scroll to position [0, 0]
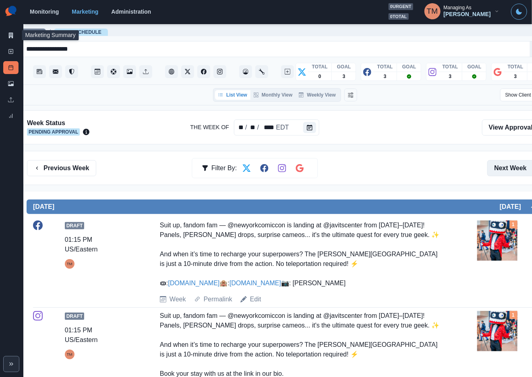
click at [523, 162] on button "Next Week" at bounding box center [515, 168] width 56 height 16
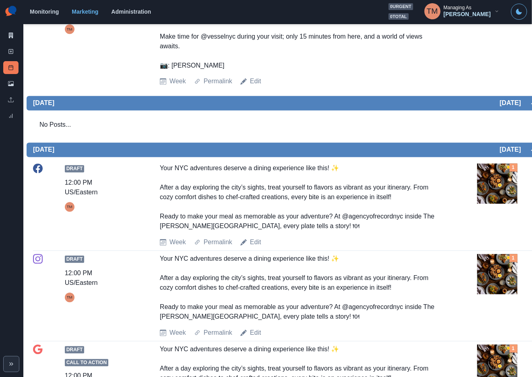
scroll to position [544, 0]
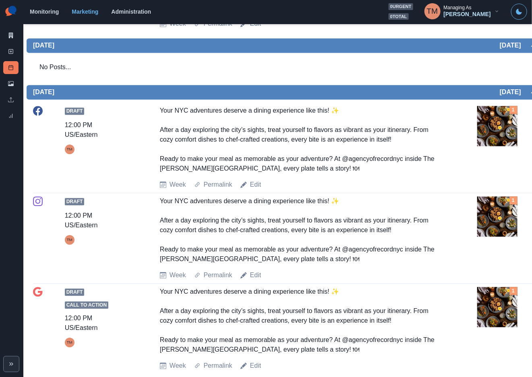
click at [497, 147] on img at bounding box center [497, 126] width 40 height 40
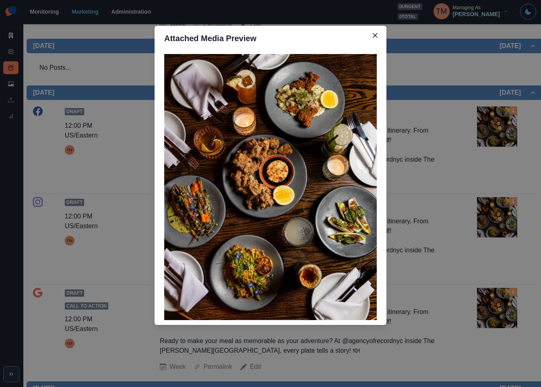
click at [497, 158] on div "Attached Media Preview" at bounding box center [270, 193] width 541 height 387
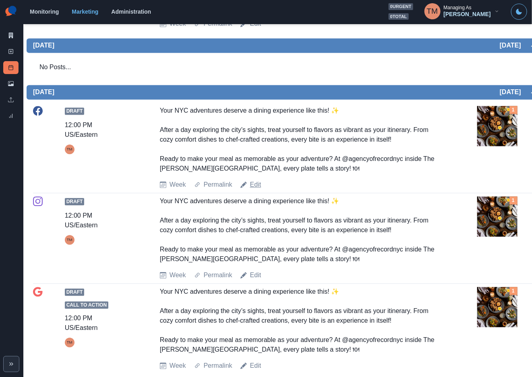
click at [255, 190] on link "Edit" at bounding box center [255, 185] width 11 height 10
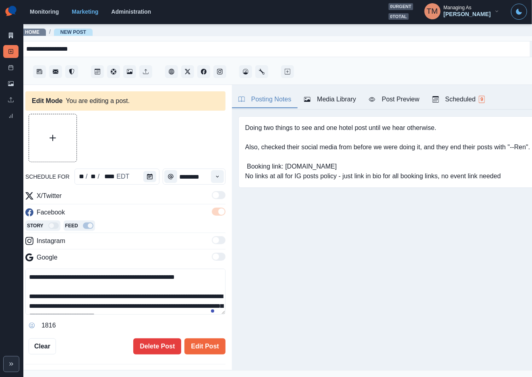
type input "********"
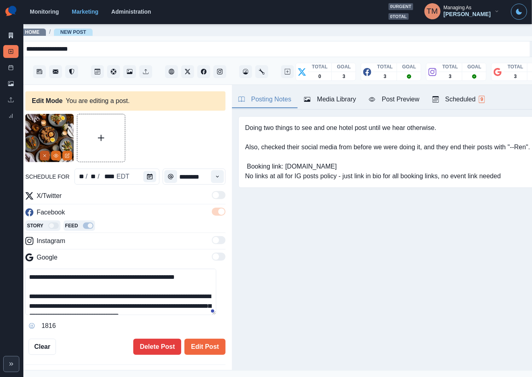
click at [45, 155] on icon "Remove" at bounding box center [44, 155] width 5 height 5
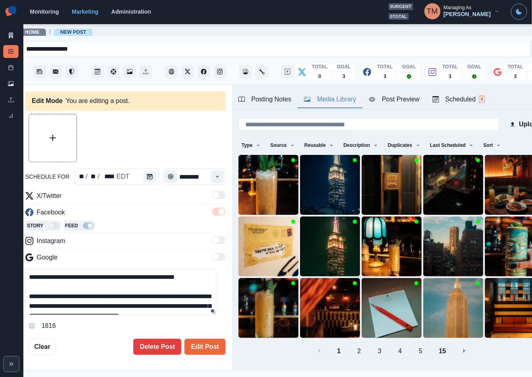
click at [339, 103] on div "Media Library" at bounding box center [330, 100] width 52 height 10
click at [485, 179] on img at bounding box center [515, 185] width 60 height 60
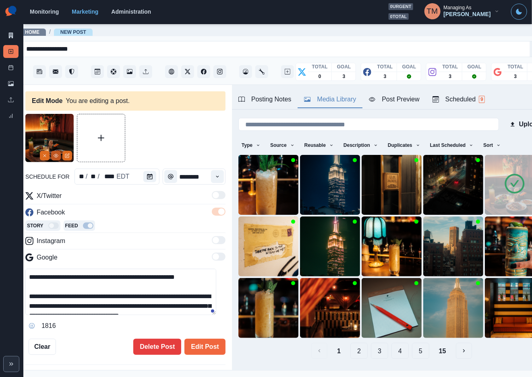
click at [56, 156] on icon "View Media" at bounding box center [56, 155] width 5 height 5
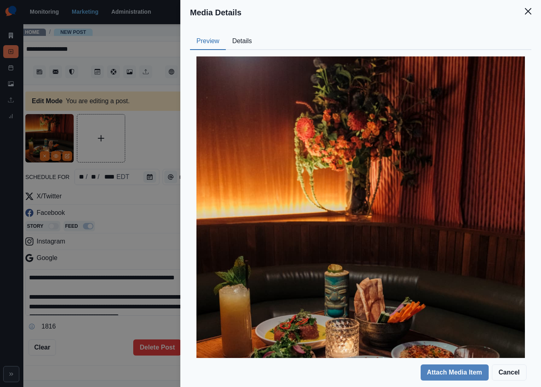
click at [248, 43] on button "Details" at bounding box center [242, 41] width 33 height 17
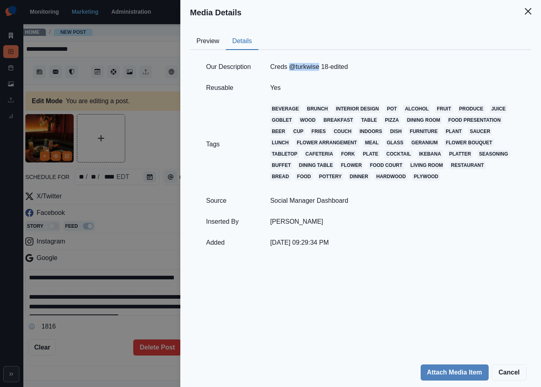
drag, startPoint x: 317, startPoint y: 67, endPoint x: 289, endPoint y: 67, distance: 28.2
click at [289, 67] on td "Creds @turkwise 18-edited" at bounding box center [392, 66] width 265 height 21
copy td "@turkwise"
click at [114, 299] on div "Media Details Preview Details Our Description Creds @turkwise 18-edited Reusabl…" at bounding box center [270, 193] width 541 height 387
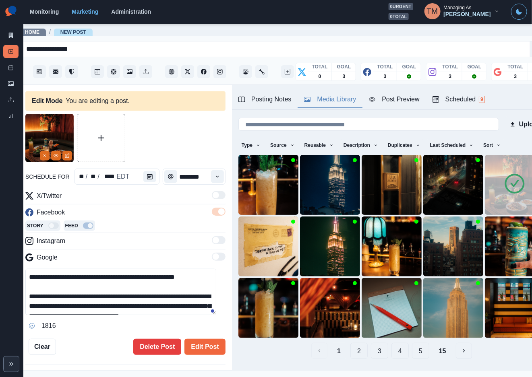
scroll to position [58, 0]
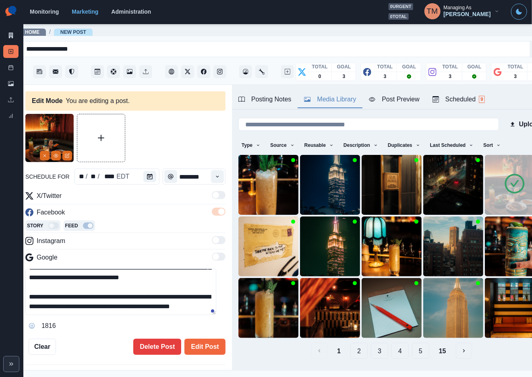
click at [106, 308] on textarea "**********" at bounding box center [120, 292] width 191 height 46
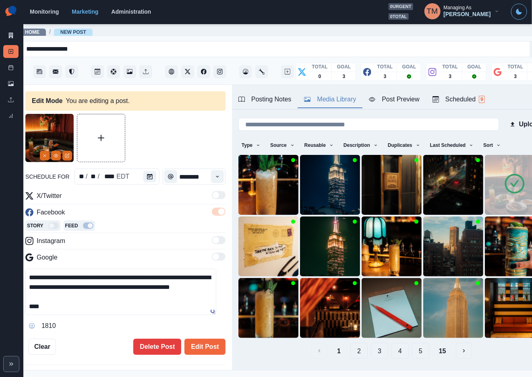
paste textarea "**********"
drag, startPoint x: 98, startPoint y: 294, endPoint x: 116, endPoint y: 314, distance: 27.4
click at [116, 314] on textarea "**********" at bounding box center [120, 292] width 191 height 46
type textarea "**********"
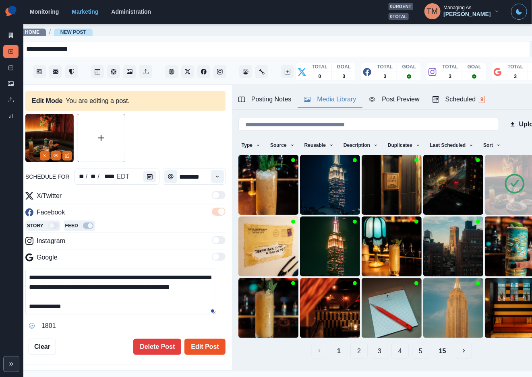
click at [198, 349] on button "Edit Post" at bounding box center [204, 347] width 41 height 16
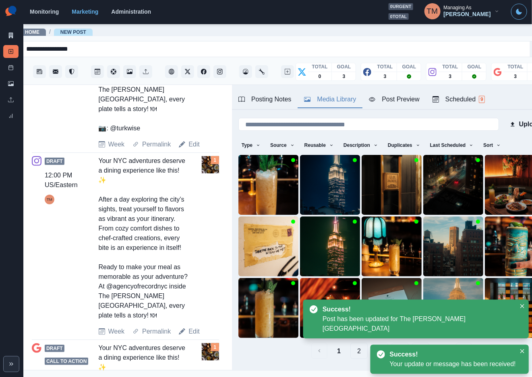
scroll to position [483, 0]
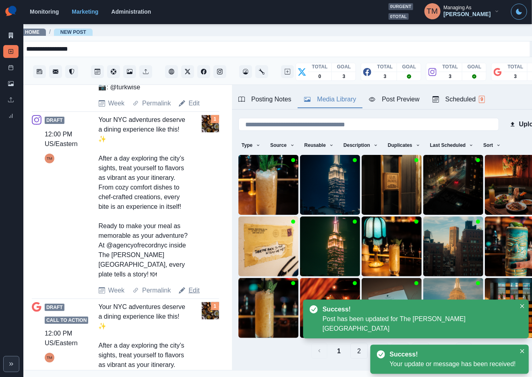
click at [192, 296] on link "Edit" at bounding box center [193, 291] width 11 height 10
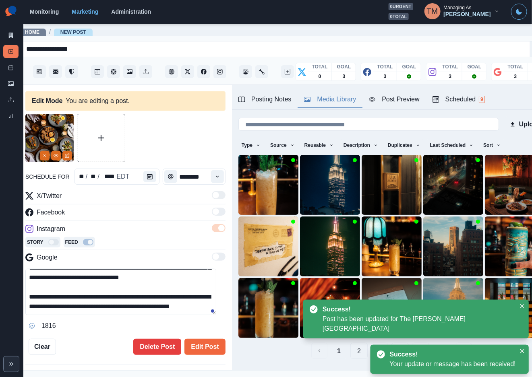
scroll to position [58, 0]
click at [124, 306] on textarea "**********" at bounding box center [120, 292] width 191 height 46
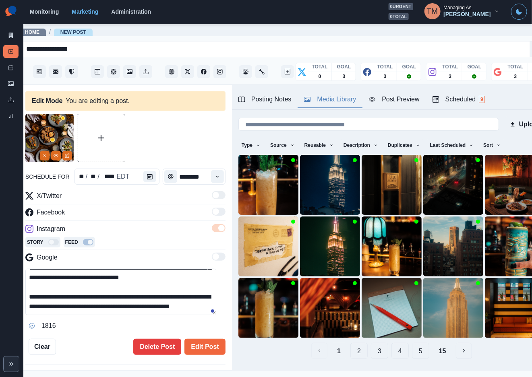
paste textarea "**********"
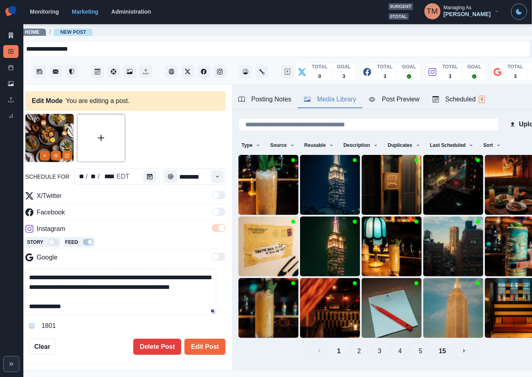
scroll to position [74, 0]
type textarea "**********"
click at [45, 155] on icon "Remove" at bounding box center [44, 155] width 5 height 5
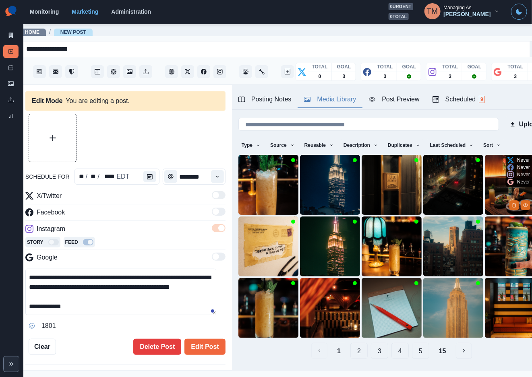
click at [485, 191] on img at bounding box center [515, 185] width 60 height 60
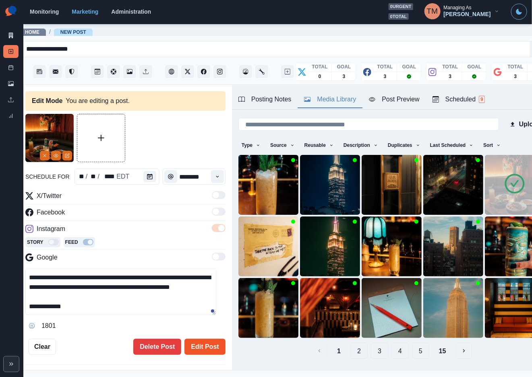
click at [198, 349] on button "Edit Post" at bounding box center [204, 347] width 41 height 16
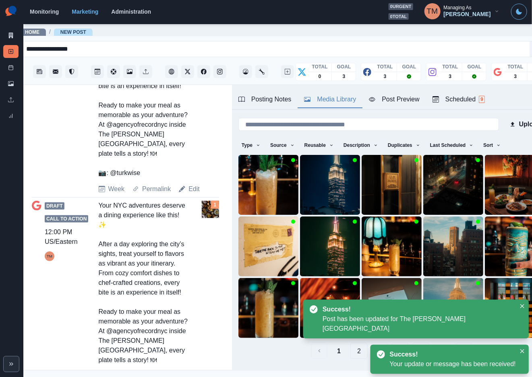
scroll to position [659, 0]
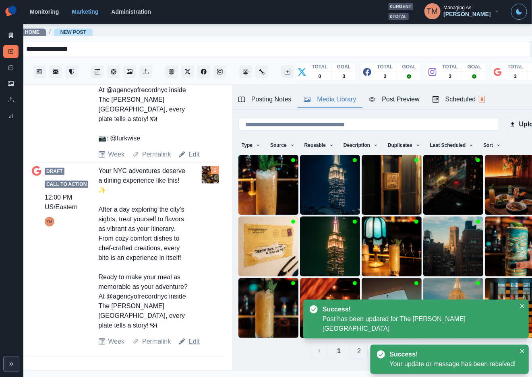
click at [193, 347] on link "Edit" at bounding box center [193, 342] width 11 height 10
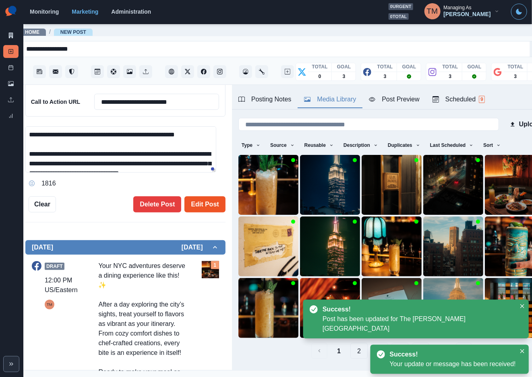
scroll to position [84, 0]
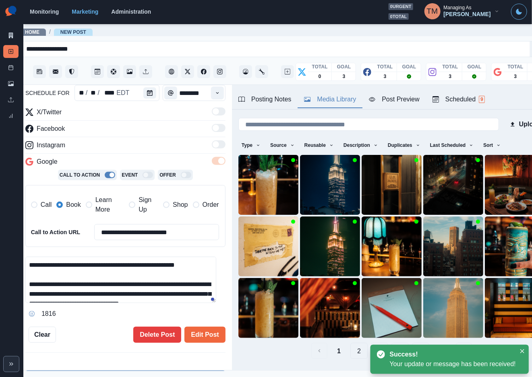
click at [96, 203] on span "Learn More" at bounding box center [109, 204] width 29 height 19
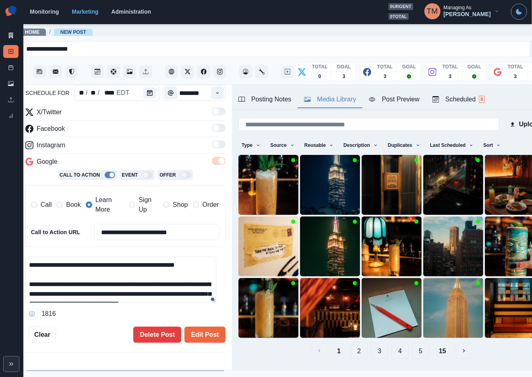
click at [72, 206] on span "Book" at bounding box center [73, 205] width 14 height 10
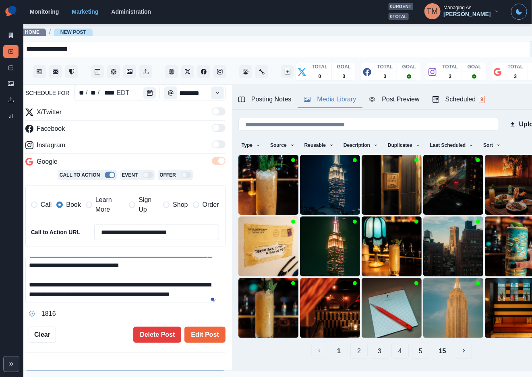
scroll to position [57, 0]
click at [110, 298] on textarea "**********" at bounding box center [120, 280] width 191 height 46
paste textarea "**********"
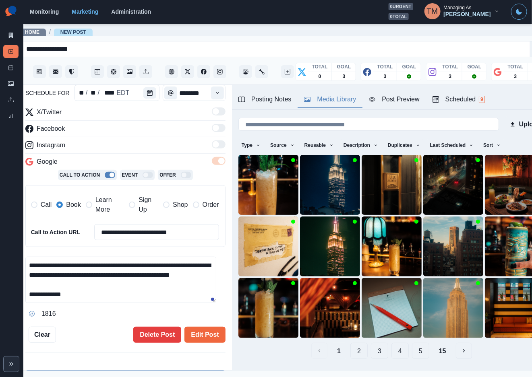
scroll to position [74, 0]
type textarea "**********"
click at [485, 184] on img at bounding box center [515, 185] width 60 height 60
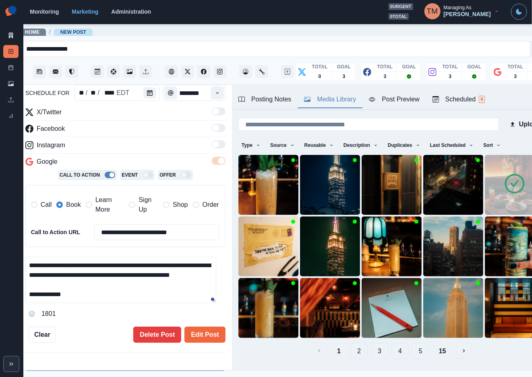
scroll to position [0, 0]
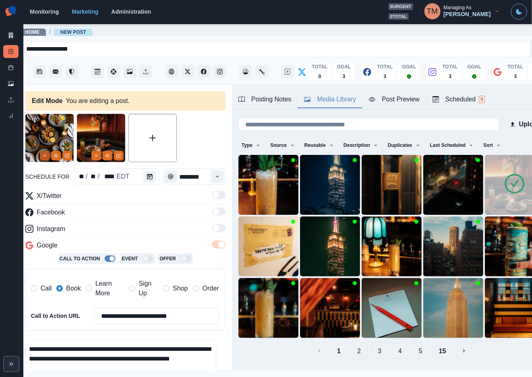
click at [47, 155] on button "Remove" at bounding box center [45, 156] width 10 height 10
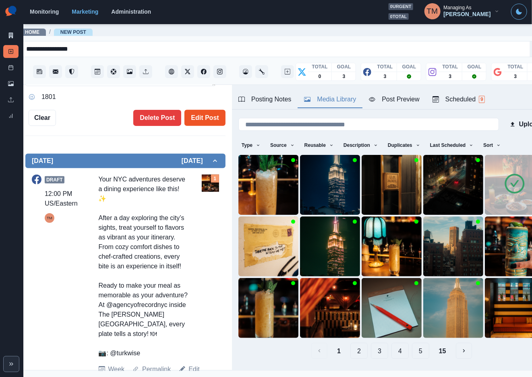
scroll to position [302, 0]
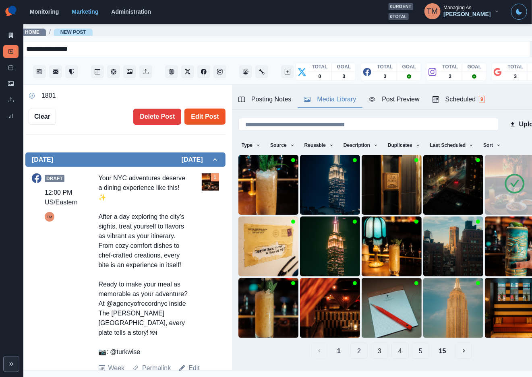
click at [202, 113] on button "Edit Post" at bounding box center [204, 117] width 41 height 16
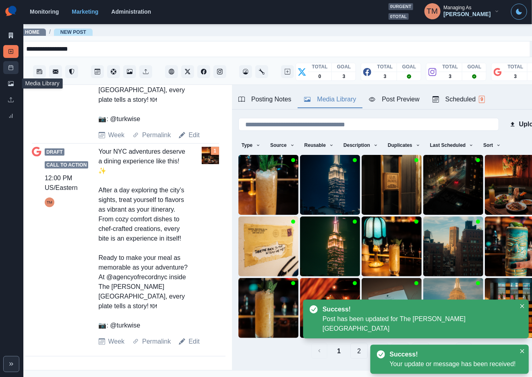
click at [11, 69] on icon at bounding box center [11, 68] width 6 height 6
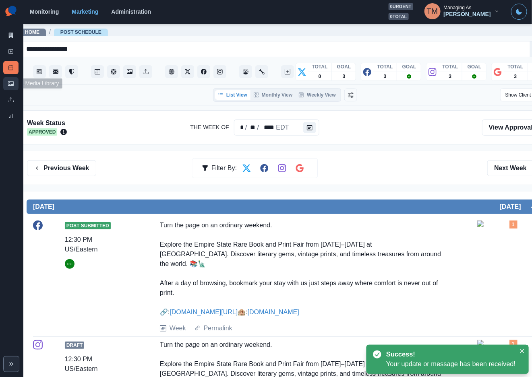
click at [12, 84] on icon at bounding box center [11, 83] width 6 height 5
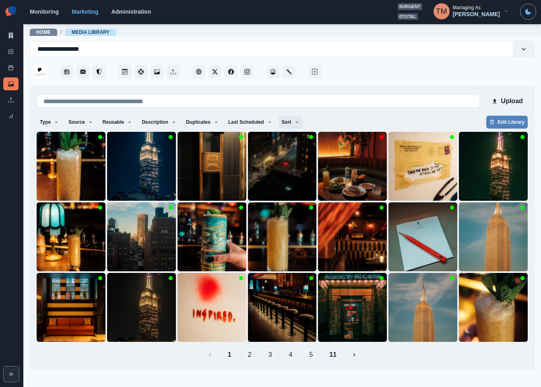
click at [289, 126] on button "Sort" at bounding box center [291, 122] width 24 height 13
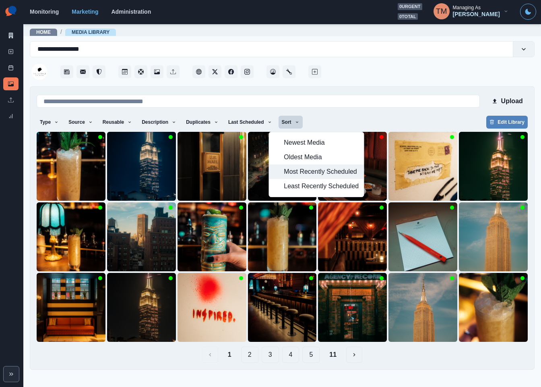
click at [291, 176] on span "Most Recently Scheduled" at bounding box center [321, 172] width 75 height 10
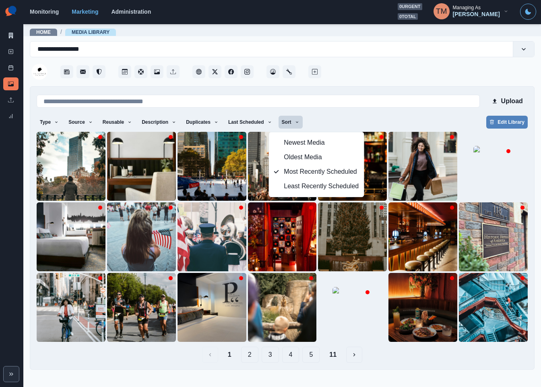
click at [336, 116] on div "Type Any Image Video Source Any Upload Social Manager Found: Instagram Found: G…" at bounding box center [282, 123] width 491 height 14
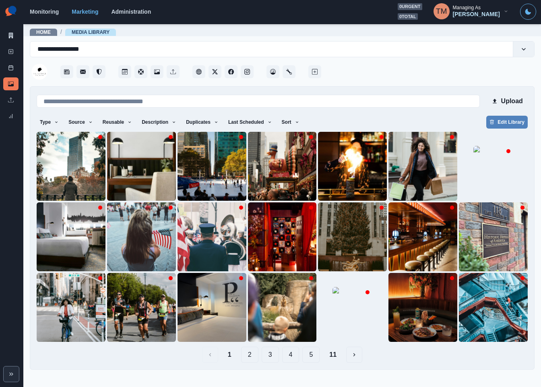
click at [249, 354] on button "2" at bounding box center [249, 354] width 17 height 16
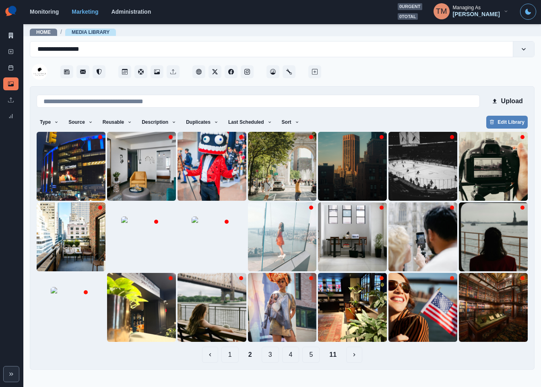
click at [230, 355] on button "1" at bounding box center [229, 354] width 17 height 16
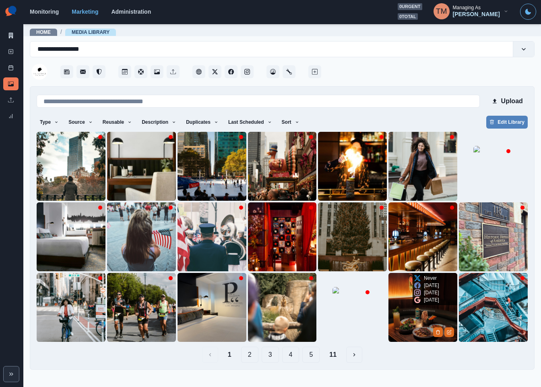
click at [406, 325] on img at bounding box center [423, 307] width 69 height 69
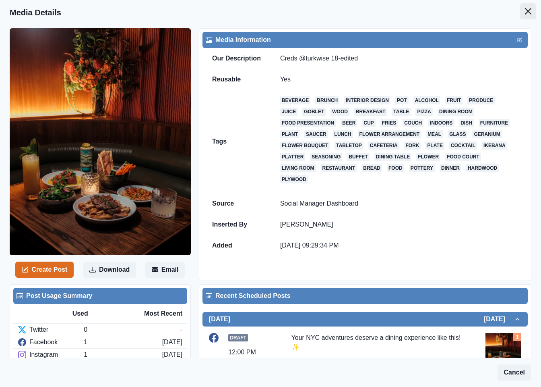
click at [525, 13] on icon "Close" at bounding box center [528, 11] width 6 height 6
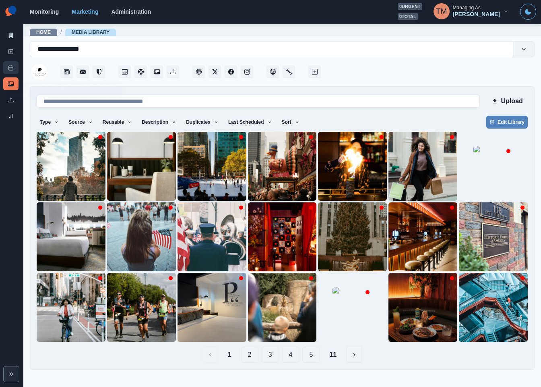
click at [16, 69] on link "Post Schedule" at bounding box center [10, 67] width 15 height 13
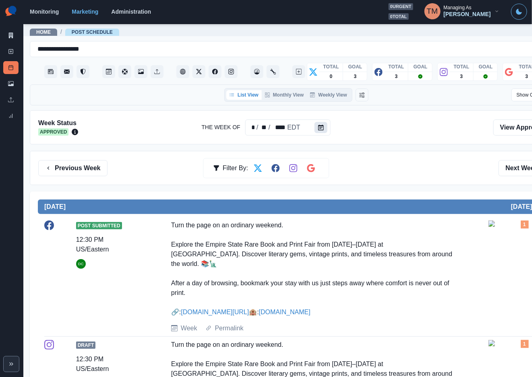
click at [322, 128] on button "Calendar" at bounding box center [320, 127] width 13 height 11
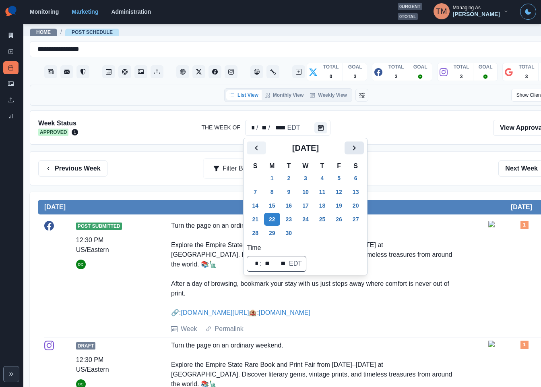
click at [354, 148] on icon "Next" at bounding box center [354, 148] width 10 height 10
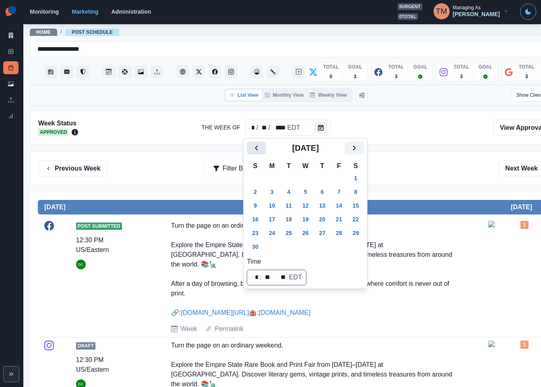
click at [255, 149] on icon "Previous" at bounding box center [257, 148] width 10 height 10
click at [273, 204] on button "13" at bounding box center [272, 205] width 16 height 13
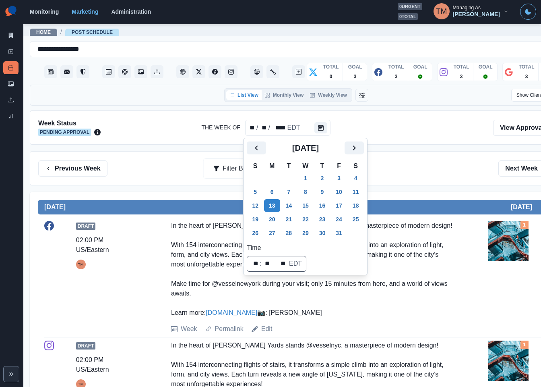
click at [425, 178] on div "Previous Week Filter By: Next Week" at bounding box center [296, 168] width 533 height 34
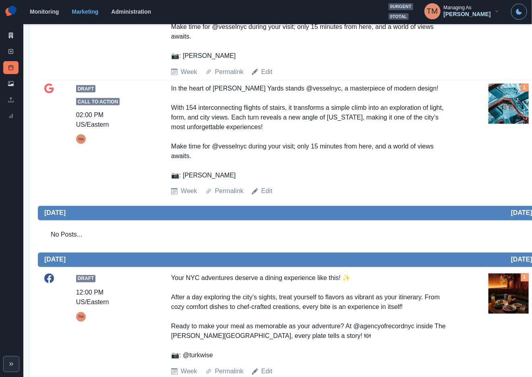
scroll to position [302, 0]
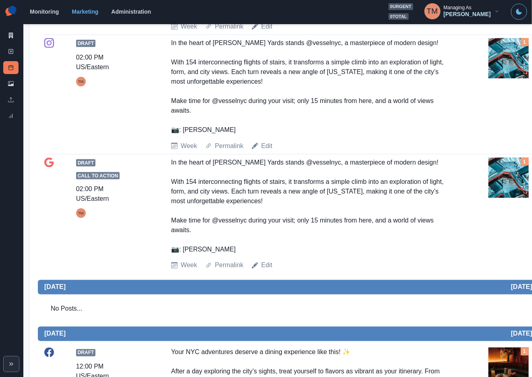
click at [515, 198] on img at bounding box center [508, 178] width 40 height 40
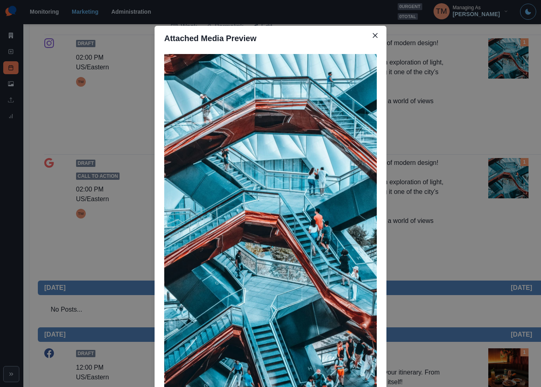
click at [515, 204] on div "Attached Media Preview" at bounding box center [270, 193] width 541 height 387
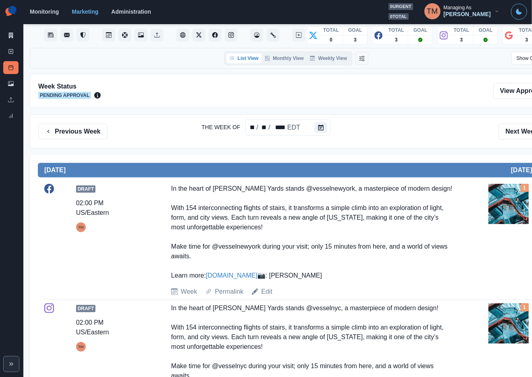
scroll to position [0, 0]
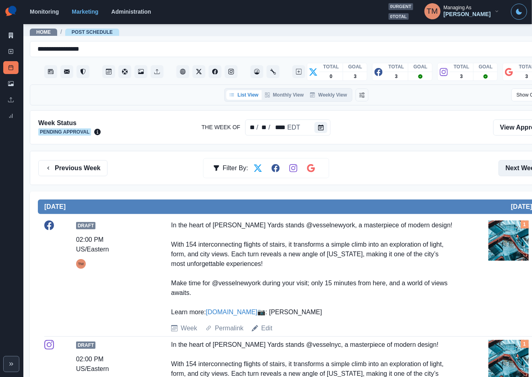
click at [517, 170] on button "Next Week" at bounding box center [526, 168] width 56 height 16
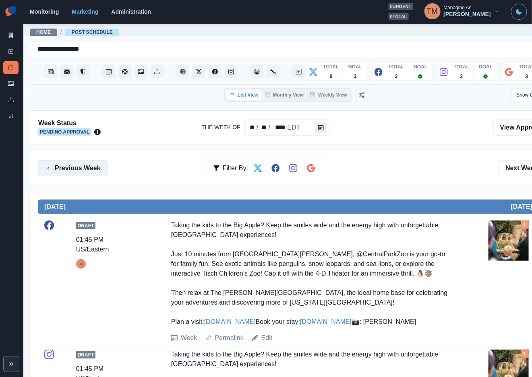
click at [68, 168] on button "Previous Week" at bounding box center [72, 168] width 69 height 16
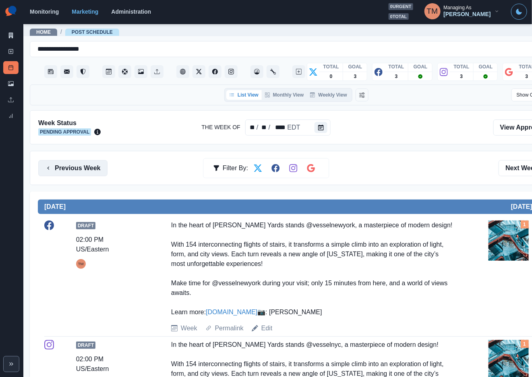
click at [68, 168] on button "Previous Week" at bounding box center [72, 168] width 69 height 16
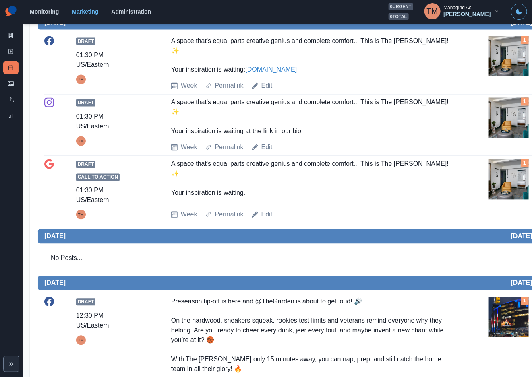
scroll to position [725, 0]
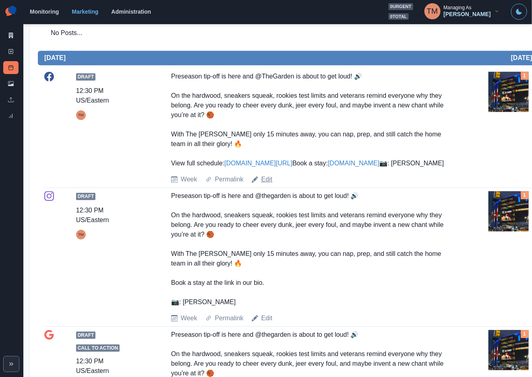
click at [267, 184] on link "Edit" at bounding box center [266, 180] width 11 height 10
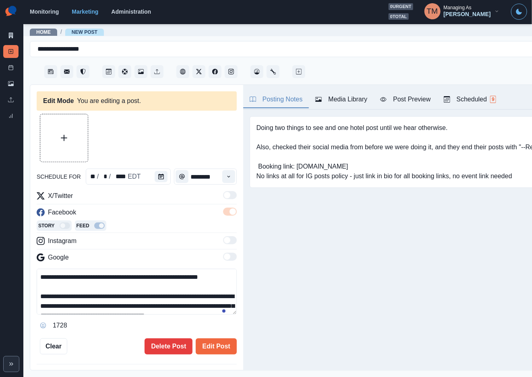
type input "********"
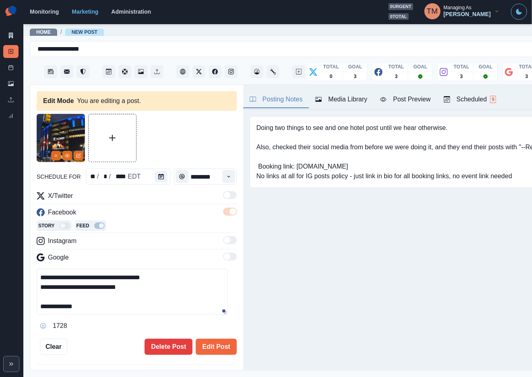
scroll to position [106, 0]
click at [40, 279] on textarea "**********" at bounding box center [132, 292] width 191 height 46
type textarea "**********"
click at [205, 346] on button "Edit Post" at bounding box center [216, 347] width 41 height 16
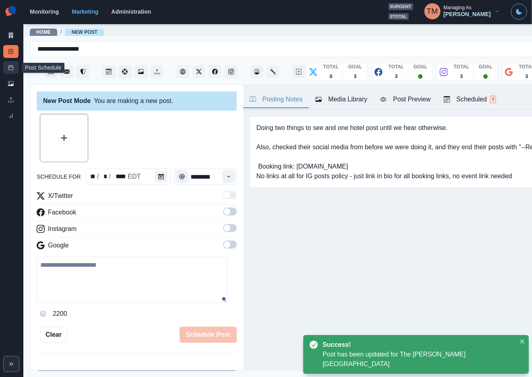
click at [7, 64] on link "Post Schedule" at bounding box center [10, 67] width 15 height 13
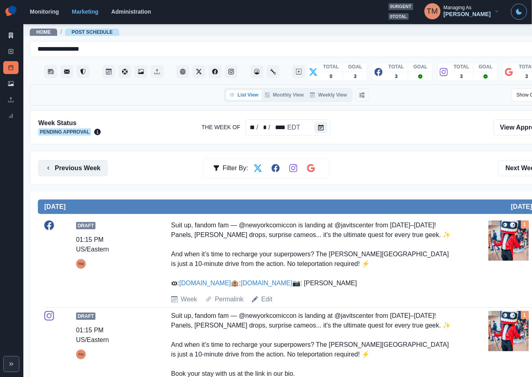
drag, startPoint x: 93, startPoint y: 170, endPoint x: 331, endPoint y: 181, distance: 237.8
click at [95, 170] on button "Previous Week" at bounding box center [72, 168] width 69 height 16
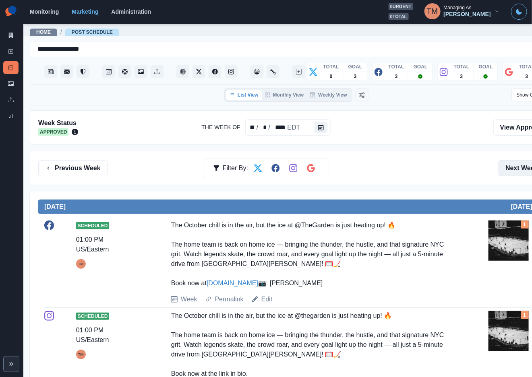
click at [519, 167] on button "Next Week" at bounding box center [526, 168] width 56 height 16
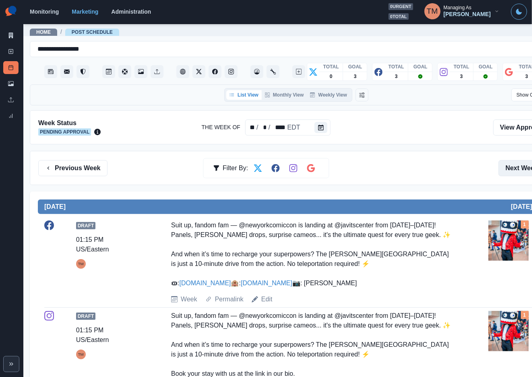
click at [519, 167] on button "Next Week" at bounding box center [526, 168] width 56 height 16
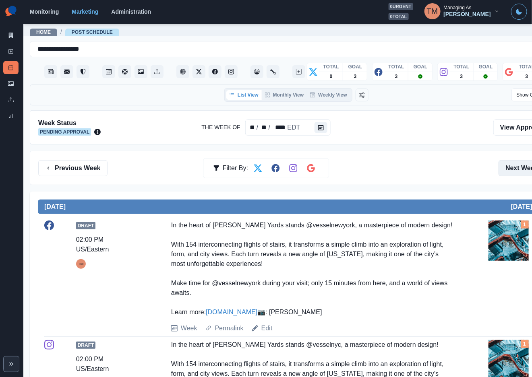
click at [522, 172] on button "Next Week" at bounding box center [526, 168] width 56 height 16
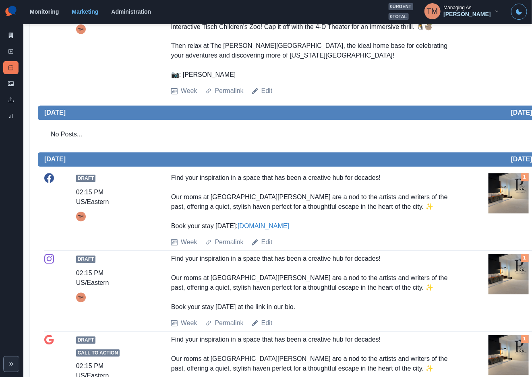
scroll to position [664, 0]
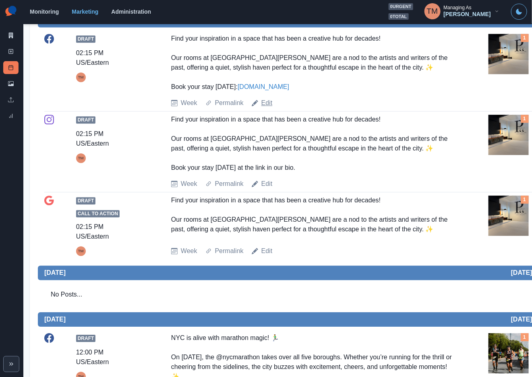
click at [268, 108] on link "Edit" at bounding box center [266, 103] width 11 height 10
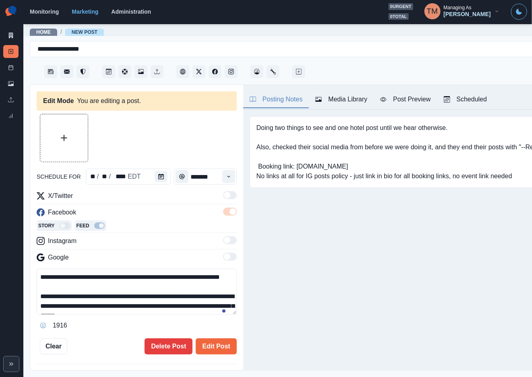
type input "*******"
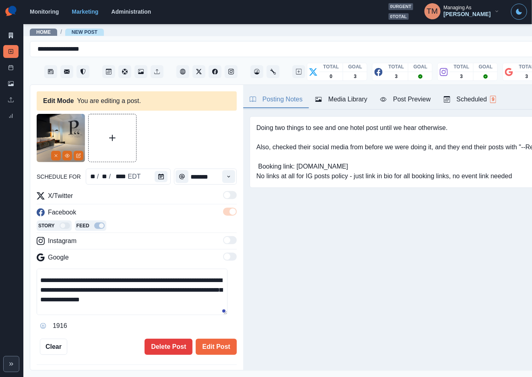
scroll to position [14, 0]
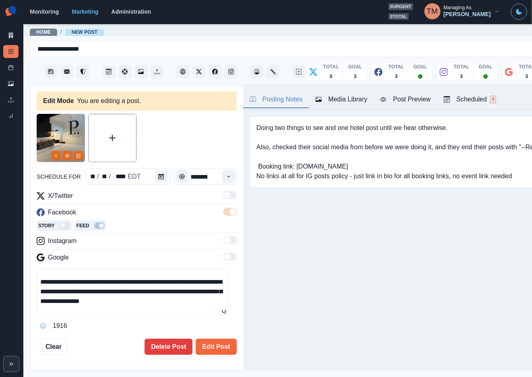
click at [176, 304] on textarea "**********" at bounding box center [132, 292] width 191 height 46
click at [57, 156] on icon "Remove" at bounding box center [56, 155] width 5 height 5
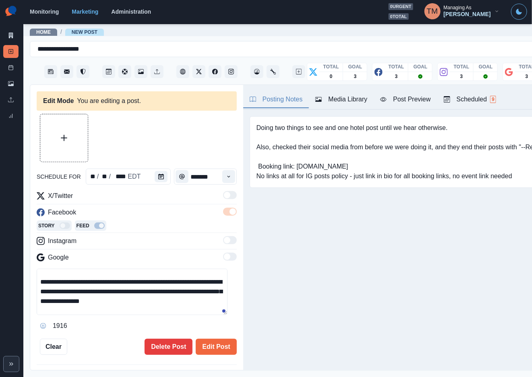
click at [346, 99] on div "Media Library" at bounding box center [341, 100] width 52 height 10
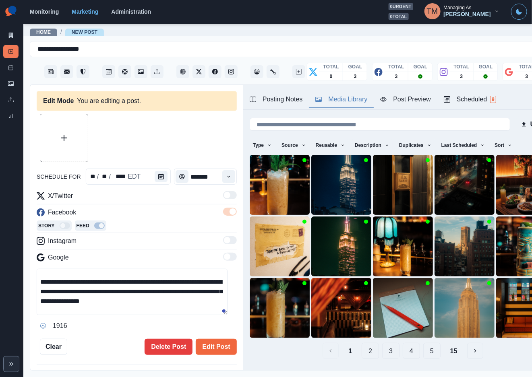
click at [362, 343] on button "2" at bounding box center [370, 351] width 17 height 16
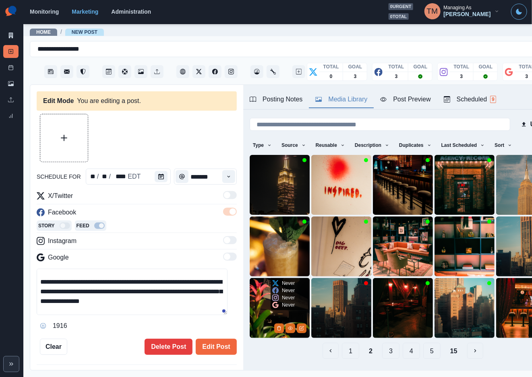
click at [261, 305] on img at bounding box center [280, 308] width 60 height 60
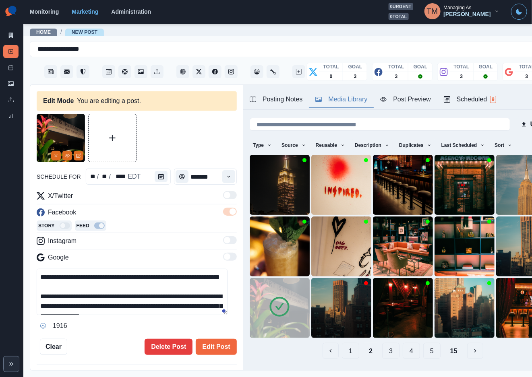
scroll to position [24, 0]
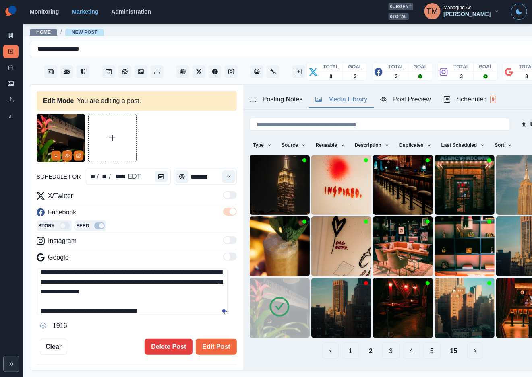
click at [344, 343] on button "1" at bounding box center [350, 351] width 17 height 16
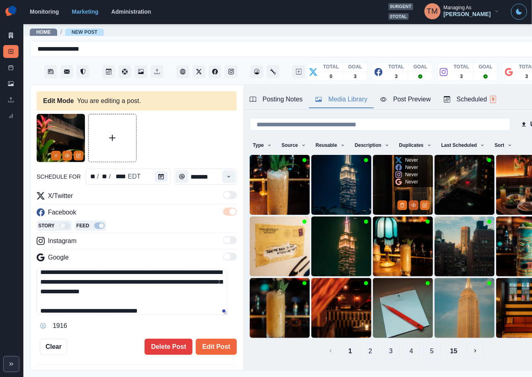
click at [411, 203] on icon "View Media" at bounding box center [413, 205] width 5 height 5
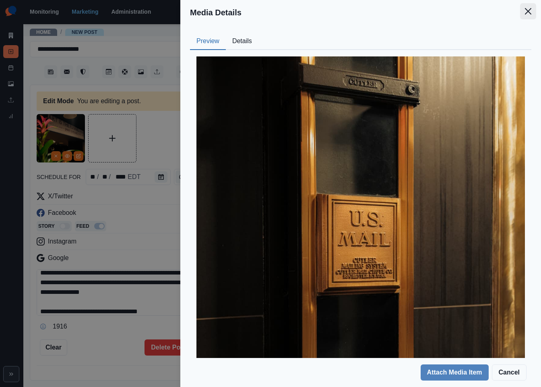
click at [530, 10] on icon "Close" at bounding box center [528, 11] width 6 height 6
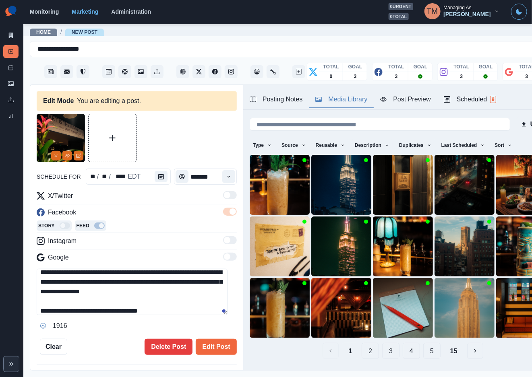
click at [362, 343] on button "2" at bounding box center [370, 351] width 17 height 16
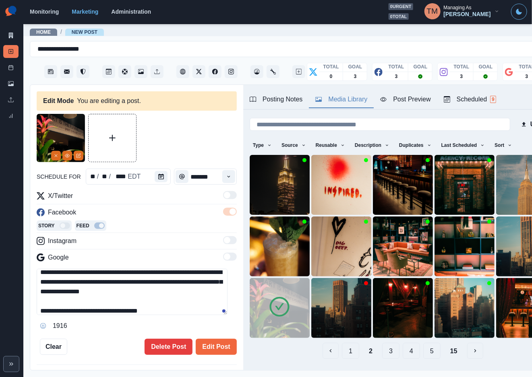
click at [66, 284] on textarea "**********" at bounding box center [132, 292] width 191 height 46
drag, startPoint x: 67, startPoint y: 283, endPoint x: 54, endPoint y: 284, distance: 13.3
click at [54, 284] on textarea "**********" at bounding box center [132, 292] width 191 height 46
click at [127, 295] on textarea "**********" at bounding box center [132, 292] width 191 height 46
drag, startPoint x: 72, startPoint y: 283, endPoint x: 16, endPoint y: 285, distance: 56.0
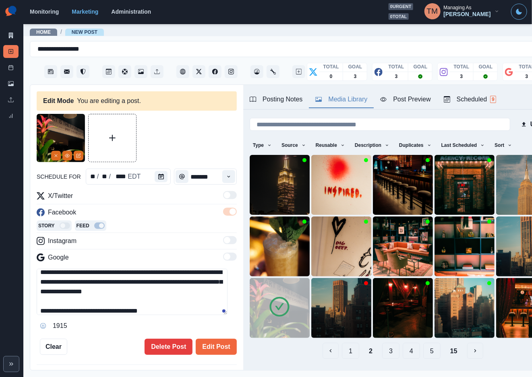
click at [16, 285] on div "**********" at bounding box center [266, 188] width 532 height 377
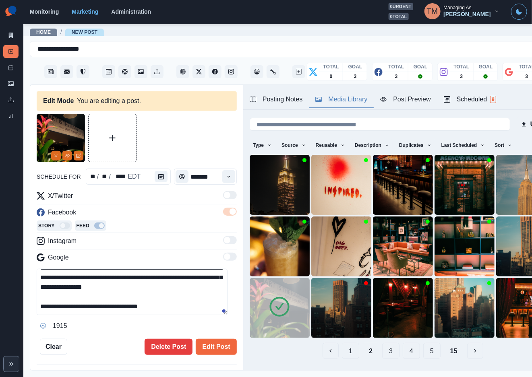
click at [176, 308] on textarea "**********" at bounding box center [132, 292] width 191 height 46
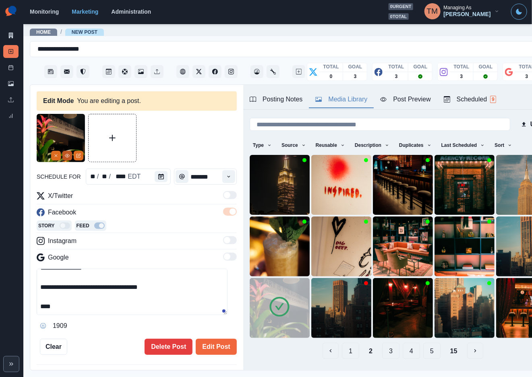
click at [67, 159] on button "View Media" at bounding box center [67, 156] width 10 height 10
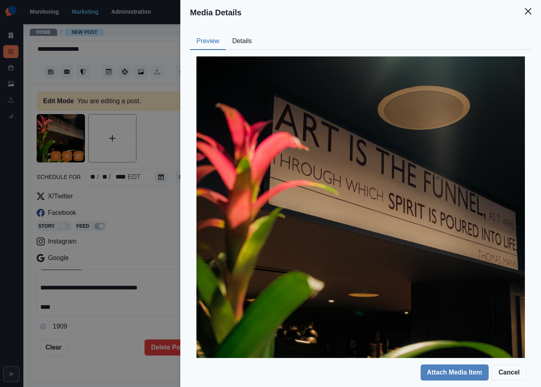
click at [157, 150] on div "Media Details Preview Details Our Description Creds @turkwise 7-edited Reusable…" at bounding box center [270, 193] width 541 height 387
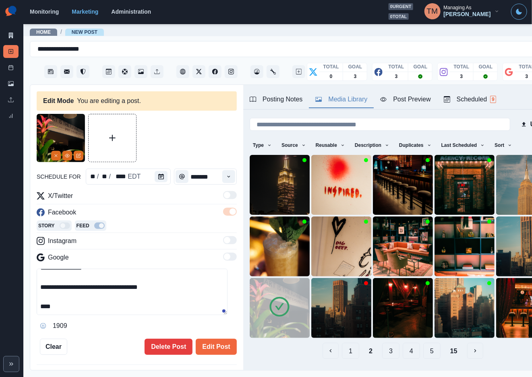
scroll to position [57, 0]
click at [69, 157] on icon "View Media" at bounding box center [67, 155] width 4 height 3
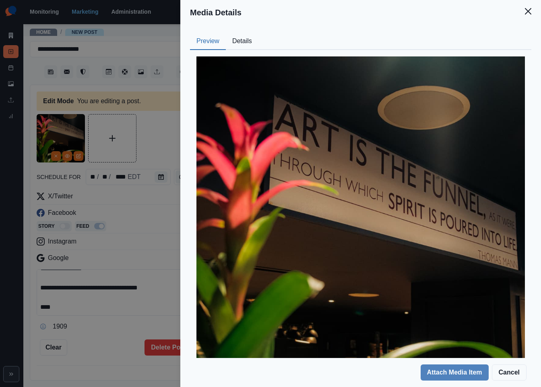
click at [238, 41] on button "Details" at bounding box center [242, 41] width 33 height 17
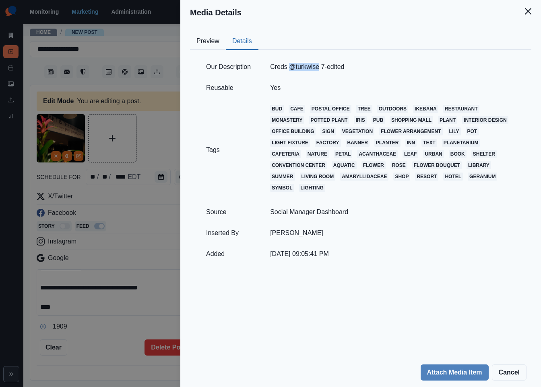
drag, startPoint x: 289, startPoint y: 68, endPoint x: 316, endPoint y: 68, distance: 27.4
click at [316, 68] on td "Creds @turkwise 7-edited" at bounding box center [392, 66] width 265 height 21
copy td "@turkwise"
click at [73, 306] on div "Media Details Preview Details Our Description Creds @turkwise 7-edited Reusable…" at bounding box center [270, 193] width 541 height 387
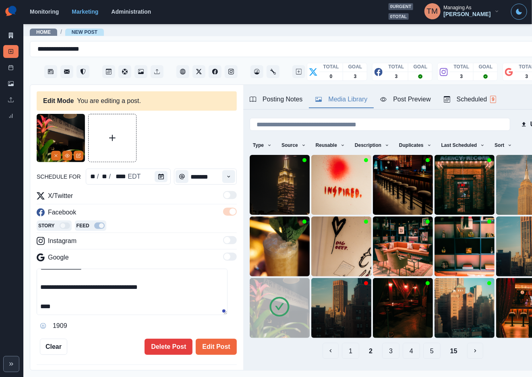
click at [85, 308] on textarea "**********" at bounding box center [132, 292] width 191 height 46
paste textarea "**********"
click at [52, 309] on textarea "**********" at bounding box center [132, 292] width 191 height 46
click at [51, 309] on textarea "**********" at bounding box center [132, 292] width 191 height 46
type textarea "**********"
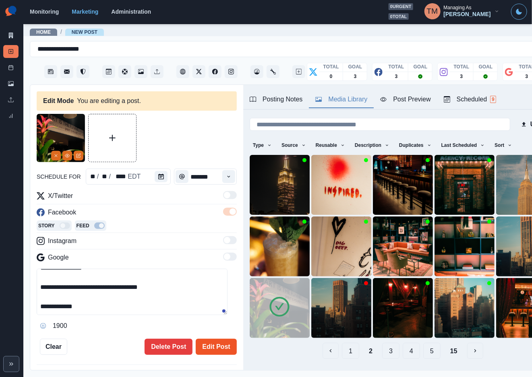
click at [212, 347] on button "Edit Post" at bounding box center [216, 347] width 41 height 16
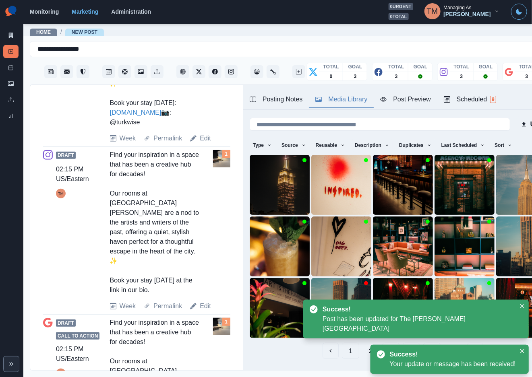
scroll to position [466, 0]
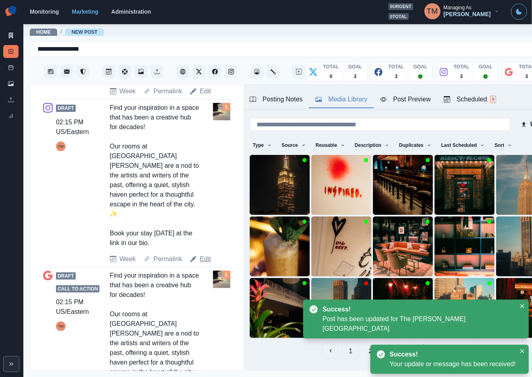
click at [204, 254] on link "Edit" at bounding box center [205, 259] width 11 height 10
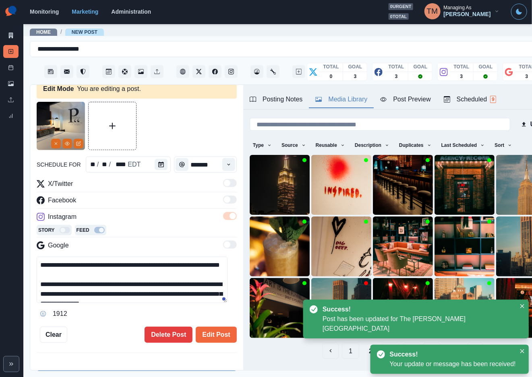
scroll to position [38, 0]
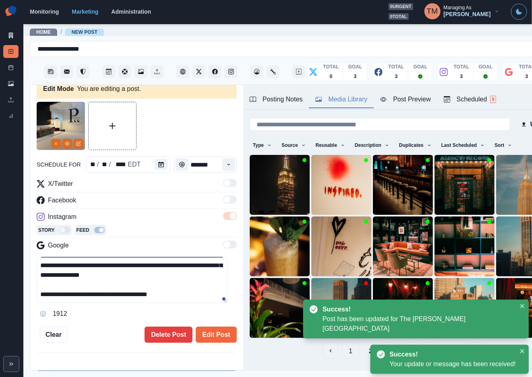
click at [171, 296] on textarea "**********" at bounding box center [132, 280] width 191 height 46
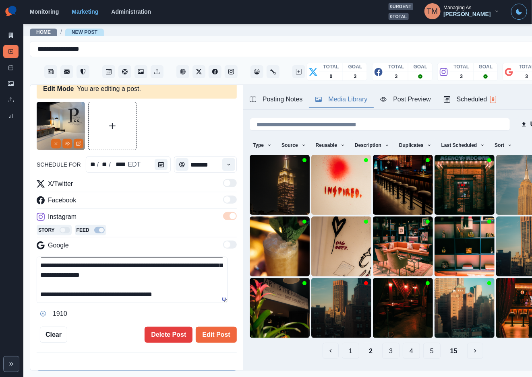
paste textarea "*********"
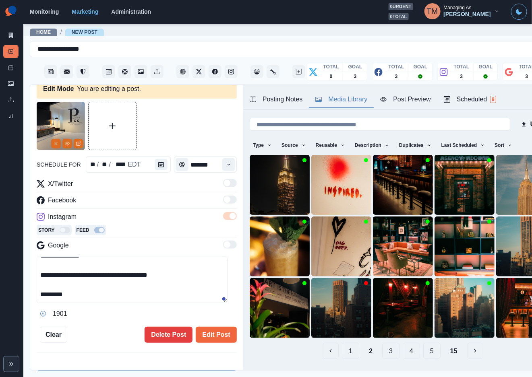
click at [41, 299] on textarea "**********" at bounding box center [132, 280] width 191 height 46
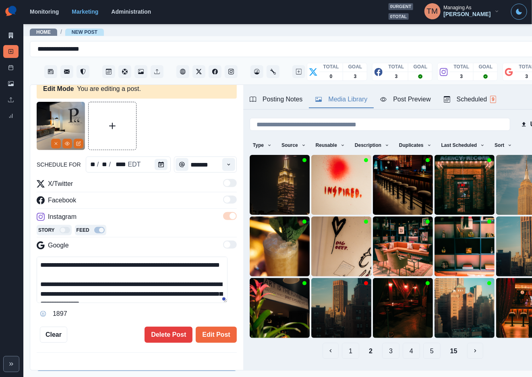
click at [68, 297] on textarea "**********" at bounding box center [132, 280] width 191 height 46
type textarea "**********"
click at [56, 140] on button "Remove" at bounding box center [56, 144] width 10 height 10
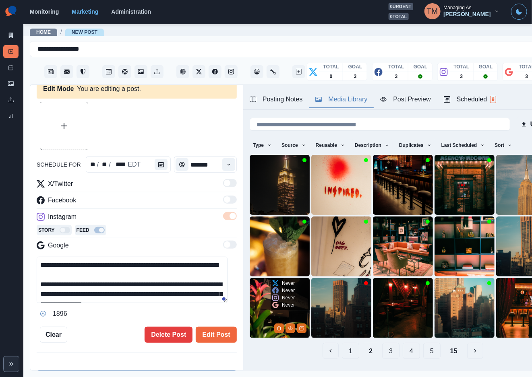
click at [263, 303] on img at bounding box center [280, 308] width 60 height 60
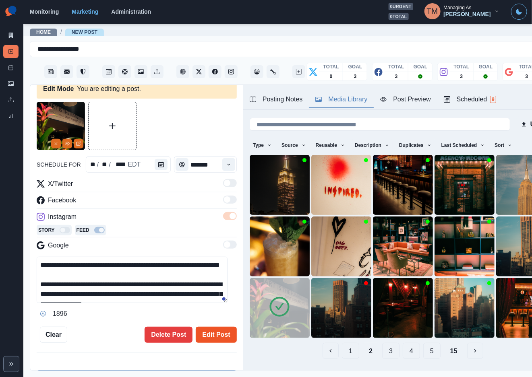
click at [211, 339] on button "Edit Post" at bounding box center [216, 335] width 41 height 16
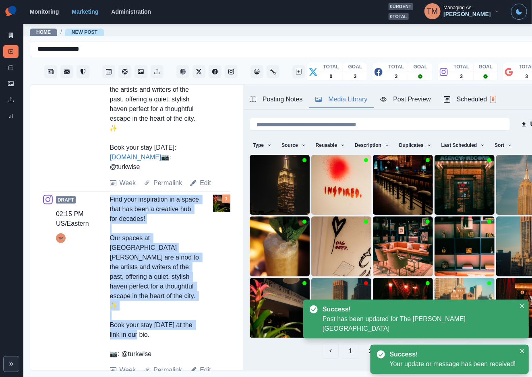
drag, startPoint x: 108, startPoint y: 191, endPoint x: 152, endPoint y: 323, distance: 139.3
click at [152, 323] on div "Draft 02:15 PM US/Eastern TM Find your inspiration in a space that has been a c…" at bounding box center [136, 285] width 187 height 180
copy div "Find your inspiration in a space that has been a creative hub for decades! Our …"
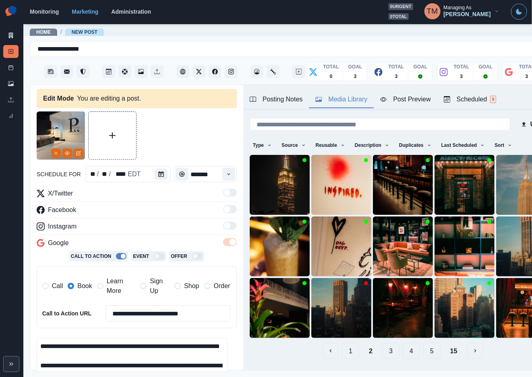
click at [115, 289] on span "Learn More" at bounding box center [121, 286] width 29 height 19
drag, startPoint x: 89, startPoint y: 289, endPoint x: 81, endPoint y: 244, distance: 44.9
click at [89, 279] on label "Book" at bounding box center [80, 286] width 24 height 19
click at [53, 155] on button "Remove" at bounding box center [56, 154] width 10 height 10
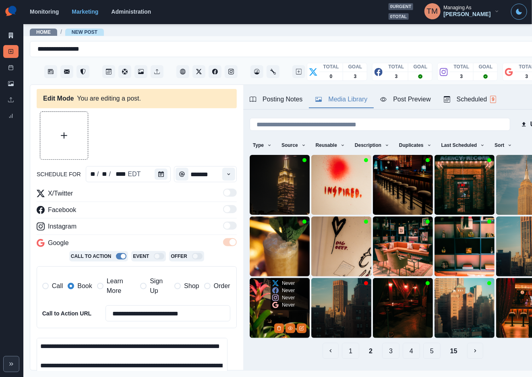
click at [261, 296] on img at bounding box center [280, 308] width 60 height 60
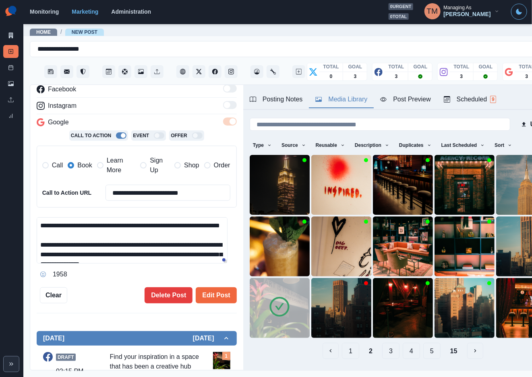
click at [122, 254] on textarea "**********" at bounding box center [132, 240] width 191 height 46
paste textarea "**********"
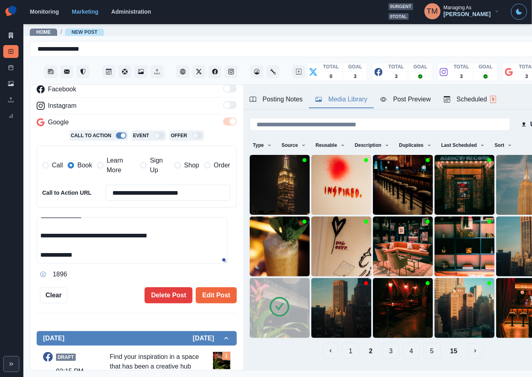
click at [41, 242] on textarea "**********" at bounding box center [132, 240] width 191 height 46
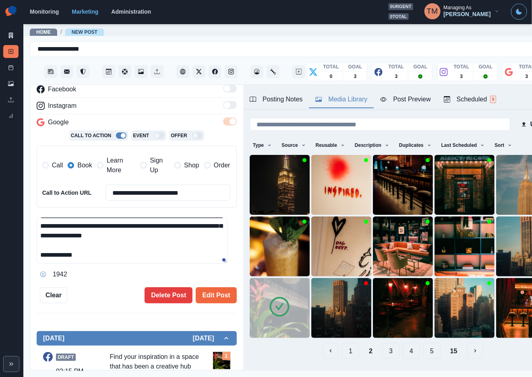
scroll to position [38, 0]
type textarea "**********"
click at [102, 161] on label "Learn More" at bounding box center [116, 165] width 38 height 19
click at [64, 167] on div "Call Book Learn More Sign Up Shop Order" at bounding box center [136, 165] width 188 height 19
click at [72, 168] on span at bounding box center [71, 165] width 6 height 6
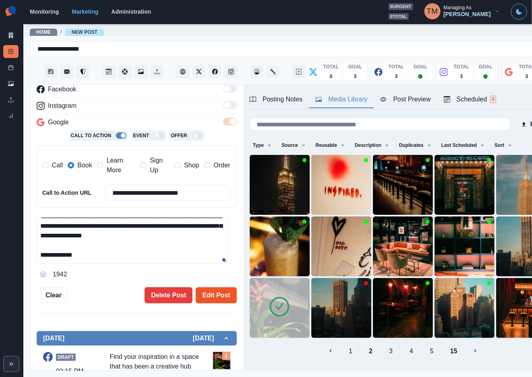
click at [210, 296] on button "Edit Post" at bounding box center [216, 295] width 41 height 16
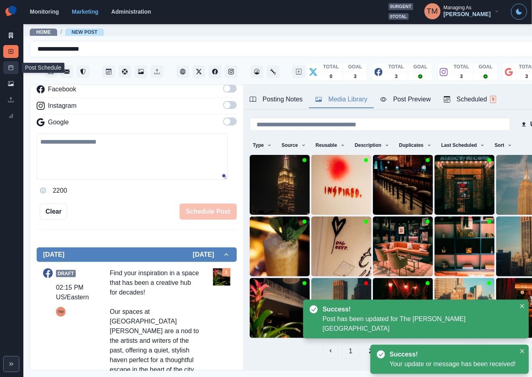
click at [12, 69] on icon at bounding box center [11, 68] width 6 height 6
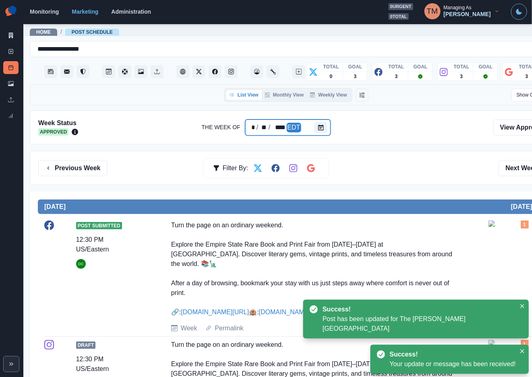
click at [325, 130] on div at bounding box center [322, 128] width 16 height 16
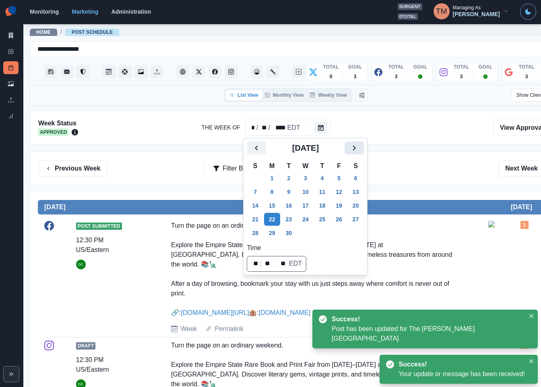
click at [359, 144] on icon "Next" at bounding box center [354, 148] width 10 height 10
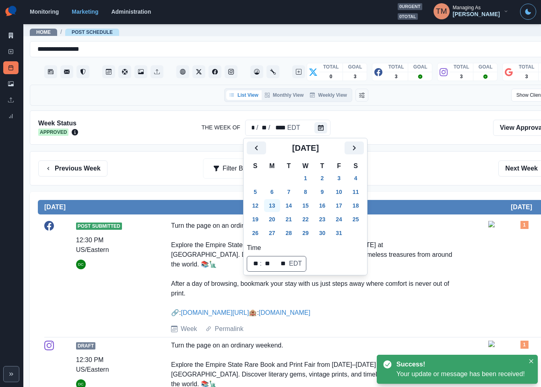
click at [272, 206] on button "13" at bounding box center [272, 205] width 16 height 13
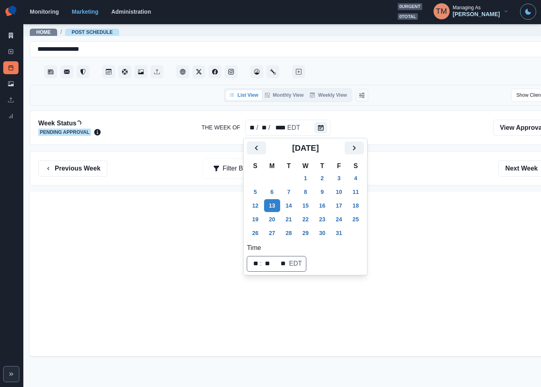
click at [458, 174] on div "Previous Week Filter By: Next Week" at bounding box center [296, 168] width 516 height 16
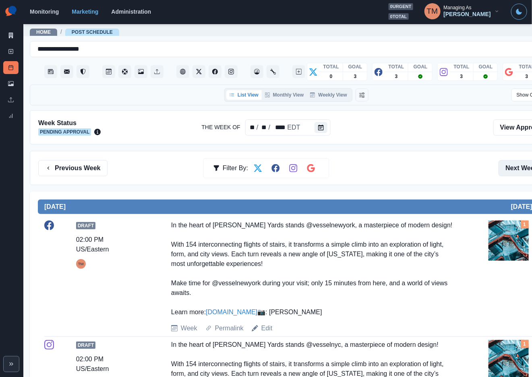
click at [515, 165] on button "Next Week" at bounding box center [526, 168] width 56 height 16
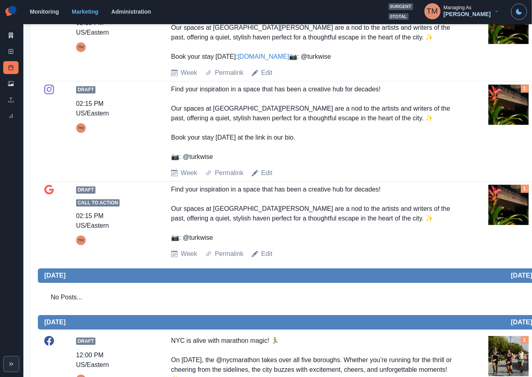
scroll to position [725, 0]
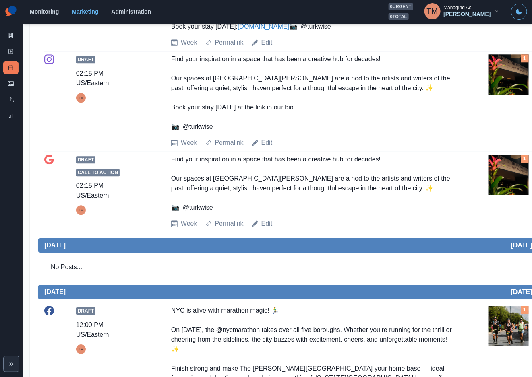
click at [519, 195] on img at bounding box center [508, 175] width 40 height 40
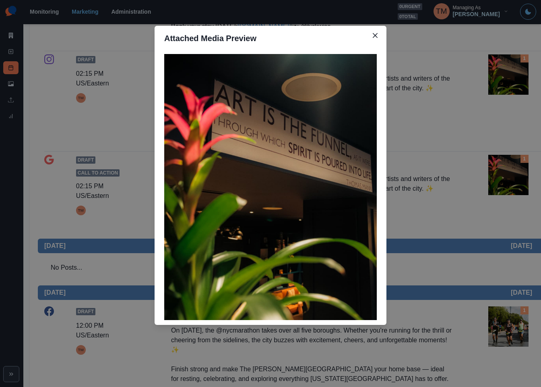
click at [519, 228] on div "Attached Media Preview" at bounding box center [270, 193] width 541 height 387
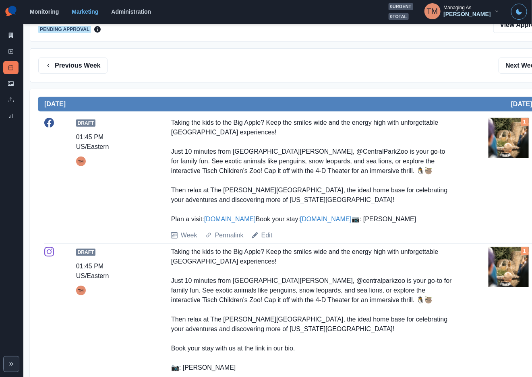
scroll to position [0, 0]
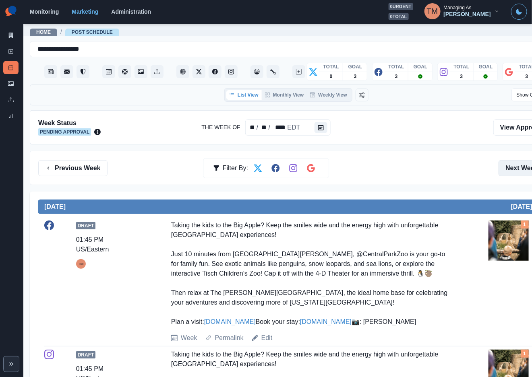
click at [516, 173] on button "Next Week" at bounding box center [526, 168] width 56 height 16
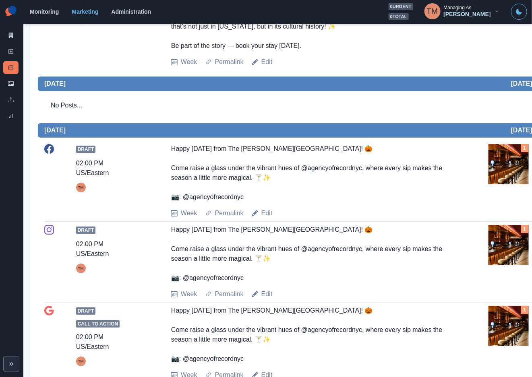
scroll to position [845, 0]
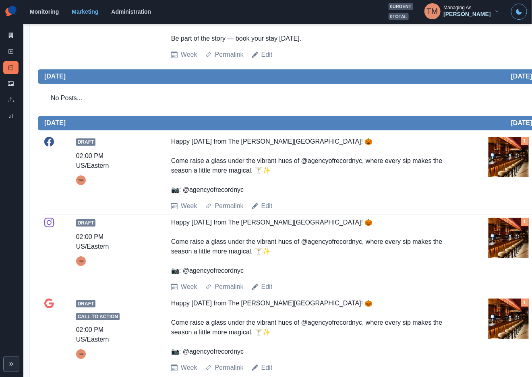
click at [510, 157] on img at bounding box center [508, 157] width 40 height 40
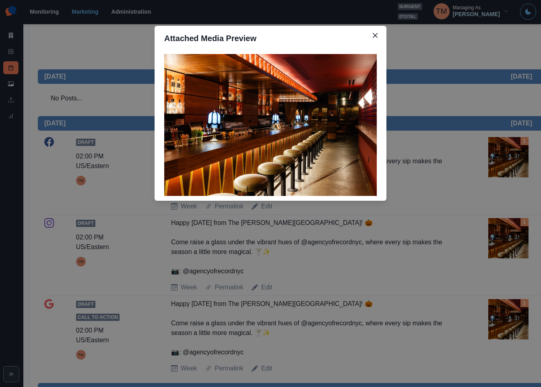
click at [510, 157] on div "Attached Media Preview" at bounding box center [270, 193] width 541 height 387
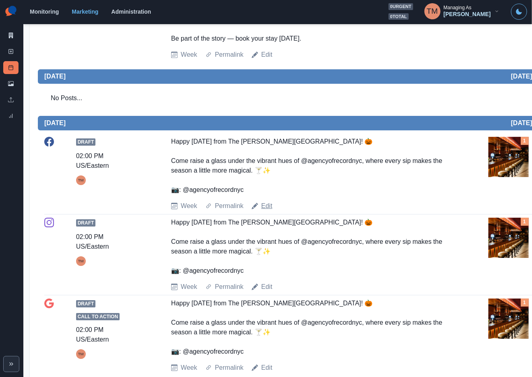
click at [264, 201] on link "Edit" at bounding box center [266, 206] width 11 height 10
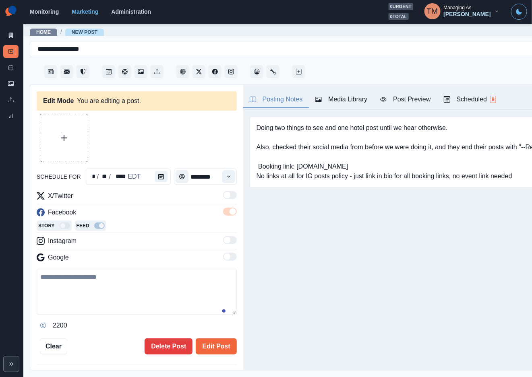
type input "*******"
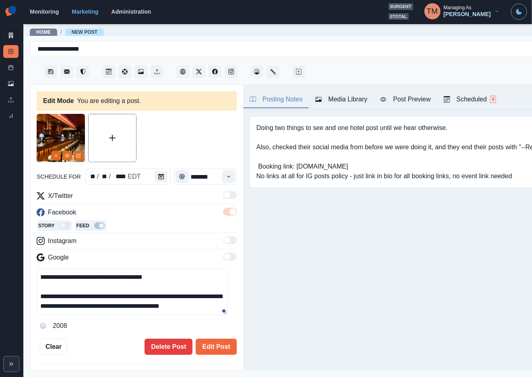
scroll to position [29, 0]
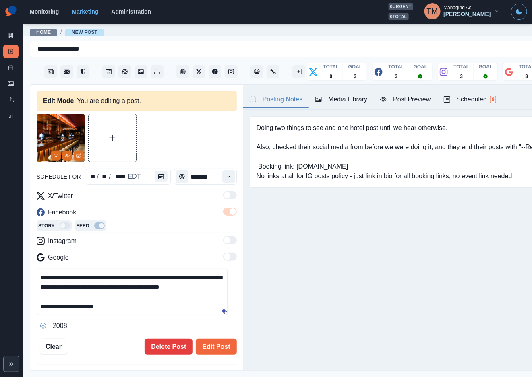
drag, startPoint x: 117, startPoint y: 291, endPoint x: 130, endPoint y: 311, distance: 23.8
click at [130, 311] on textarea "**********" at bounding box center [132, 292] width 191 height 46
click at [85, 303] on textarea "**********" at bounding box center [132, 292] width 191 height 46
drag, startPoint x: 56, startPoint y: 309, endPoint x: 126, endPoint y: 312, distance: 70.5
click at [126, 312] on textarea "**********" at bounding box center [132, 292] width 191 height 46
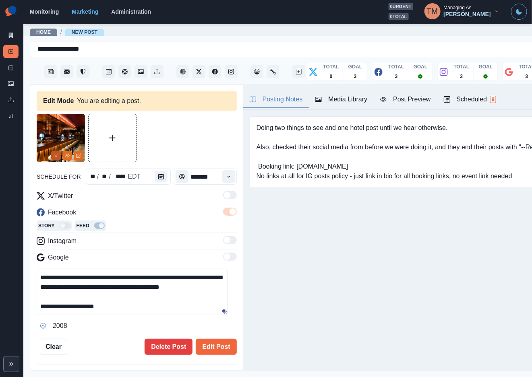
click at [55, 155] on icon "Remove" at bounding box center [56, 155] width 5 height 5
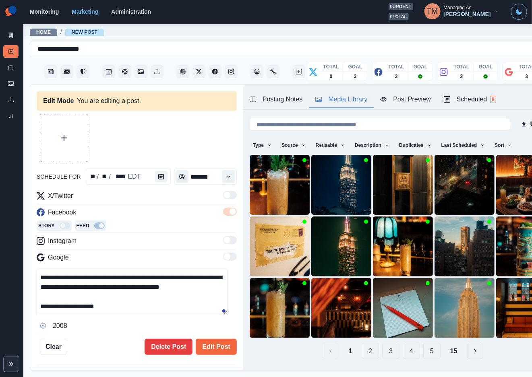
click at [347, 104] on button "Media Library" at bounding box center [341, 99] width 65 height 17
click at [362, 343] on button "2" at bounding box center [370, 351] width 17 height 16
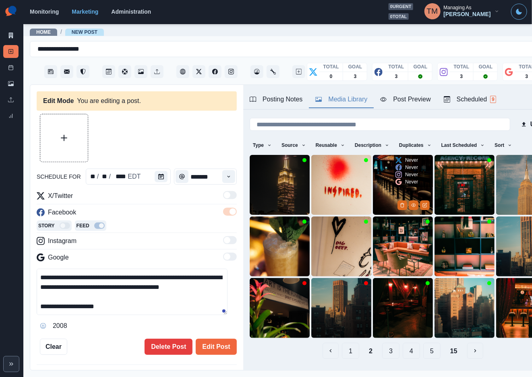
click at [377, 186] on img at bounding box center [403, 185] width 60 height 60
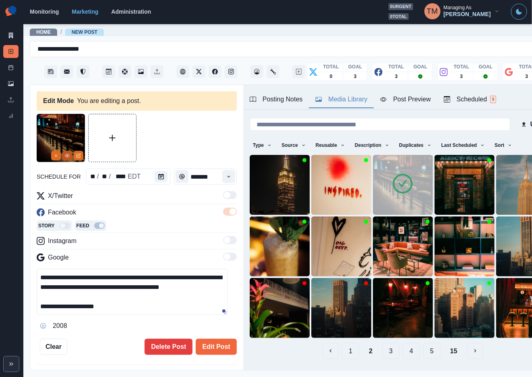
click at [66, 155] on icon "View Media" at bounding box center [67, 155] width 5 height 5
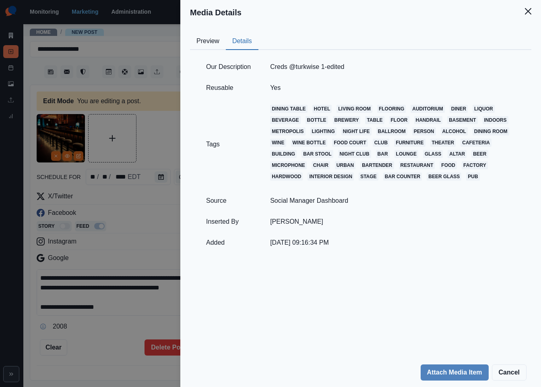
click at [247, 43] on button "Details" at bounding box center [242, 41] width 33 height 17
drag, startPoint x: 295, startPoint y: 65, endPoint x: 307, endPoint y: 67, distance: 12.2
click at [307, 67] on td "Creds @turkwise 1-edited" at bounding box center [392, 66] width 265 height 21
drag, startPoint x: 290, startPoint y: 66, endPoint x: 317, endPoint y: 68, distance: 26.6
click at [317, 68] on td "Creds @turkwise 1-edited" at bounding box center [392, 66] width 265 height 21
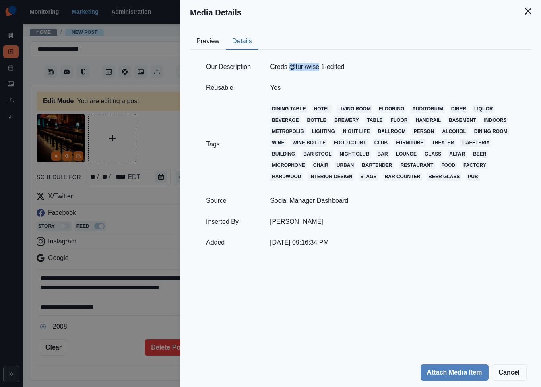
copy td "@turkwise"
click at [122, 302] on div "Media Details Preview Details Our Description Creds @turkwise 1-edited Reusable…" at bounding box center [270, 193] width 541 height 387
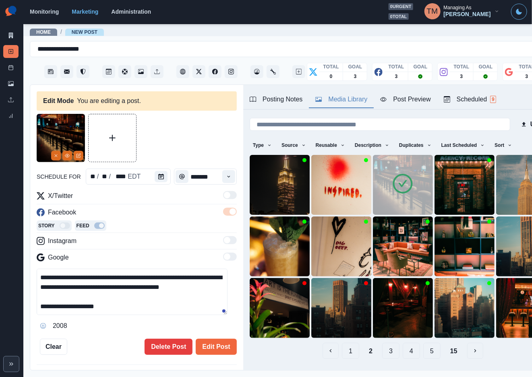
click at [56, 307] on textarea "**********" at bounding box center [132, 292] width 191 height 46
drag, startPoint x: 68, startPoint y: 308, endPoint x: 138, endPoint y: 308, distance: 70.1
click at [138, 308] on textarea "**********" at bounding box center [132, 292] width 191 height 46
paste textarea "**********"
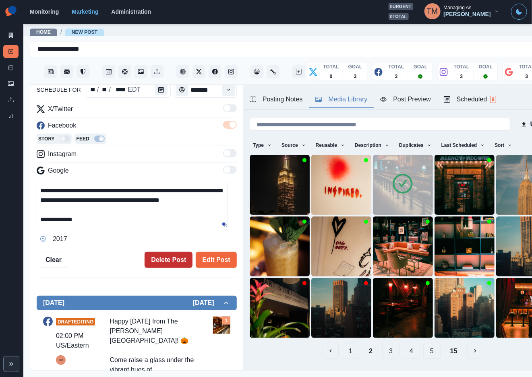
scroll to position [121, 0]
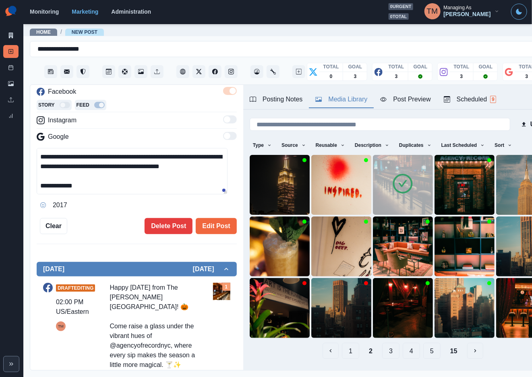
drag, startPoint x: 91, startPoint y: 186, endPoint x: 34, endPoint y: 186, distance: 56.8
click at [34, 186] on div "**********" at bounding box center [136, 228] width 213 height 286
type textarea "**********"
click at [198, 223] on button "Edit Post" at bounding box center [216, 226] width 41 height 16
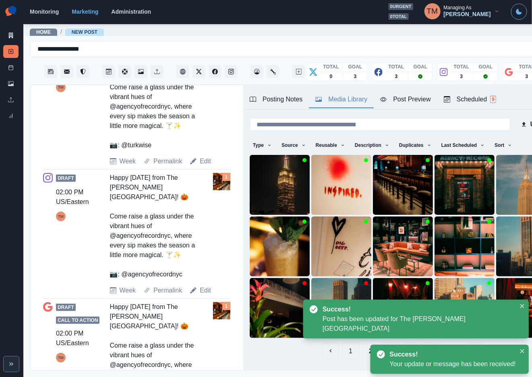
scroll to position [362, 0]
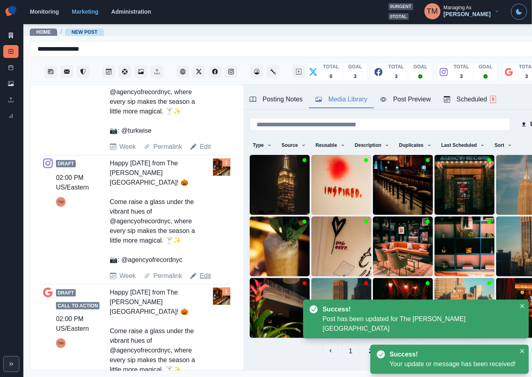
click at [202, 271] on link "Edit" at bounding box center [205, 276] width 11 height 10
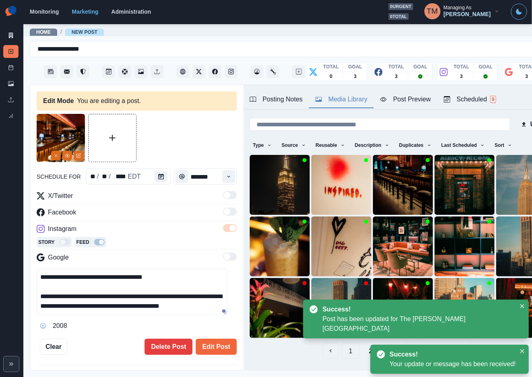
drag, startPoint x: 56, startPoint y: 157, endPoint x: 288, endPoint y: 192, distance: 234.6
click at [57, 157] on icon "Remove" at bounding box center [56, 155] width 5 height 5
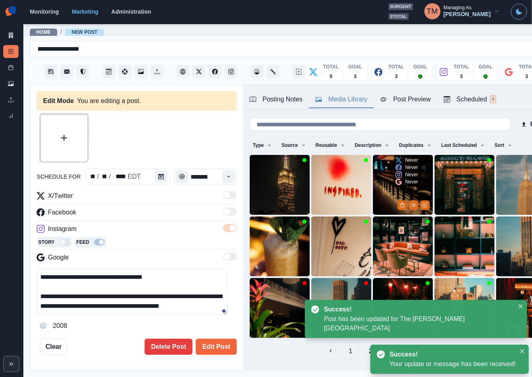
click at [377, 190] on img at bounding box center [403, 185] width 60 height 60
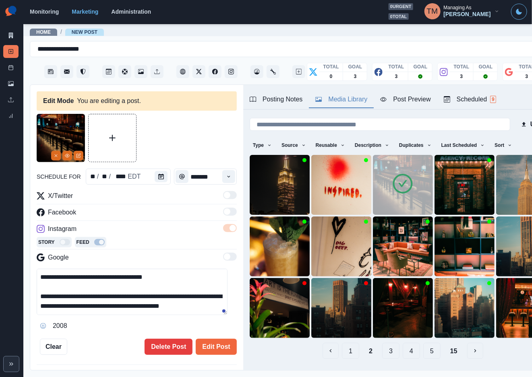
scroll to position [28, 0]
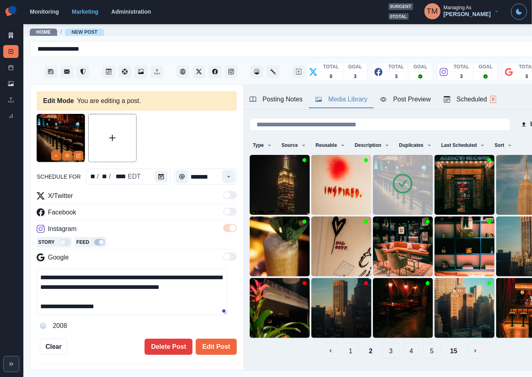
drag, startPoint x: 123, startPoint y: 309, endPoint x: 30, endPoint y: 311, distance: 93.0
click at [30, 311] on div "**********" at bounding box center [136, 228] width 213 height 286
paste textarea
type textarea "**********"
click at [203, 348] on button "Edit Post" at bounding box center [216, 347] width 41 height 16
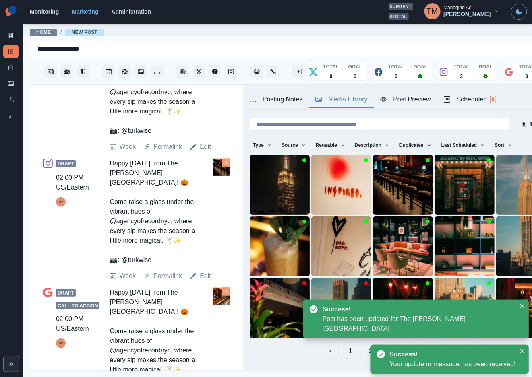
scroll to position [389, 0]
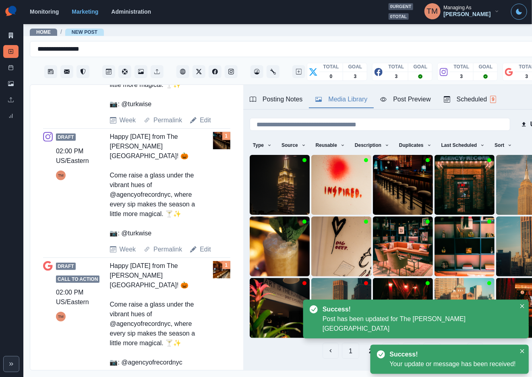
click at [204, 374] on link "Edit" at bounding box center [205, 379] width 11 height 10
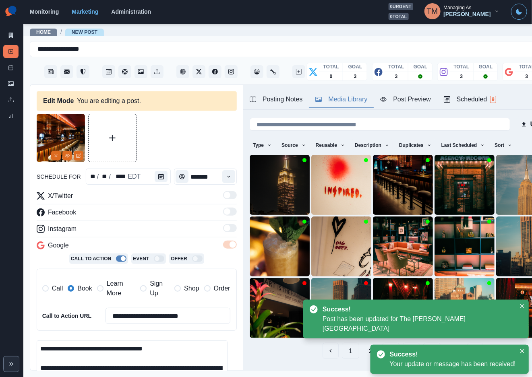
drag, startPoint x: 112, startPoint y: 294, endPoint x: 95, endPoint y: 294, distance: 16.9
click at [111, 294] on span "Learn More" at bounding box center [121, 288] width 29 height 19
click at [82, 290] on span "Book" at bounding box center [84, 289] width 14 height 10
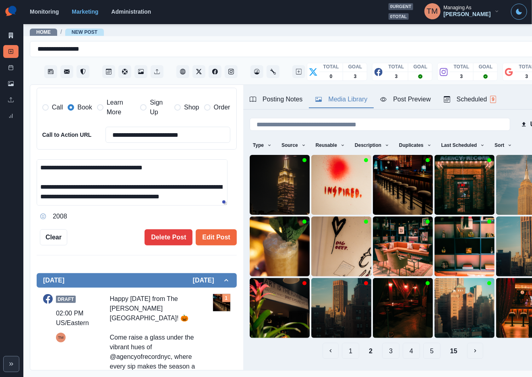
scroll to position [28, 0]
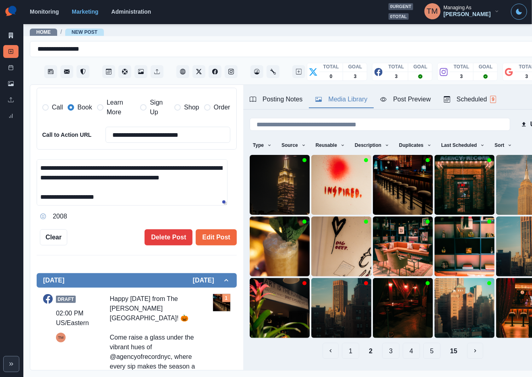
drag, startPoint x: 133, startPoint y: 201, endPoint x: 6, endPoint y: 199, distance: 126.4
click at [6, 199] on div "**********" at bounding box center [266, 188] width 532 height 377
paste textarea
type textarea "**********"
click at [380, 184] on img at bounding box center [403, 185] width 60 height 60
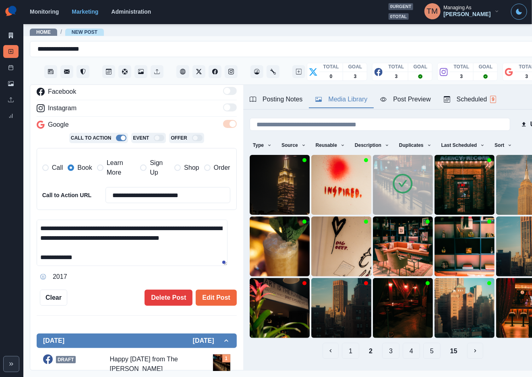
scroll to position [0, 0]
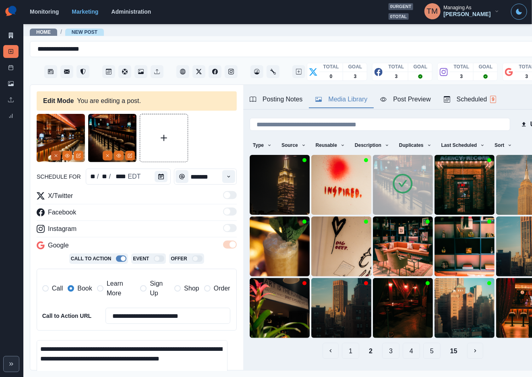
drag, startPoint x: 56, startPoint y: 153, endPoint x: 68, endPoint y: 216, distance: 64.8
click at [56, 153] on button "Remove" at bounding box center [56, 156] width 10 height 10
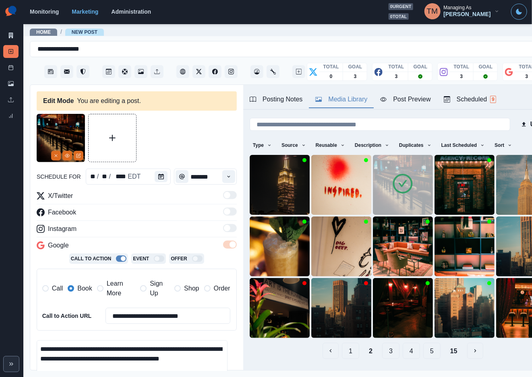
click at [119, 292] on span "Learn More" at bounding box center [121, 288] width 29 height 19
click at [76, 287] on label "Book" at bounding box center [80, 288] width 24 height 19
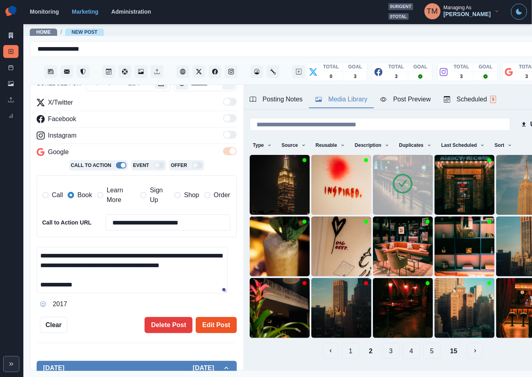
scroll to position [121, 0]
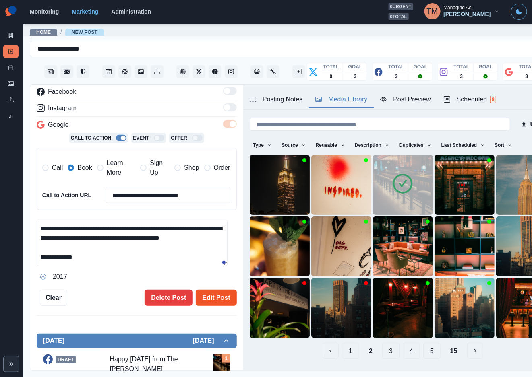
click at [205, 298] on button "Edit Post" at bounding box center [216, 298] width 41 height 16
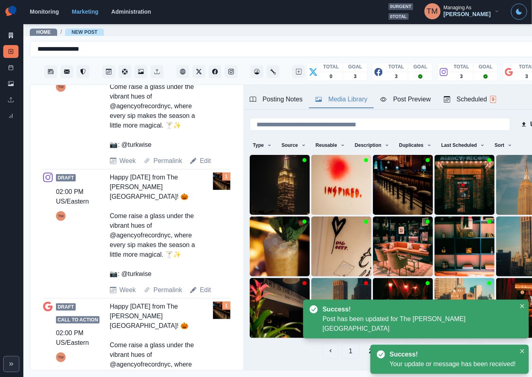
scroll to position [389, 0]
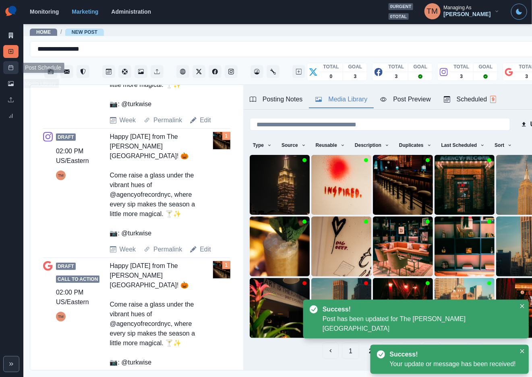
click at [12, 68] on icon at bounding box center [11, 68] width 6 height 6
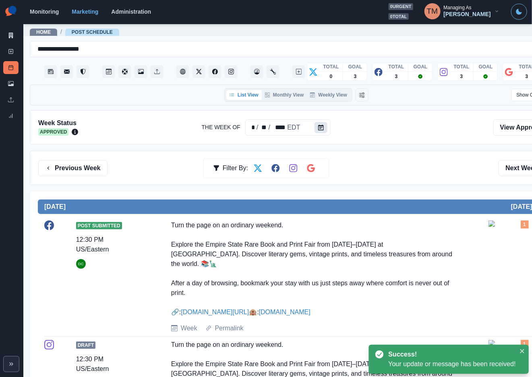
click at [321, 127] on icon "Calendar" at bounding box center [321, 128] width 6 height 6
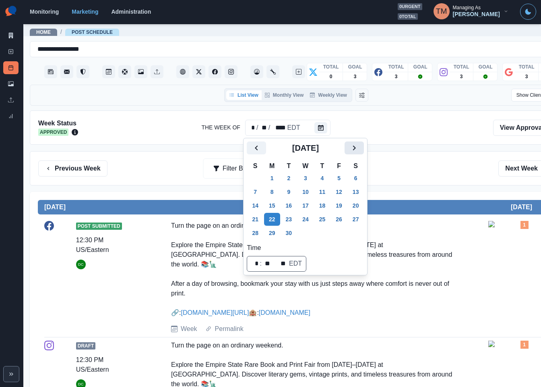
click at [352, 150] on icon "Next" at bounding box center [354, 148] width 10 height 10
click at [320, 234] on button "30" at bounding box center [322, 232] width 16 height 13
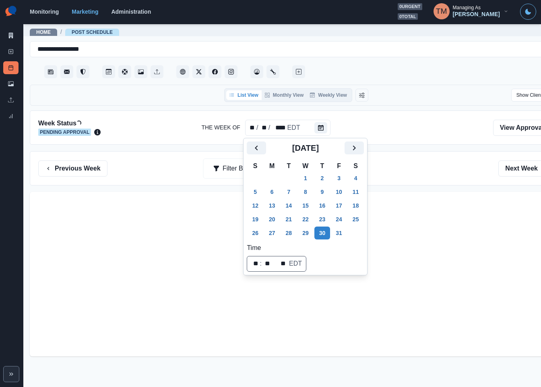
click at [419, 180] on div "Previous Week Filter By: Next Week" at bounding box center [296, 168] width 533 height 34
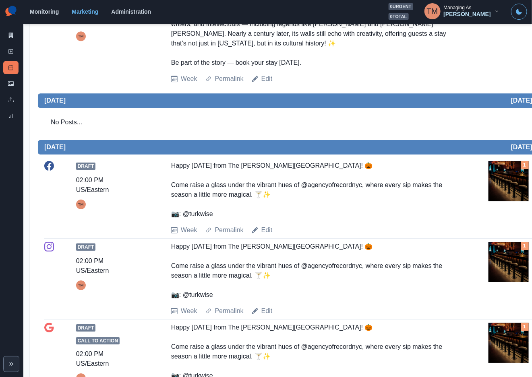
scroll to position [845, 0]
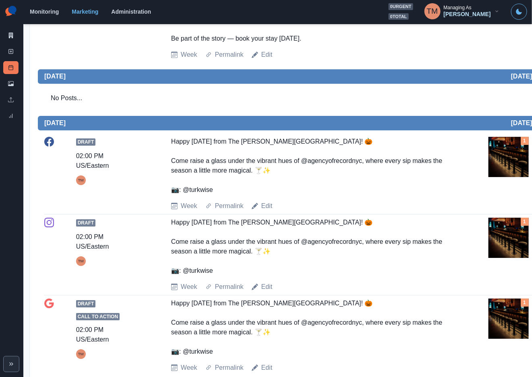
click at [516, 154] on img at bounding box center [508, 157] width 40 height 40
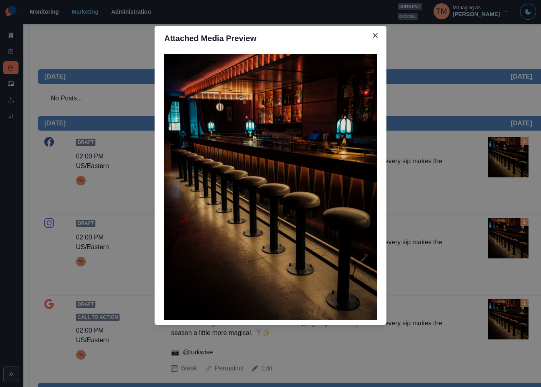
click at [516, 154] on div "Attached Media Preview" at bounding box center [270, 193] width 541 height 387
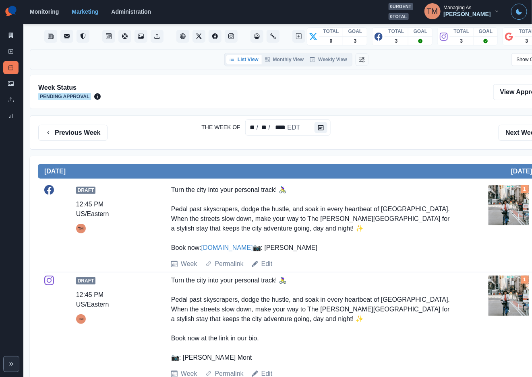
scroll to position [0, 0]
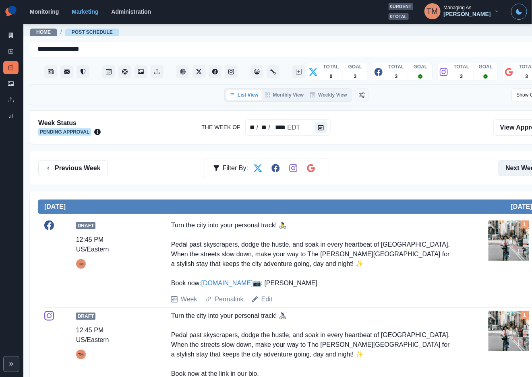
click at [513, 164] on button "Next Week" at bounding box center [526, 168] width 56 height 16
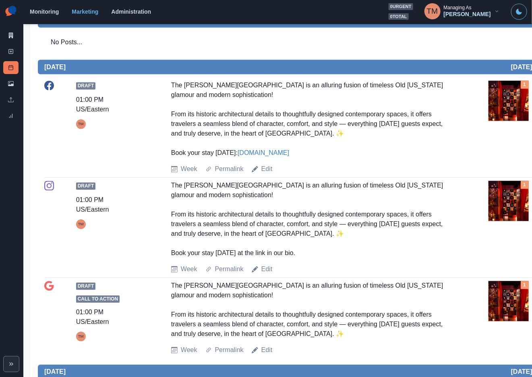
scroll to position [483, 0]
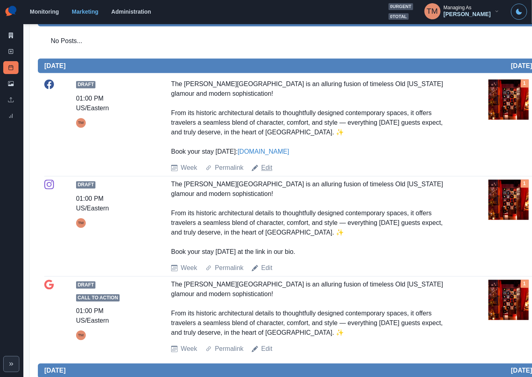
click at [266, 173] on link "Edit" at bounding box center [266, 168] width 11 height 10
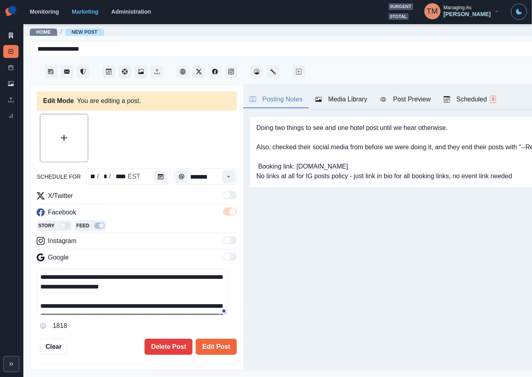
type input "*******"
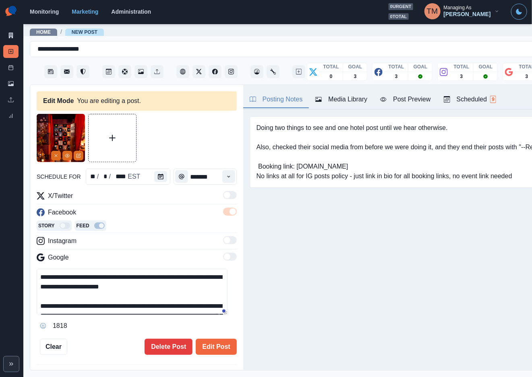
scroll to position [58, 0]
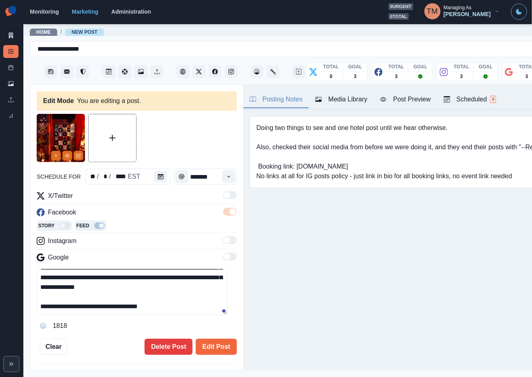
click at [175, 308] on textarea "**********" at bounding box center [132, 292] width 191 height 46
paste textarea "**********"
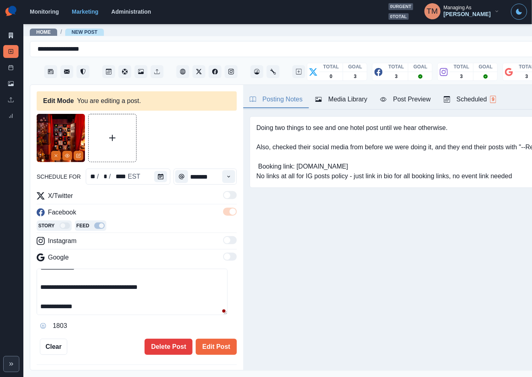
type textarea "**********"
click at [349, 105] on button "Media Library" at bounding box center [341, 99] width 65 height 17
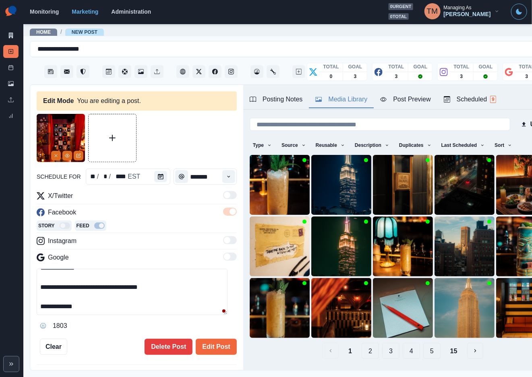
click at [362, 344] on button "2" at bounding box center [370, 351] width 17 height 16
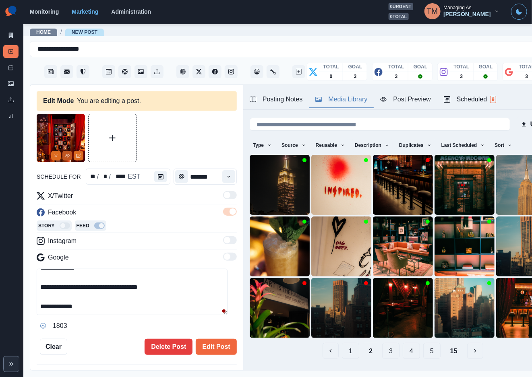
click at [68, 157] on icon "View Media" at bounding box center [67, 155] width 4 height 3
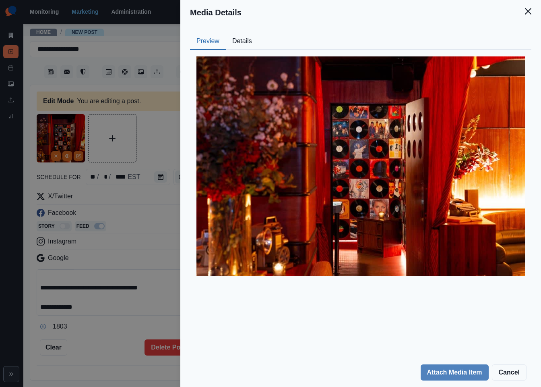
click at [242, 42] on button "Details" at bounding box center [242, 41] width 33 height 17
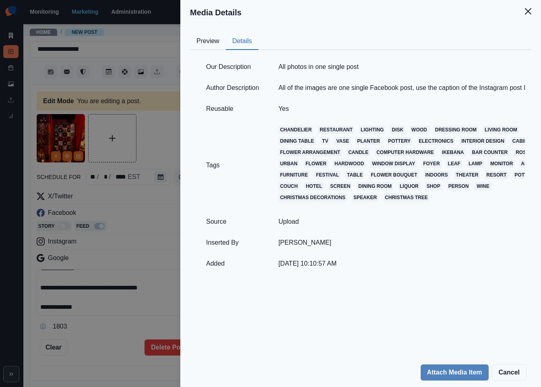
click at [154, 140] on div "Media Details Preview Details Our Description All photos in one single post Aut…" at bounding box center [270, 193] width 541 height 387
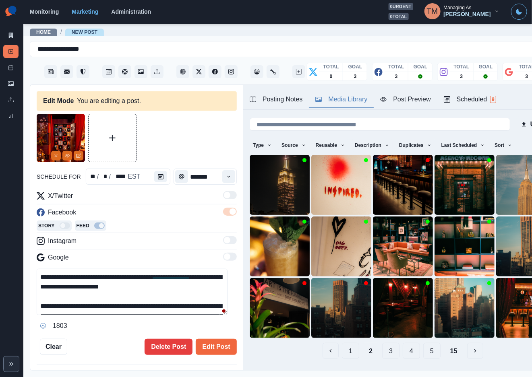
scroll to position [55, 0]
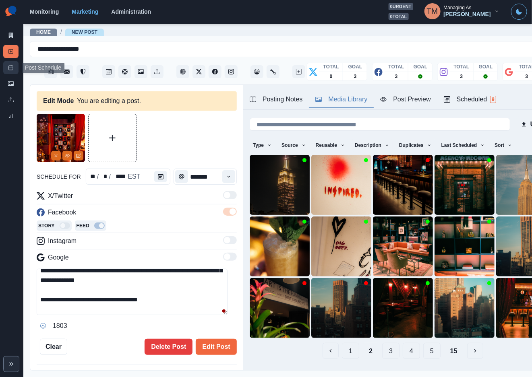
click at [10, 69] on icon at bounding box center [11, 68] width 6 height 6
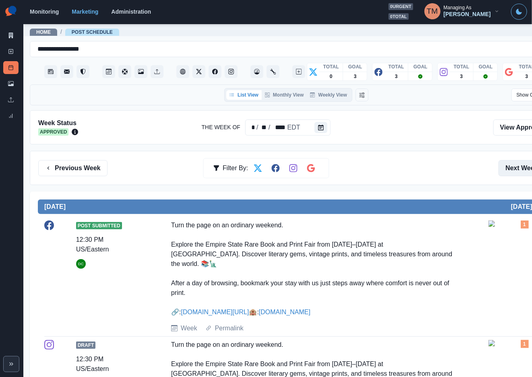
click at [522, 173] on button "Next Week" at bounding box center [526, 168] width 56 height 16
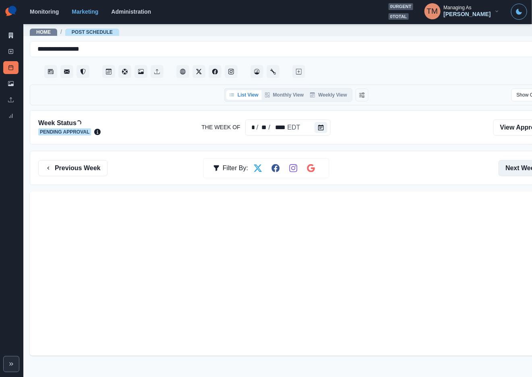
click at [522, 173] on button "Next Week" at bounding box center [526, 168] width 56 height 16
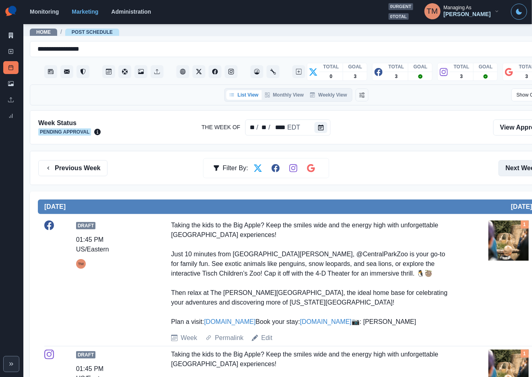
click at [522, 173] on button "Next Week" at bounding box center [526, 168] width 56 height 16
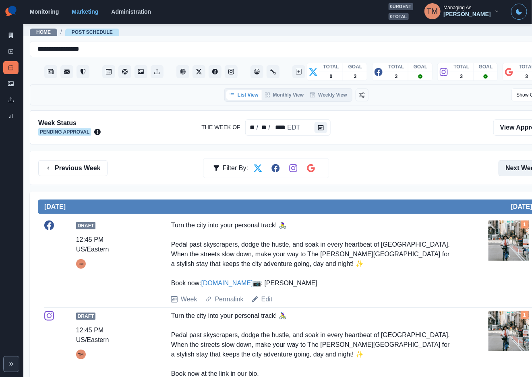
click at [522, 173] on button "Next Week" at bounding box center [526, 168] width 56 height 16
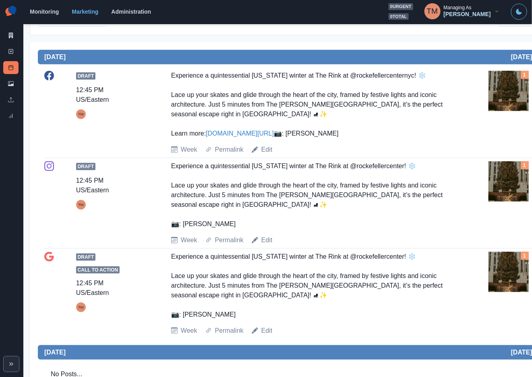
scroll to position [60, 0]
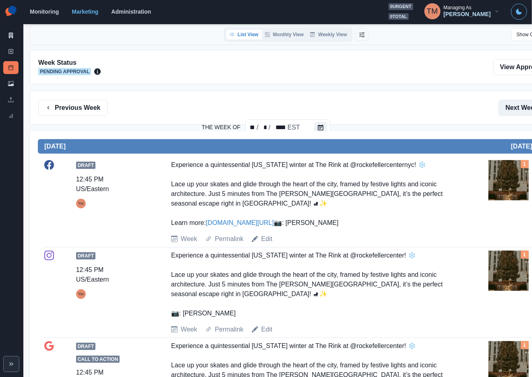
click at [522, 111] on button "Next Week" at bounding box center [526, 108] width 56 height 16
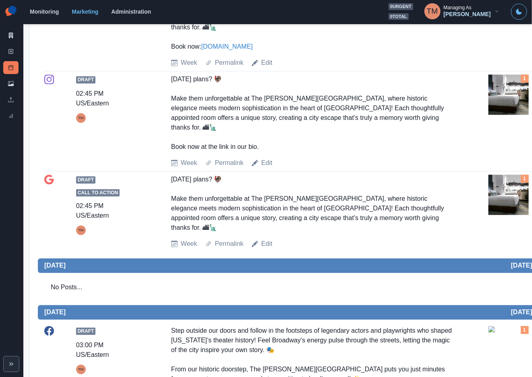
scroll to position [483, 0]
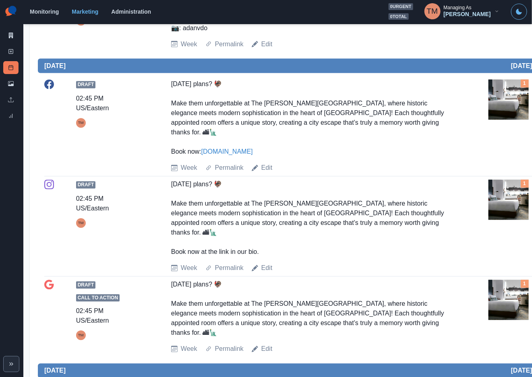
click at [506, 287] on img at bounding box center [508, 300] width 40 height 40
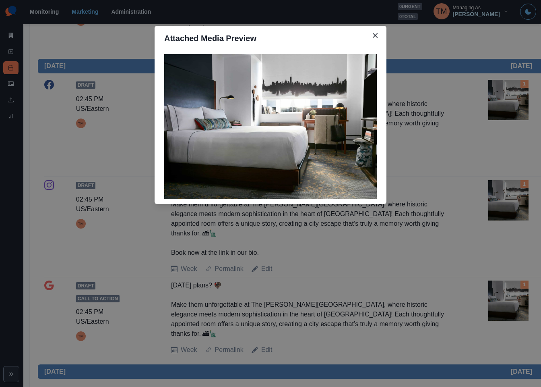
click at [517, 287] on div "Attached Media Preview" at bounding box center [270, 193] width 541 height 387
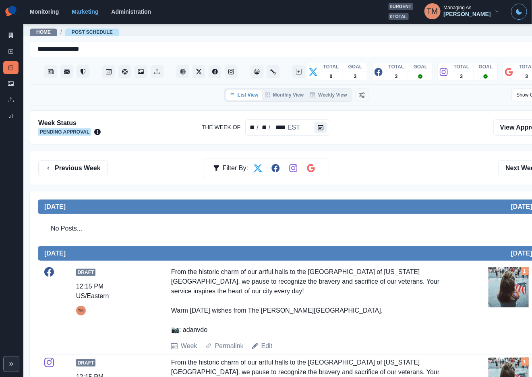
scroll to position [9, 0]
click at [517, 160] on button "Next Week" at bounding box center [526, 168] width 56 height 16
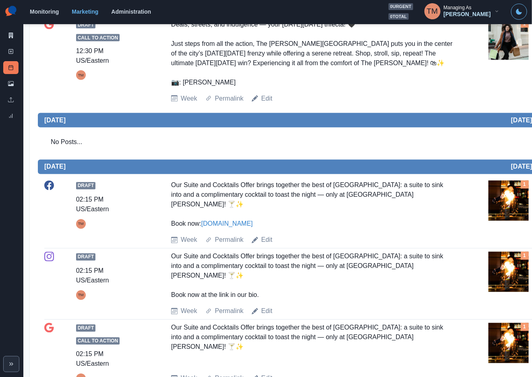
scroll to position [423, 0]
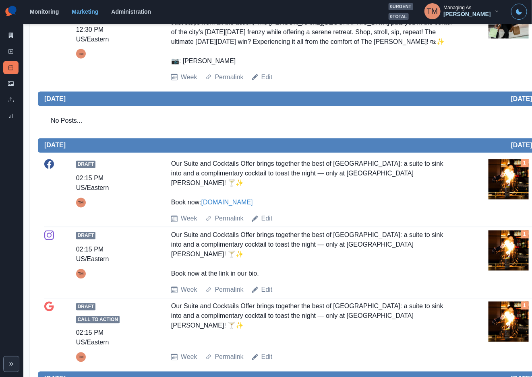
click at [513, 197] on img at bounding box center [508, 179] width 40 height 40
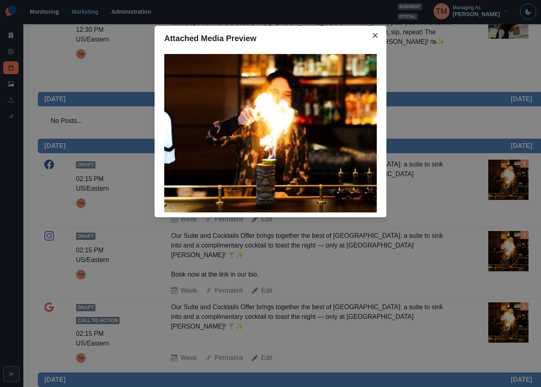
click at [513, 197] on div "Attached Media Preview" at bounding box center [270, 193] width 541 height 387
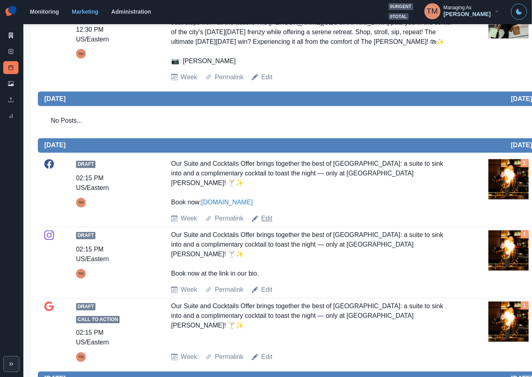
click at [264, 224] on link "Edit" at bounding box center [266, 219] width 11 height 10
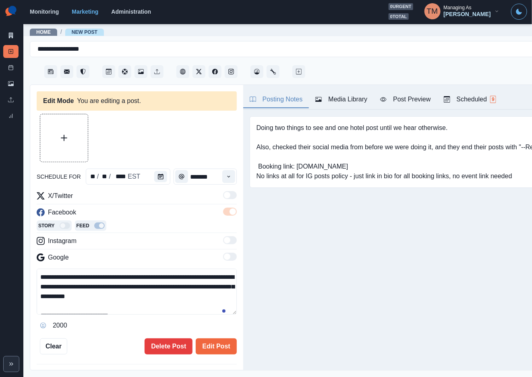
type input "*******"
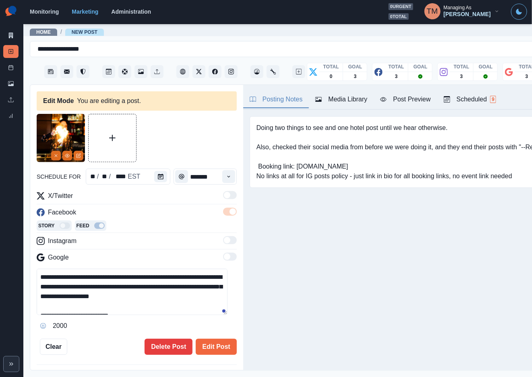
click at [358, 103] on div "Media Library" at bounding box center [341, 100] width 52 height 10
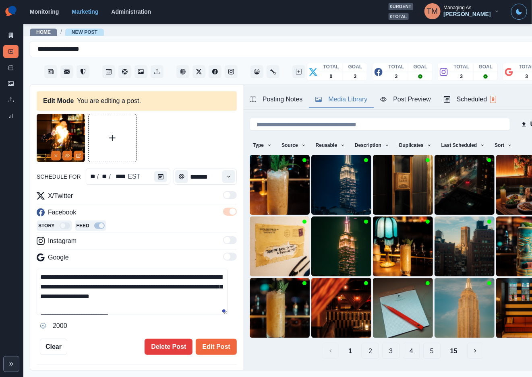
click at [362, 343] on button "2" at bounding box center [370, 351] width 17 height 16
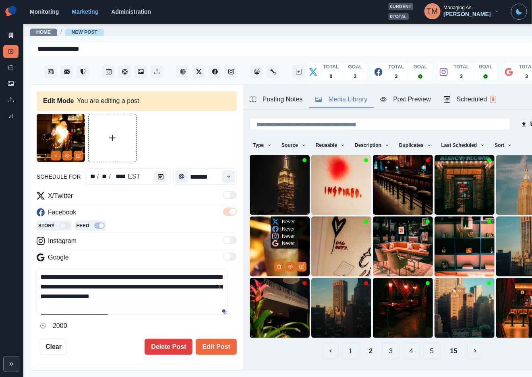
click at [265, 248] on img at bounding box center [280, 247] width 60 height 60
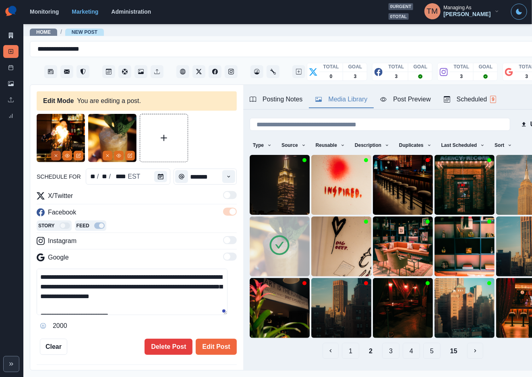
click at [56, 154] on icon "Remove" at bounding box center [56, 155] width 5 height 5
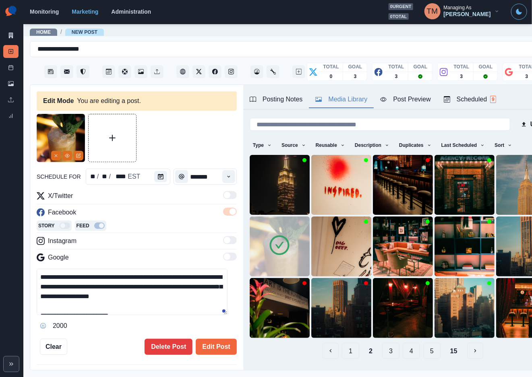
drag, startPoint x: 218, startPoint y: 353, endPoint x: 196, endPoint y: 301, distance: 56.5
click at [196, 301] on div "**********" at bounding box center [137, 234] width 200 height 241
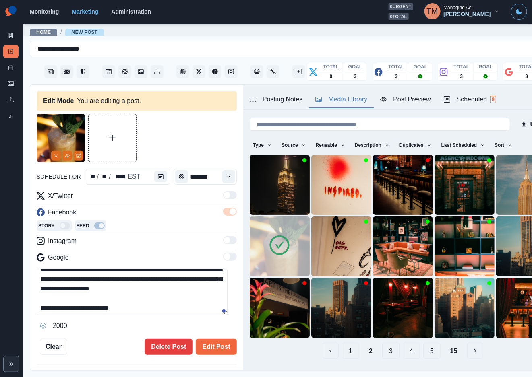
scroll to position [10, 0]
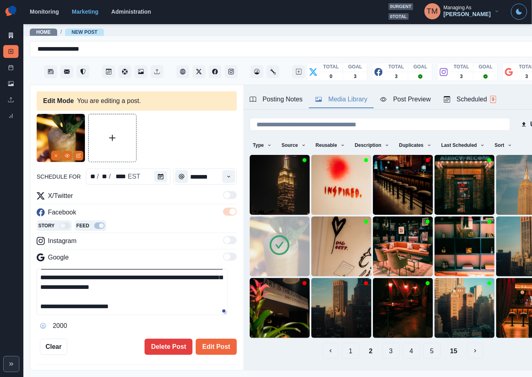
click at [167, 307] on textarea "**********" at bounding box center [132, 292] width 191 height 46
paste textarea "**********"
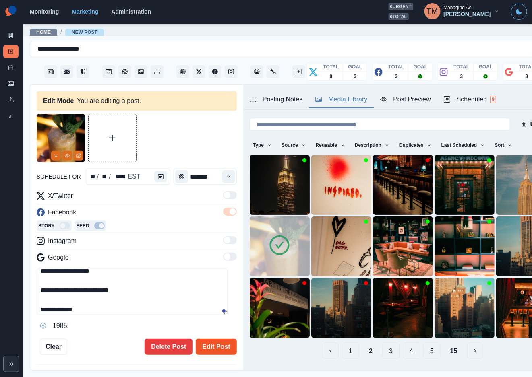
type textarea "**********"
click at [213, 351] on button "Edit Post" at bounding box center [216, 347] width 41 height 16
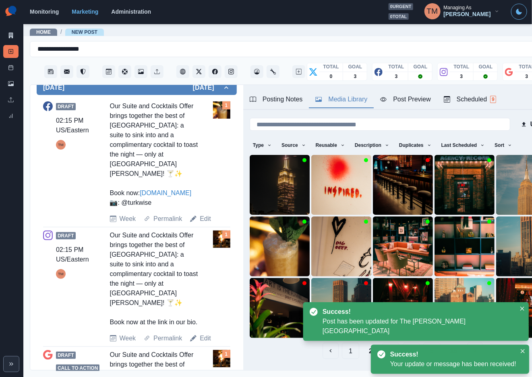
scroll to position [302, 0]
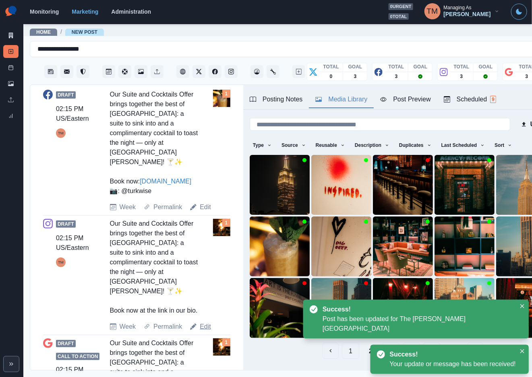
click at [204, 332] on link "Edit" at bounding box center [205, 327] width 11 height 10
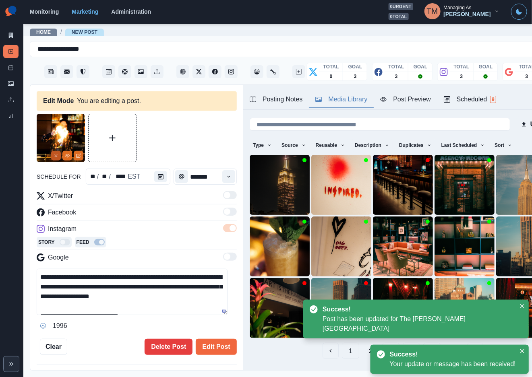
click at [52, 155] on button "Remove" at bounding box center [56, 156] width 10 height 10
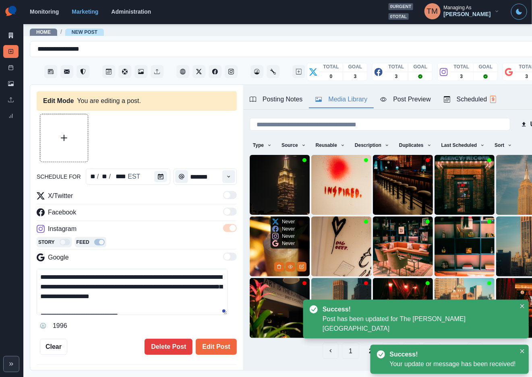
click at [265, 240] on img at bounding box center [280, 247] width 60 height 60
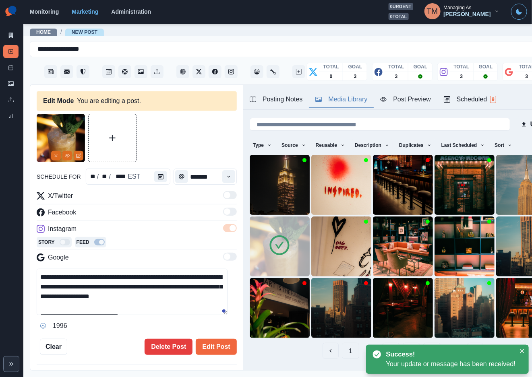
scroll to position [9, 0]
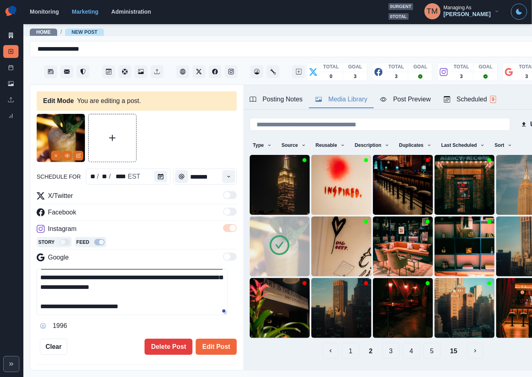
click at [152, 312] on textarea "**********" at bounding box center [132, 292] width 191 height 46
paste textarea "**********"
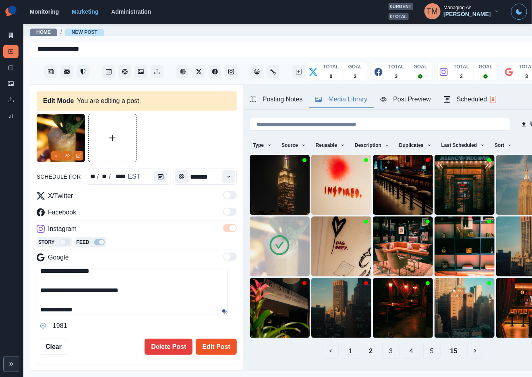
type textarea "**********"
click at [212, 349] on button "Edit Post" at bounding box center [216, 347] width 41 height 16
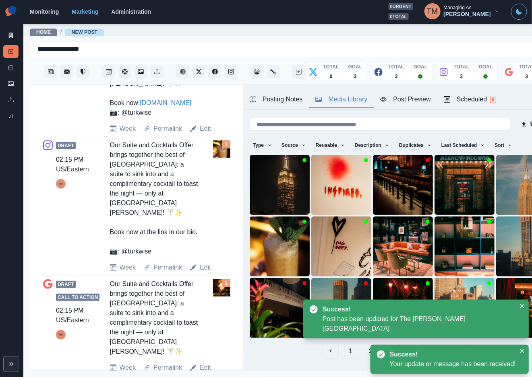
scroll to position [399, 0]
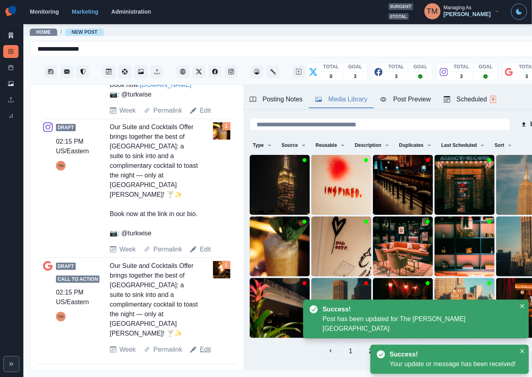
click at [202, 352] on link "Edit" at bounding box center [205, 350] width 11 height 10
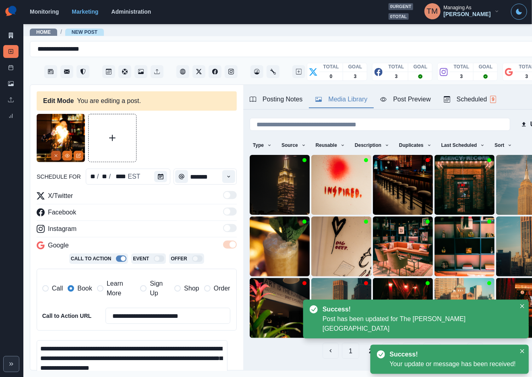
click at [55, 156] on icon "Remove" at bounding box center [56, 155] width 5 height 5
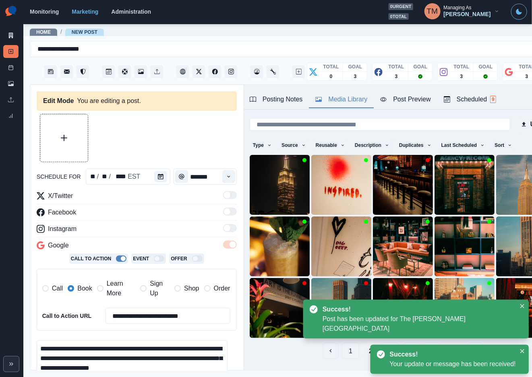
drag, startPoint x: 109, startPoint y: 290, endPoint x: 78, endPoint y: 287, distance: 31.1
click at [108, 290] on span "Learn More" at bounding box center [121, 288] width 29 height 19
click at [75, 288] on label "Book" at bounding box center [80, 288] width 24 height 19
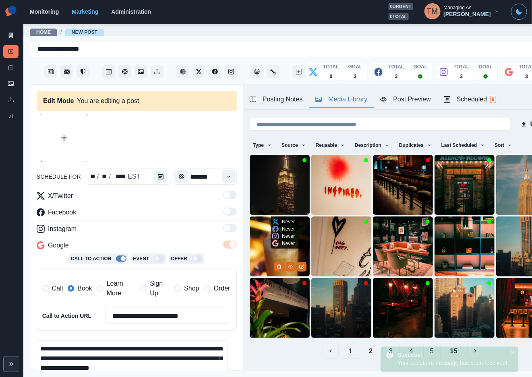
click at [262, 237] on img at bounding box center [280, 247] width 60 height 60
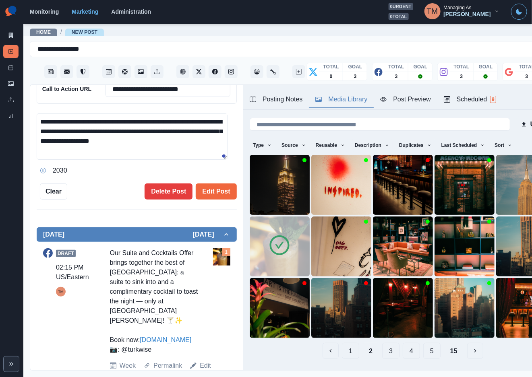
scroll to position [242, 0]
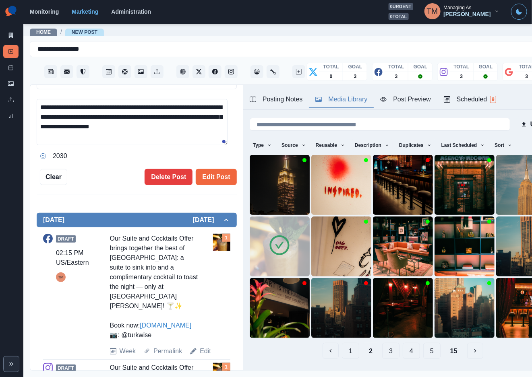
click at [202, 133] on textarea "**********" at bounding box center [132, 122] width 191 height 46
paste textarea "**********"
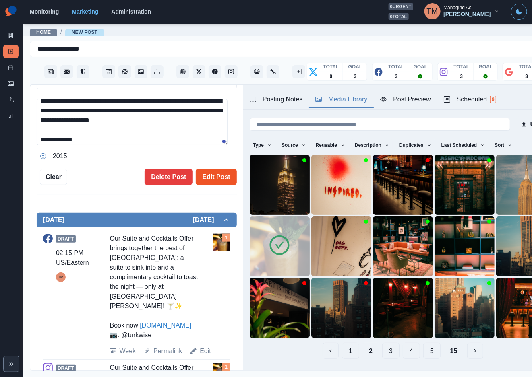
type textarea "**********"
click at [206, 183] on button "Edit Post" at bounding box center [216, 177] width 41 height 16
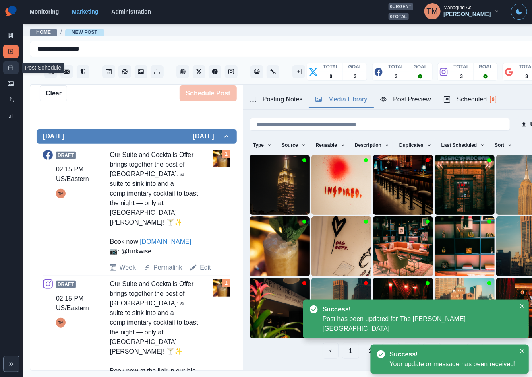
click at [9, 67] on line at bounding box center [11, 67] width 4 height 0
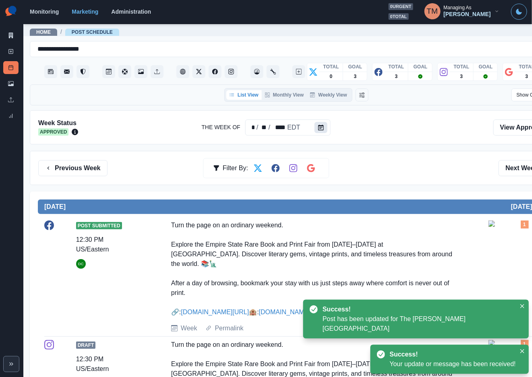
click at [318, 126] on icon "Calendar" at bounding box center [321, 128] width 6 height 6
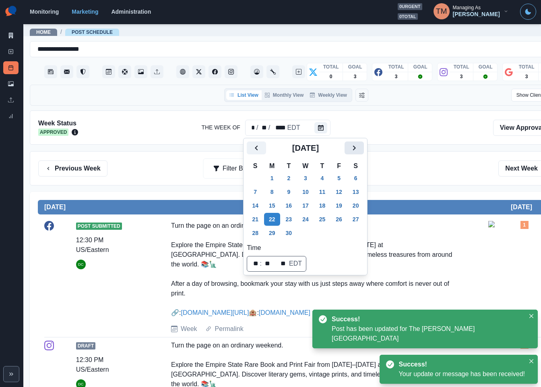
click at [351, 150] on icon "Next" at bounding box center [354, 148] width 10 height 10
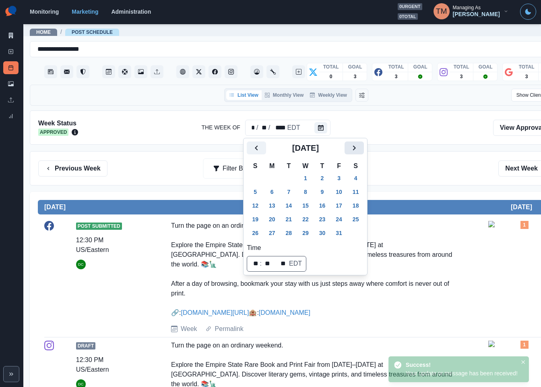
click at [351, 150] on icon "Next" at bounding box center [354, 148] width 10 height 10
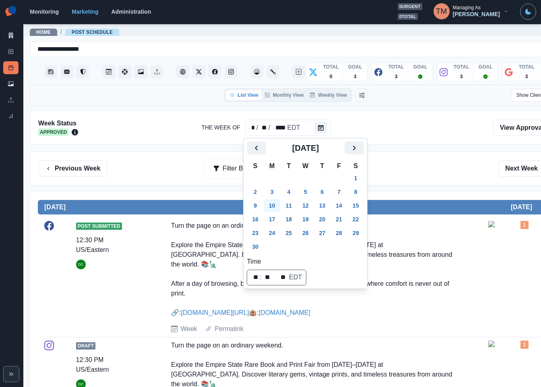
click at [274, 204] on button "10" at bounding box center [272, 205] width 16 height 13
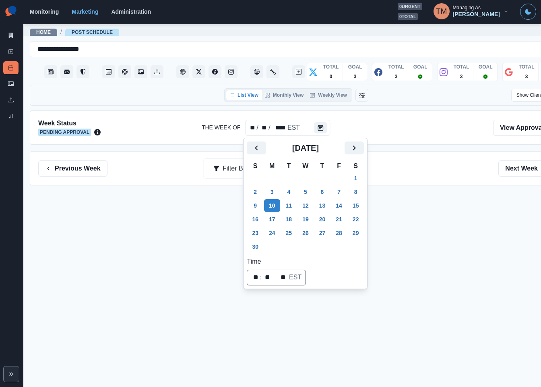
click at [434, 178] on div "Previous Week Filter By: Next Week" at bounding box center [296, 168] width 533 height 34
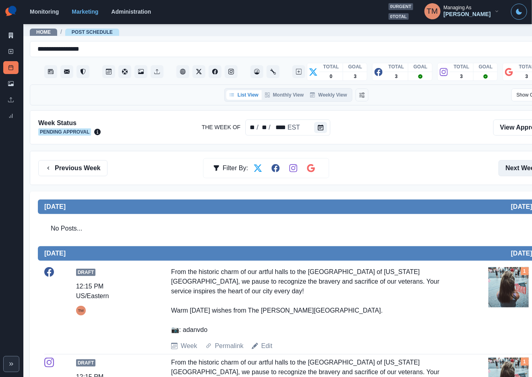
click at [523, 170] on button "Next Week" at bounding box center [526, 168] width 56 height 16
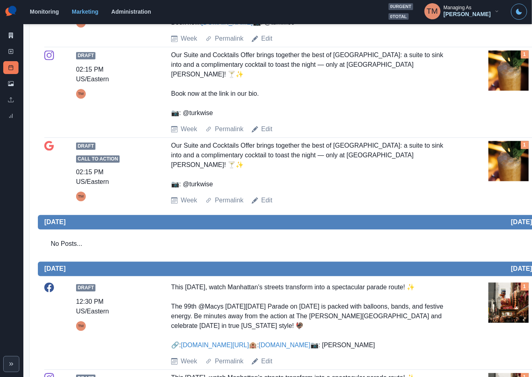
scroll to position [604, 0]
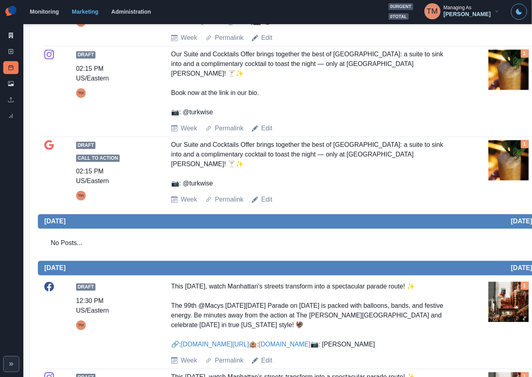
click at [514, 180] on img at bounding box center [508, 160] width 40 height 40
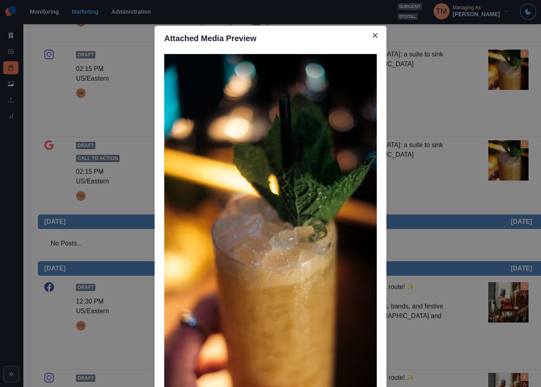
drag, startPoint x: 514, startPoint y: 192, endPoint x: 447, endPoint y: 195, distance: 66.9
click at [447, 195] on div "Attached Media Preview" at bounding box center [270, 193] width 541 height 387
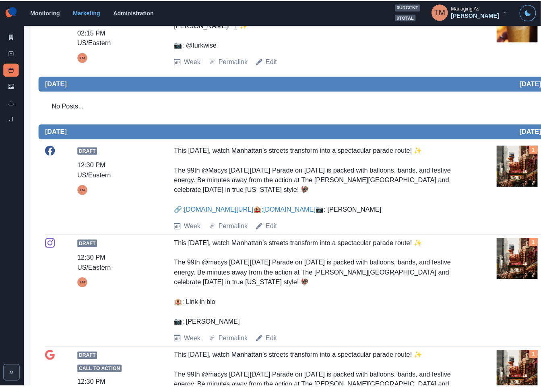
scroll to position [725, 0]
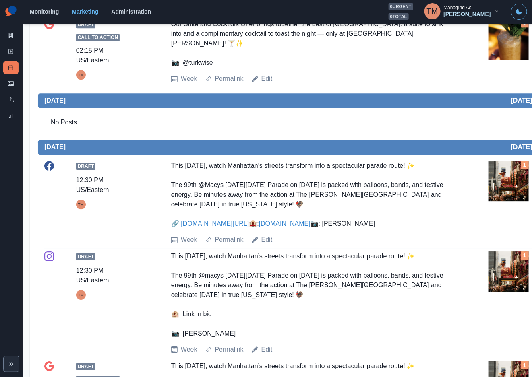
click at [507, 60] on img at bounding box center [508, 39] width 40 height 40
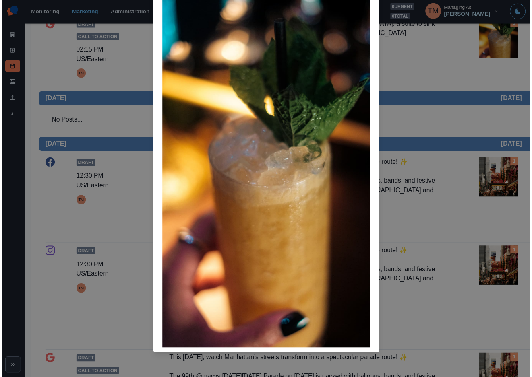
scroll to position [0, 0]
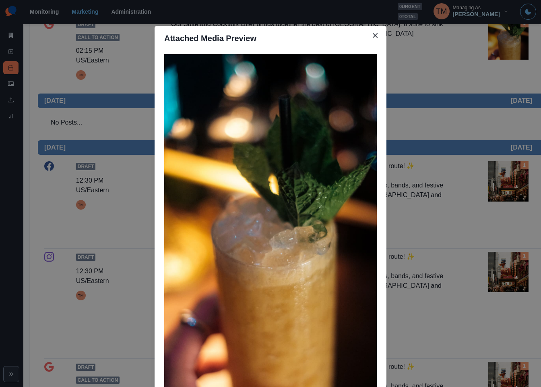
click at [447, 79] on div "Attached Media Preview" at bounding box center [270, 193] width 541 height 387
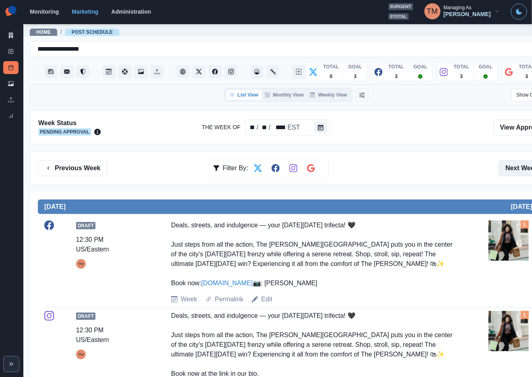
click at [522, 174] on button "Next Week" at bounding box center [526, 168] width 56 height 16
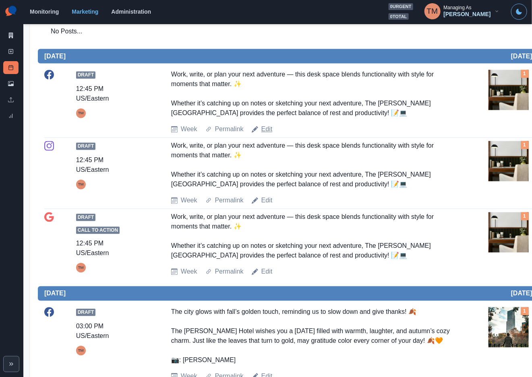
click at [261, 134] on link "Edit" at bounding box center [266, 130] width 11 height 10
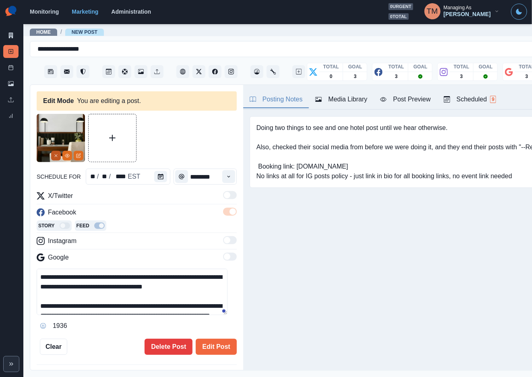
click at [56, 155] on line "Remove" at bounding box center [56, 156] width 2 height 2
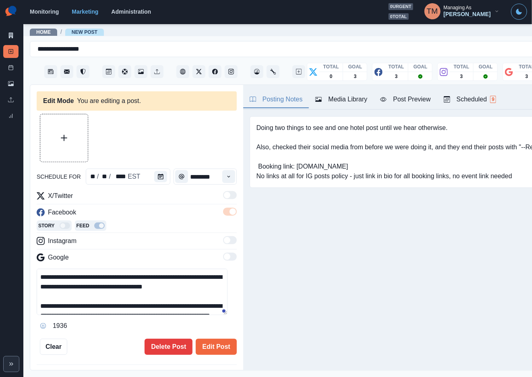
scroll to position [19, 0]
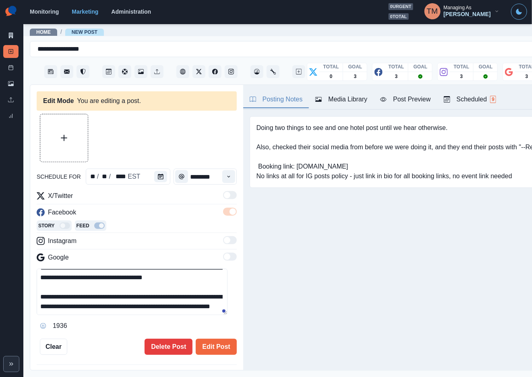
click at [141, 310] on textarea "**********" at bounding box center [132, 292] width 191 height 46
paste textarea "**********"
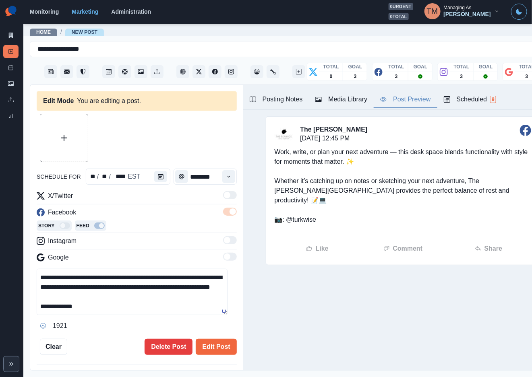
click at [407, 102] on div "Post Preview" at bounding box center [405, 100] width 50 height 10
click at [354, 103] on div "Media Library" at bounding box center [341, 100] width 52 height 10
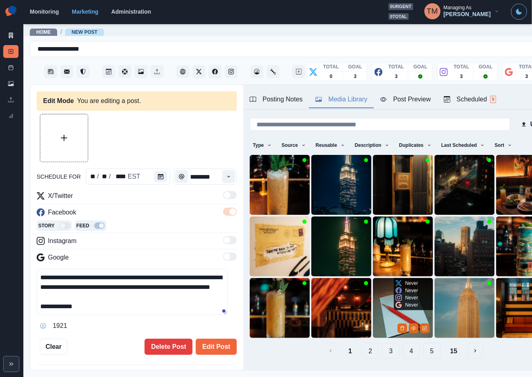
click at [380, 300] on img at bounding box center [403, 308] width 60 height 60
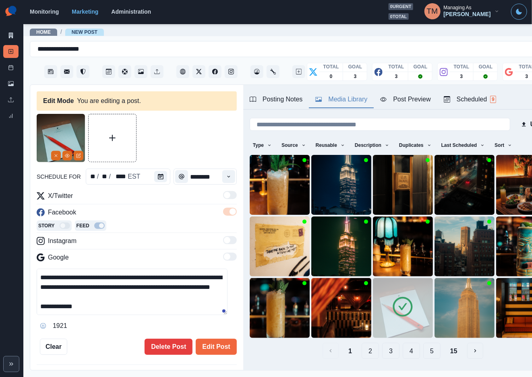
click at [168, 131] on div at bounding box center [137, 138] width 200 height 48
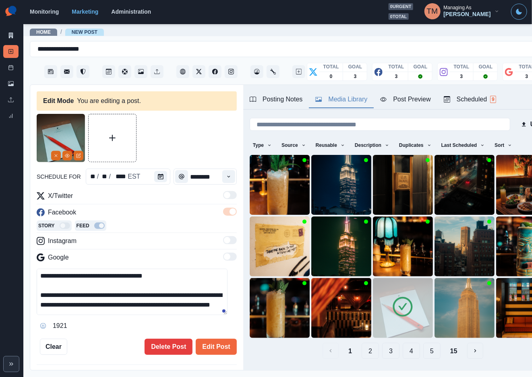
scroll to position [0, 0]
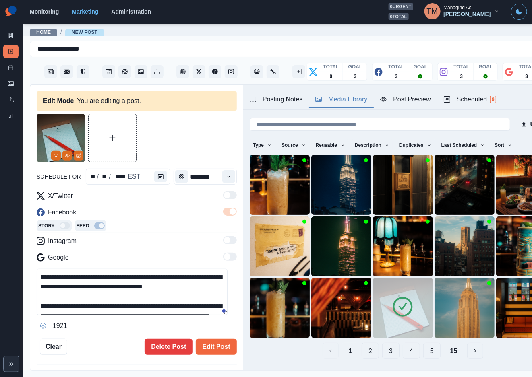
click at [174, 279] on textarea "**********" at bounding box center [132, 292] width 191 height 46
click at [208, 280] on textarea "**********" at bounding box center [132, 292] width 191 height 46
click at [165, 280] on textarea "**********" at bounding box center [132, 292] width 191 height 46
click at [179, 281] on textarea "**********" at bounding box center [132, 292] width 191 height 46
click at [198, 293] on div "room's" at bounding box center [198, 289] width 23 height 13
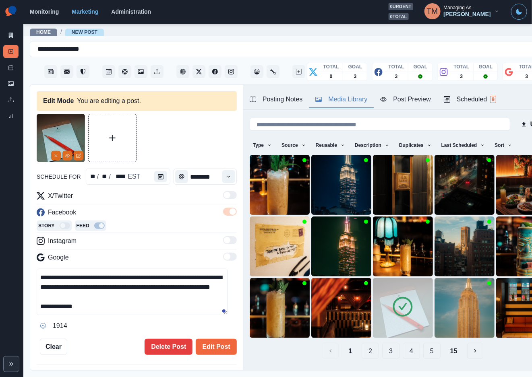
scroll to position [48, 0]
type textarea "**********"
click at [206, 349] on button "Edit Post" at bounding box center [216, 347] width 41 height 16
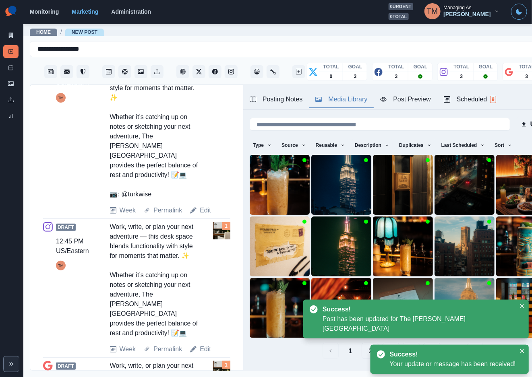
scroll to position [362, 0]
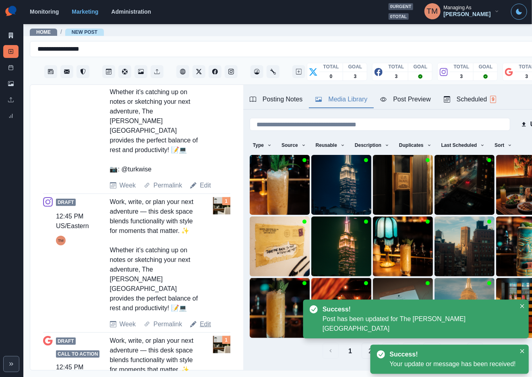
click at [207, 320] on link "Edit" at bounding box center [205, 325] width 11 height 10
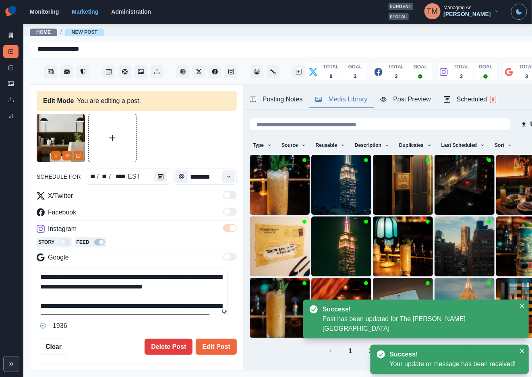
click at [87, 305] on textarea "**********" at bounding box center [132, 292] width 191 height 46
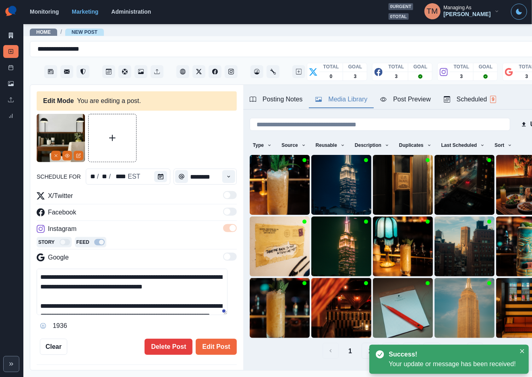
paste textarea "**********"
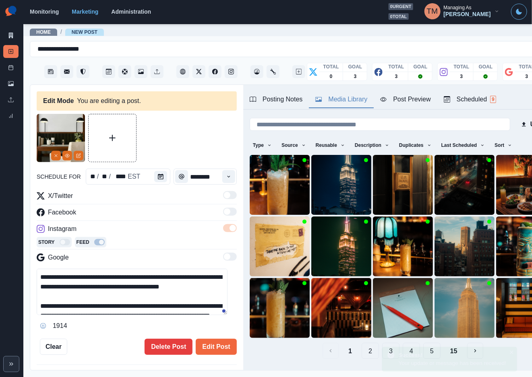
scroll to position [45, 0]
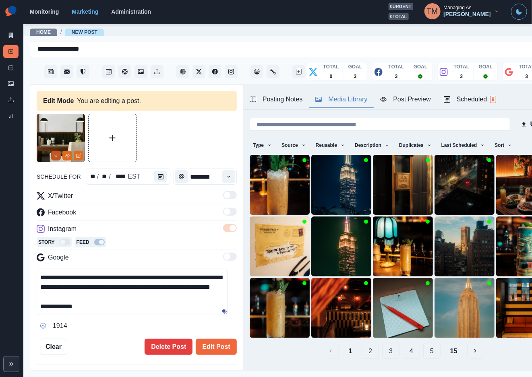
type textarea "**********"
click at [57, 155] on line "Remove" at bounding box center [56, 156] width 2 height 2
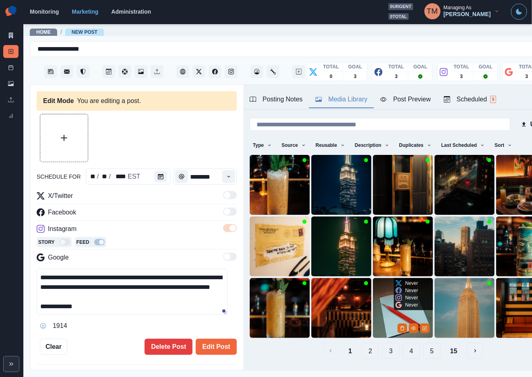
click at [374, 297] on img at bounding box center [403, 308] width 60 height 60
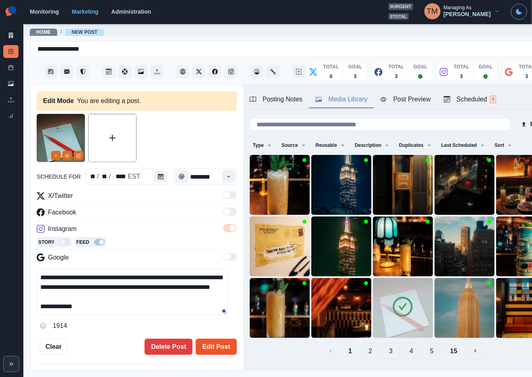
click at [212, 352] on button "Edit Post" at bounding box center [216, 347] width 41 height 16
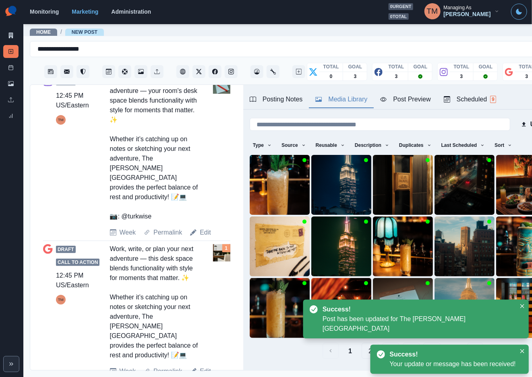
click at [201, 367] on link "Edit" at bounding box center [205, 372] width 11 height 10
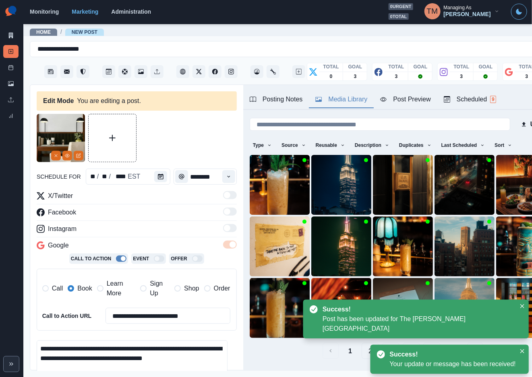
drag, startPoint x: 110, startPoint y: 291, endPoint x: 86, endPoint y: 290, distance: 24.6
click at [110, 291] on span "Learn More" at bounding box center [121, 288] width 29 height 19
click at [81, 289] on span "Book" at bounding box center [84, 289] width 14 height 10
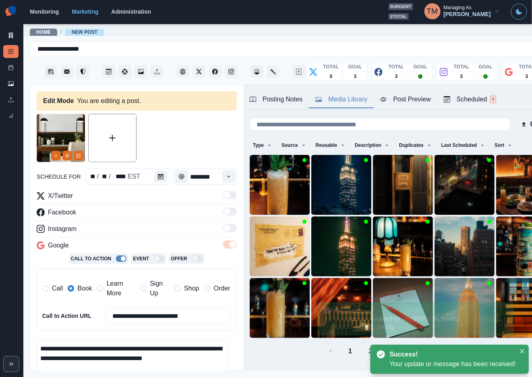
click at [53, 154] on button "Remove" at bounding box center [56, 156] width 10 height 10
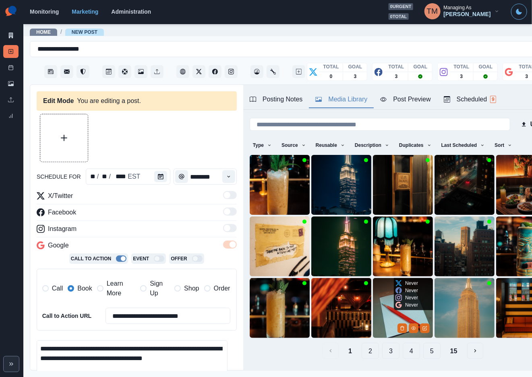
click at [395, 302] on icon at bounding box center [398, 305] width 6 height 6
click at [378, 308] on img at bounding box center [403, 308] width 60 height 60
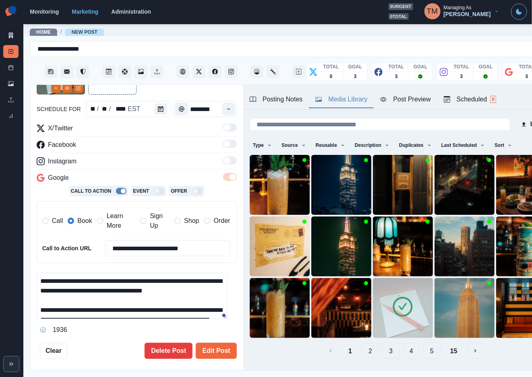
scroll to position [121, 0]
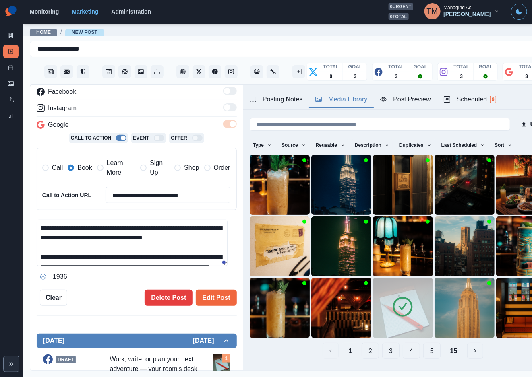
click at [122, 232] on textarea "**********" at bounding box center [132, 243] width 191 height 46
paste textarea "**********"
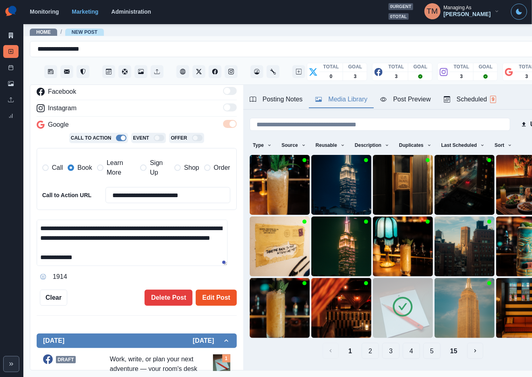
type textarea "**********"
click at [205, 297] on button "Edit Post" at bounding box center [216, 298] width 41 height 16
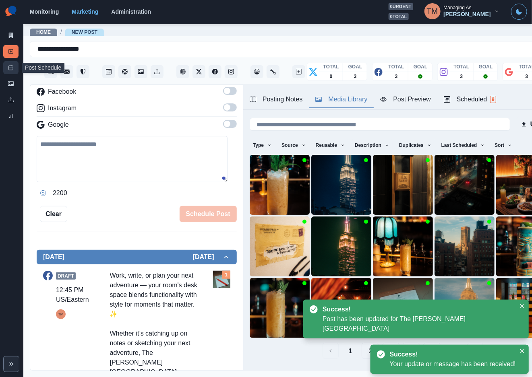
click at [5, 66] on link "Post Schedule" at bounding box center [10, 67] width 15 height 13
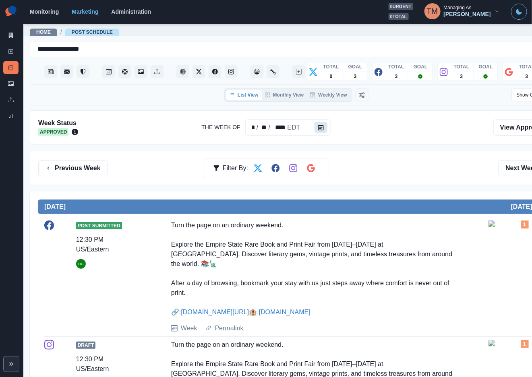
click at [321, 126] on icon "Calendar" at bounding box center [321, 128] width 6 height 6
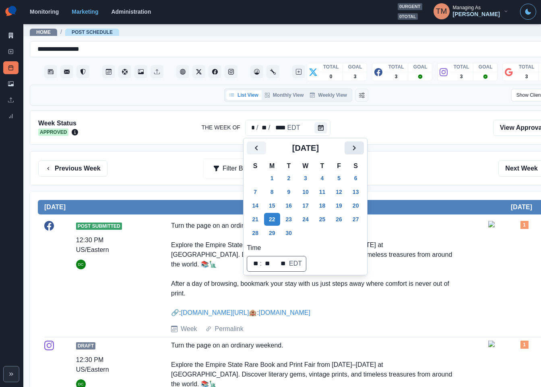
click at [352, 146] on icon "Next" at bounding box center [354, 148] width 10 height 10
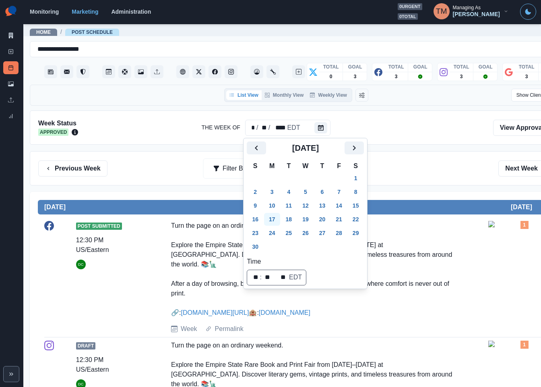
click at [273, 218] on button "17" at bounding box center [272, 219] width 16 height 13
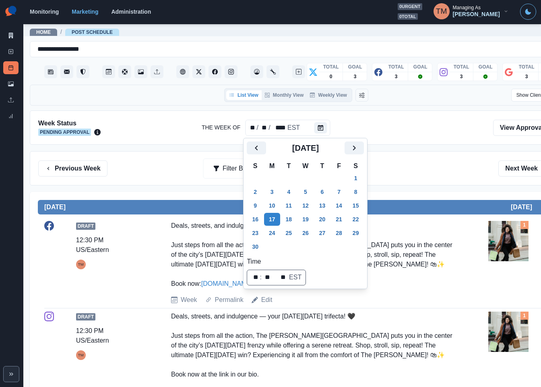
click at [428, 176] on div "Previous Week Filter By: Next Week" at bounding box center [296, 168] width 516 height 16
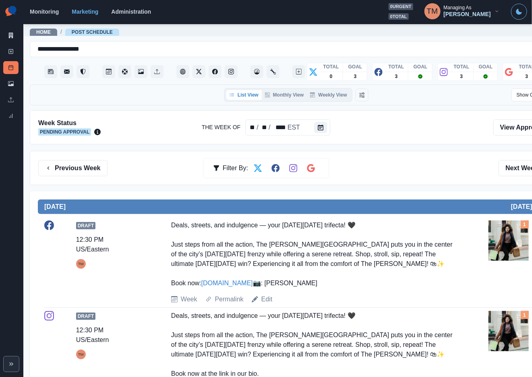
click at [515, 159] on div "Previous Week Filter By: Next Week" at bounding box center [296, 168] width 533 height 34
click at [515, 168] on button "Next Week" at bounding box center [526, 168] width 56 height 16
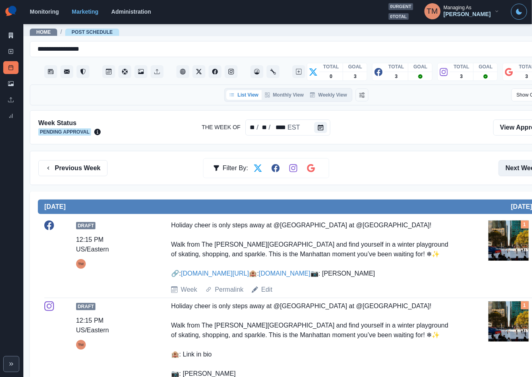
click at [521, 169] on button "Next Week" at bounding box center [526, 168] width 56 height 16
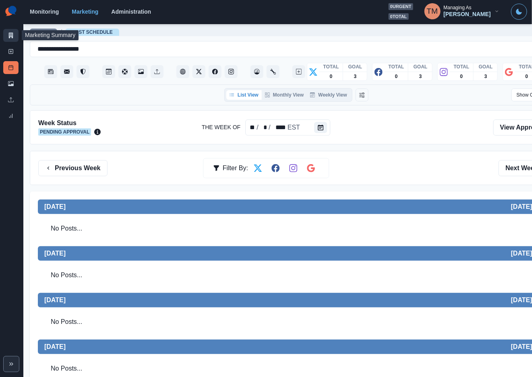
click at [14, 35] on link "Marketing Summary" at bounding box center [10, 35] width 15 height 13
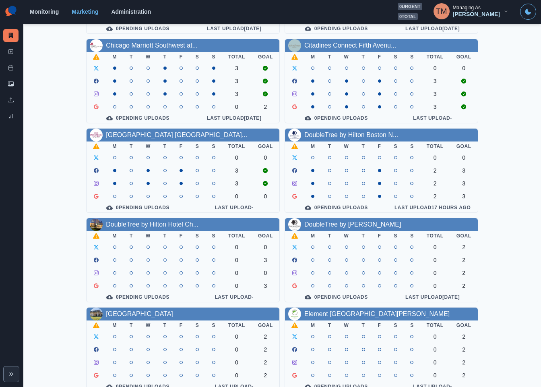
scroll to position [121, 0]
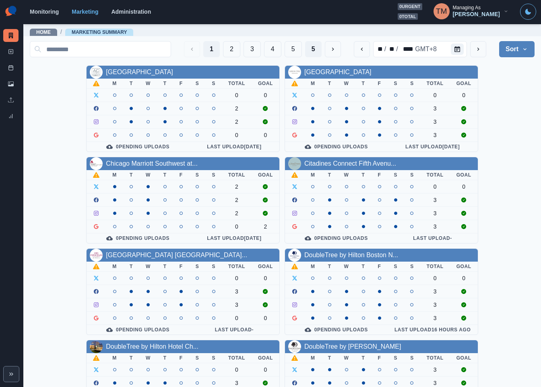
click at [305, 48] on button "5" at bounding box center [313, 49] width 17 height 16
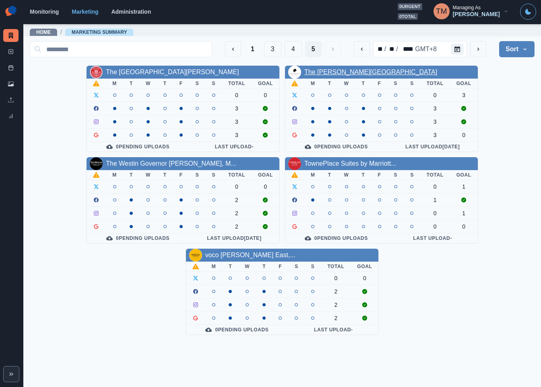
click at [333, 70] on link "The [PERSON_NAME][GEOGRAPHIC_DATA]" at bounding box center [370, 71] width 133 height 7
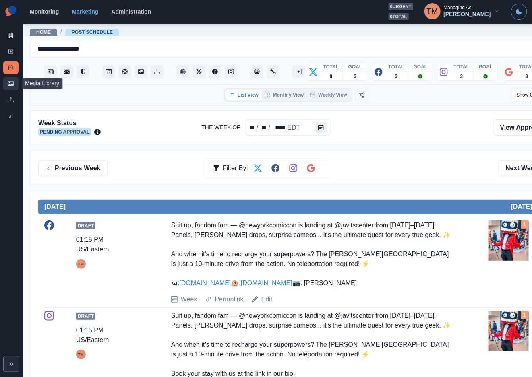
click at [10, 84] on icon at bounding box center [11, 84] width 6 height 6
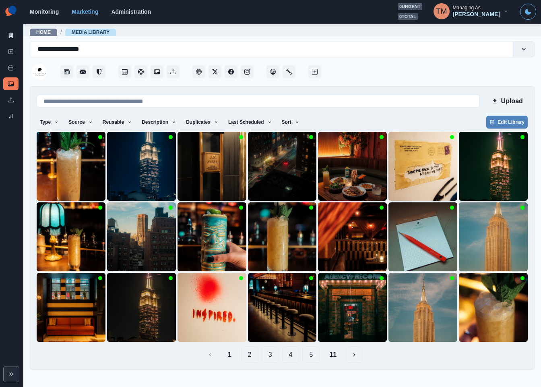
click at [249, 358] on button "2" at bounding box center [249, 354] width 17 height 16
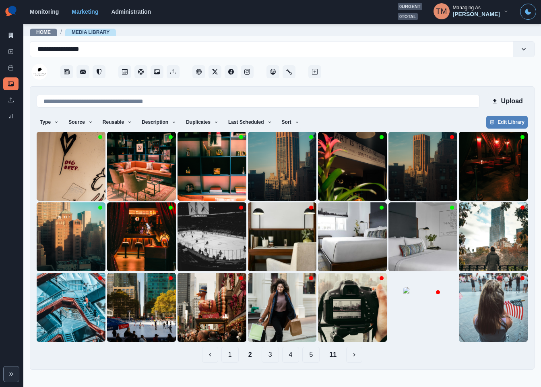
click at [234, 358] on button "1" at bounding box center [229, 354] width 17 height 16
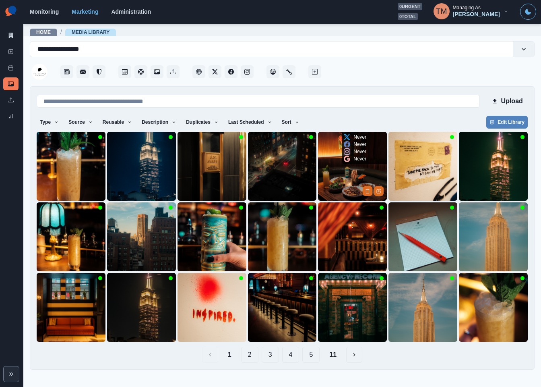
click at [356, 183] on img at bounding box center [352, 166] width 69 height 69
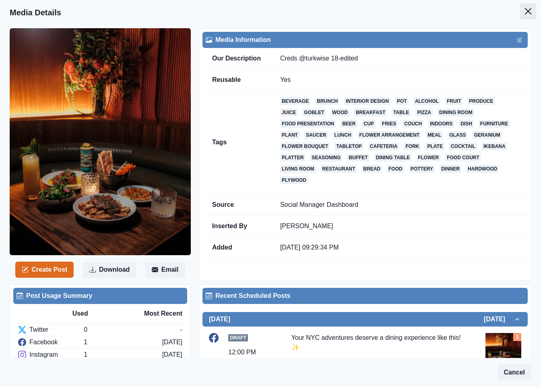
click at [525, 10] on icon "Close" at bounding box center [528, 11] width 6 height 6
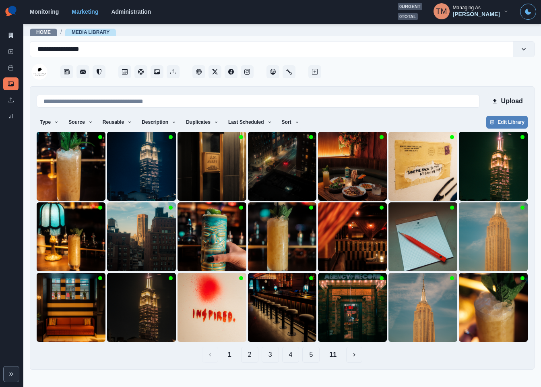
click at [250, 359] on button "2" at bounding box center [249, 354] width 17 height 16
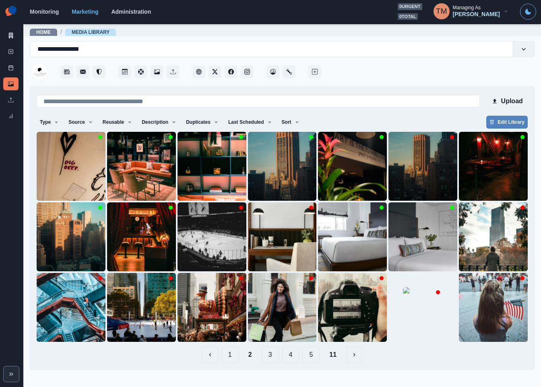
click at [232, 359] on button "1" at bounding box center [229, 354] width 17 height 16
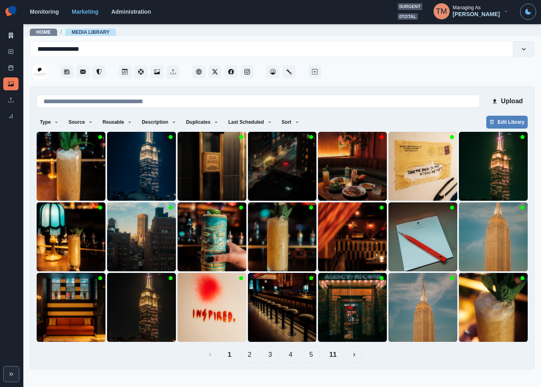
click at [252, 356] on button "2" at bounding box center [249, 354] width 17 height 16
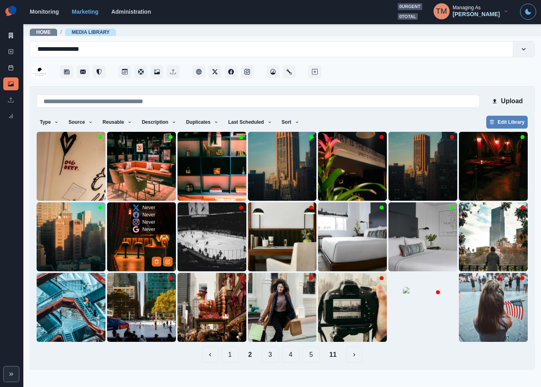
click at [130, 254] on img at bounding box center [141, 236] width 69 height 69
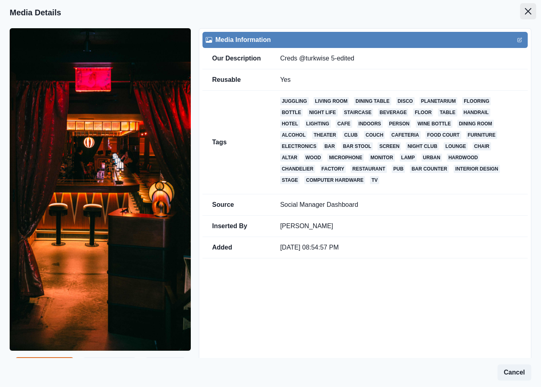
click at [525, 10] on icon "Close" at bounding box center [528, 11] width 6 height 6
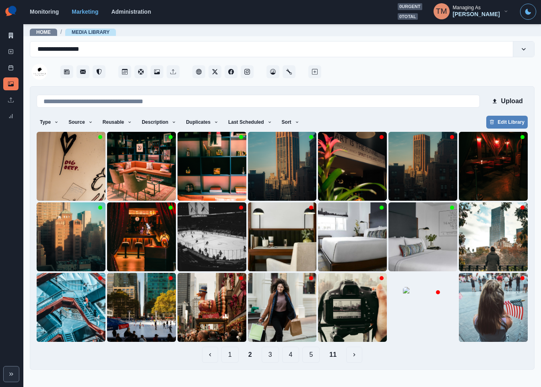
click at [234, 355] on button "1" at bounding box center [229, 354] width 17 height 16
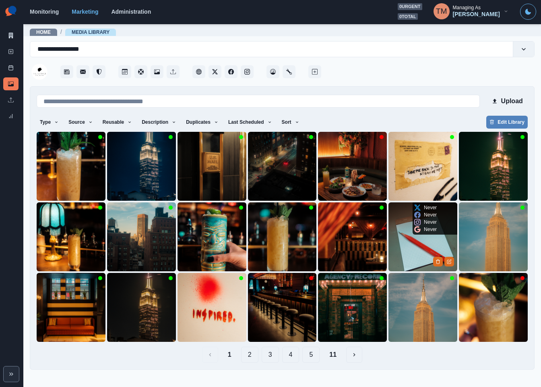
click at [408, 249] on img at bounding box center [423, 236] width 69 height 69
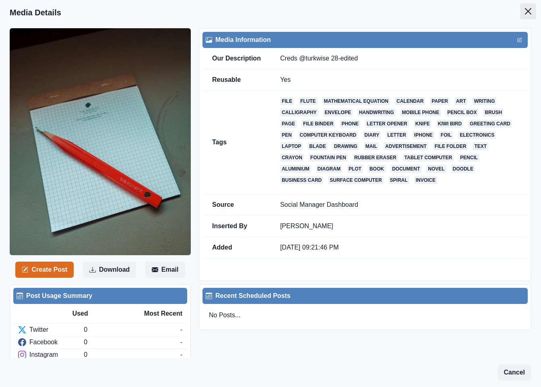
click at [525, 13] on icon "Close" at bounding box center [528, 11] width 6 height 6
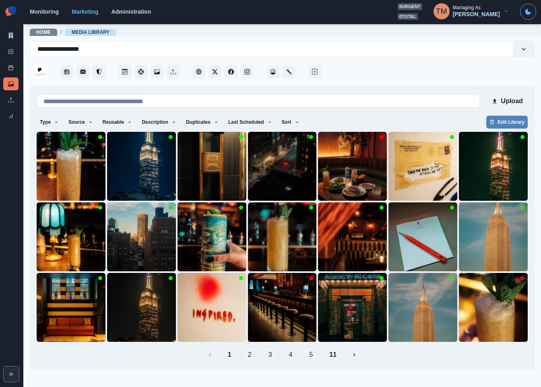
drag, startPoint x: 281, startPoint y: 122, endPoint x: 331, endPoint y: 117, distance: 50.2
click at [331, 117] on div "Type Any Image Video Source Any Upload Social Manager Found: Instagram Found: G…" at bounding box center [282, 123] width 491 height 14
click at [283, 122] on button "Sort" at bounding box center [291, 122] width 24 height 13
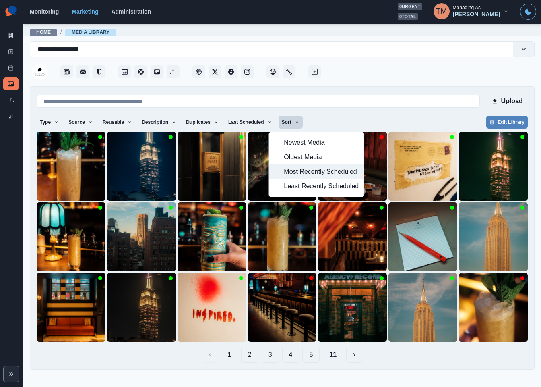
click at [290, 173] on span "Most Recently Scheduled" at bounding box center [321, 172] width 75 height 10
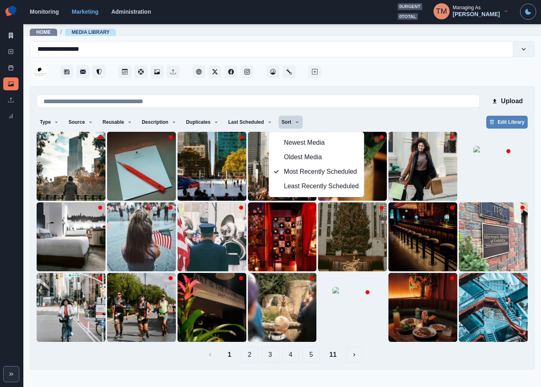
click at [380, 121] on div "Type Any Image Video Source Any Upload Social Manager Found: Instagram Found: G…" at bounding box center [282, 123] width 491 height 14
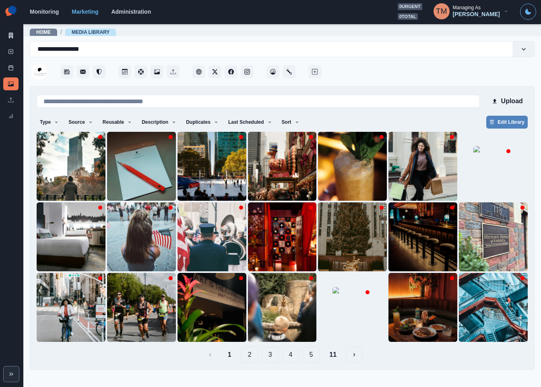
click at [252, 359] on button "2" at bounding box center [249, 354] width 17 height 16
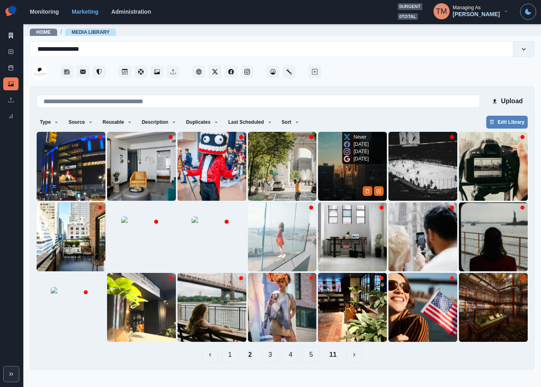
click at [343, 180] on img at bounding box center [352, 166] width 69 height 69
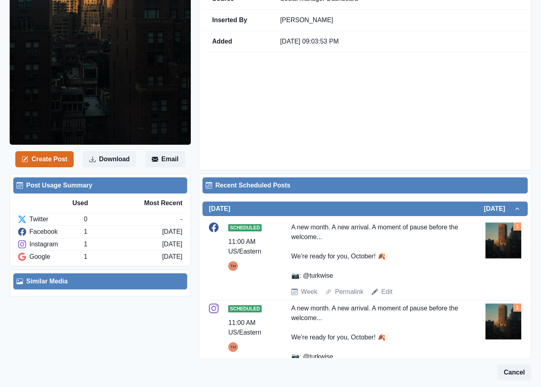
scroll to position [329, 0]
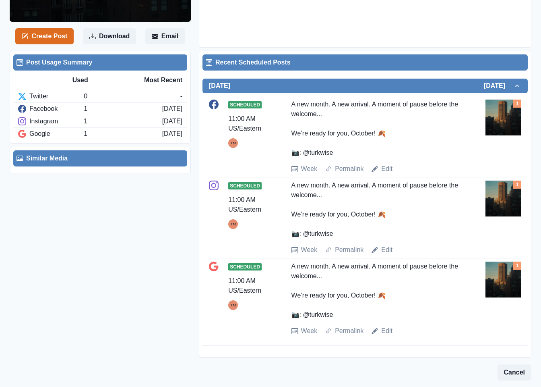
click at [391, 134] on div "A new month. A new arrival. A moment of pause before the welcome... We’re ready…" at bounding box center [377, 128] width 172 height 58
click at [389, 134] on div "A new month. A new arrival. A moment of pause before the welcome... We’re ready…" at bounding box center [377, 128] width 172 height 58
click at [388, 132] on div "A new month. A new arrival. A moment of pause before the welcome... We’re ready…" at bounding box center [377, 128] width 172 height 58
drag, startPoint x: 387, startPoint y: 133, endPoint x: 393, endPoint y: 153, distance: 20.5
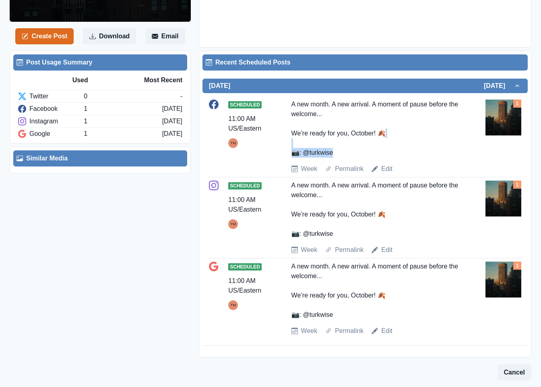
click at [393, 153] on div "A new month. A new arrival. A moment of pause before the welcome... We’re ready…" at bounding box center [377, 128] width 172 height 58
copy div "📷: @turkwise"
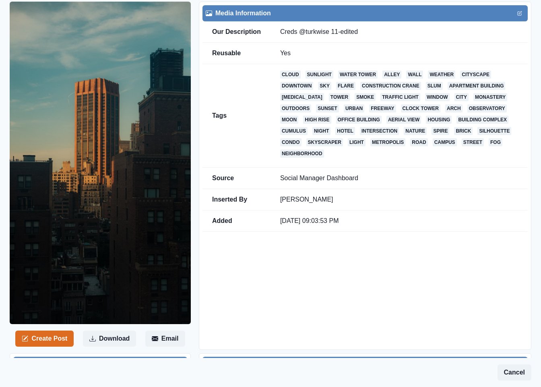
scroll to position [0, 0]
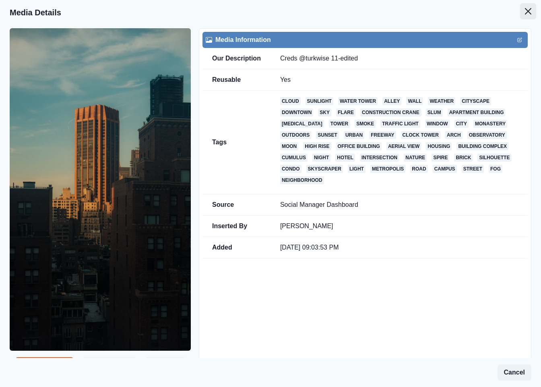
click at [525, 12] on icon "Close" at bounding box center [528, 11] width 6 height 6
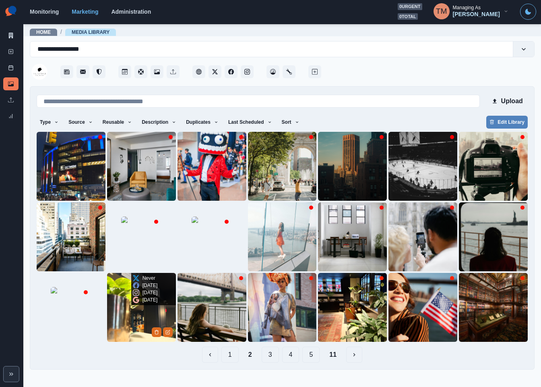
click at [124, 324] on img at bounding box center [141, 307] width 69 height 69
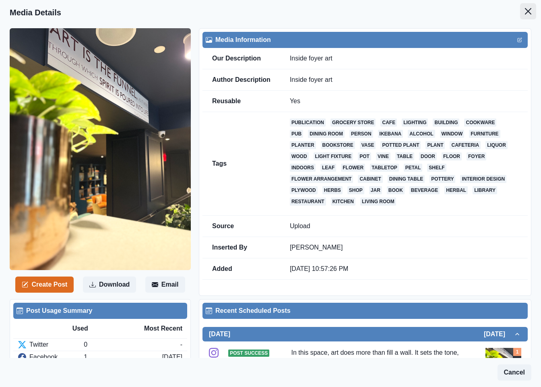
click at [525, 11] on icon "Close" at bounding box center [528, 11] width 6 height 6
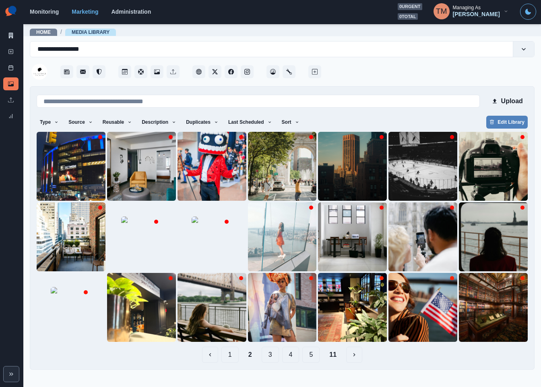
click at [235, 357] on button "1" at bounding box center [229, 354] width 17 height 16
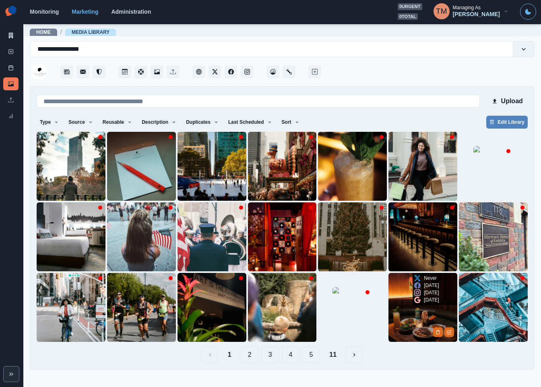
click at [406, 318] on img at bounding box center [423, 307] width 69 height 69
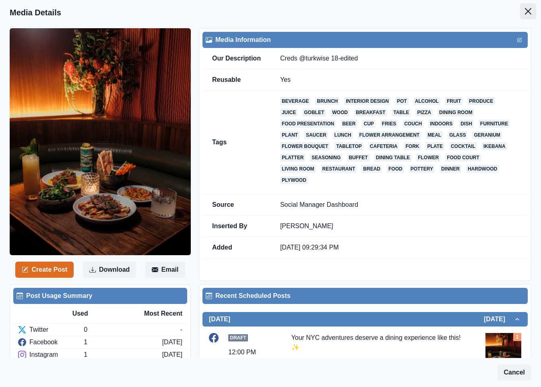
click at [523, 15] on button "Close" at bounding box center [528, 11] width 16 height 16
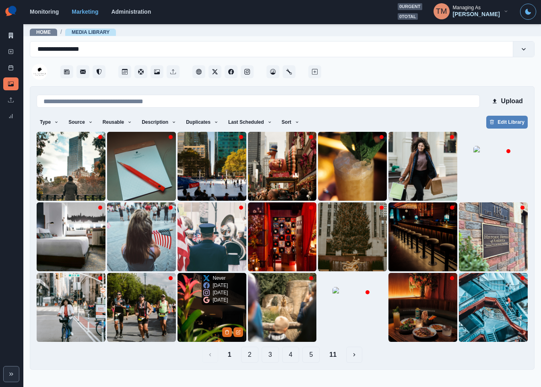
click at [185, 309] on img at bounding box center [212, 307] width 69 height 69
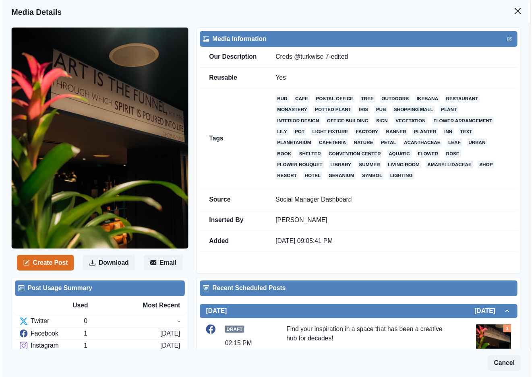
scroll to position [121, 0]
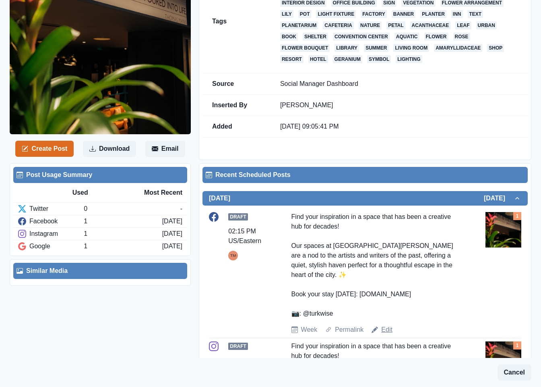
click at [388, 325] on link "Edit" at bounding box center [386, 330] width 11 height 10
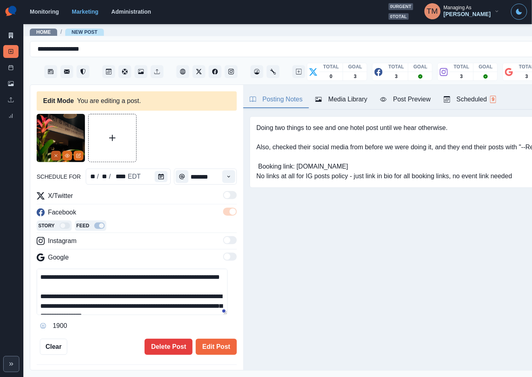
click at [56, 156] on line "Remove" at bounding box center [56, 156] width 2 height 2
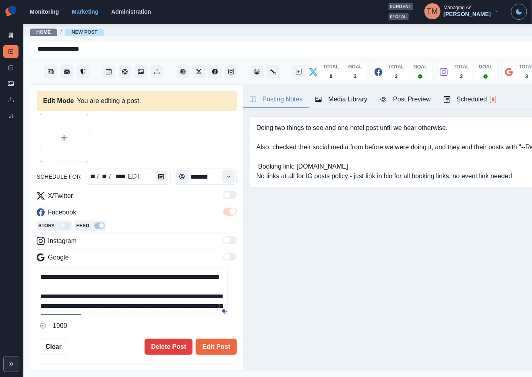
click at [356, 98] on div "Media Library" at bounding box center [341, 100] width 52 height 10
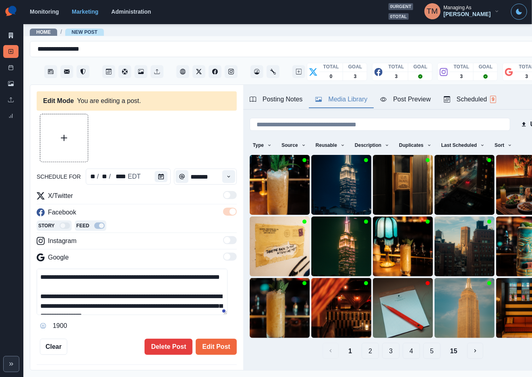
click at [362, 343] on button "2" at bounding box center [370, 351] width 17 height 16
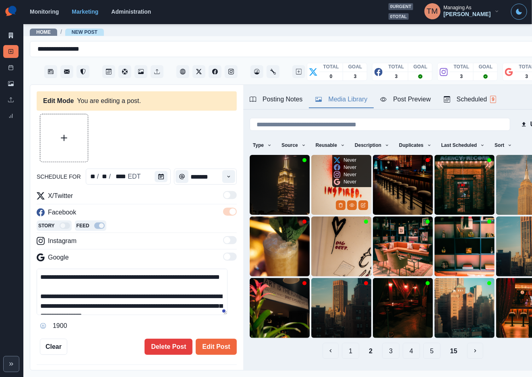
click at [319, 186] on img at bounding box center [341, 185] width 60 height 60
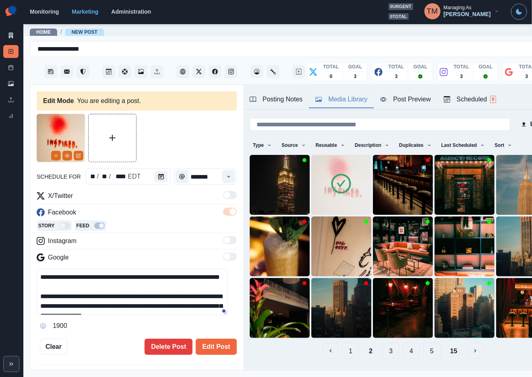
click at [113, 306] on textarea "**********" at bounding box center [132, 292] width 191 height 46
click at [215, 348] on button "Edit Post" at bounding box center [216, 347] width 41 height 16
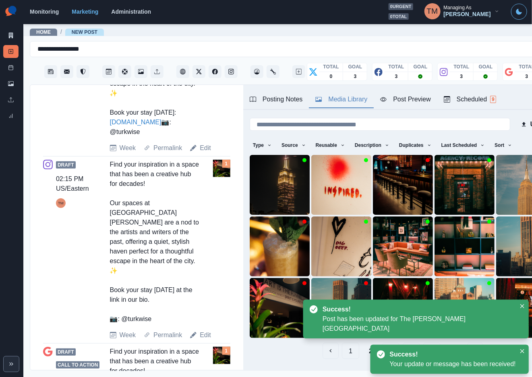
scroll to position [423, 0]
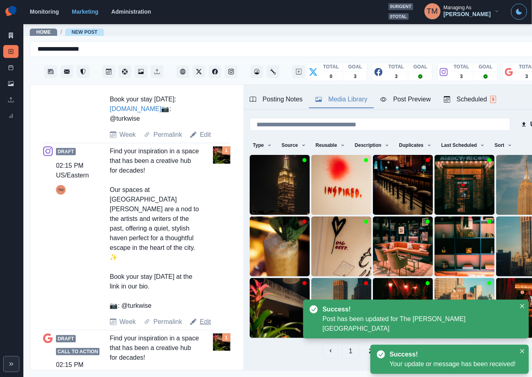
click at [201, 317] on link "Edit" at bounding box center [205, 322] width 11 height 10
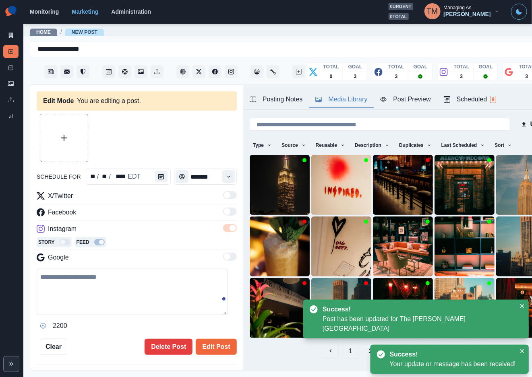
type textarea "**********"
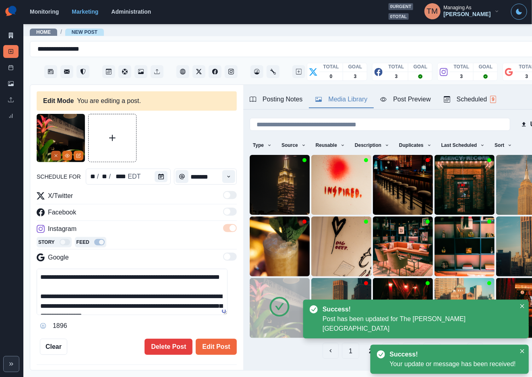
click at [56, 154] on icon "Remove" at bounding box center [56, 155] width 5 height 5
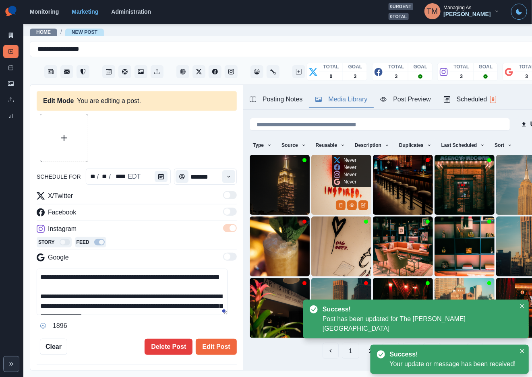
click at [316, 182] on img at bounding box center [341, 185] width 60 height 60
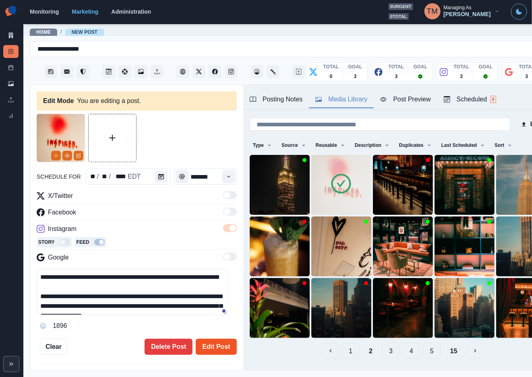
click at [211, 348] on button "Edit Post" at bounding box center [216, 347] width 41 height 16
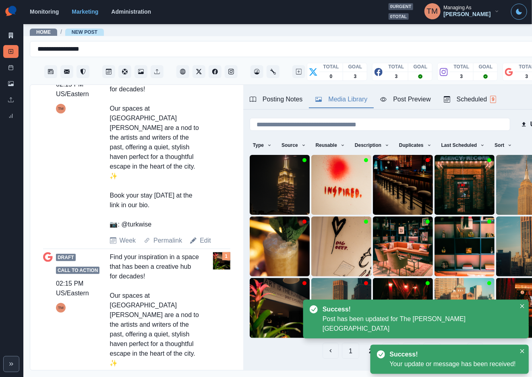
scroll to position [505, 0]
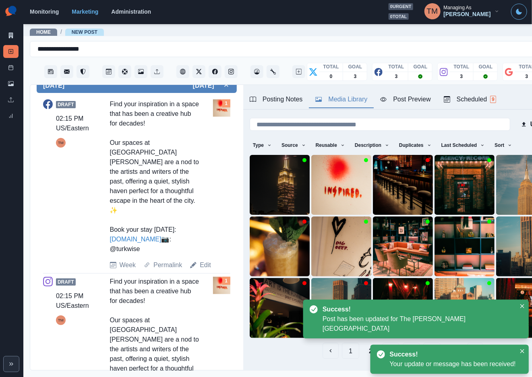
scroll to position [30, 0]
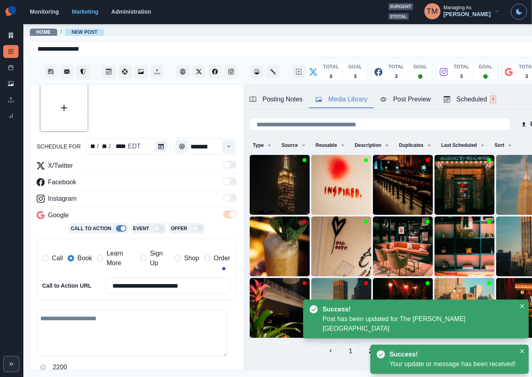
type textarea "**********"
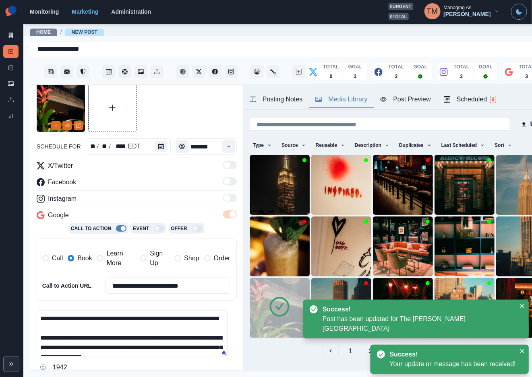
scroll to position [0, 0]
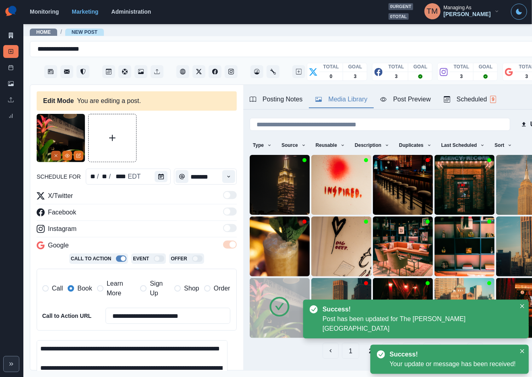
click at [56, 155] on icon "Remove" at bounding box center [56, 155] width 5 height 5
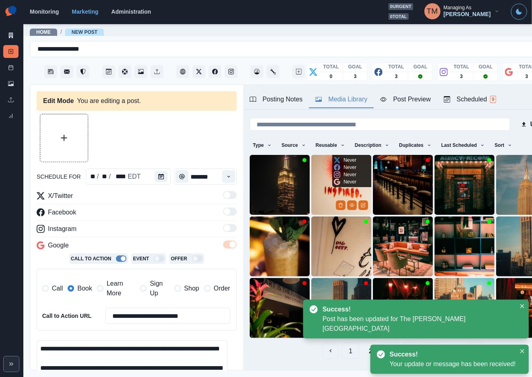
click at [316, 190] on img at bounding box center [341, 185] width 60 height 60
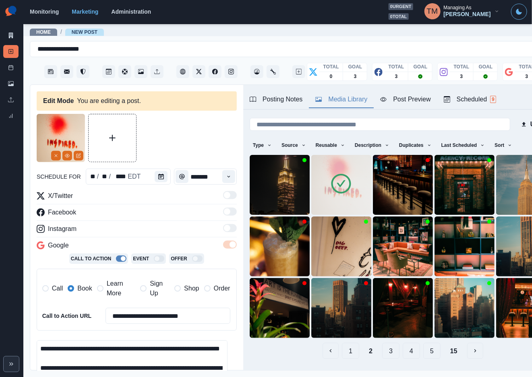
drag, startPoint x: 112, startPoint y: 290, endPoint x: 76, endPoint y: 290, distance: 35.4
click at [111, 290] on span "Learn More" at bounding box center [121, 288] width 29 height 19
click at [76, 290] on label "Book" at bounding box center [80, 288] width 24 height 19
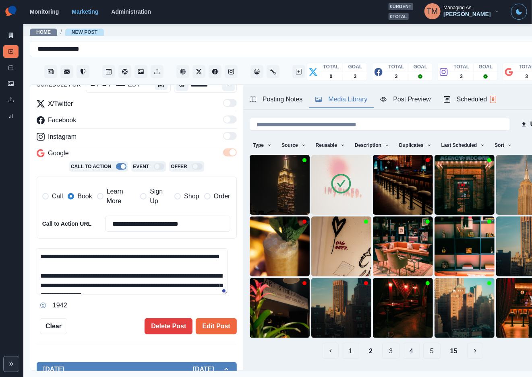
scroll to position [121, 0]
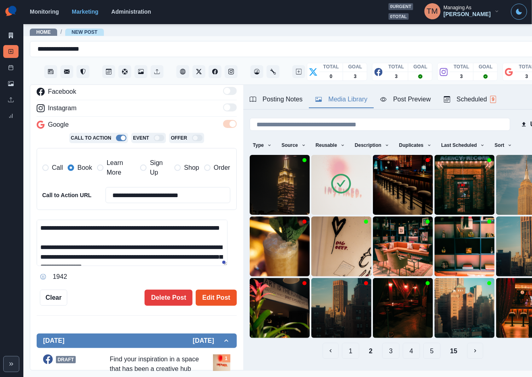
click at [214, 300] on button "Edit Post" at bounding box center [216, 298] width 41 height 16
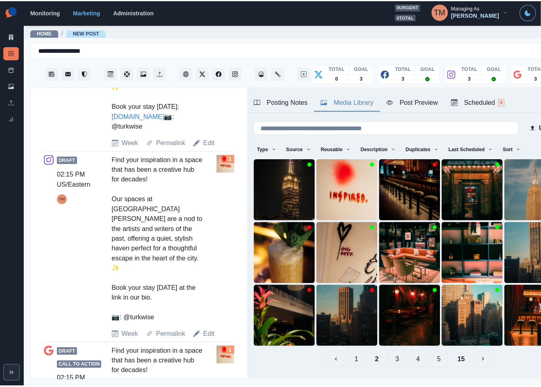
scroll to position [423, 0]
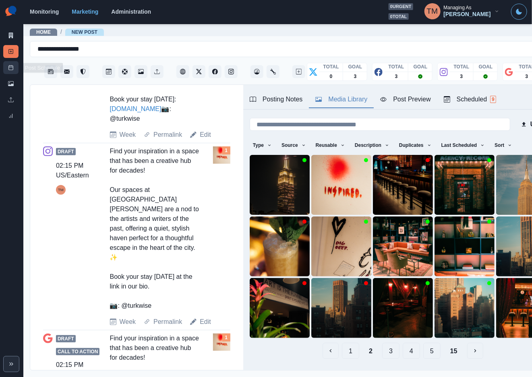
click at [11, 65] on icon at bounding box center [11, 68] width 6 height 6
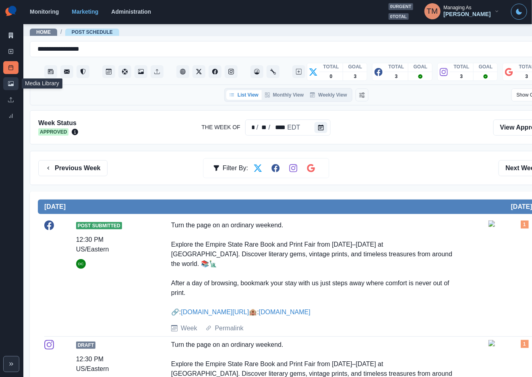
click at [9, 85] on link "Media Library" at bounding box center [10, 83] width 15 height 13
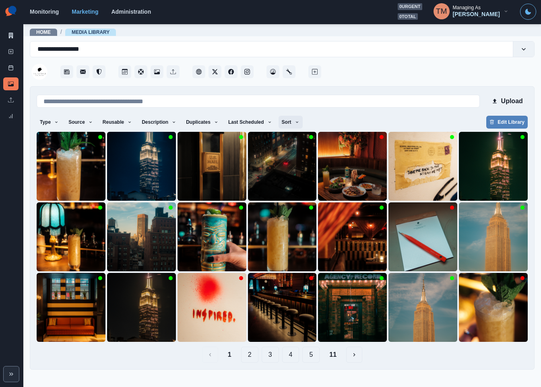
click at [289, 120] on button "Sort" at bounding box center [291, 122] width 24 height 13
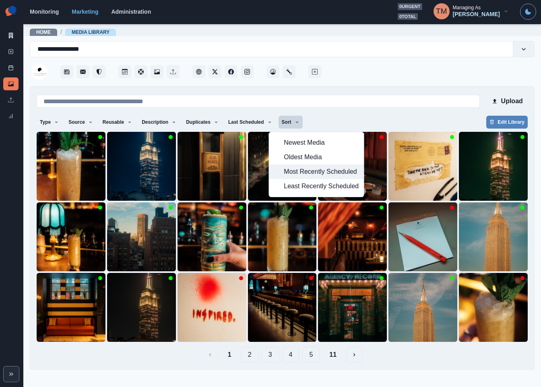
click at [294, 174] on span "Most Recently Scheduled" at bounding box center [321, 172] width 75 height 10
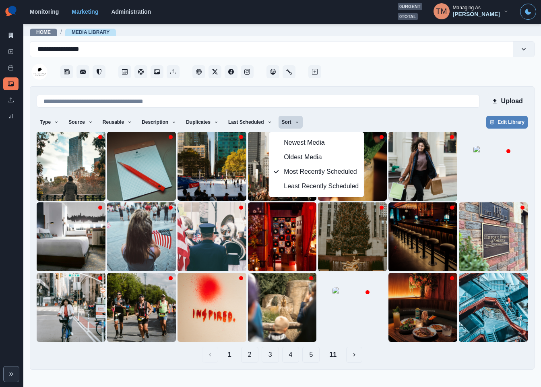
click at [402, 120] on div "Type Any Image Video Source Any Upload Social Manager Found: Instagram Found: G…" at bounding box center [282, 123] width 491 height 14
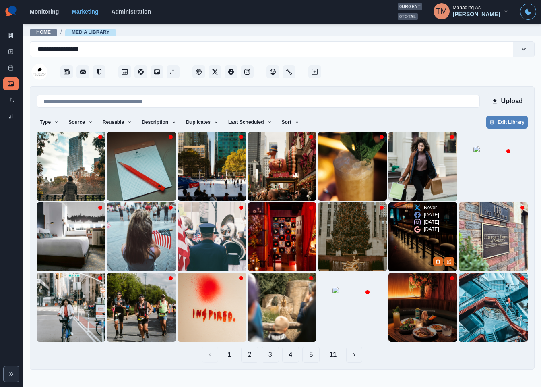
click at [413, 250] on img at bounding box center [423, 236] width 69 height 69
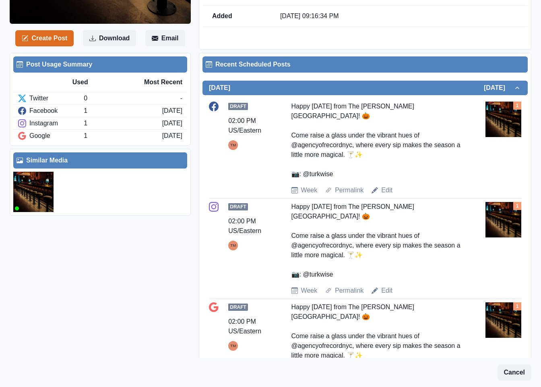
scroll to position [262, 0]
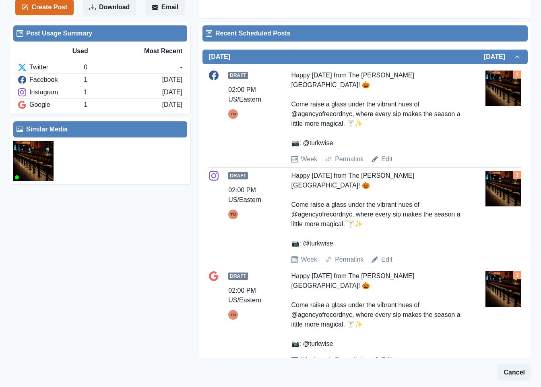
click at [43, 158] on img at bounding box center [33, 161] width 40 height 40
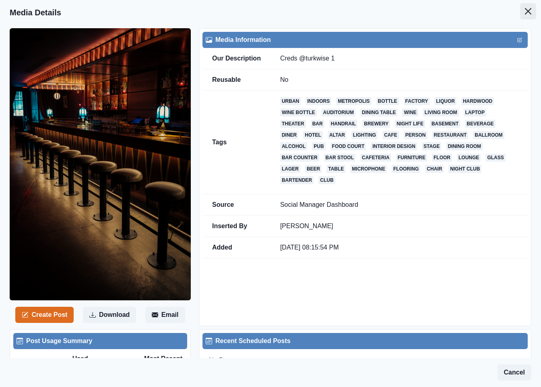
click at [525, 11] on icon "Close" at bounding box center [528, 11] width 6 height 6
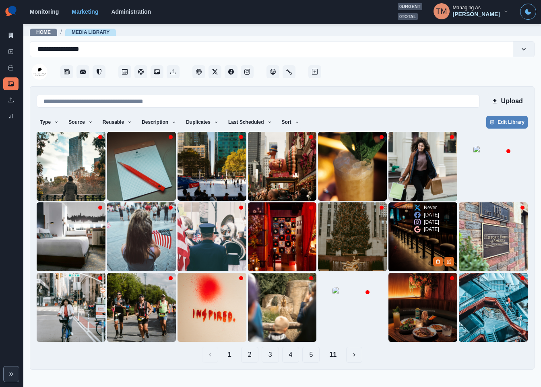
click at [402, 252] on img at bounding box center [423, 236] width 69 height 69
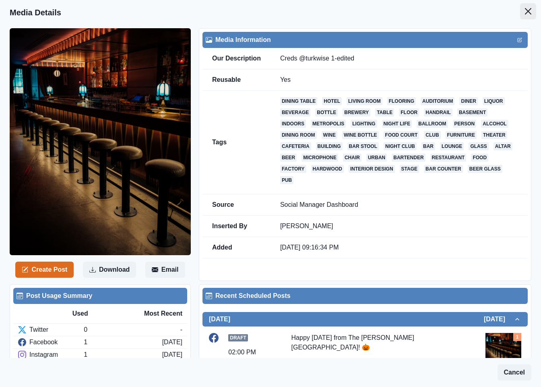
click at [520, 8] on button "Close" at bounding box center [528, 11] width 16 height 16
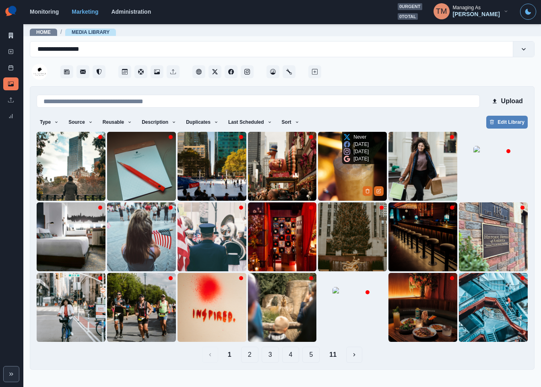
click at [347, 176] on img at bounding box center [352, 166] width 69 height 69
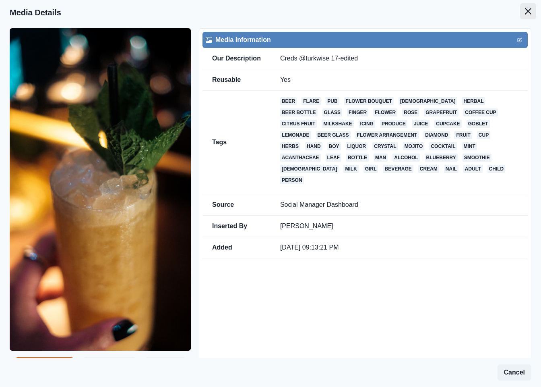
click at [525, 12] on icon "Close" at bounding box center [528, 11] width 6 height 6
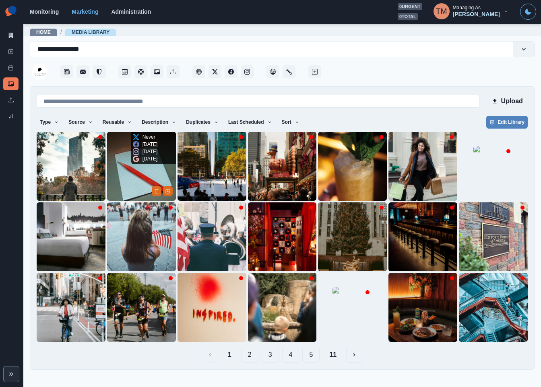
click at [130, 184] on img at bounding box center [141, 166] width 69 height 69
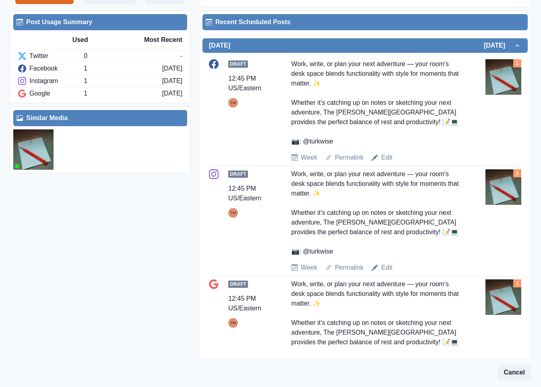
scroll to position [302, 0]
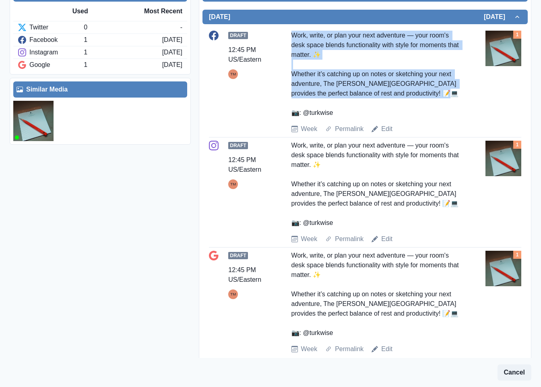
drag, startPoint x: 290, startPoint y: 33, endPoint x: 343, endPoint y: 114, distance: 96.6
click at [343, 114] on div "Work, write, or plan your next adventure — your room's desk space blends functi…" at bounding box center [377, 74] width 172 height 87
copy div "Work, write, or plan your next adventure — your room's desk space blends functi…"
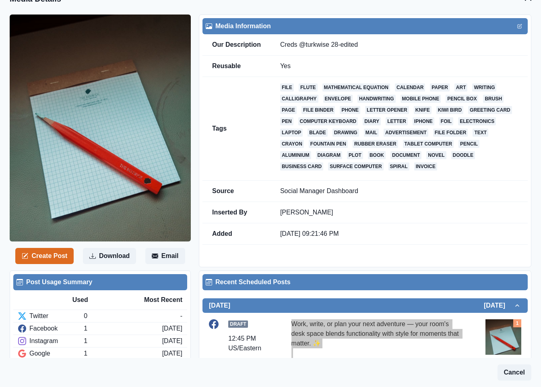
scroll to position [0, 0]
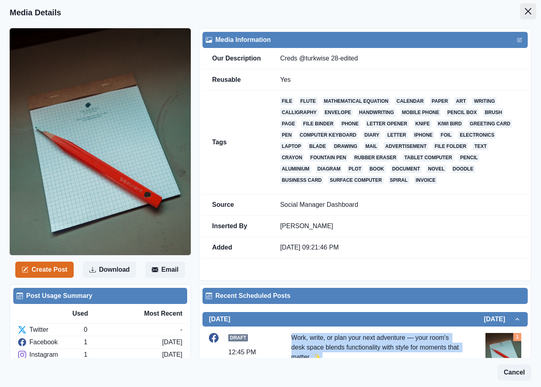
click at [520, 11] on button "Close" at bounding box center [528, 11] width 16 height 16
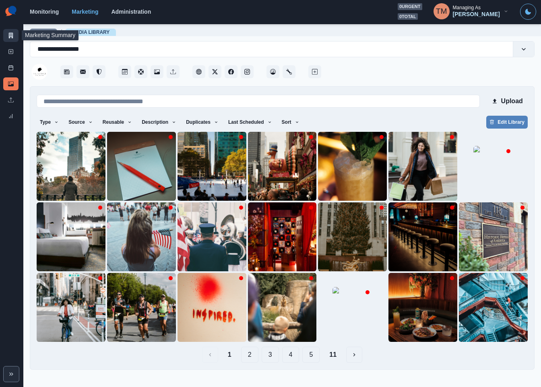
click at [10, 35] on icon at bounding box center [11, 36] width 4 height 6
